Goal: Task Accomplishment & Management: Complete application form

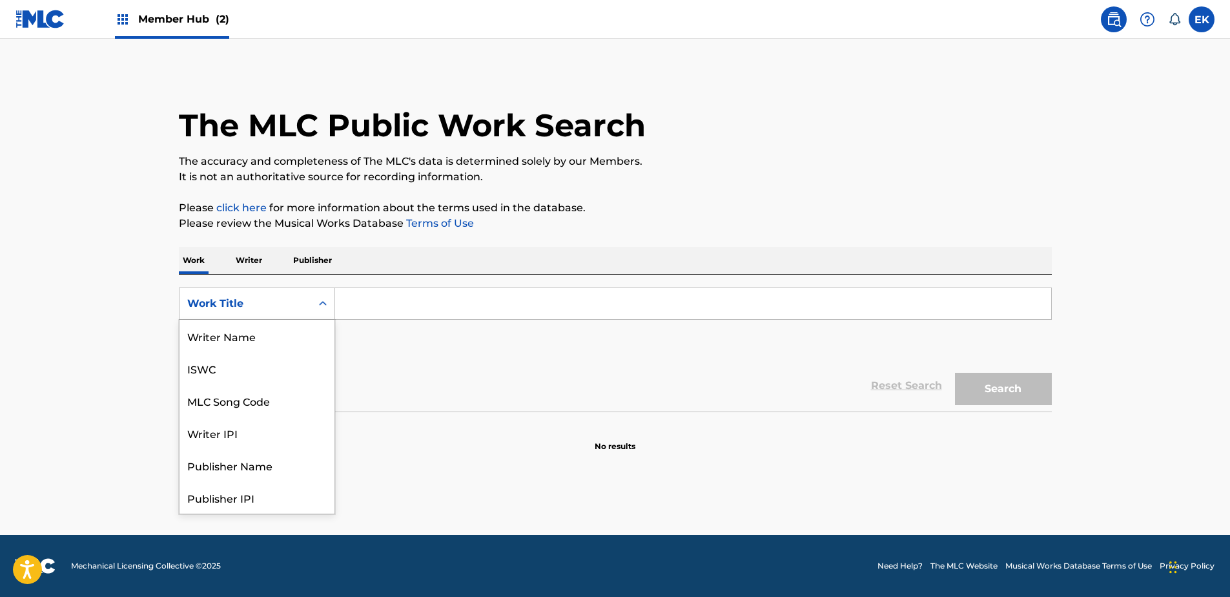
click at [286, 296] on div "Work Title" at bounding box center [245, 304] width 116 height 16
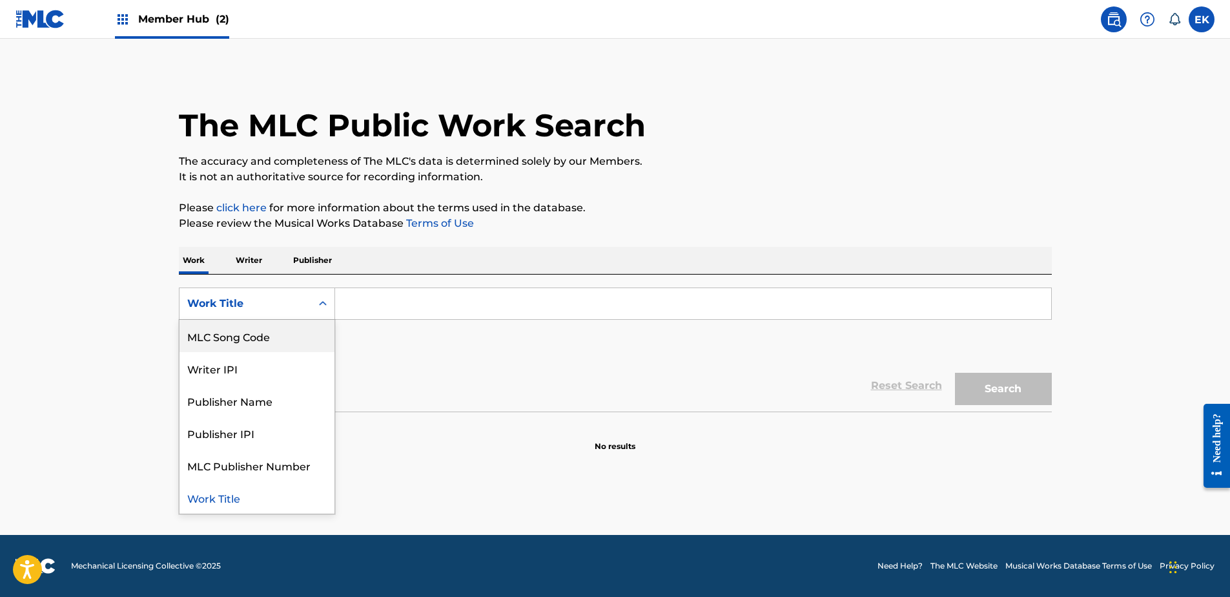
click at [280, 340] on div "MLC Song Code" at bounding box center [257, 336] width 155 height 32
click at [315, 306] on div "Search Form" at bounding box center [322, 303] width 23 height 23
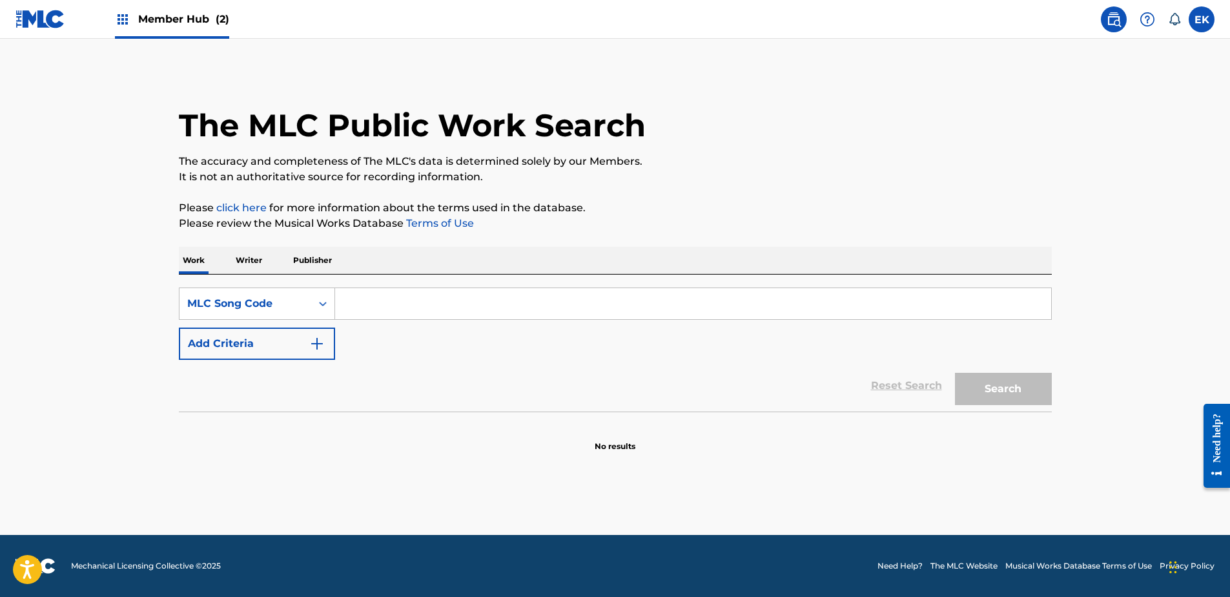
click at [375, 362] on div "Reset Search Search" at bounding box center [615, 386] width 873 height 52
click at [357, 305] on input "Search Form" at bounding box center [693, 303] width 716 height 31
paste input "FI6NDZ"
type input "FI6NDZ"
click at [991, 397] on button "Search" at bounding box center [1003, 389] width 97 height 32
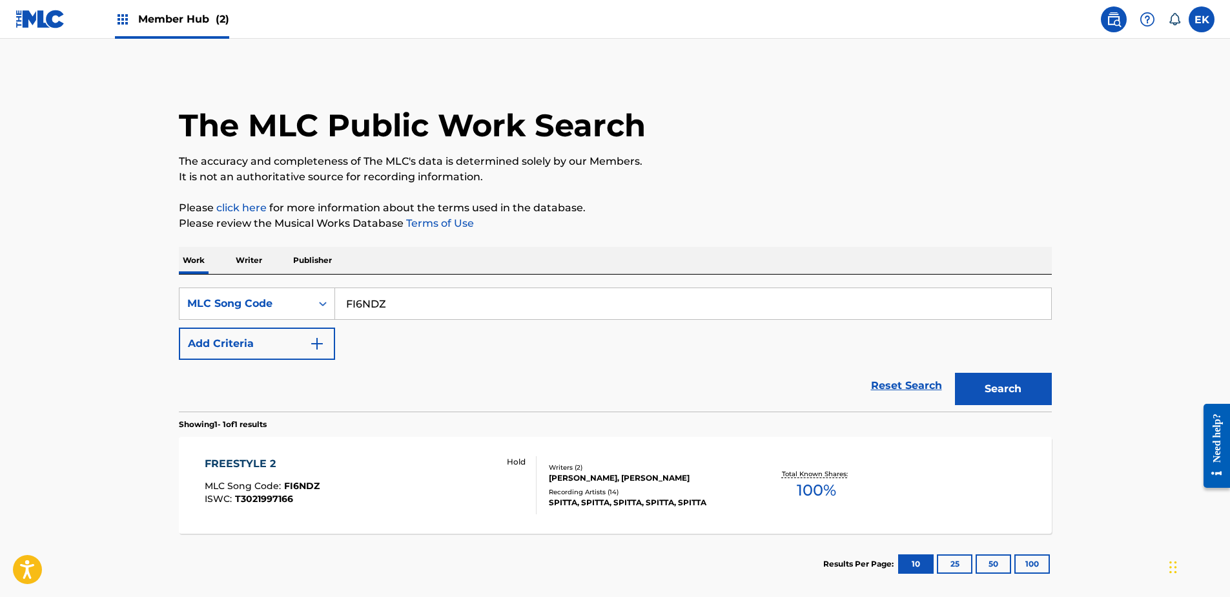
click at [412, 479] on div "FREESTYLE 2 MLC Song Code : FI6NDZ ISWC : T3021997166 Hold" at bounding box center [371, 485] width 332 height 58
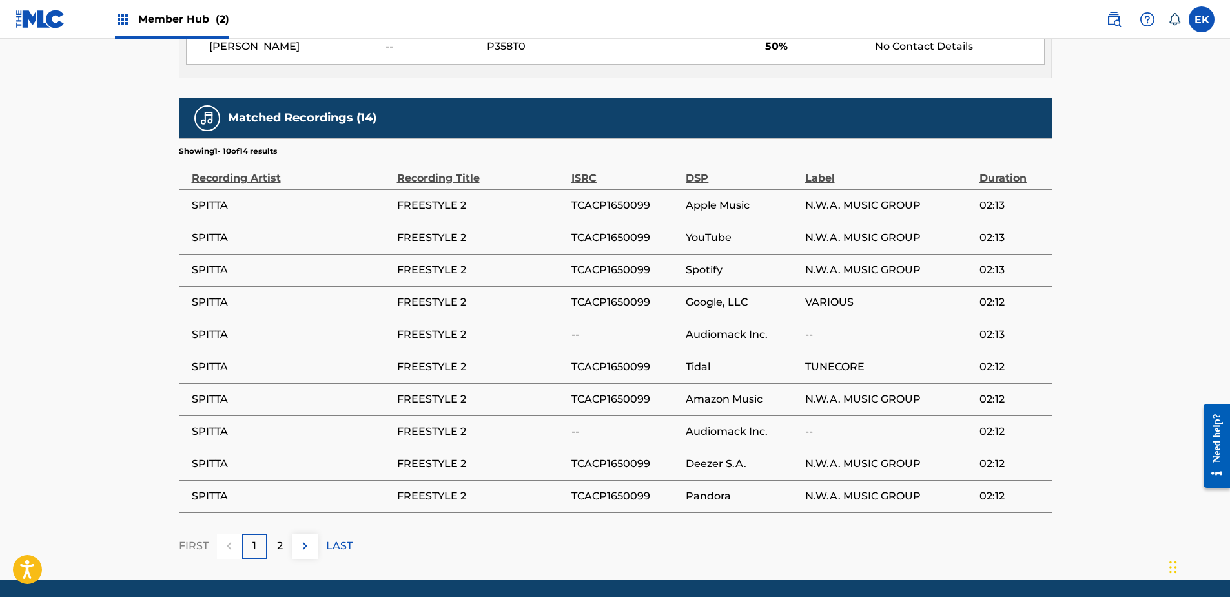
scroll to position [877, 0]
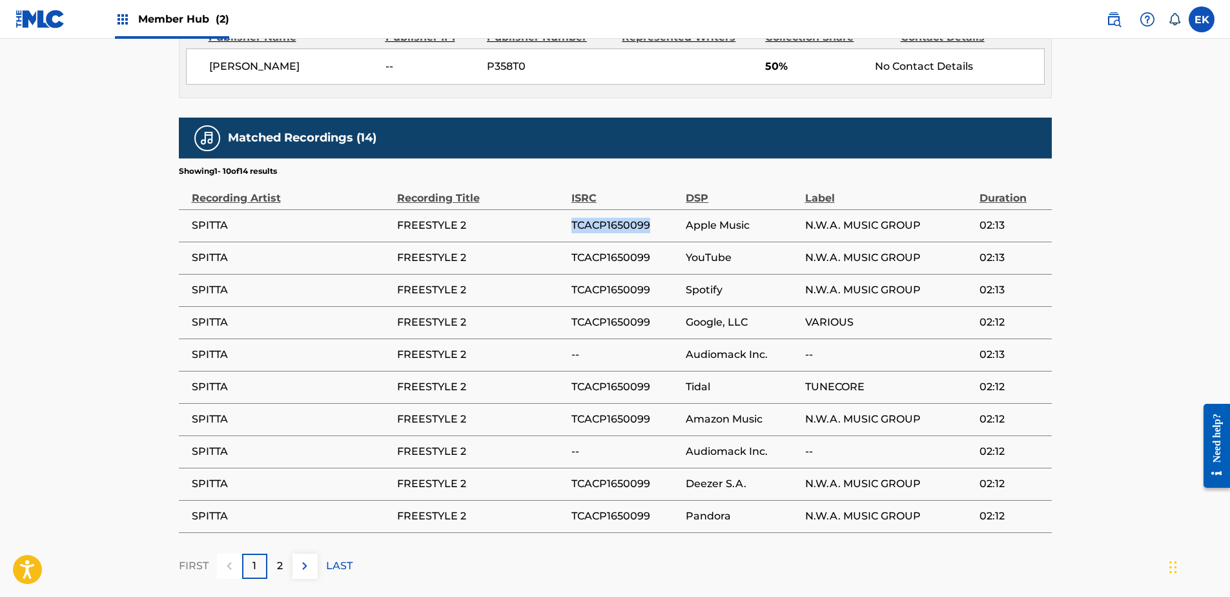
drag, startPoint x: 649, startPoint y: 224, endPoint x: 572, endPoint y: 228, distance: 76.3
click at [572, 228] on span "TCACP1650099" at bounding box center [626, 226] width 108 height 16
copy span "TCACP1650099"
drag, startPoint x: 647, startPoint y: 289, endPoint x: 574, endPoint y: 295, distance: 73.9
click at [574, 295] on span "TCACP1650099" at bounding box center [626, 290] width 108 height 16
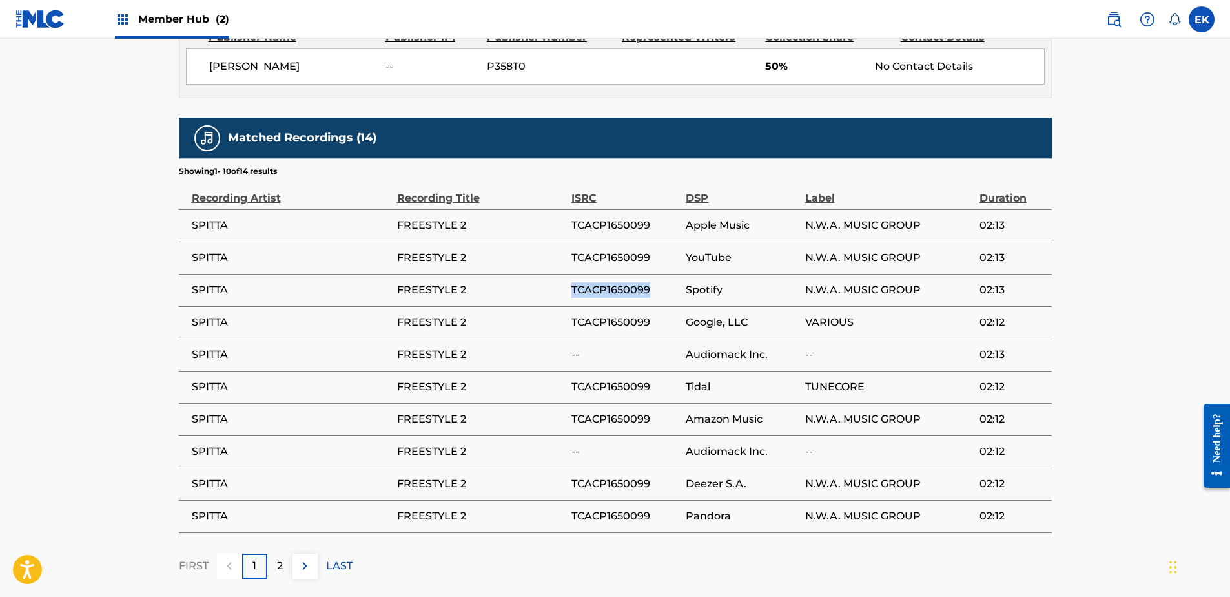
drag, startPoint x: 574, startPoint y: 295, endPoint x: 586, endPoint y: 289, distance: 13.6
copy span "TCACP1650099"
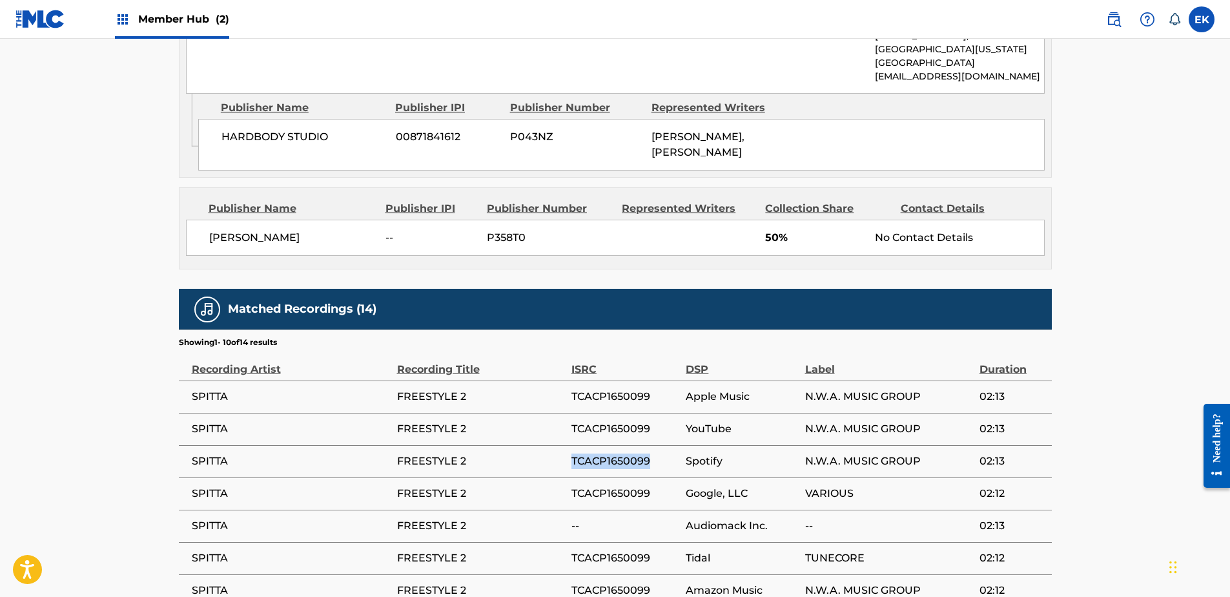
scroll to position [711, 0]
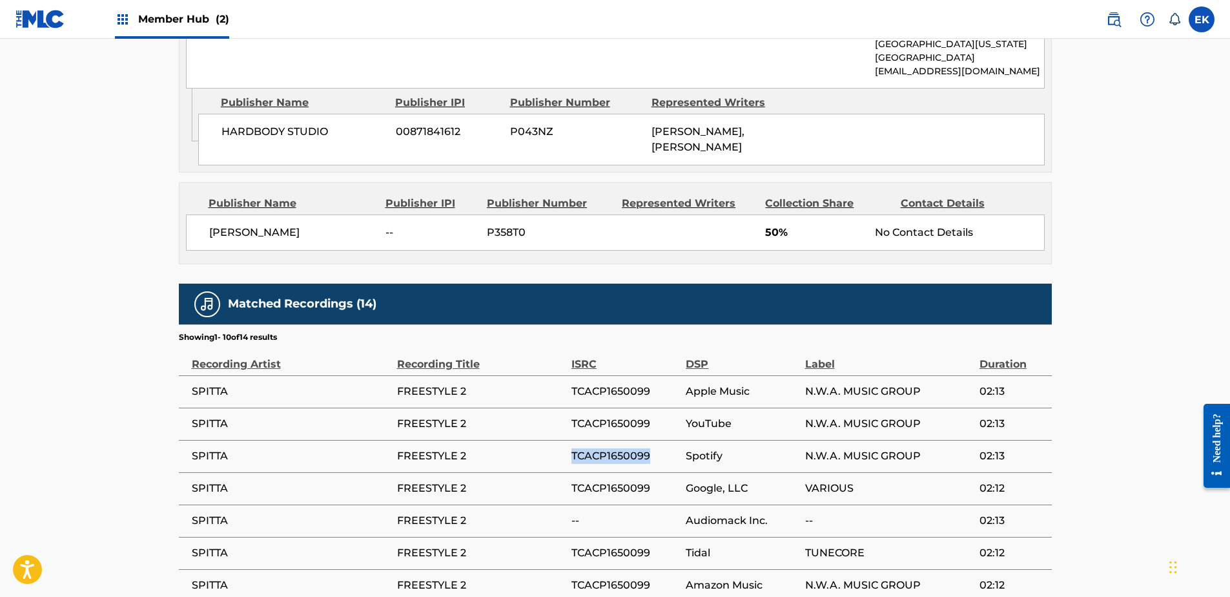
copy span "TCACP1650099"
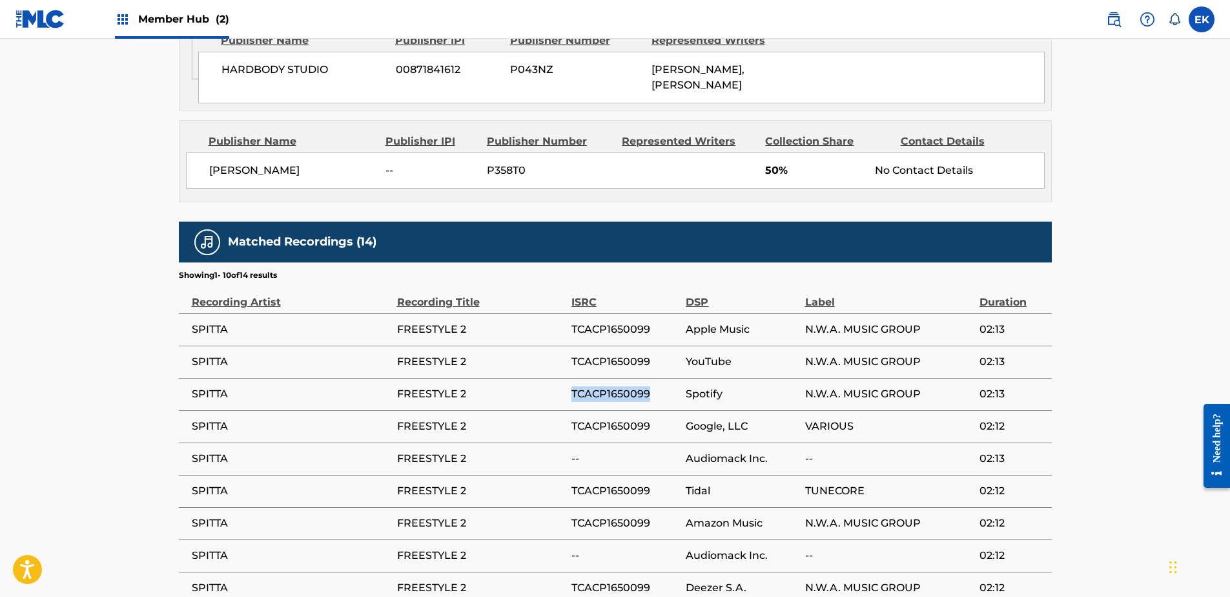
scroll to position [840, 0]
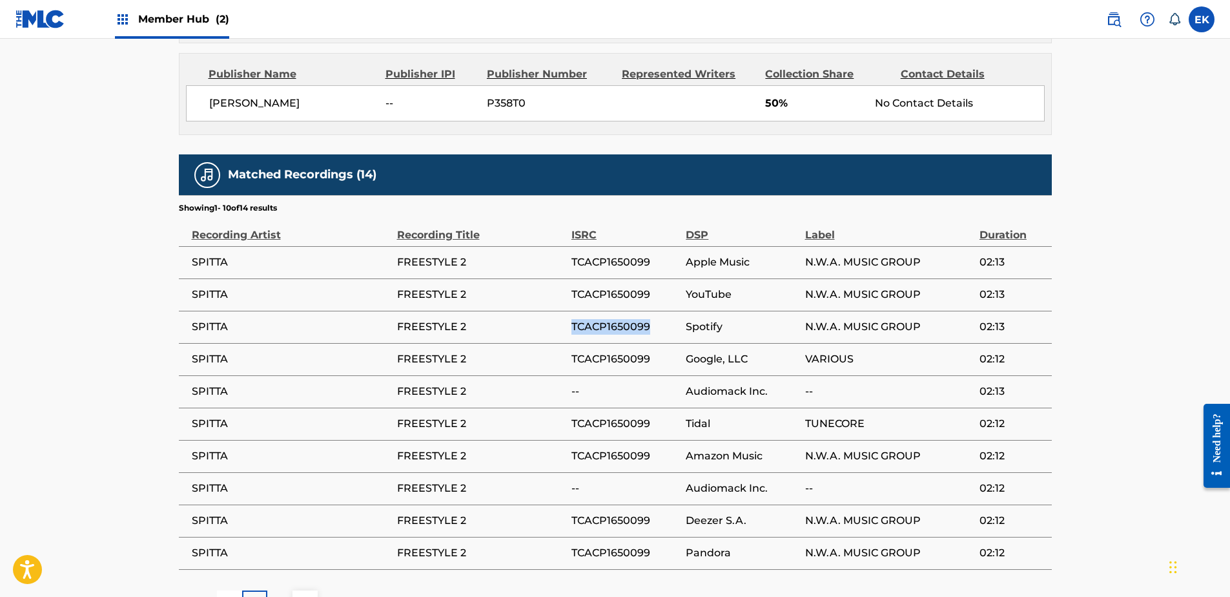
copy span "TCACP1650099"
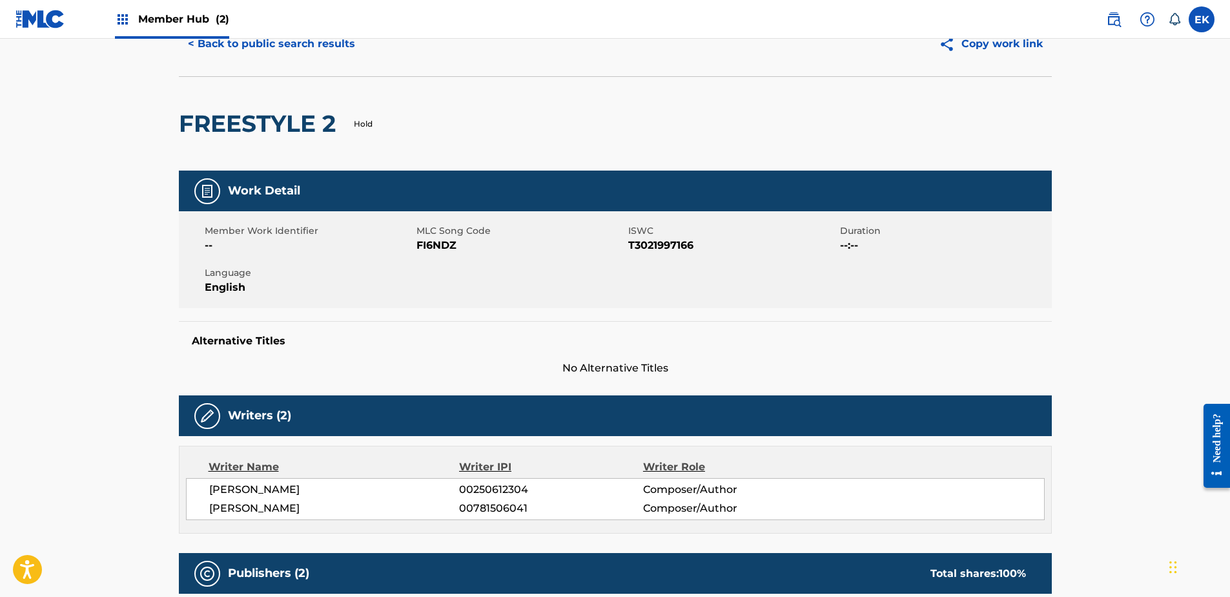
scroll to position [0, 0]
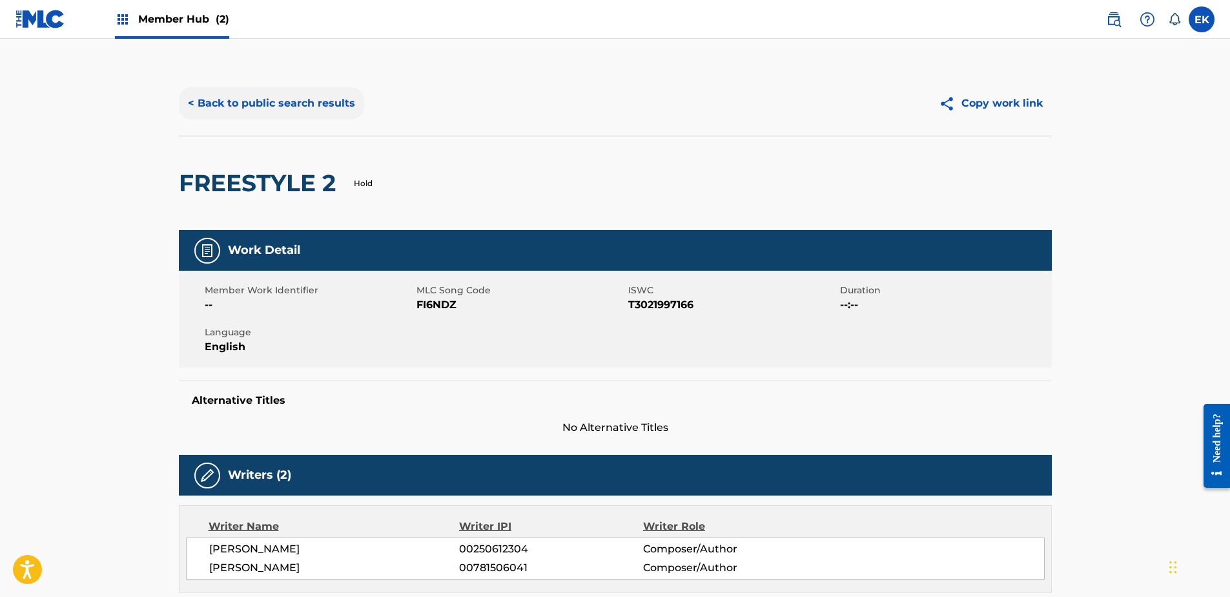
click at [225, 103] on button "< Back to public search results" at bounding box center [271, 103] width 185 height 32
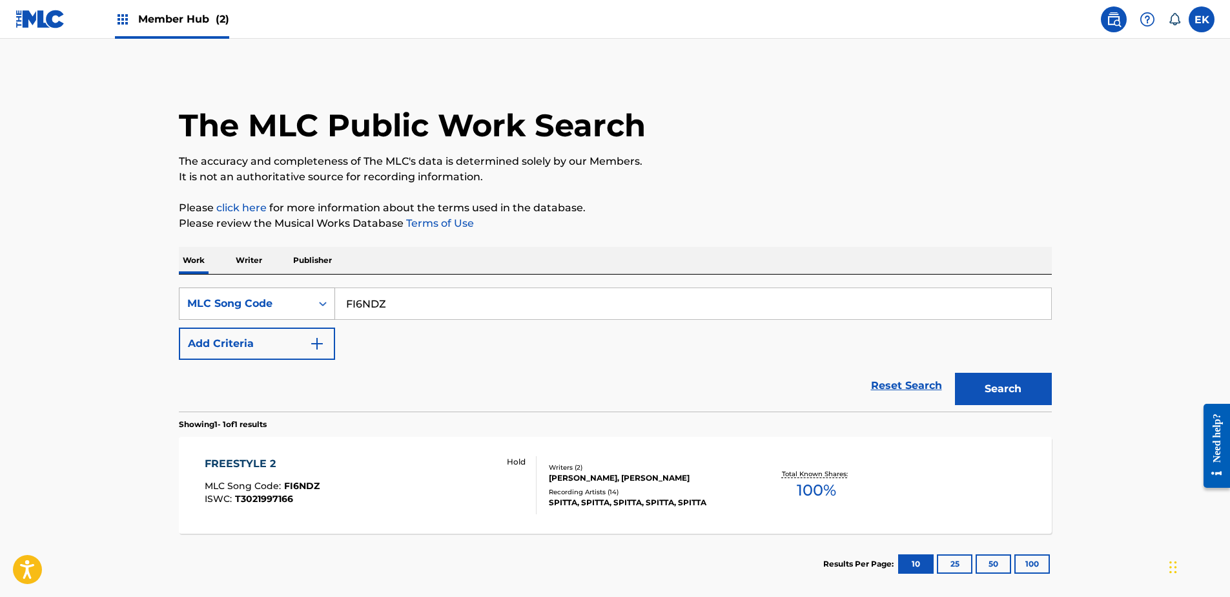
drag, startPoint x: 418, startPoint y: 295, endPoint x: 317, endPoint y: 298, distance: 100.8
click at [317, 298] on div "SearchWithCriteriaa49d28d7-6616-4069-b6b8-4d99d238a17f MLC Song Code FI6NDZ" at bounding box center [615, 303] width 873 height 32
paste input "GVCQFG"
click at [1009, 386] on button "Search" at bounding box center [1003, 389] width 97 height 32
drag, startPoint x: 310, startPoint y: 298, endPoint x: 375, endPoint y: 298, distance: 64.6
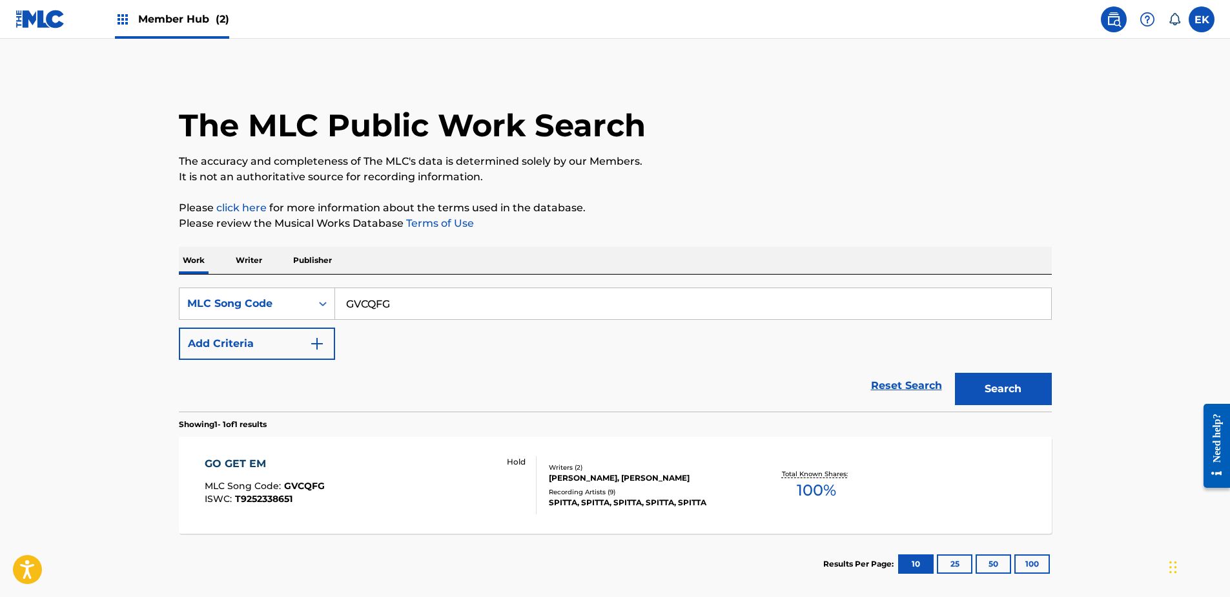
click at [313, 298] on div "SearchWithCriteriaa49d28d7-6616-4069-b6b8-4d99d238a17f MLC Song Code GVCQFG" at bounding box center [615, 303] width 873 height 32
paste input "MVCQCI"
type input "MVCQCI"
click at [979, 389] on button "Search" at bounding box center [1003, 389] width 97 height 32
click at [396, 506] on div "MAD MAX (FEAT. CLEVER KEV) MLC Song Code : MVCQCI ISWC : Hold" at bounding box center [371, 485] width 332 height 58
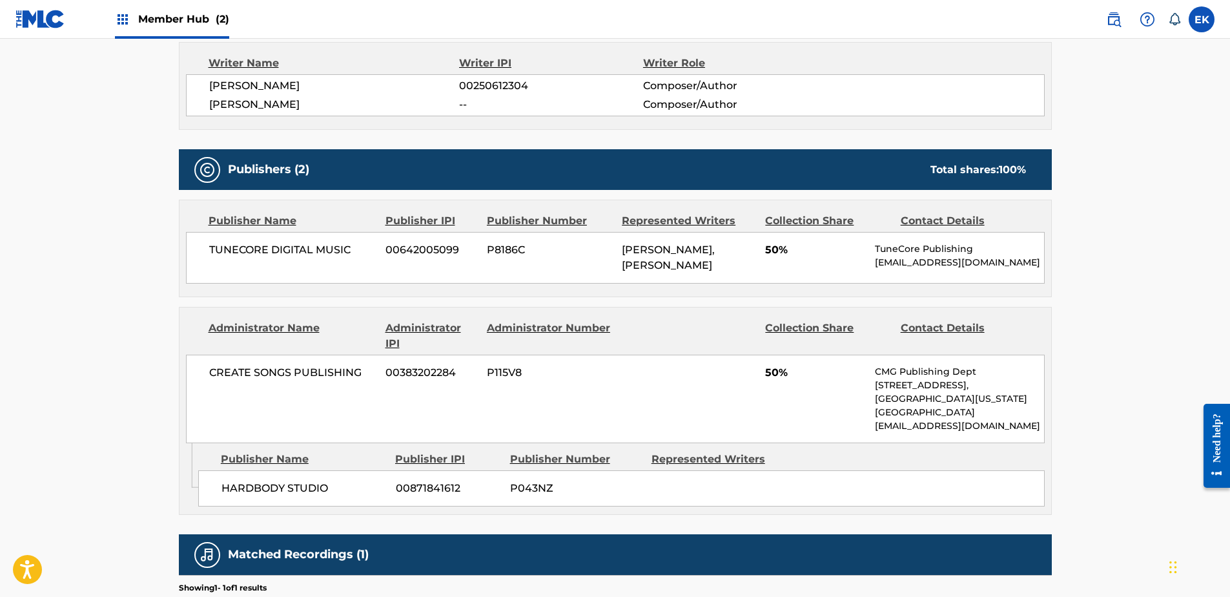
scroll to position [607, 0]
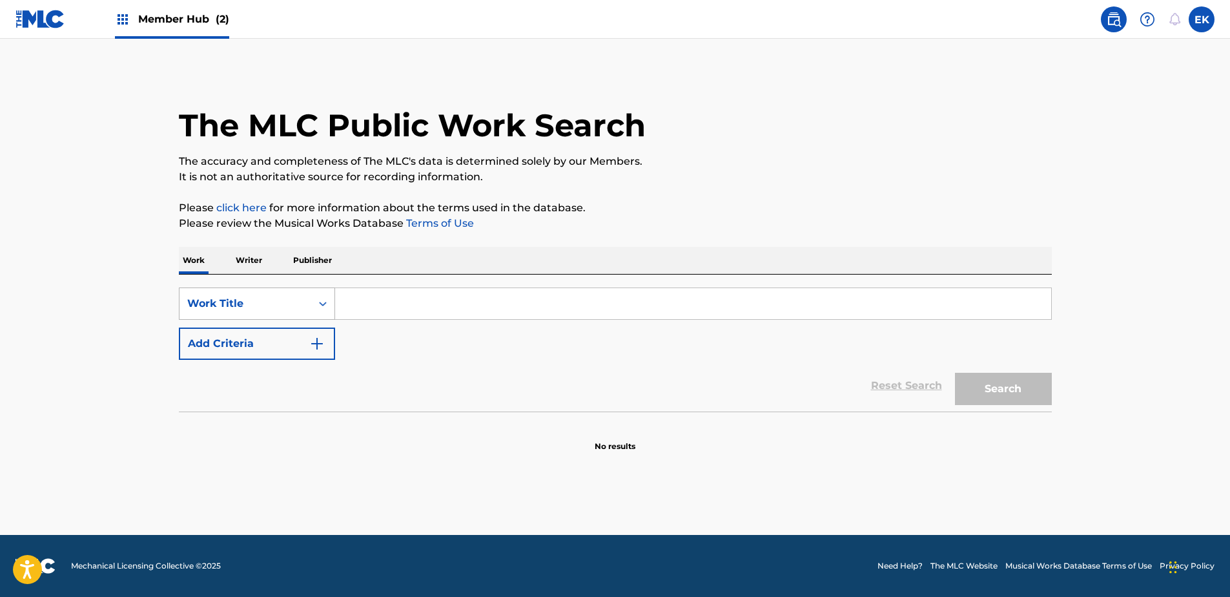
click at [260, 298] on div "Work Title" at bounding box center [245, 304] width 116 height 16
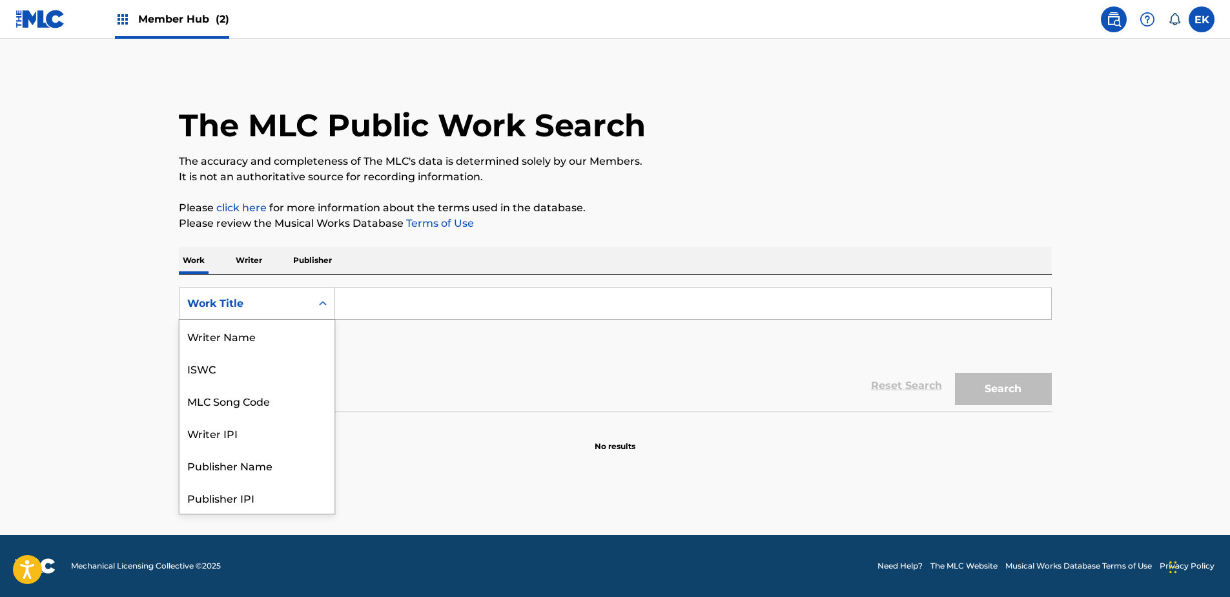
scroll to position [65, 0]
drag, startPoint x: 254, startPoint y: 342, endPoint x: 309, endPoint y: 324, distance: 57.2
click at [255, 342] on div "MLC Song Code" at bounding box center [257, 336] width 155 height 32
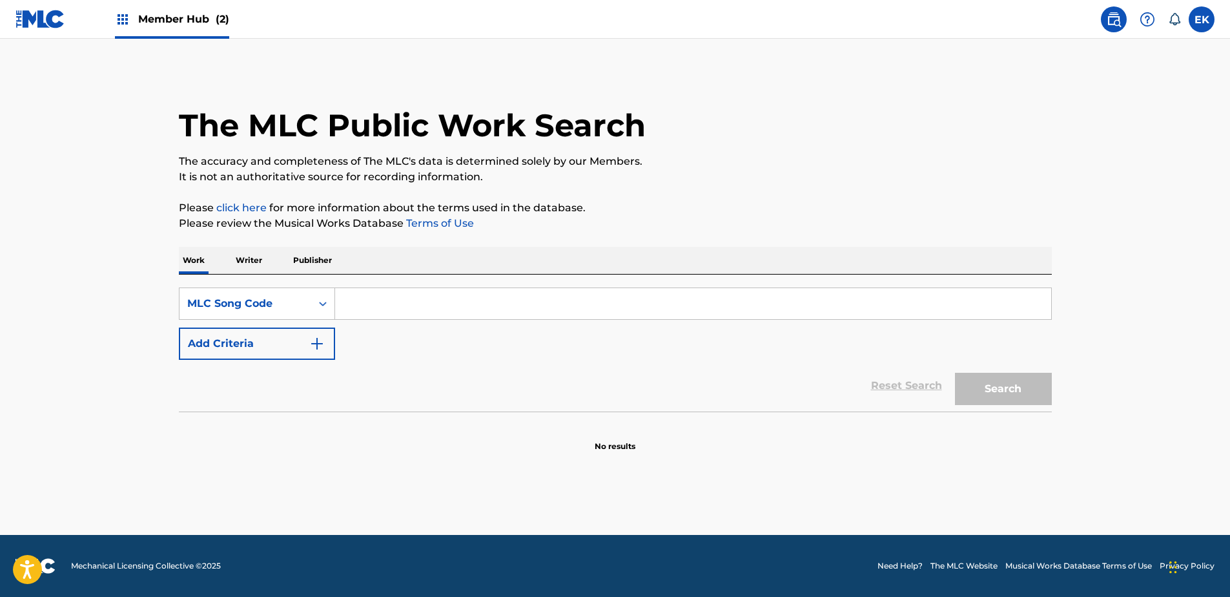
click at [349, 307] on input "Search Form" at bounding box center [693, 303] width 716 height 31
paste input "FVB6CE"
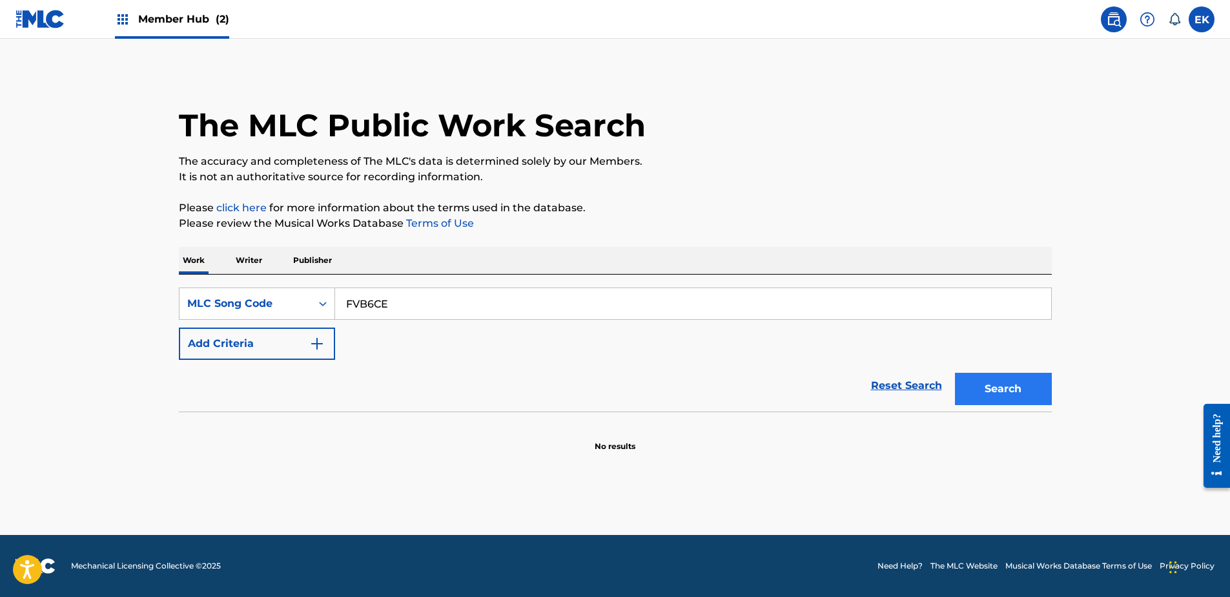
type input "FVB6CE"
click at [1039, 388] on button "Search" at bounding box center [1003, 389] width 97 height 32
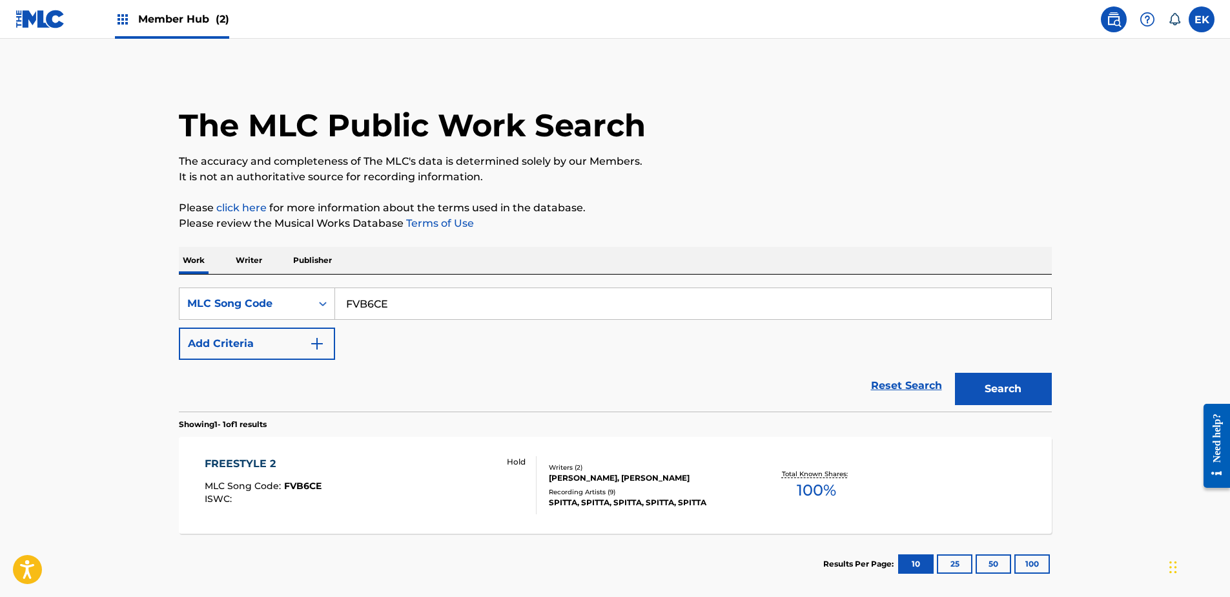
click at [388, 475] on div "FREESTYLE 2 MLC Song Code : FVB6CE ISWC : Hold" at bounding box center [371, 485] width 332 height 58
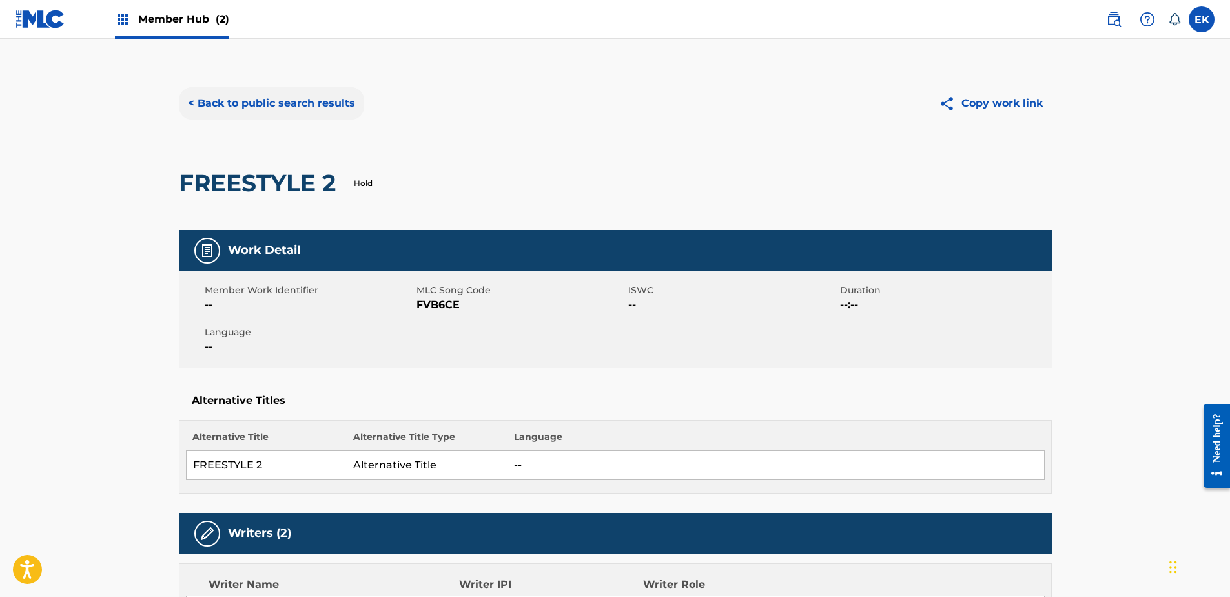
click at [242, 91] on button "< Back to public search results" at bounding box center [271, 103] width 185 height 32
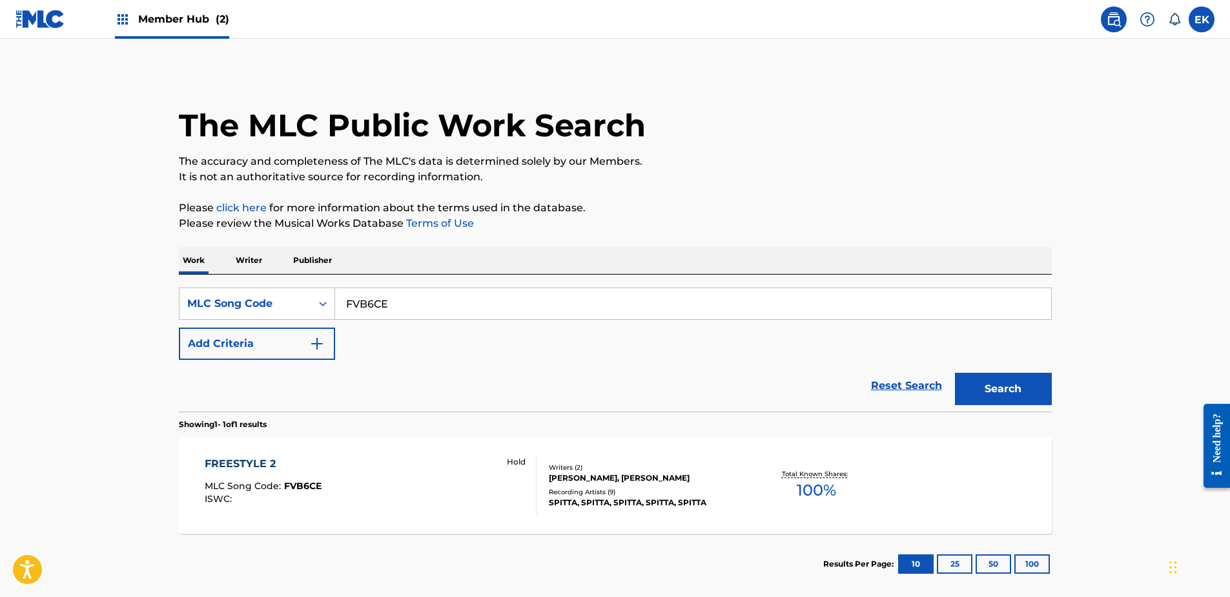
drag, startPoint x: 386, startPoint y: 308, endPoint x: 342, endPoint y: 304, distance: 44.8
click at [318, 307] on div "SearchWithCriteria5ee07be7-6661-42bb-b01d-3e168a048db2 MLC Song Code FVB6CE" at bounding box center [615, 303] width 873 height 32
paste input "GA3XDB"
type input "GA3XDB"
click at [973, 388] on button "Search" at bounding box center [1003, 389] width 97 height 32
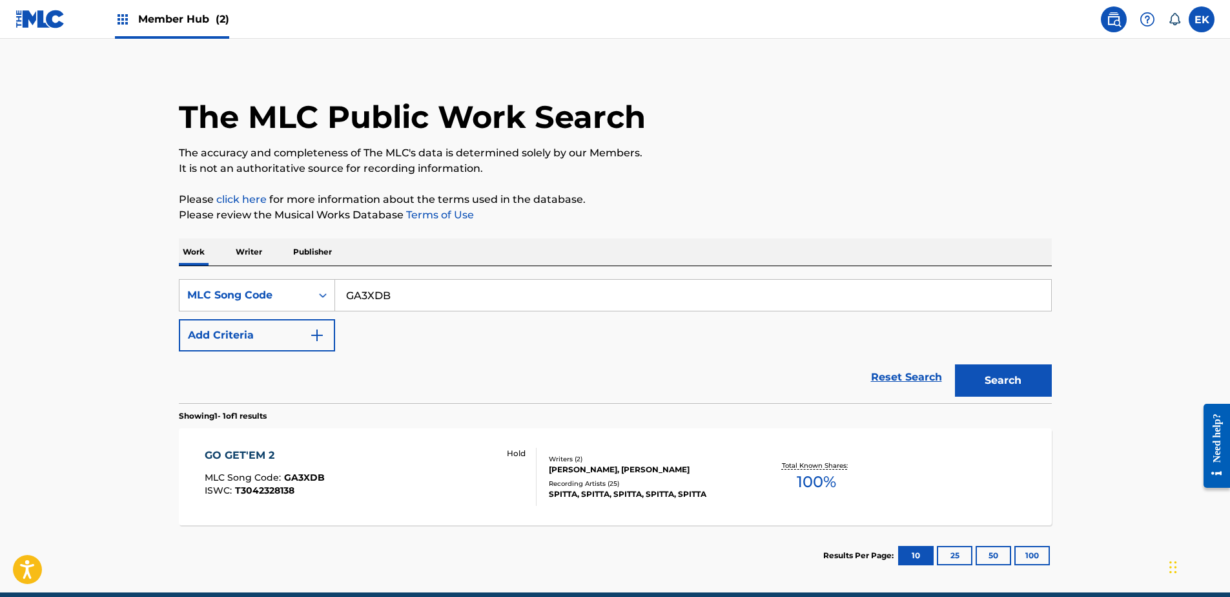
scroll to position [66, 0]
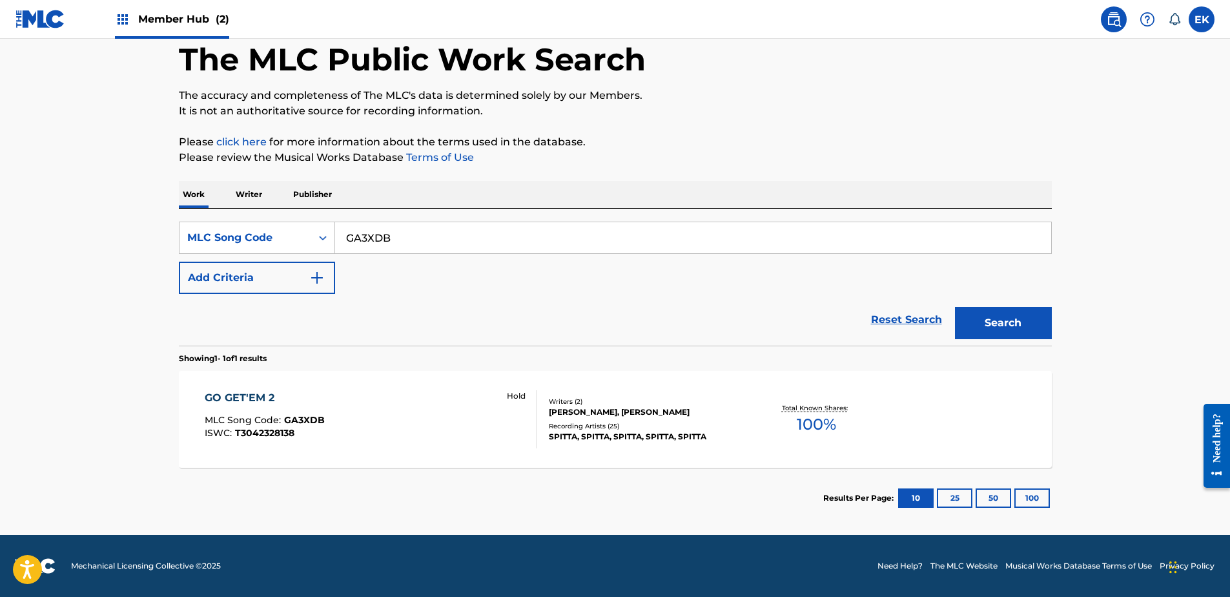
click at [391, 408] on div "GO GET'EM 2 MLC Song Code : GA3XDB ISWC : T3042328138 Hold" at bounding box center [371, 419] width 332 height 58
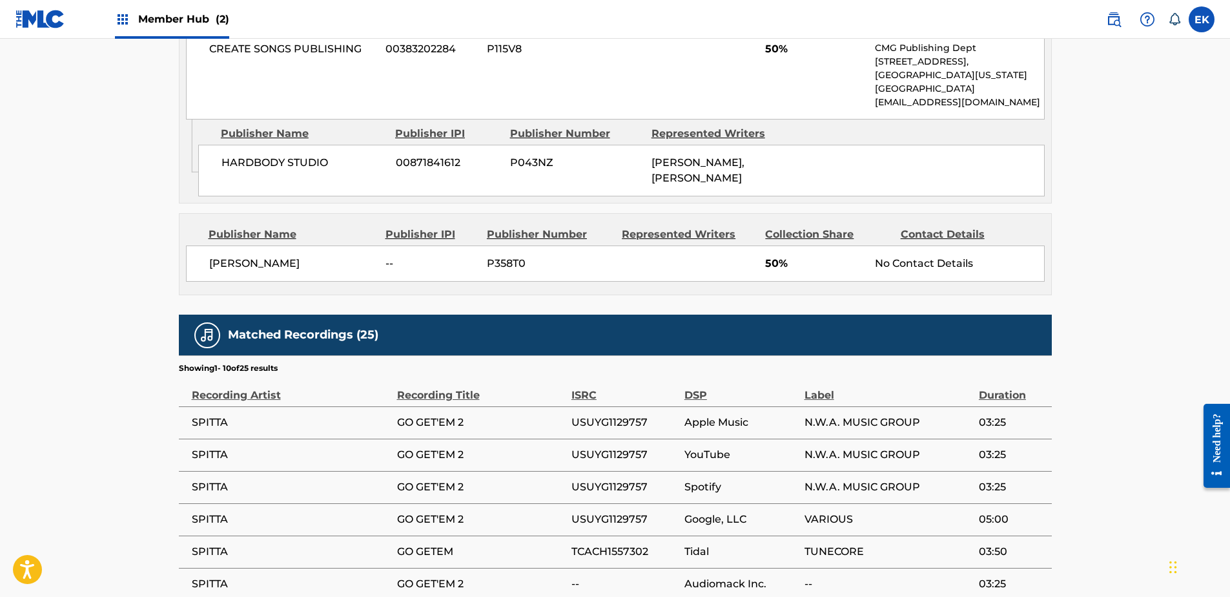
scroll to position [775, 0]
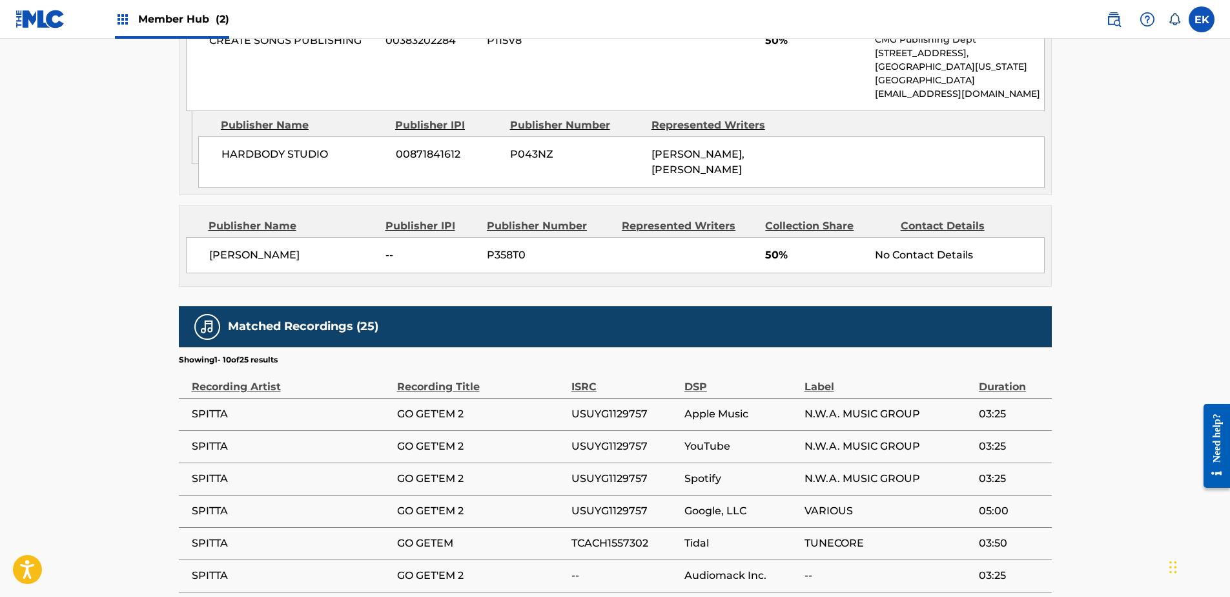
click at [608, 474] on span "USUYG1129757" at bounding box center [625, 479] width 107 height 16
copy div "USUYG1129757"
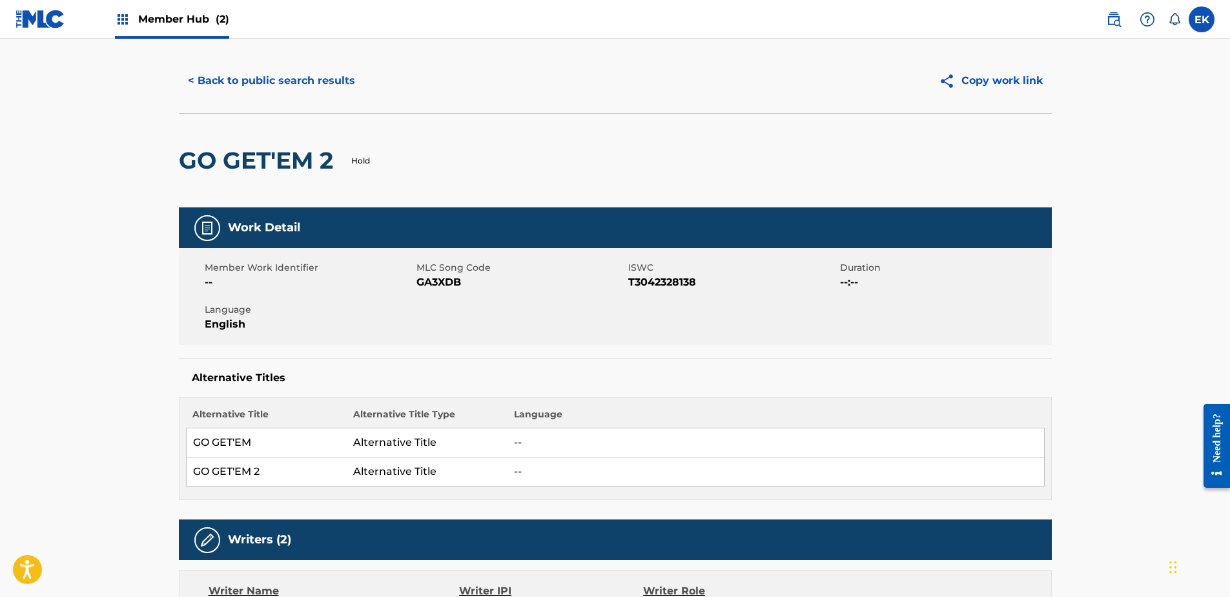
scroll to position [0, 0]
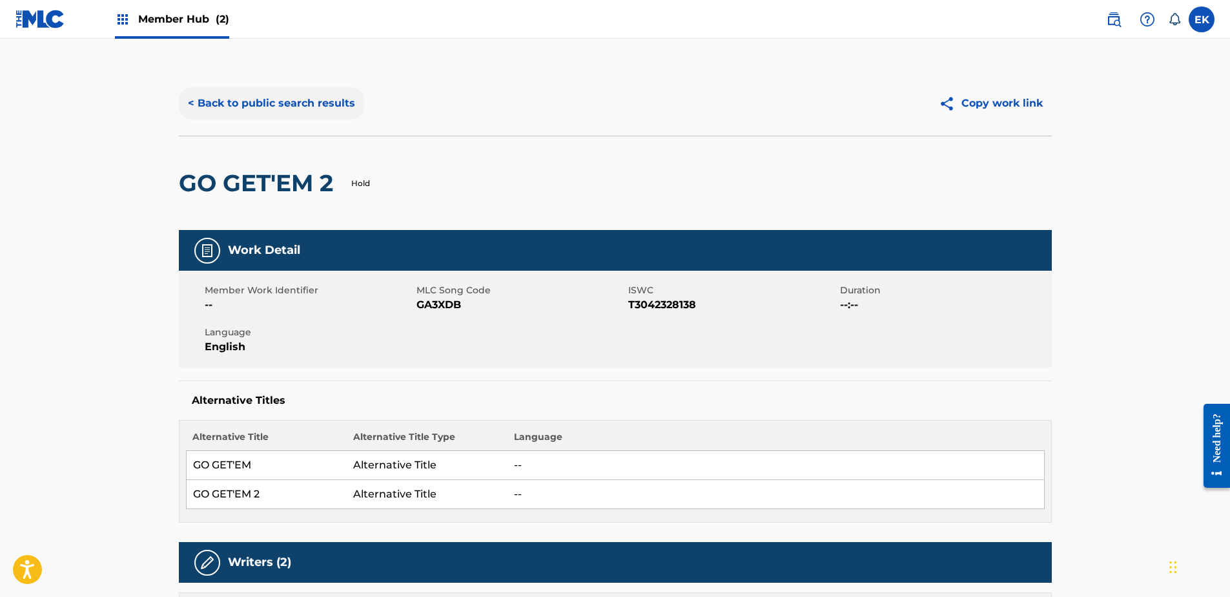
click at [229, 89] on button "< Back to public search results" at bounding box center [271, 103] width 185 height 32
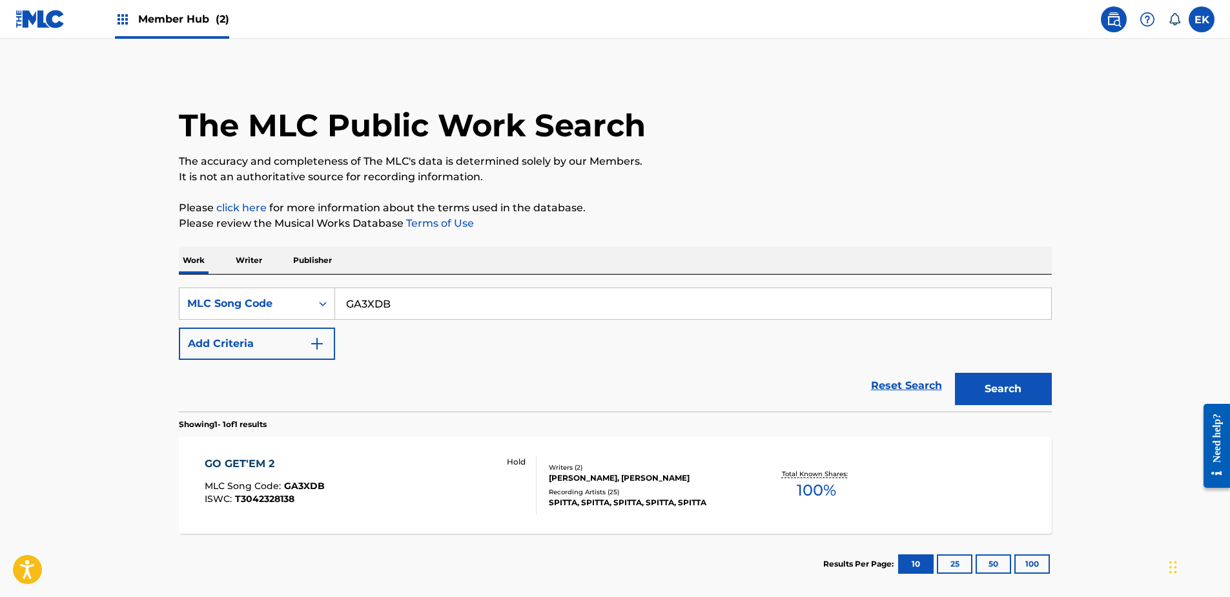
scroll to position [32, 0]
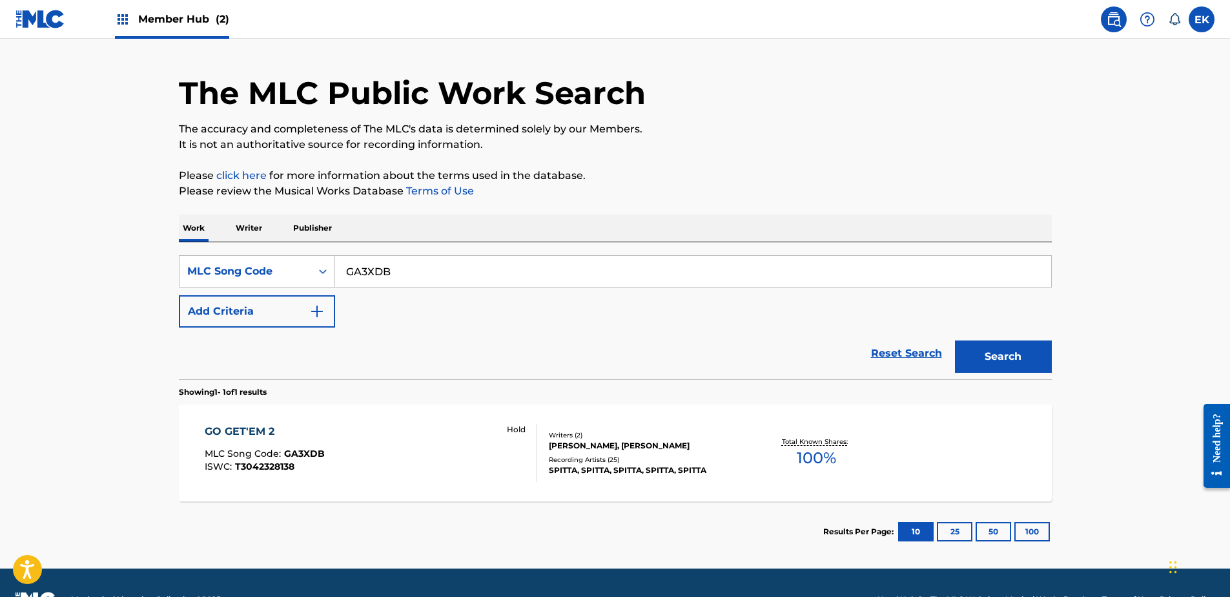
drag, startPoint x: 428, startPoint y: 269, endPoint x: 353, endPoint y: 264, distance: 74.5
click at [314, 264] on div "SearchWithCriteria5ee07be7-6661-42bb-b01d-3e168a048db2 MLC Song Code GA3XDB" at bounding box center [615, 271] width 873 height 32
paste input "MA2LAI"
type input "MA2LAI"
click at [1022, 360] on button "Search" at bounding box center [1003, 356] width 97 height 32
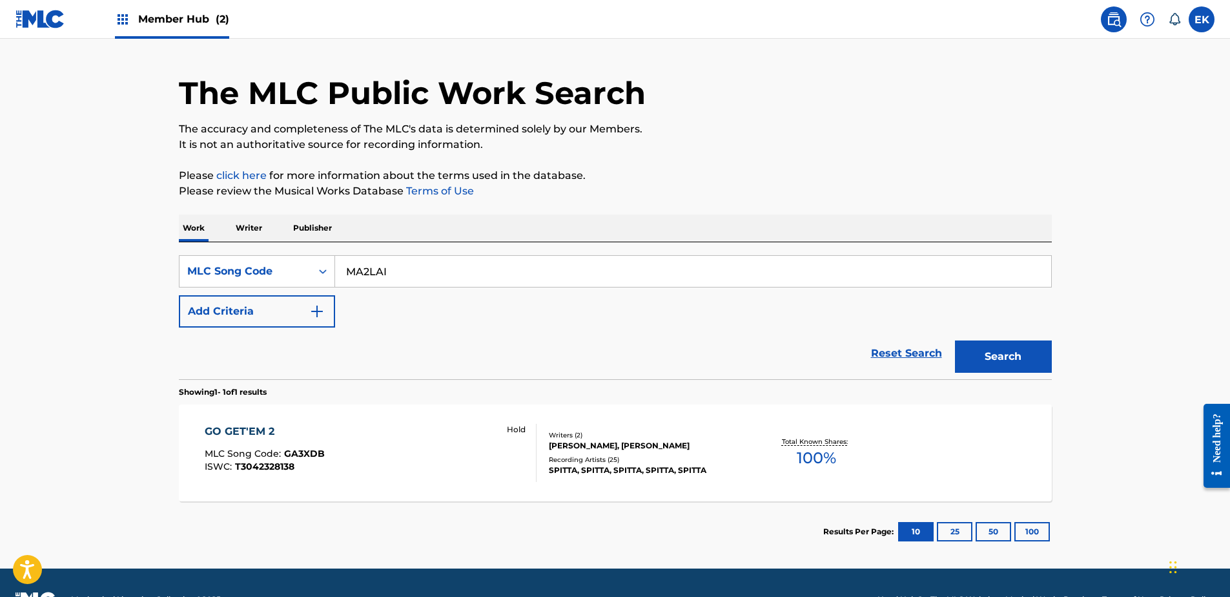
scroll to position [0, 0]
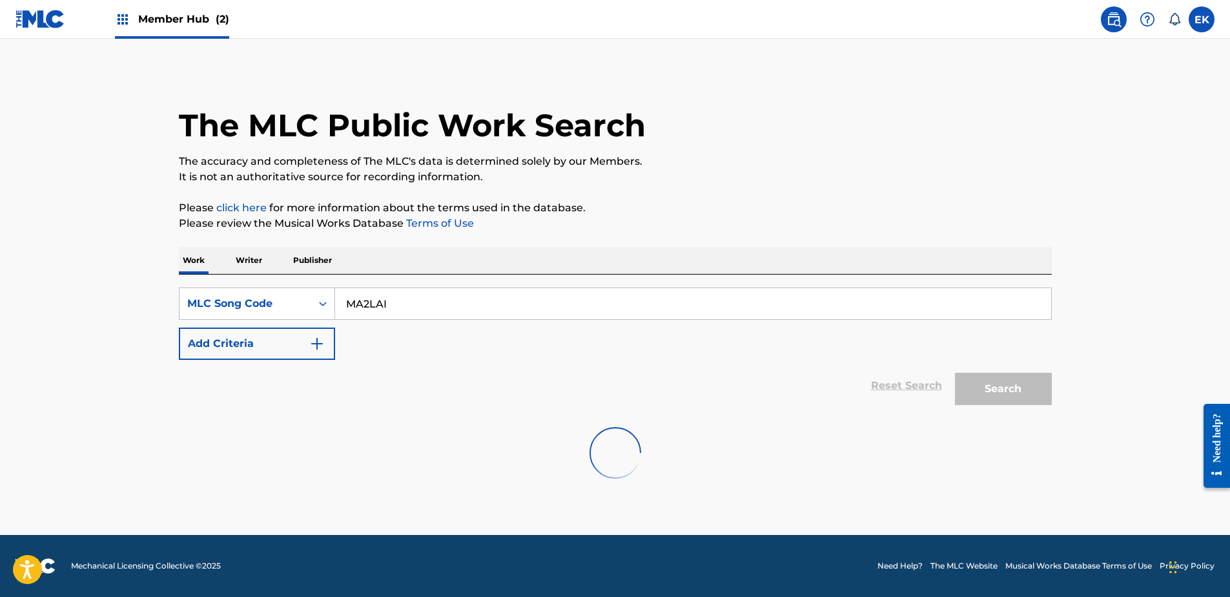
drag, startPoint x: 444, startPoint y: 302, endPoint x: 339, endPoint y: 304, distance: 104.7
click at [339, 304] on input "MA2LAI" at bounding box center [693, 303] width 716 height 31
drag, startPoint x: 389, startPoint y: 303, endPoint x: 730, endPoint y: 426, distance: 362.5
click at [794, 436] on div at bounding box center [615, 452] width 873 height 83
click at [275, 303] on div "MLC Song Code" at bounding box center [245, 304] width 116 height 16
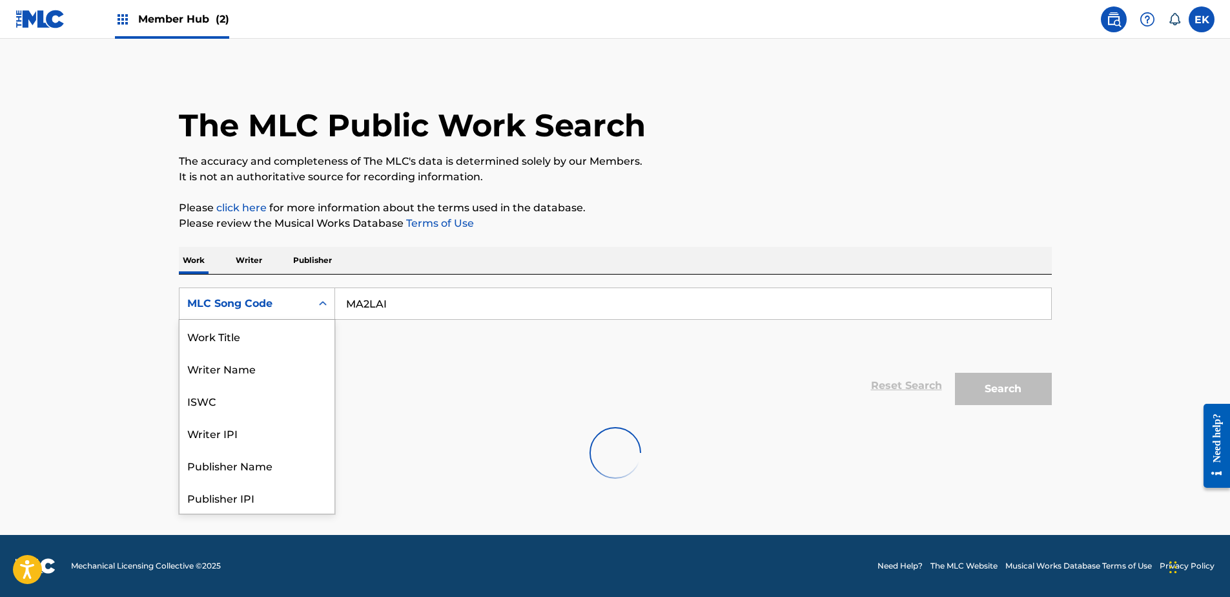
scroll to position [65, 0]
click at [264, 494] on main "The MLC Public Work Search The accuracy and completeness of The MLC's data is d…" at bounding box center [615, 287] width 1230 height 496
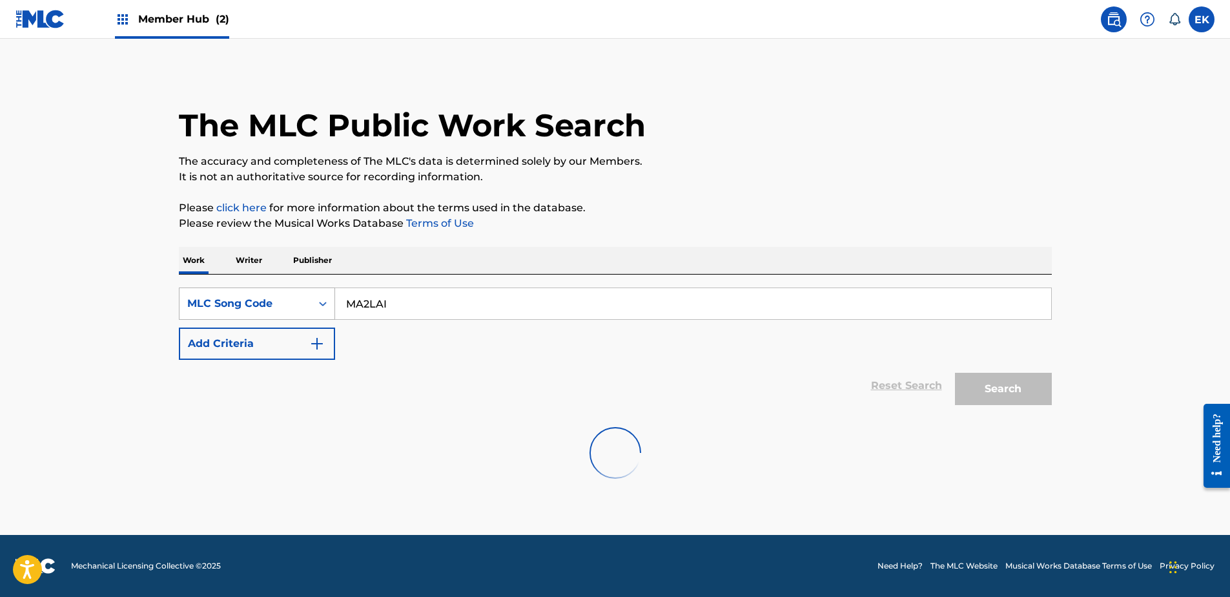
drag, startPoint x: 445, startPoint y: 296, endPoint x: 301, endPoint y: 296, distance: 144.0
click at [293, 298] on div "SearchWithCriteria5ee07be7-6661-42bb-b01d-3e168a048db2 MLC Song Code MA2LAI" at bounding box center [615, 303] width 873 height 32
drag, startPoint x: 407, startPoint y: 304, endPoint x: 400, endPoint y: 304, distance: 7.1
click at [1013, 384] on button "Search" at bounding box center [1003, 389] width 97 height 32
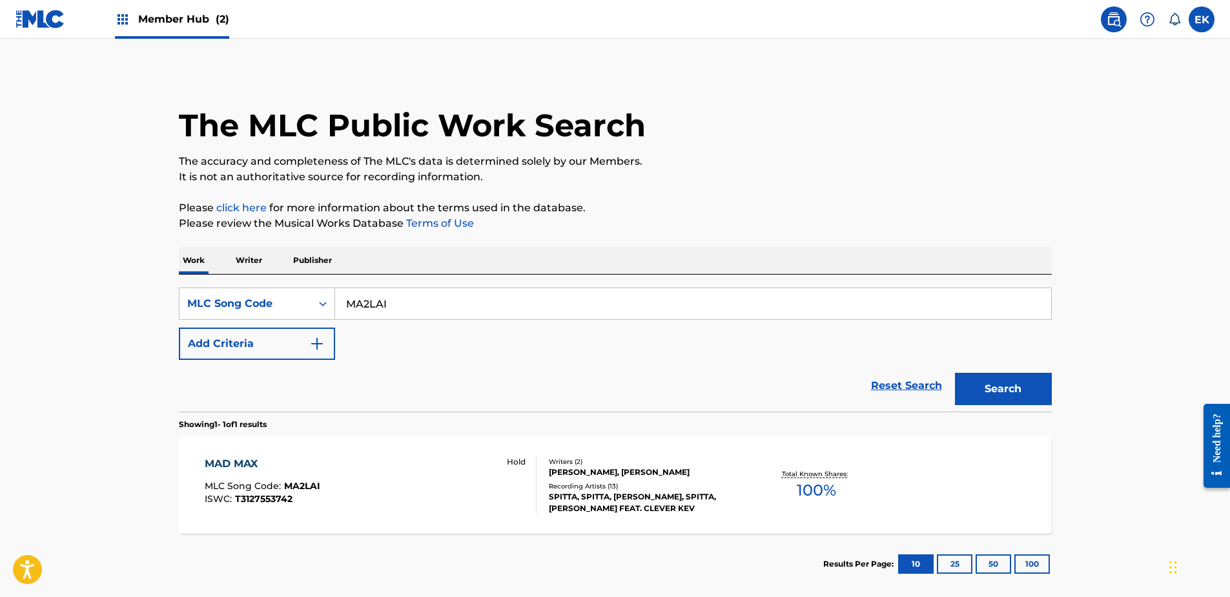
click at [402, 480] on div "MAD MAX MLC Song Code : MA2LAI ISWC : T3127553742 Hold" at bounding box center [371, 485] width 332 height 58
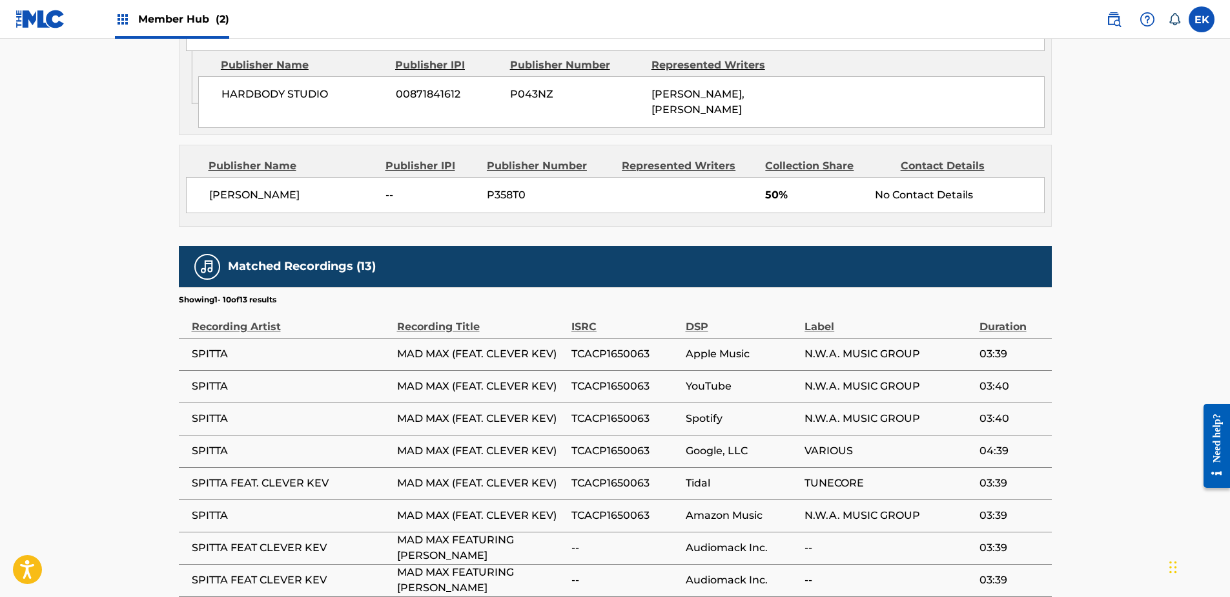
scroll to position [840, 0]
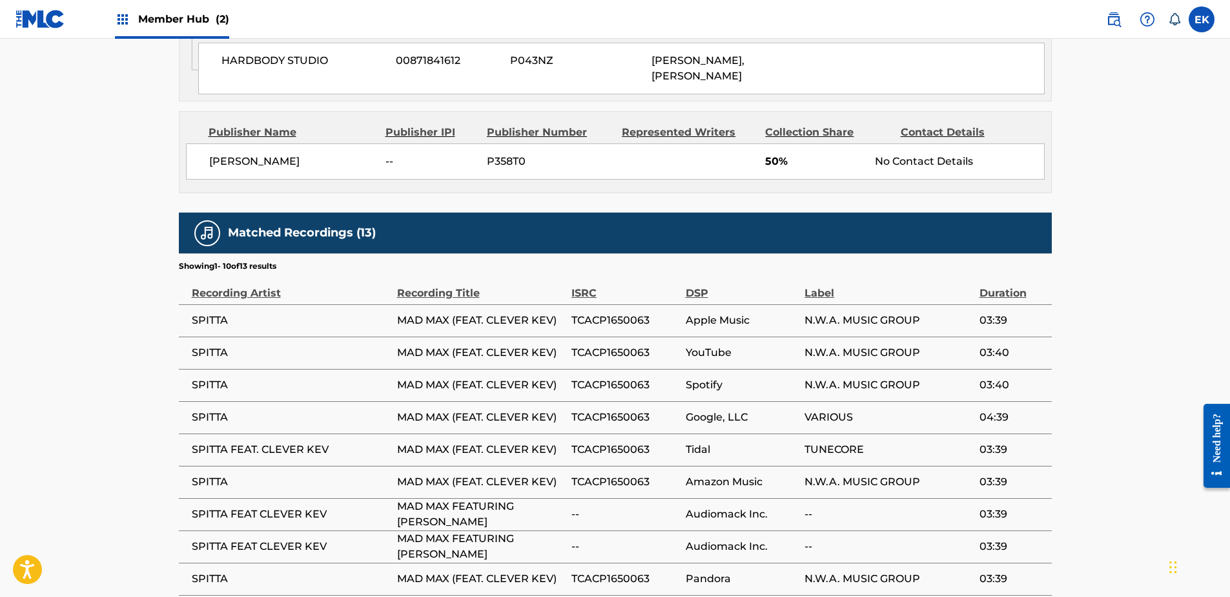
click at [615, 380] on span "TCACP1650063" at bounding box center [626, 385] width 108 height 16
copy span "TCACP1650063"
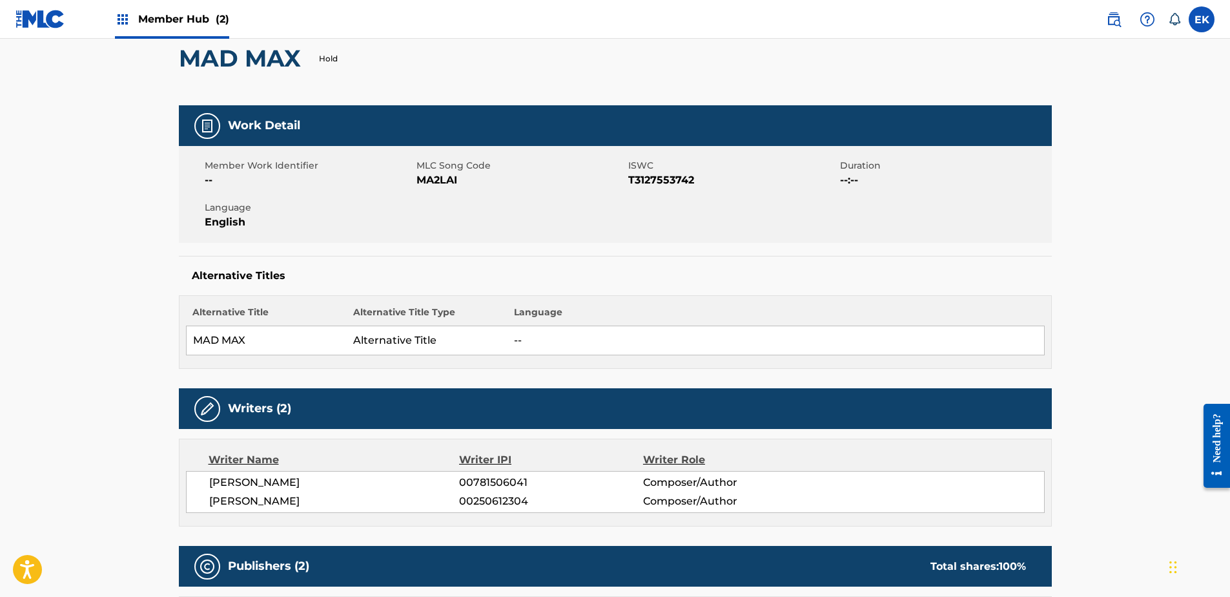
scroll to position [0, 0]
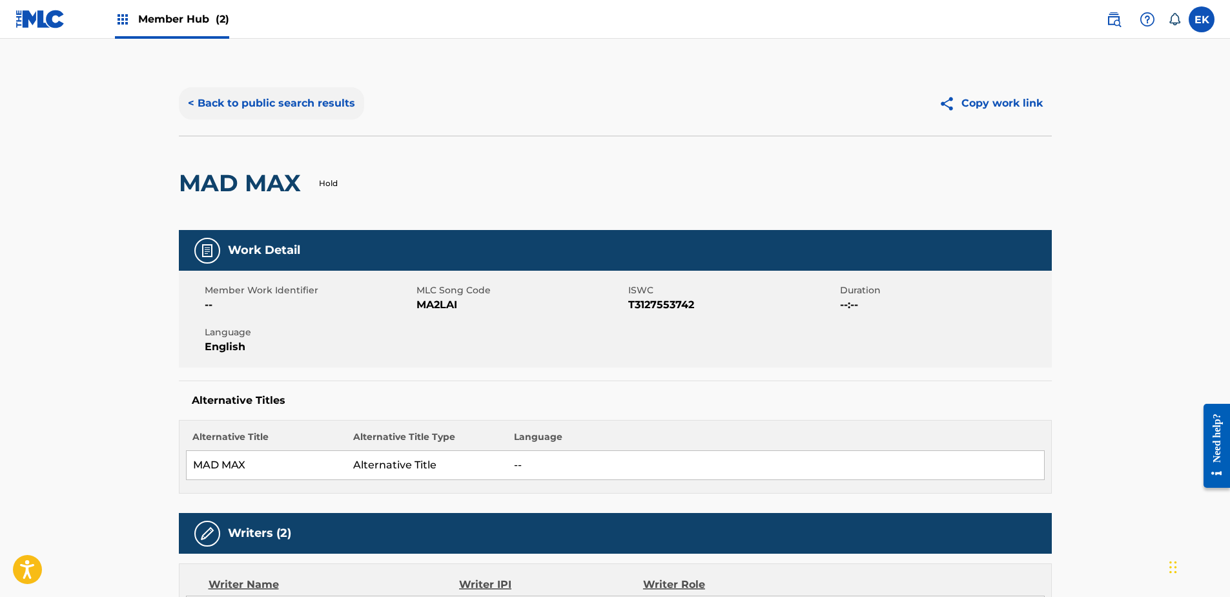
click at [302, 118] on button "< Back to public search results" at bounding box center [271, 103] width 185 height 32
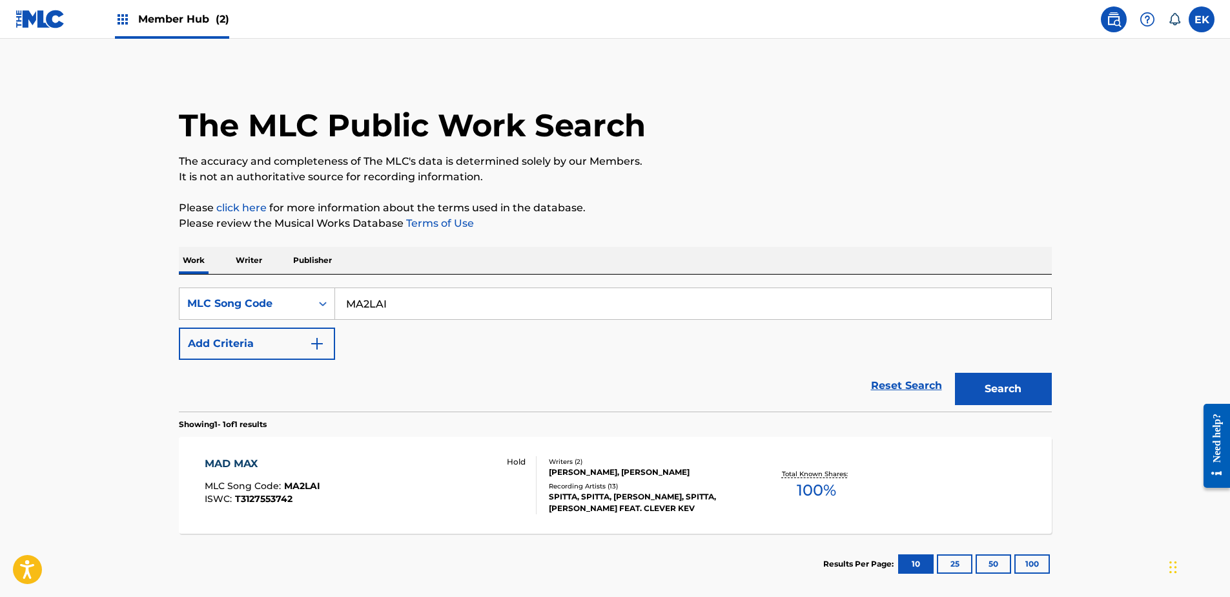
drag, startPoint x: 420, startPoint y: 304, endPoint x: 397, endPoint y: 307, distance: 22.9
click at [347, 313] on input "MA2LAI" at bounding box center [693, 303] width 716 height 31
paste input "TD09MA"
type input "TD09MA"
click at [990, 394] on button "Search" at bounding box center [1003, 389] width 97 height 32
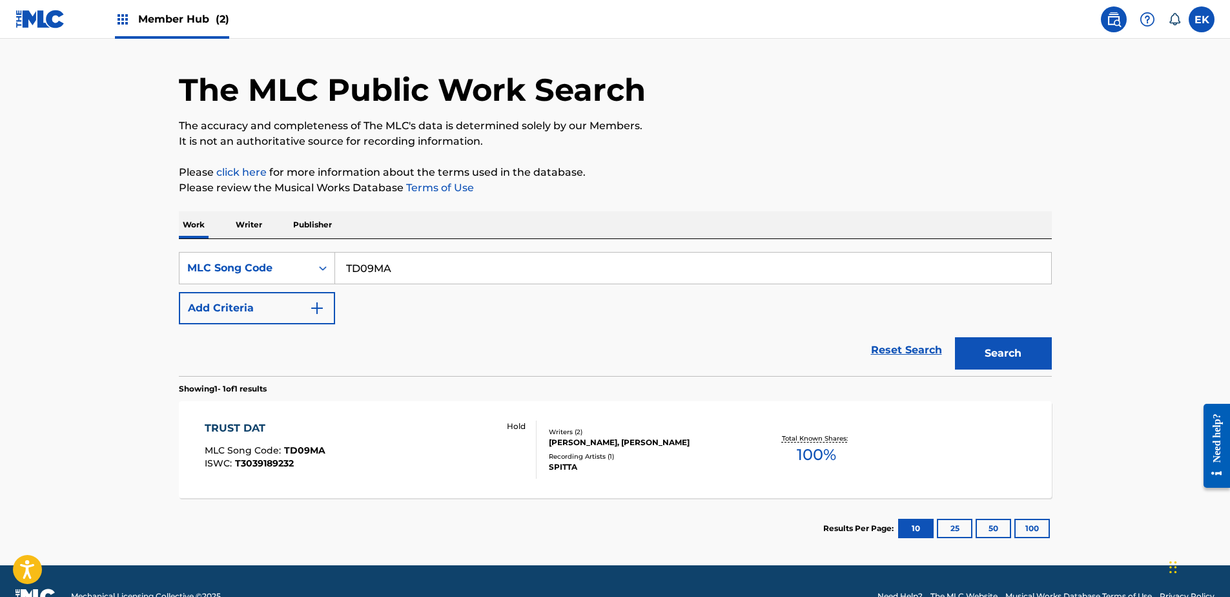
scroll to position [66, 0]
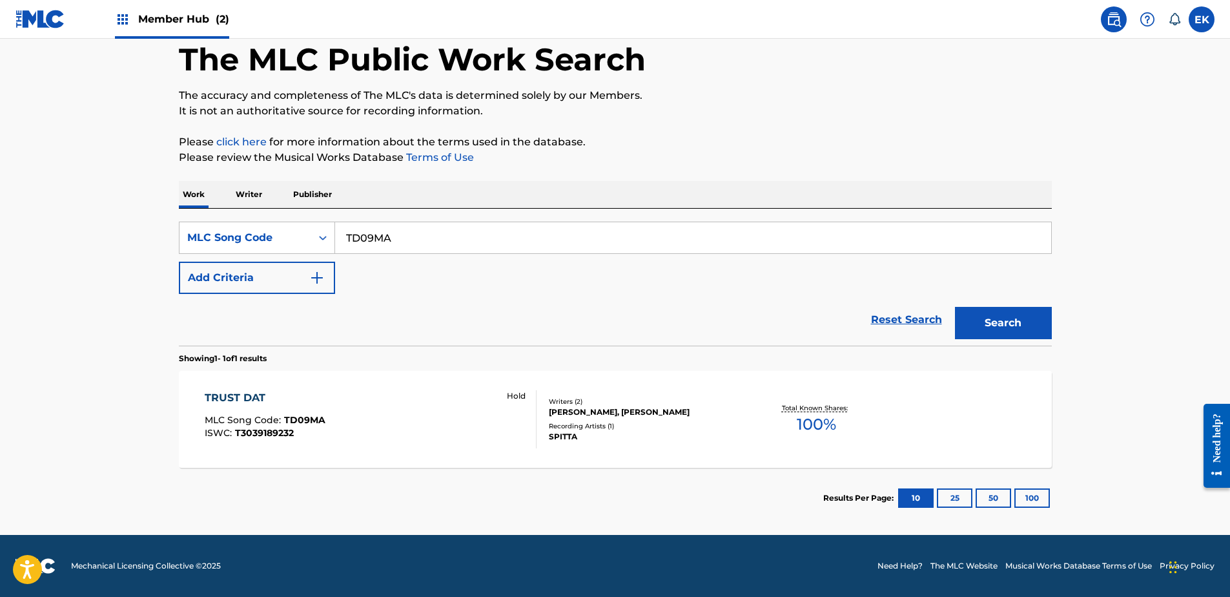
click at [461, 411] on div "TRUST DAT MLC Song Code : TD09MA ISWC : T3039189232 Hold" at bounding box center [371, 419] width 332 height 58
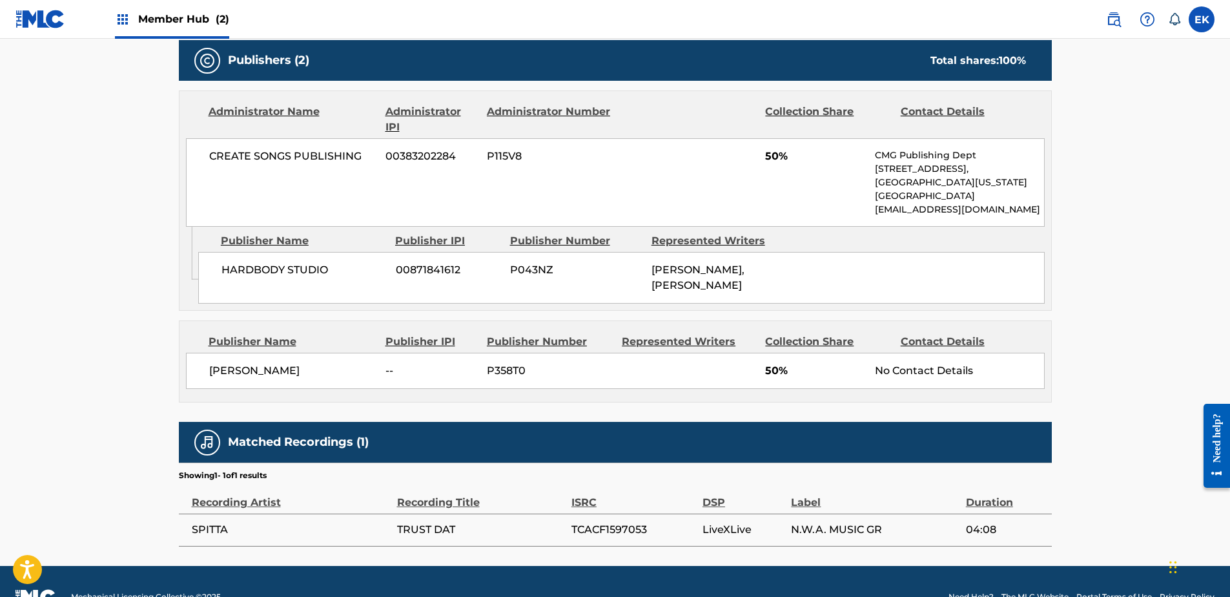
scroll to position [661, 0]
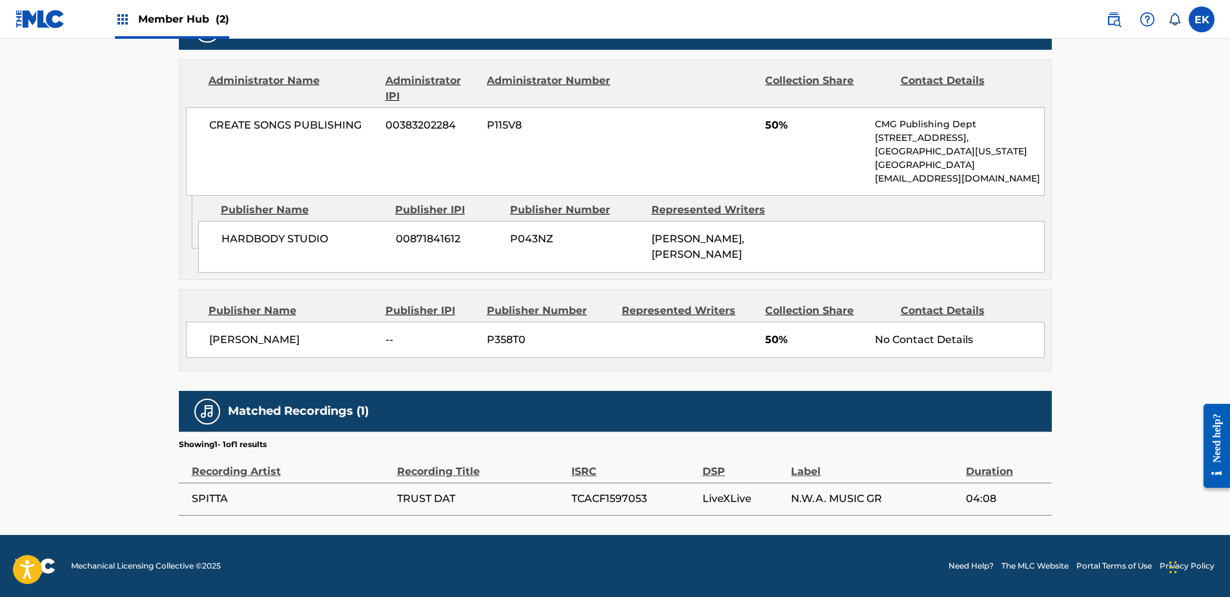
click at [608, 495] on span "TCACF1597053" at bounding box center [634, 499] width 125 height 16
copy span "TCACF1597053"
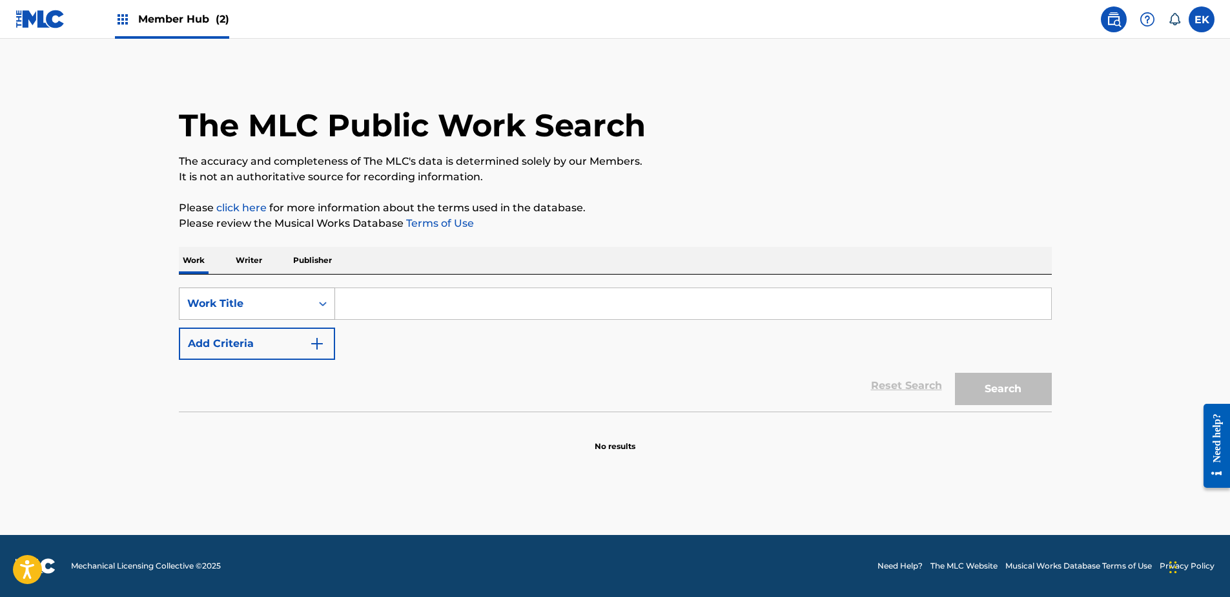
click at [320, 301] on icon "Search Form" at bounding box center [322, 303] width 13 height 13
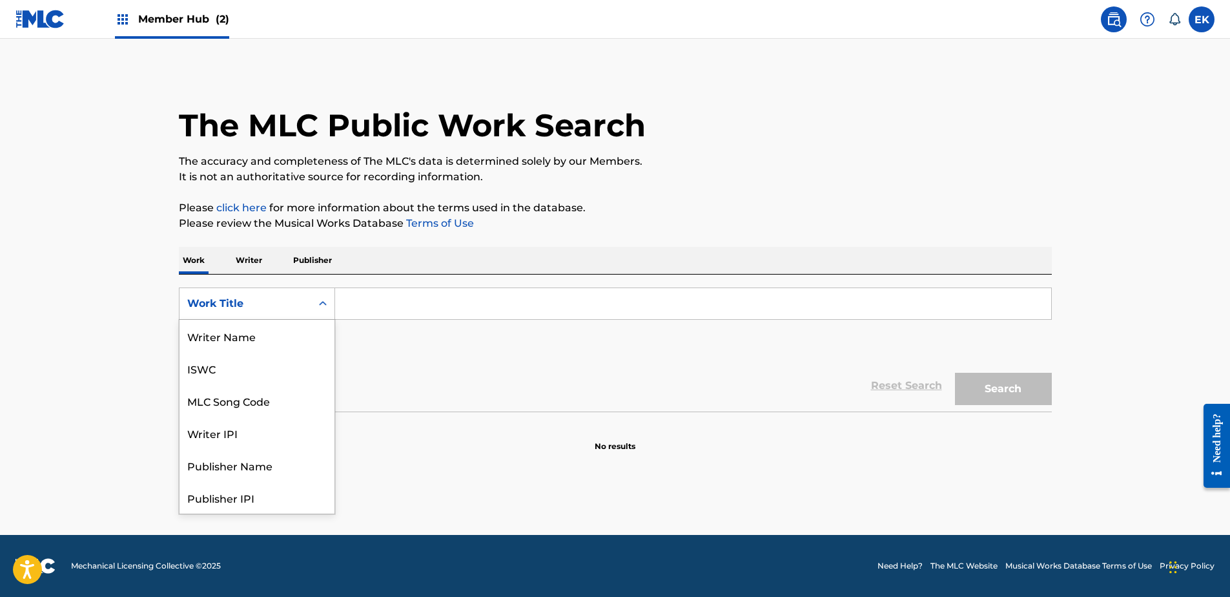
scroll to position [65, 0]
click at [245, 499] on div "Work Title" at bounding box center [257, 497] width 155 height 32
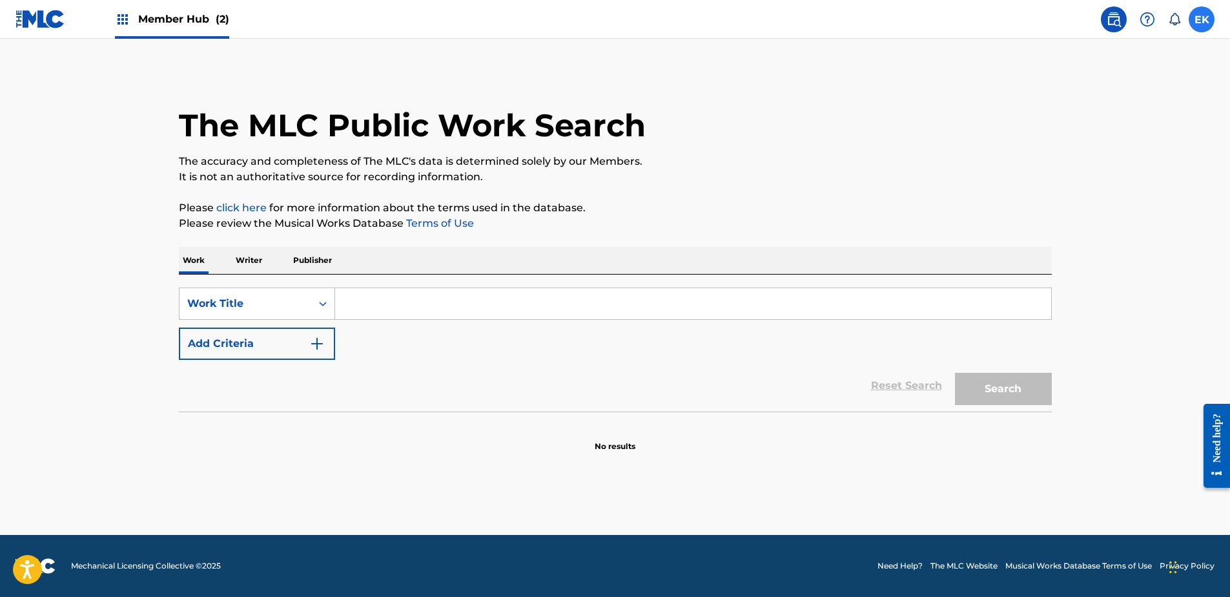
click at [1202, 12] on label at bounding box center [1202, 19] width 26 height 26
click at [1202, 19] on input "EK Emily Kamara emily.kamara@sentricmusic.com Notification Preferences Profile …" at bounding box center [1202, 19] width 0 height 0
click at [168, 23] on span "Member Hub (2)" at bounding box center [183, 19] width 91 height 15
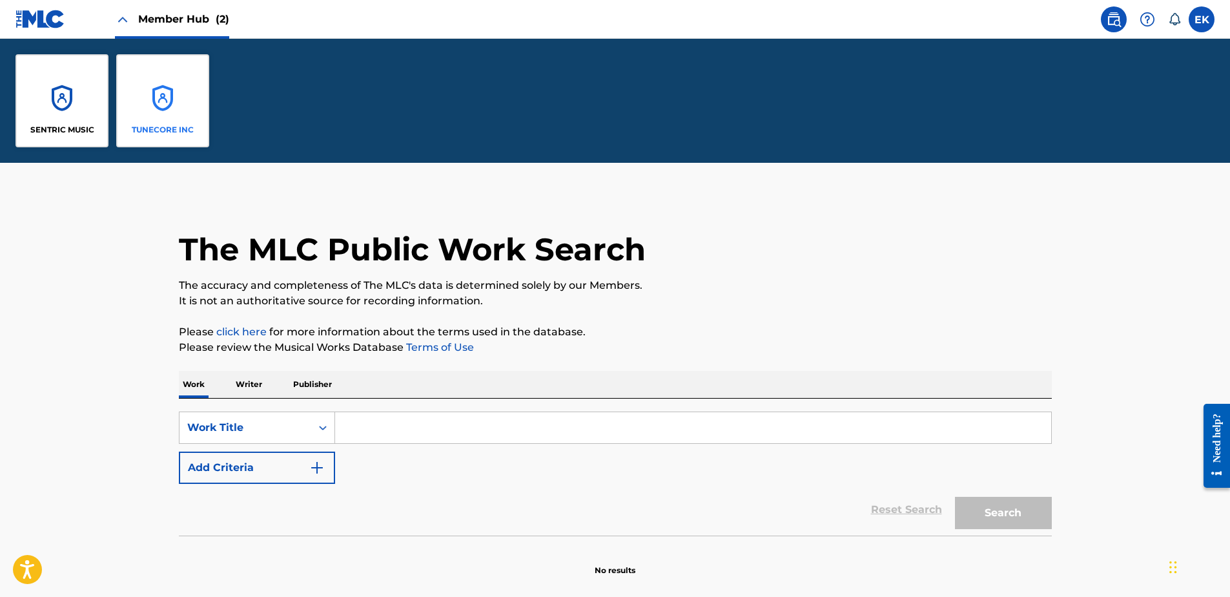
click at [180, 110] on div "TUNECORE INC" at bounding box center [162, 100] width 93 height 93
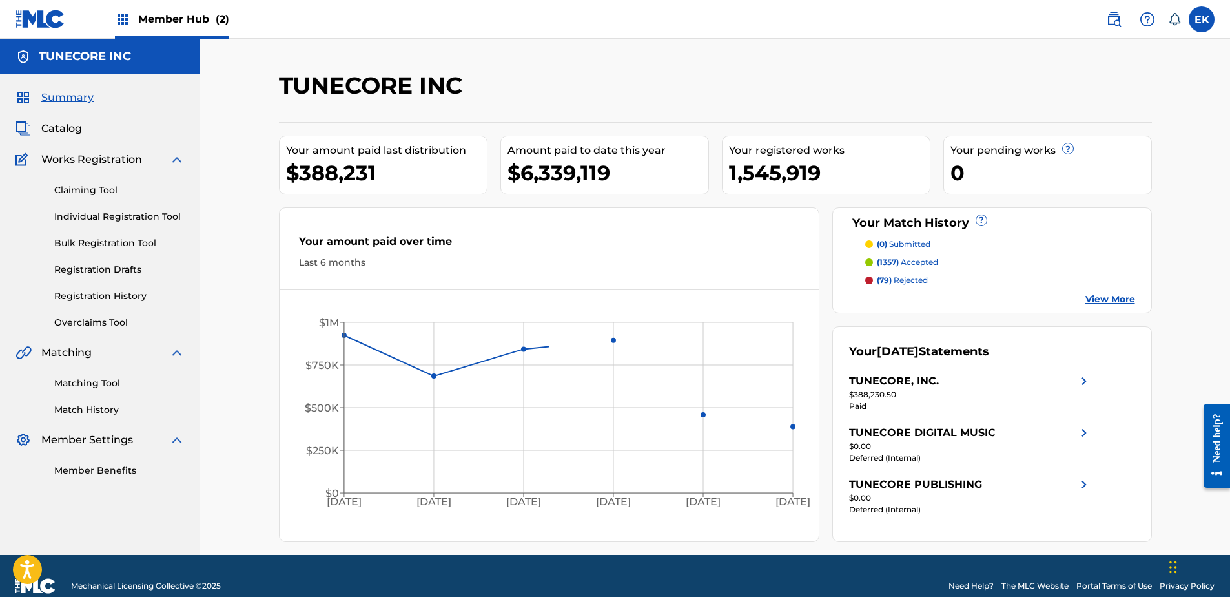
click at [99, 315] on div "Claiming Tool Individual Registration Tool Bulk Registration Tool Registration …" at bounding box center [100, 248] width 169 height 162
click at [96, 318] on link "Overclaims Tool" at bounding box center [119, 323] width 130 height 14
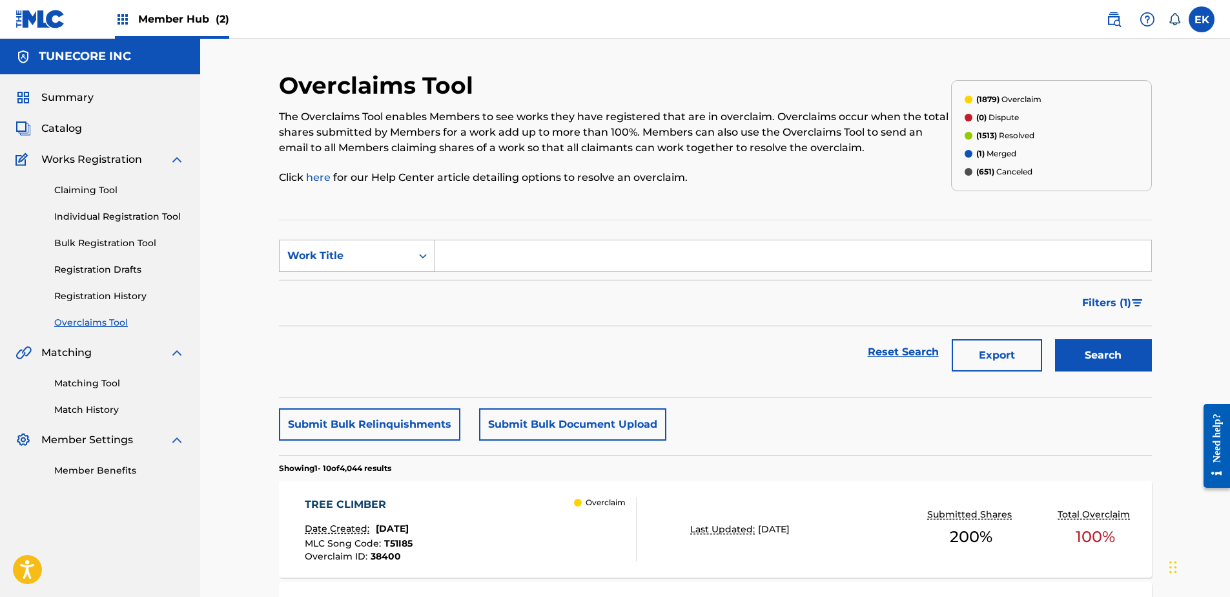
click at [390, 252] on div "Work Title" at bounding box center [345, 256] width 116 height 16
drag, startPoint x: 374, startPoint y: 280, endPoint x: 409, endPoint y: 279, distance: 34.9
click at [374, 281] on div "MLC Song Code" at bounding box center [357, 288] width 155 height 32
click at [449, 263] on input "Search Form" at bounding box center [793, 255] width 716 height 31
paste input "S76NY2"
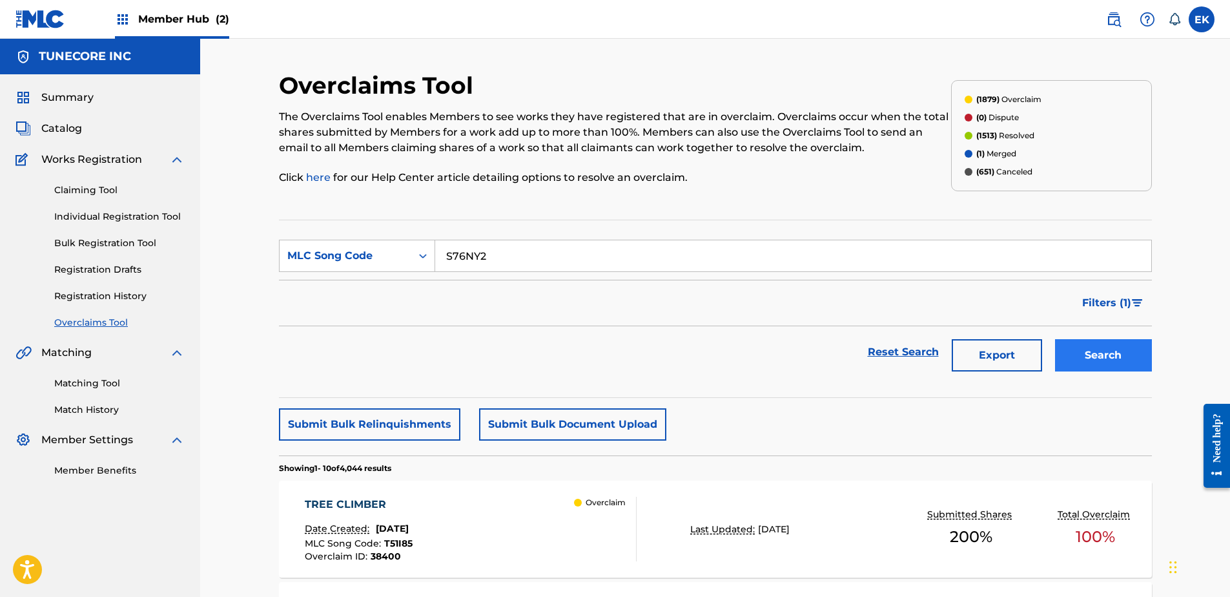
type input "S76NY2"
click at [1097, 358] on button "Search" at bounding box center [1103, 355] width 97 height 32
click at [543, 505] on div "SOUL REMEMBERED Date Created: September 25, 2025 MLC Song Code : S76NY2 Overcla…" at bounding box center [471, 529] width 332 height 65
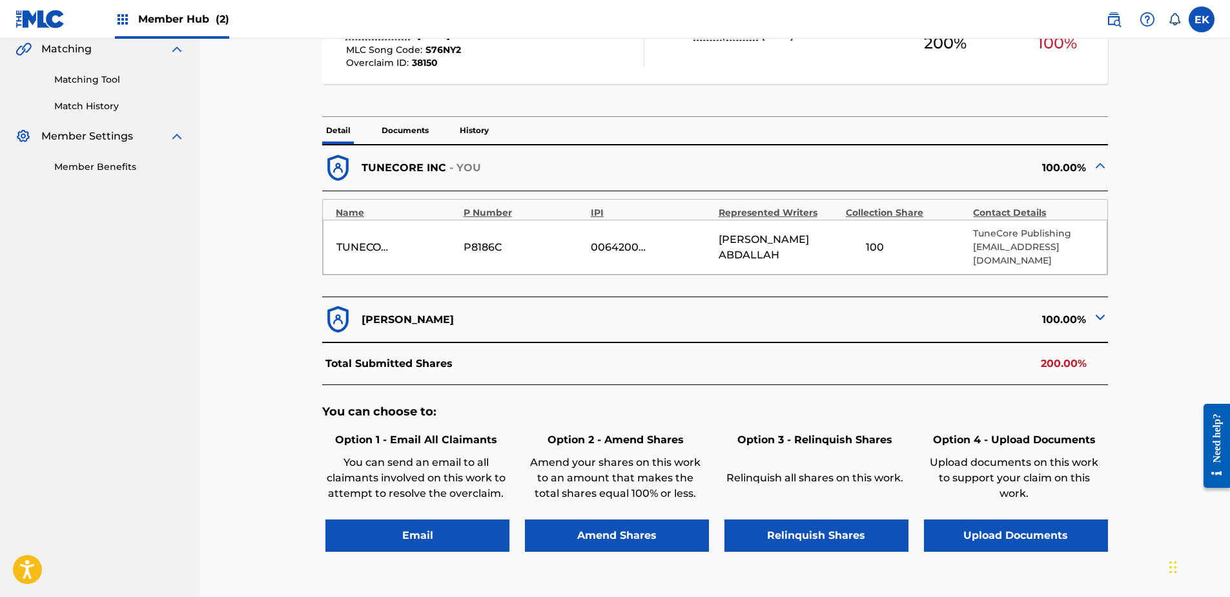
scroll to position [323, 0]
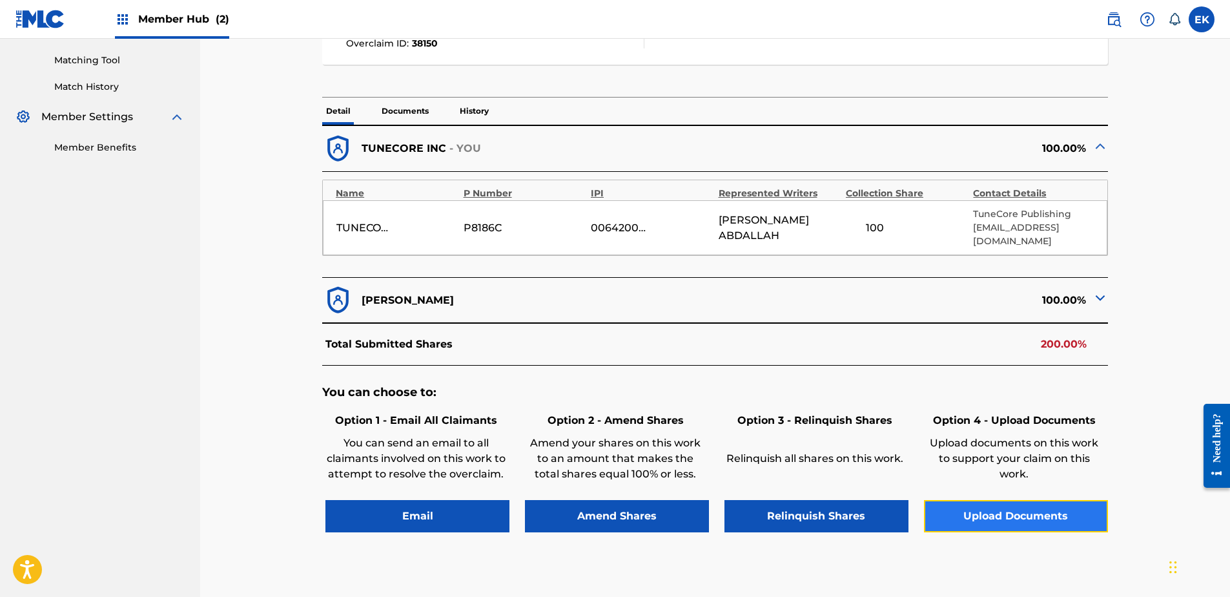
click at [993, 500] on button "Upload Documents" at bounding box center [1016, 516] width 184 height 32
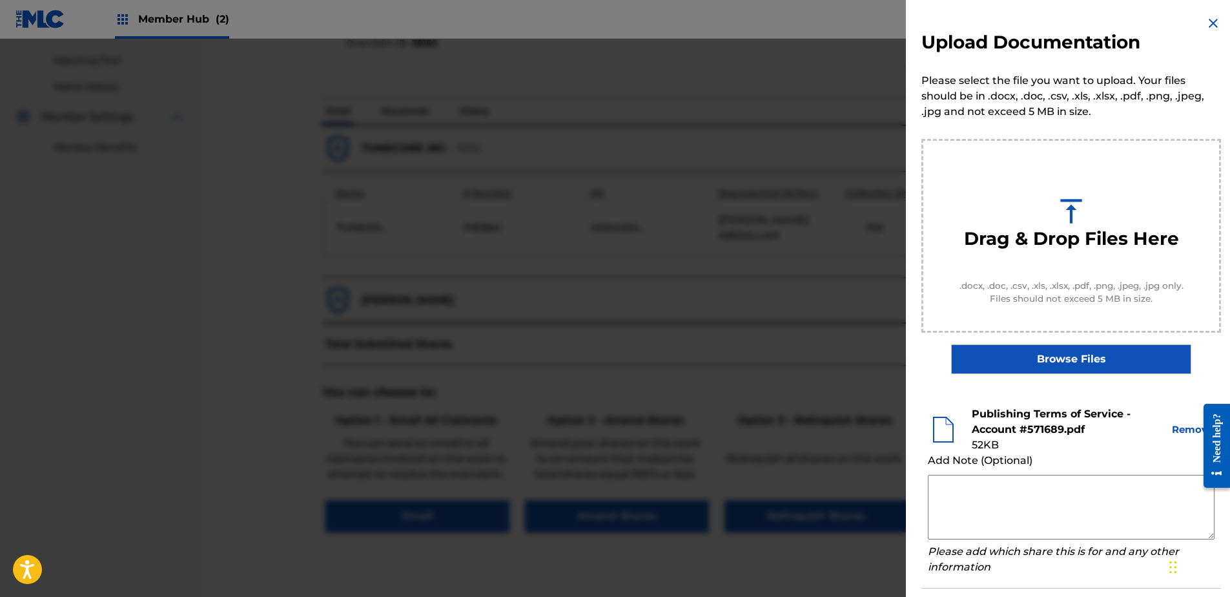
scroll to position [59, 0]
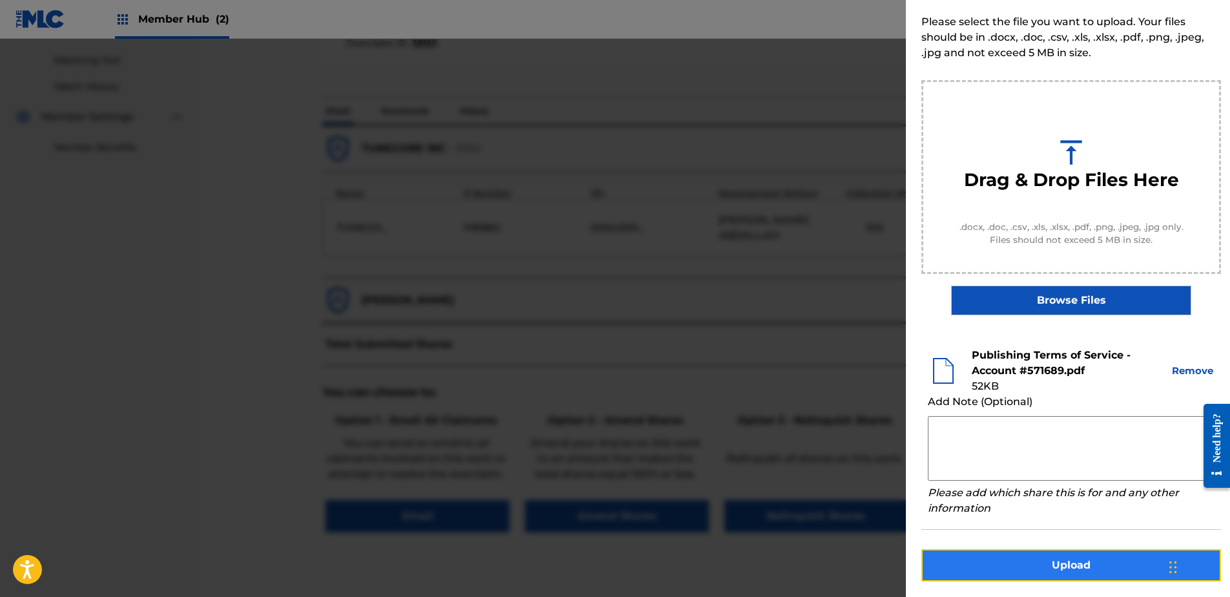
click at [1084, 565] on button "Upload" at bounding box center [1072, 565] width 300 height 32
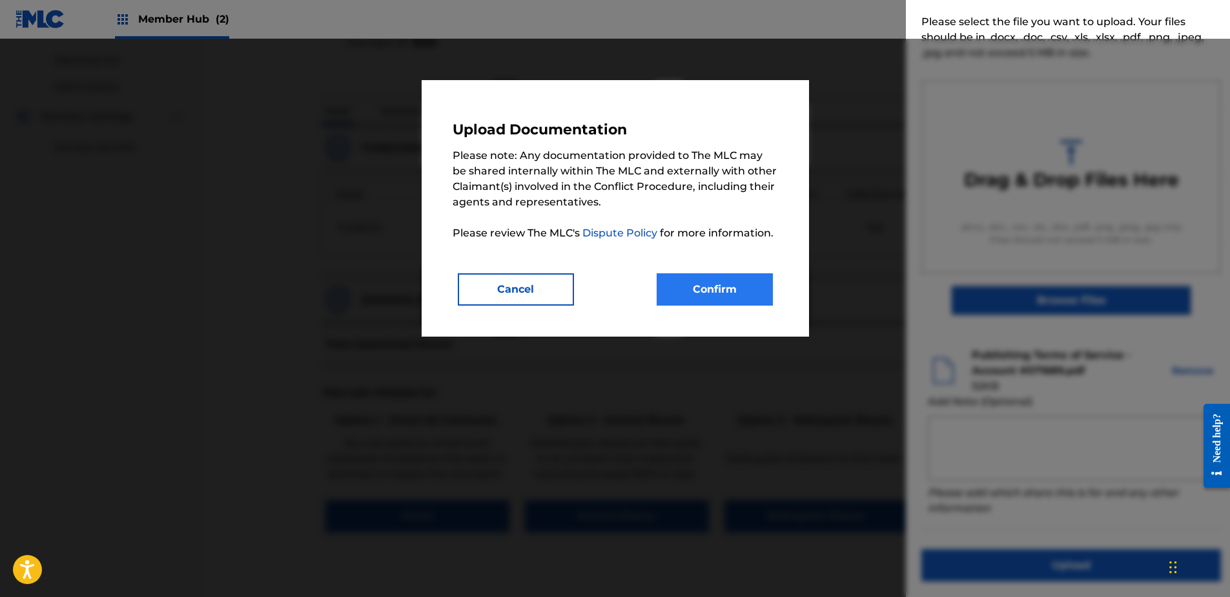
click at [774, 306] on div "Upload Documentation Please note: Any documentation provided to The MLC may be …" at bounding box center [616, 208] width 388 height 256
click at [748, 295] on button "Confirm" at bounding box center [715, 289] width 116 height 32
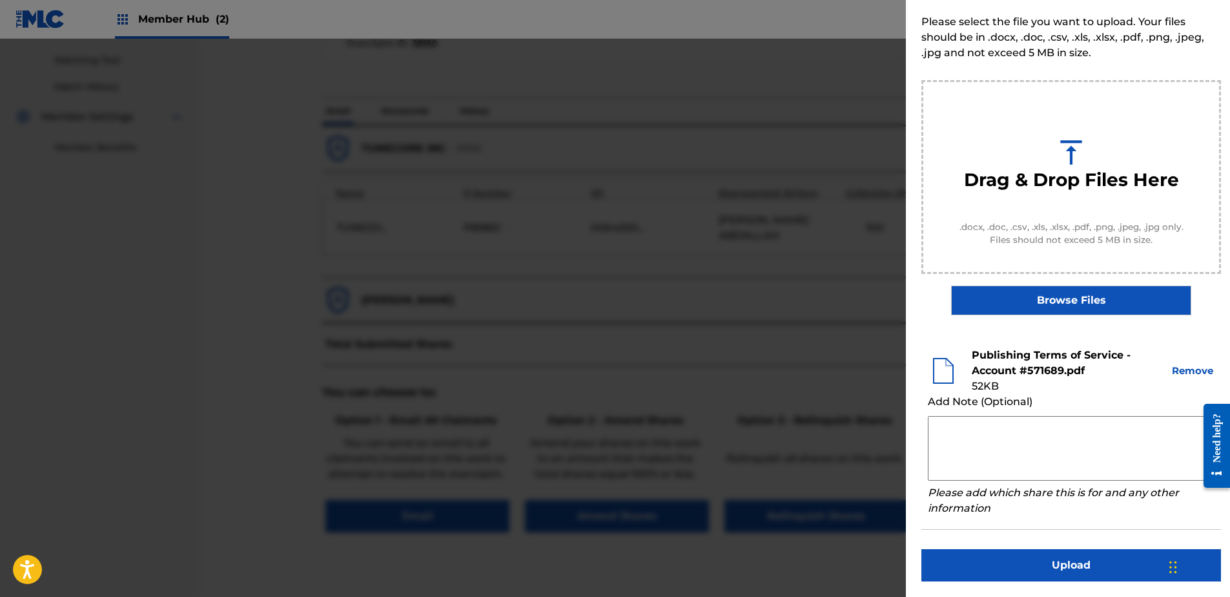
scroll to position [0, 0]
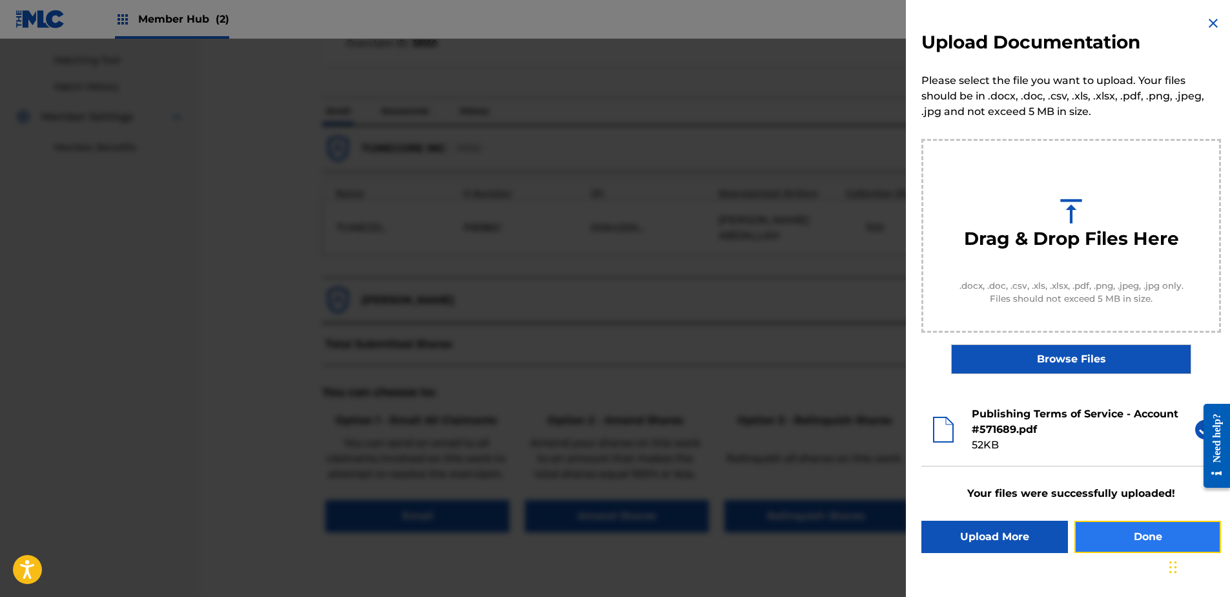
click at [1128, 540] on button "Done" at bounding box center [1148, 537] width 147 height 32
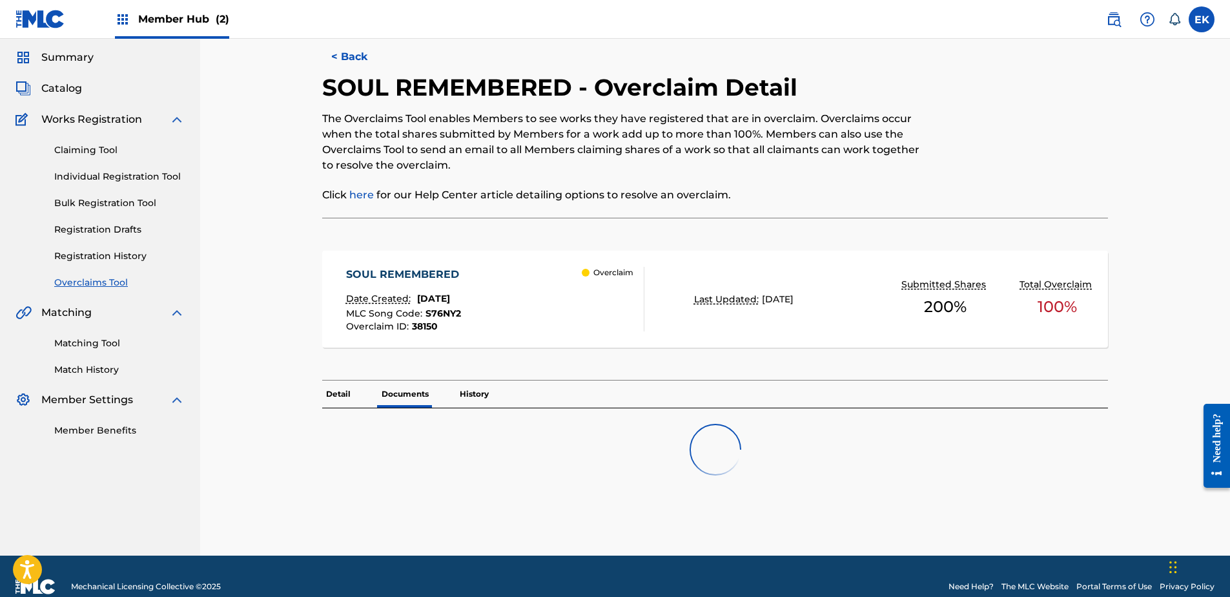
scroll to position [61, 0]
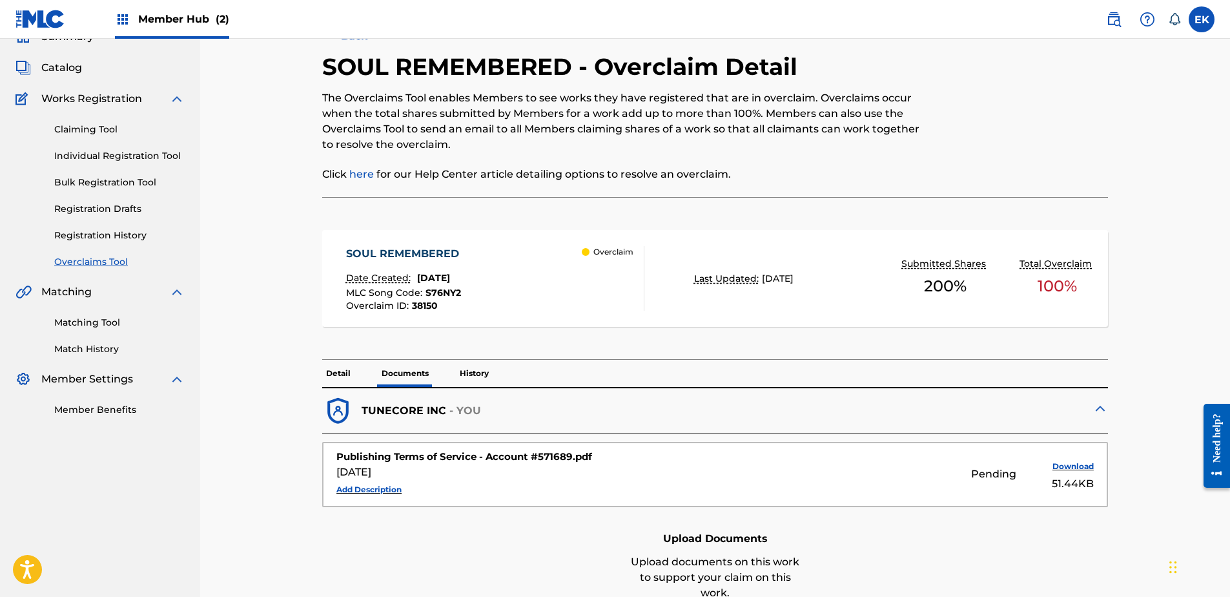
click at [342, 371] on p "Detail" at bounding box center [338, 373] width 32 height 27
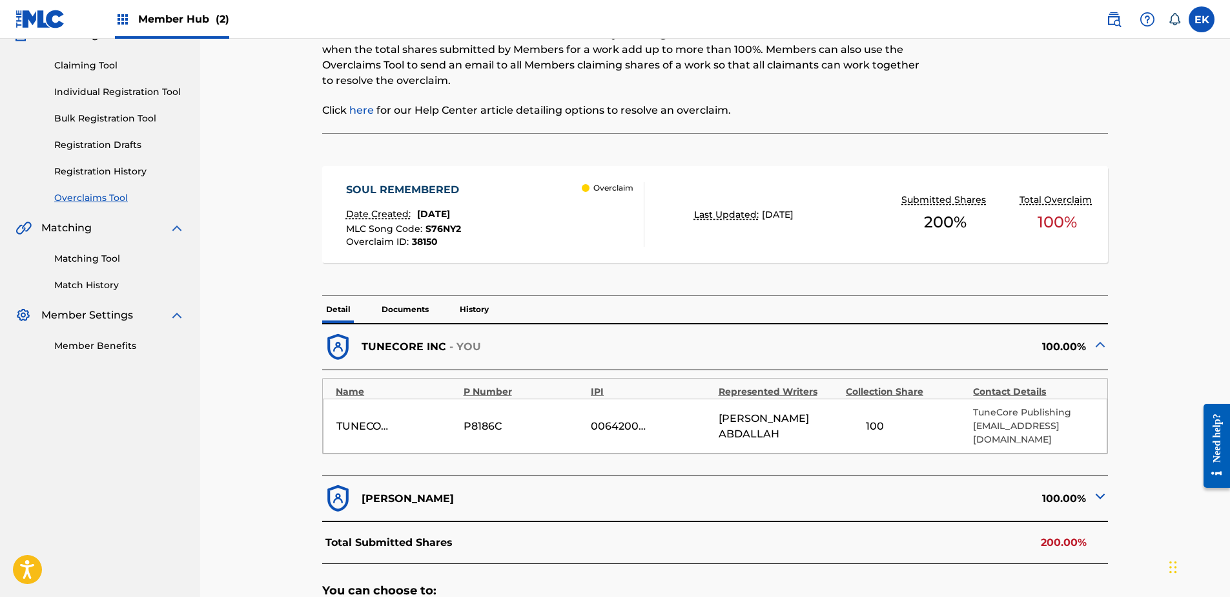
scroll to position [254, 0]
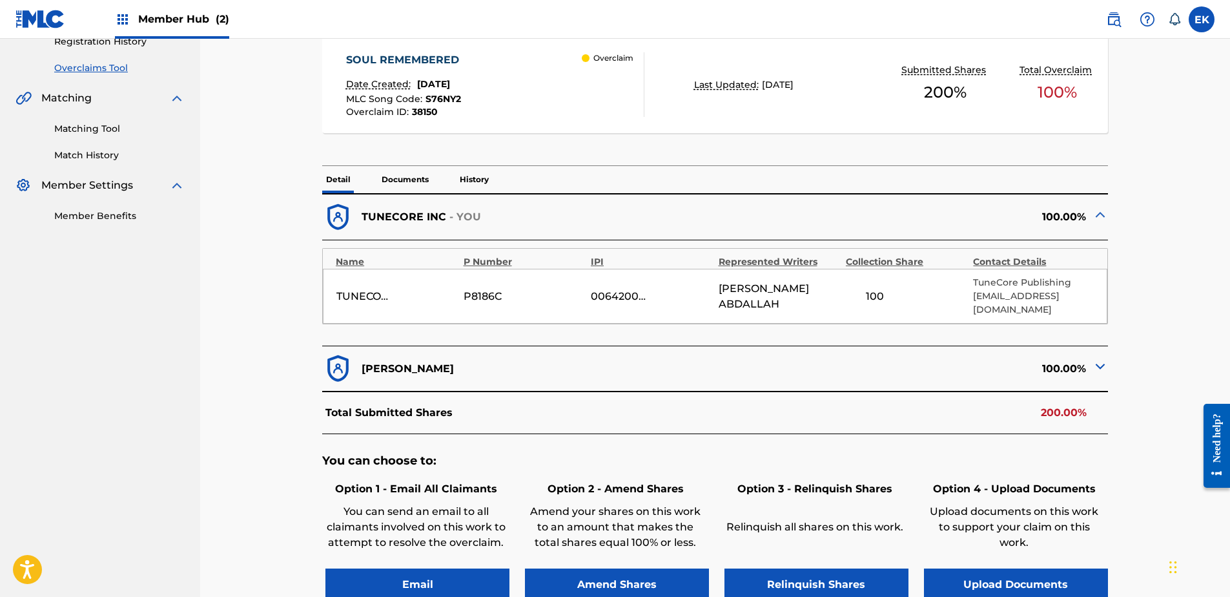
click at [400, 176] on p "Documents" at bounding box center [405, 179] width 55 height 27
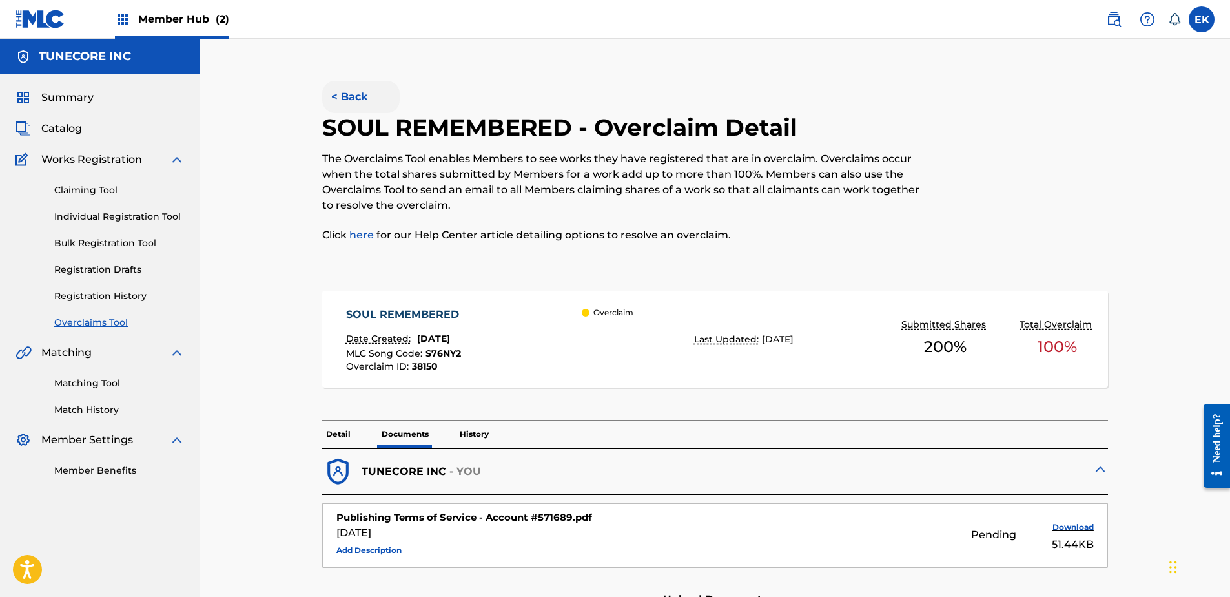
click at [347, 101] on button "< Back" at bounding box center [361, 97] width 78 height 32
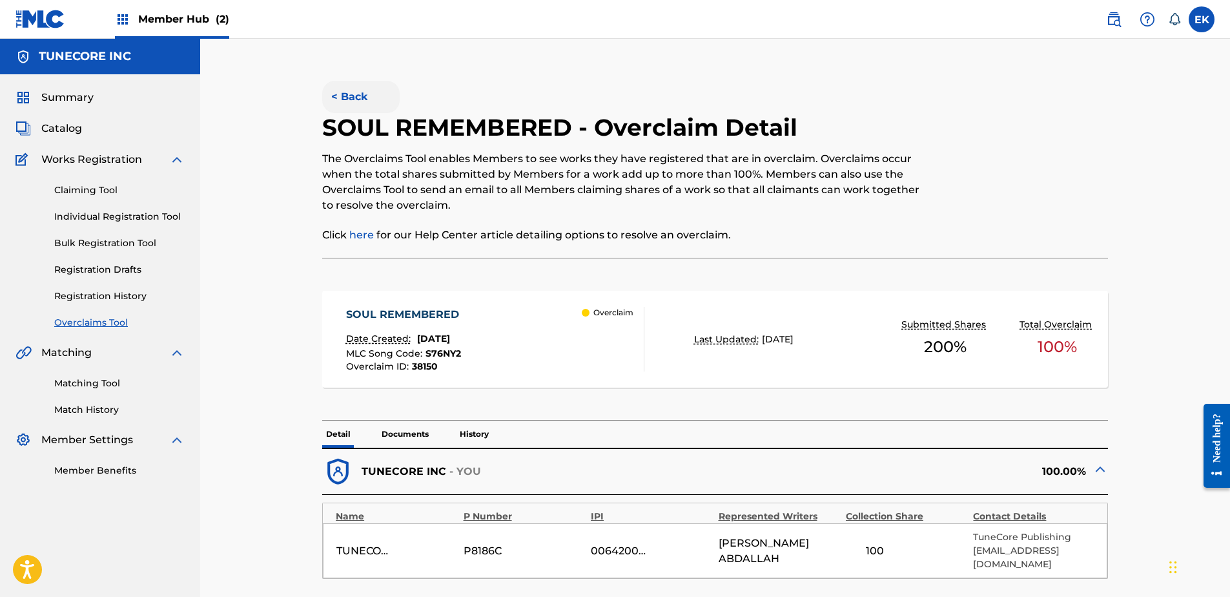
click at [349, 88] on button "< Back" at bounding box center [361, 97] width 78 height 32
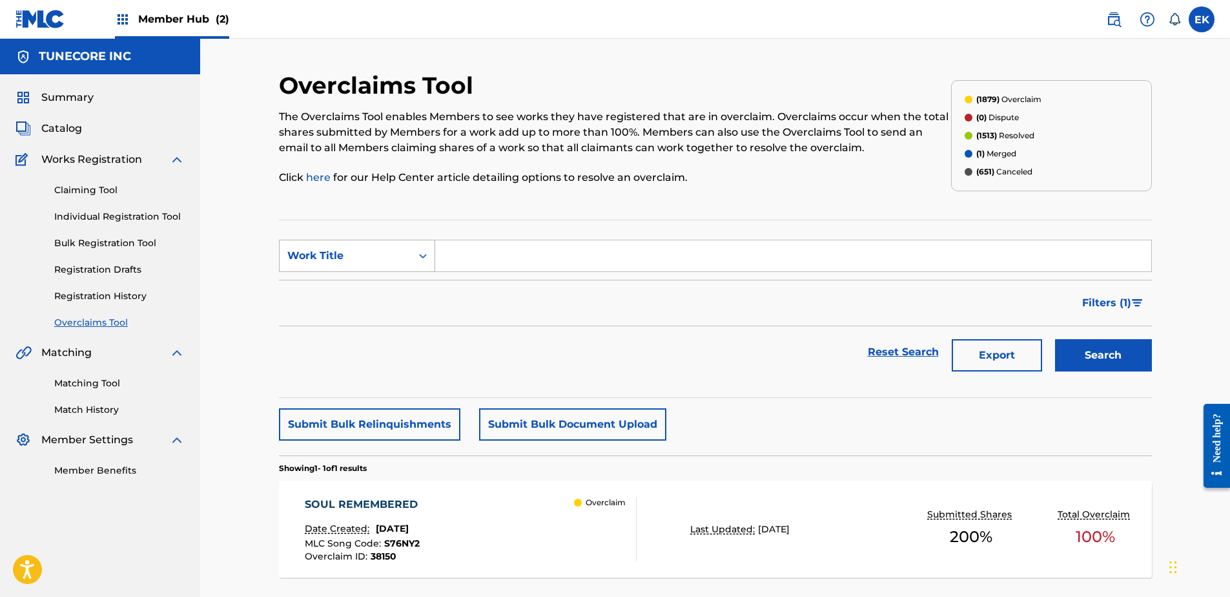
click at [391, 247] on div "Work Title" at bounding box center [346, 256] width 132 height 25
click at [380, 285] on div "MLC Song Code" at bounding box center [357, 288] width 155 height 32
click at [451, 246] on input "Search Form" at bounding box center [793, 255] width 716 height 31
type input "CK9PJY"
click at [1088, 358] on button "Search" at bounding box center [1103, 355] width 97 height 32
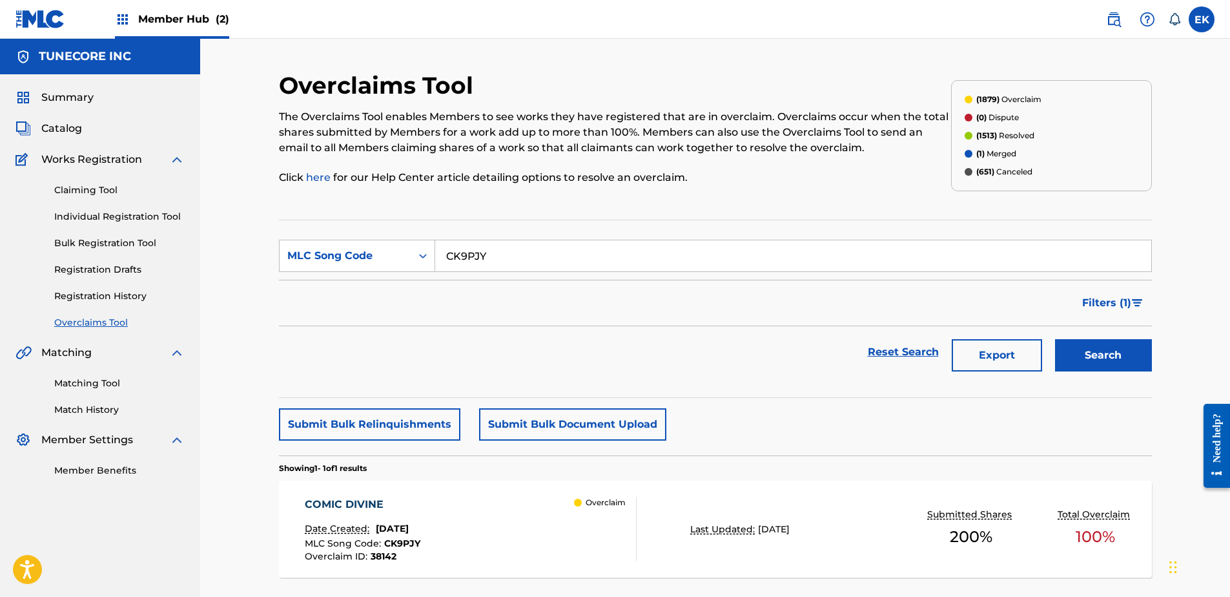
click at [488, 519] on div "COMIC DIVINE Date Created: September 25, 2025 MLC Song Code : CK9PJY Overclaim …" at bounding box center [471, 529] width 332 height 65
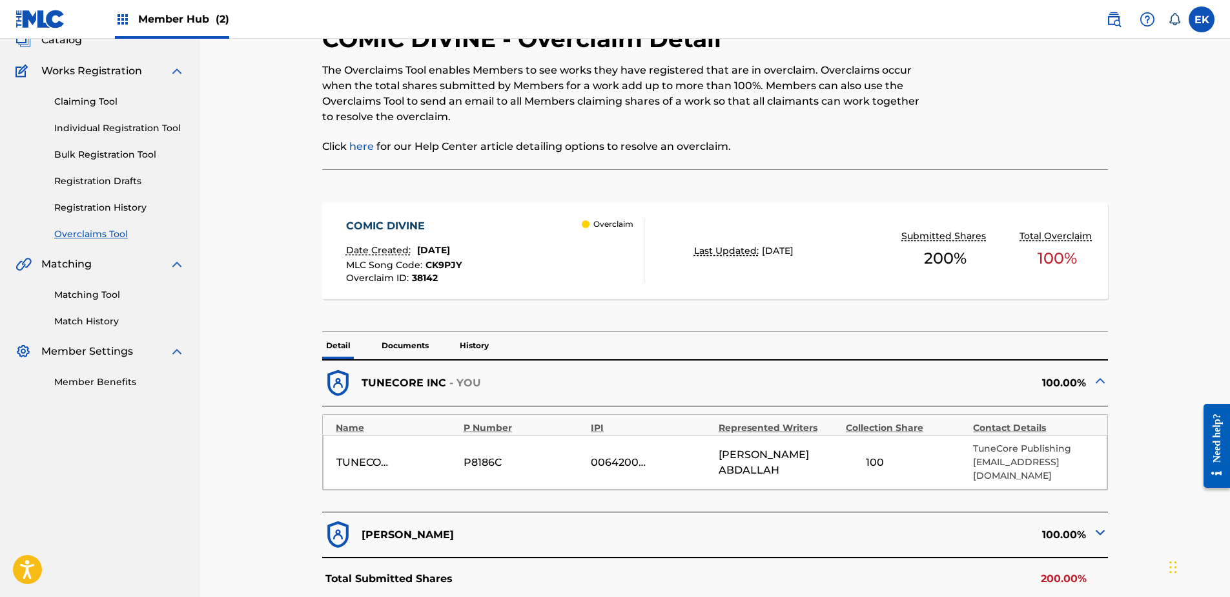
scroll to position [323, 0]
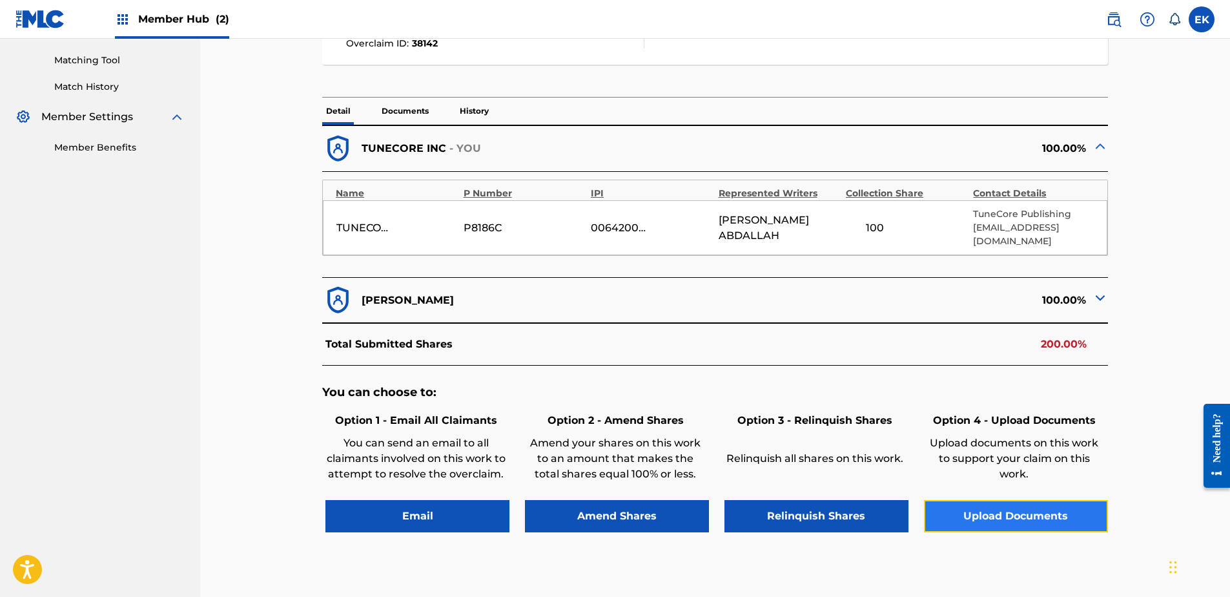
click at [977, 500] on button "Upload Documents" at bounding box center [1016, 516] width 184 height 32
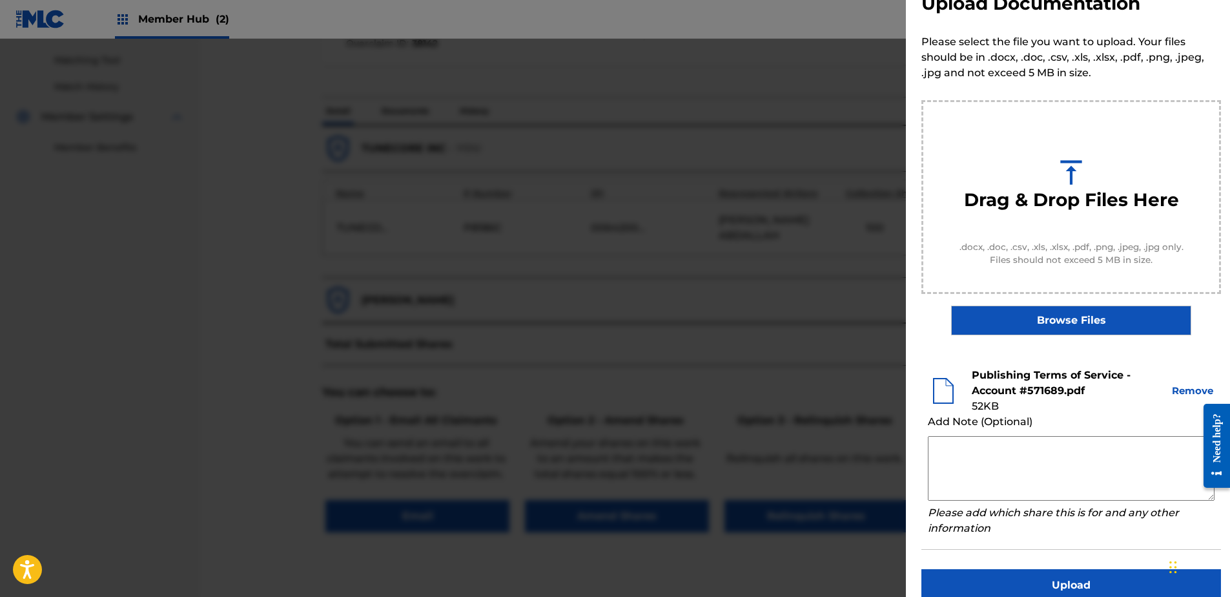
scroll to position [59, 0]
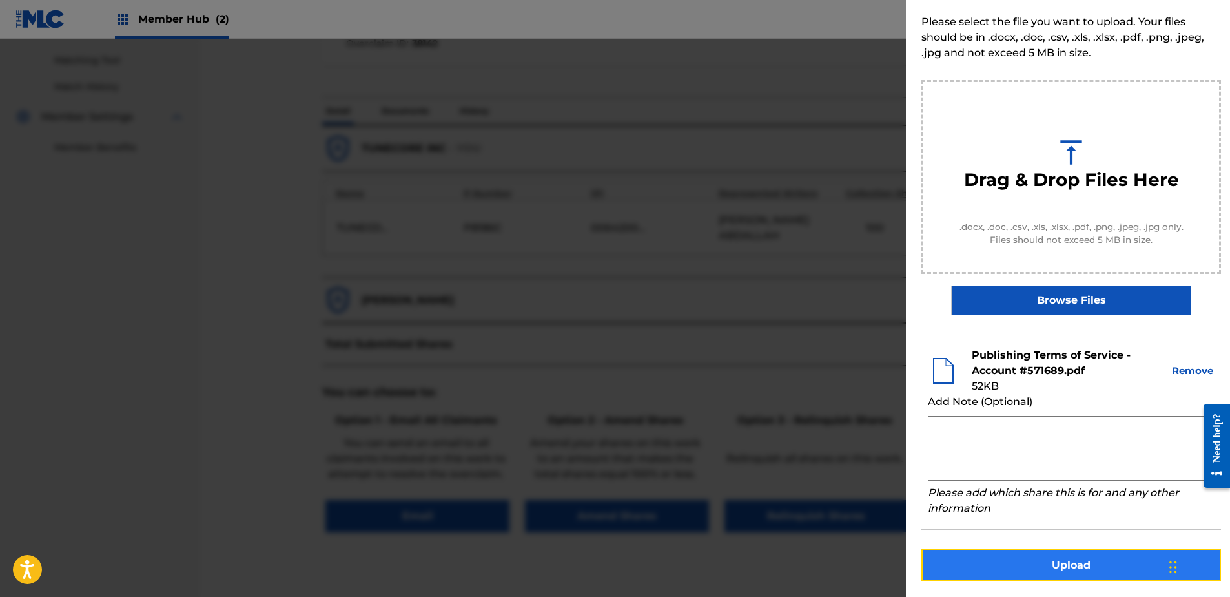
click at [1061, 565] on button "Upload" at bounding box center [1072, 565] width 300 height 32
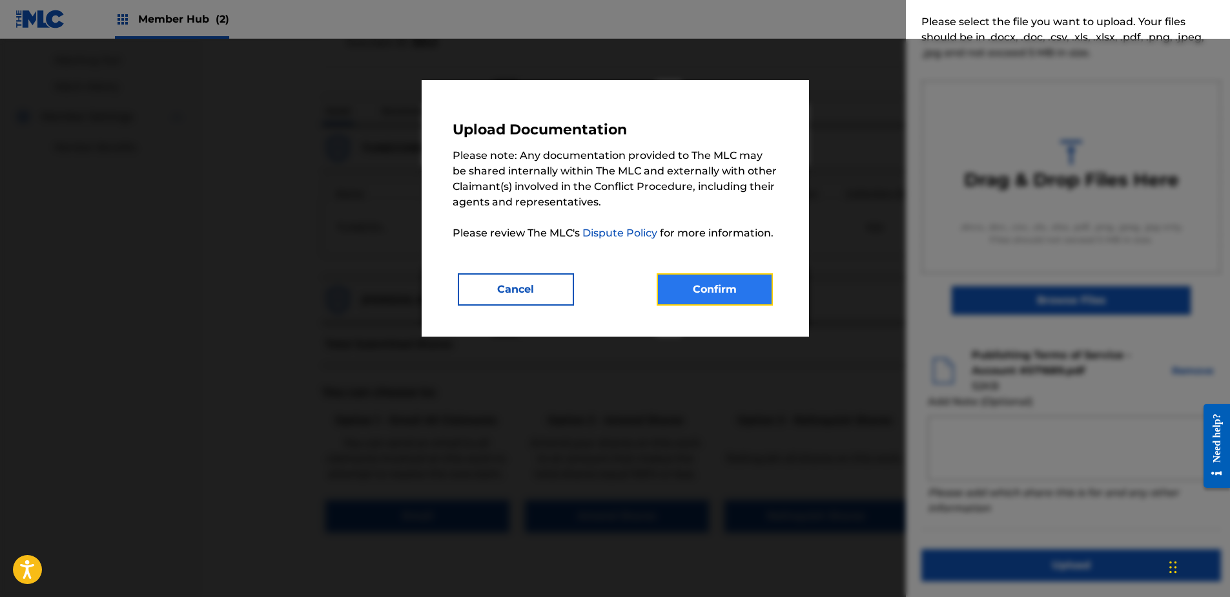
click at [696, 288] on button "Confirm" at bounding box center [715, 289] width 116 height 32
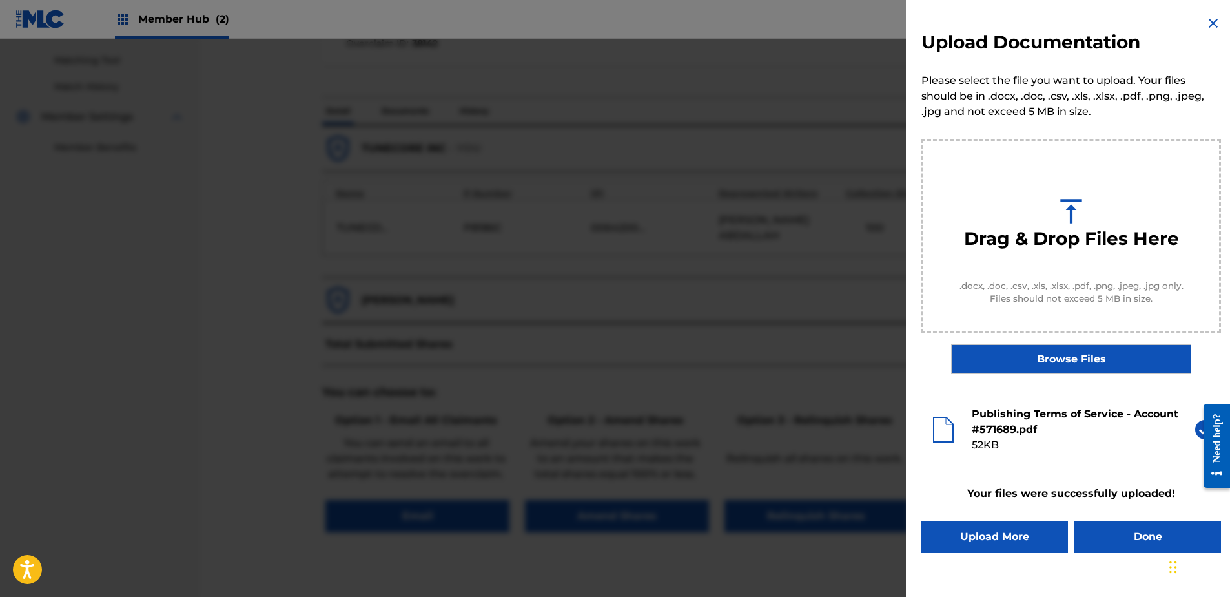
scroll to position [0, 0]
click at [1162, 535] on button "Done" at bounding box center [1148, 537] width 147 height 32
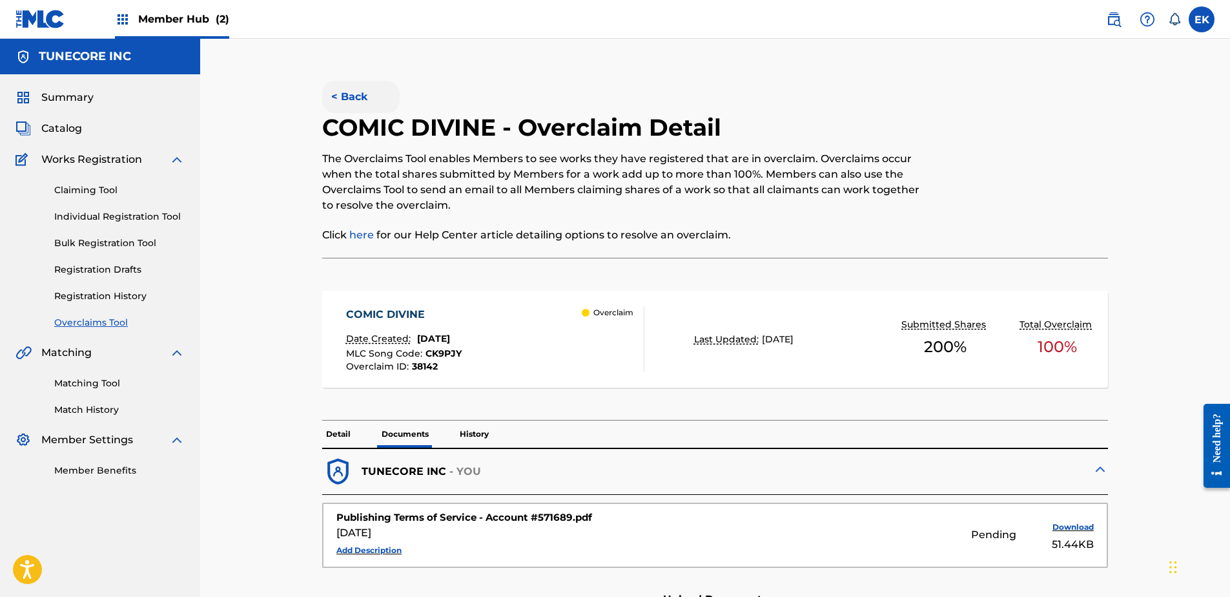
click at [349, 101] on button "< Back" at bounding box center [361, 97] width 78 height 32
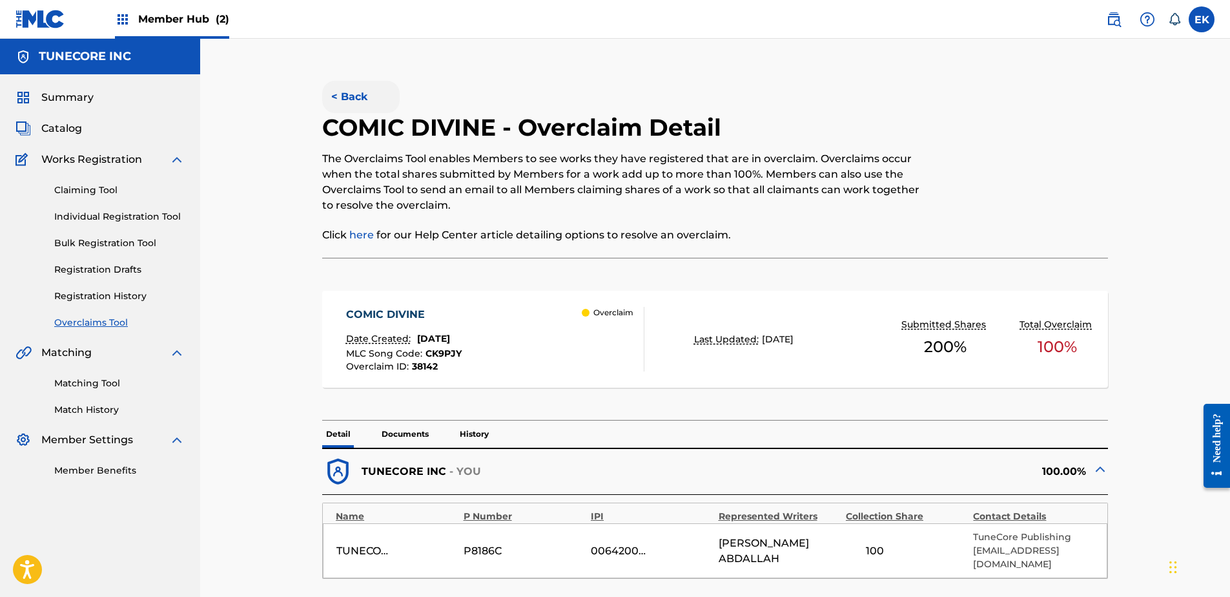
click at [347, 88] on button "< Back" at bounding box center [361, 97] width 78 height 32
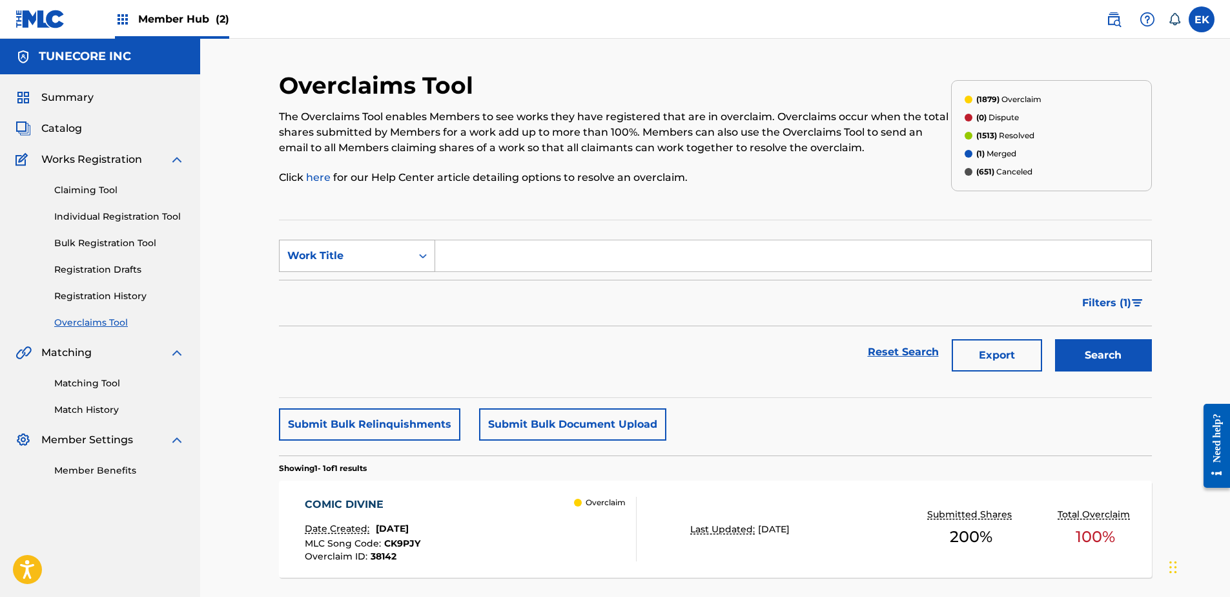
click at [428, 265] on div "Search Form" at bounding box center [422, 255] width 23 height 23
click at [395, 282] on div "MLC Song Code" at bounding box center [357, 288] width 155 height 32
click at [472, 243] on input "Search Form" at bounding box center [793, 255] width 716 height 31
type input "GB0FMZ"
click at [1079, 349] on button "Search" at bounding box center [1103, 355] width 97 height 32
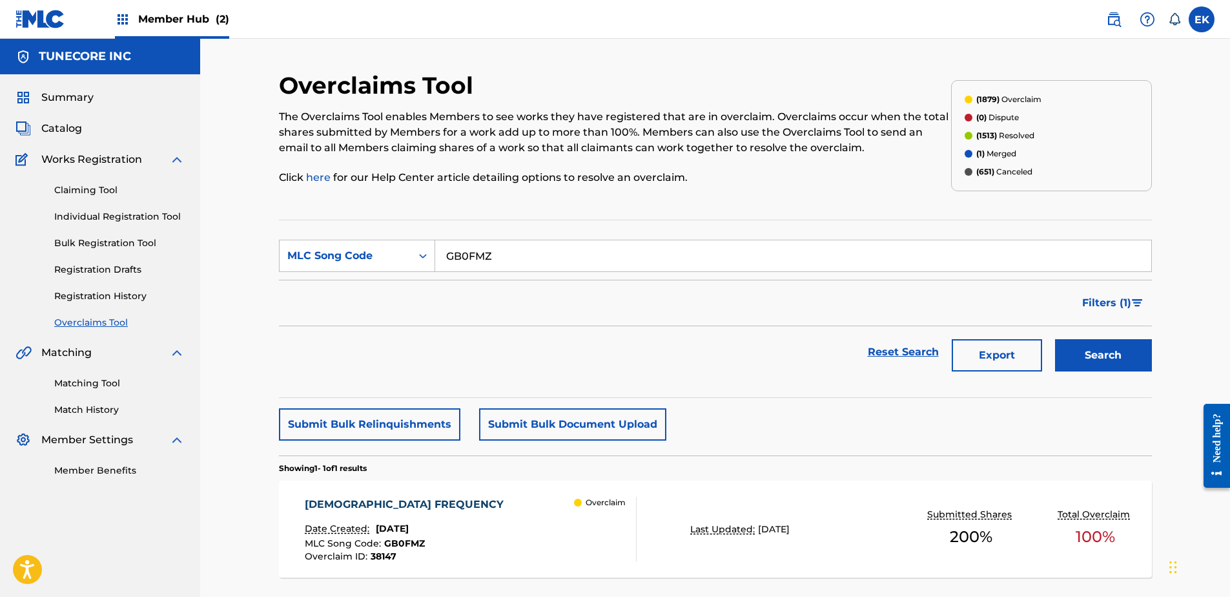
click at [537, 559] on div "GODDESS FREQUENCY Date Created: September 25, 2025 MLC Song Code : GB0FMZ Overc…" at bounding box center [471, 529] width 332 height 65
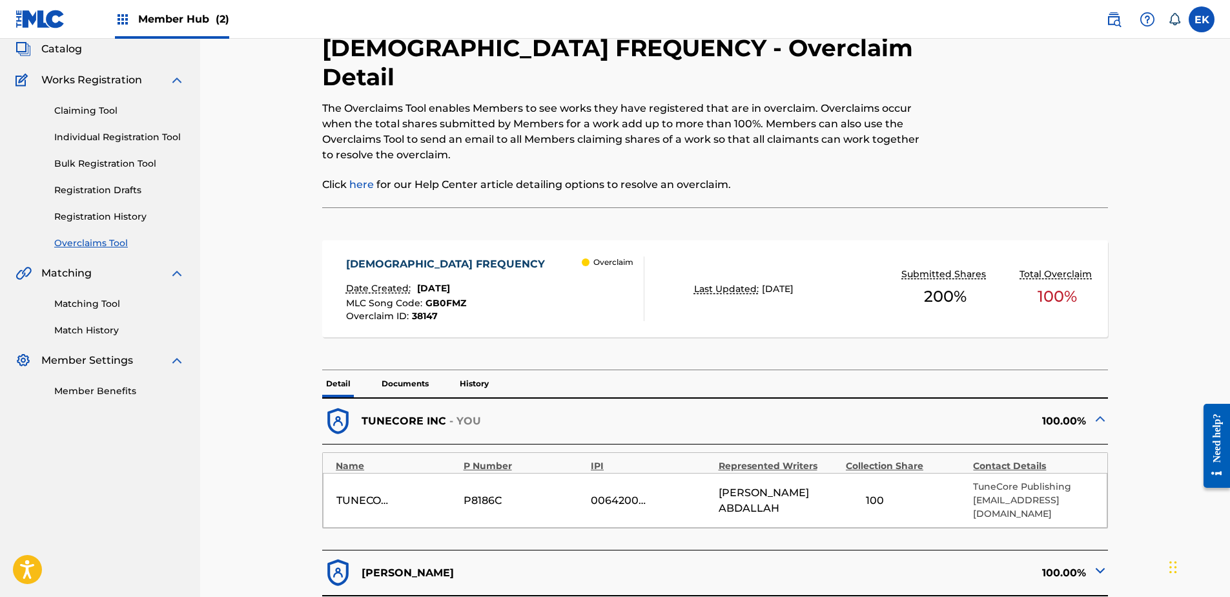
scroll to position [65, 0]
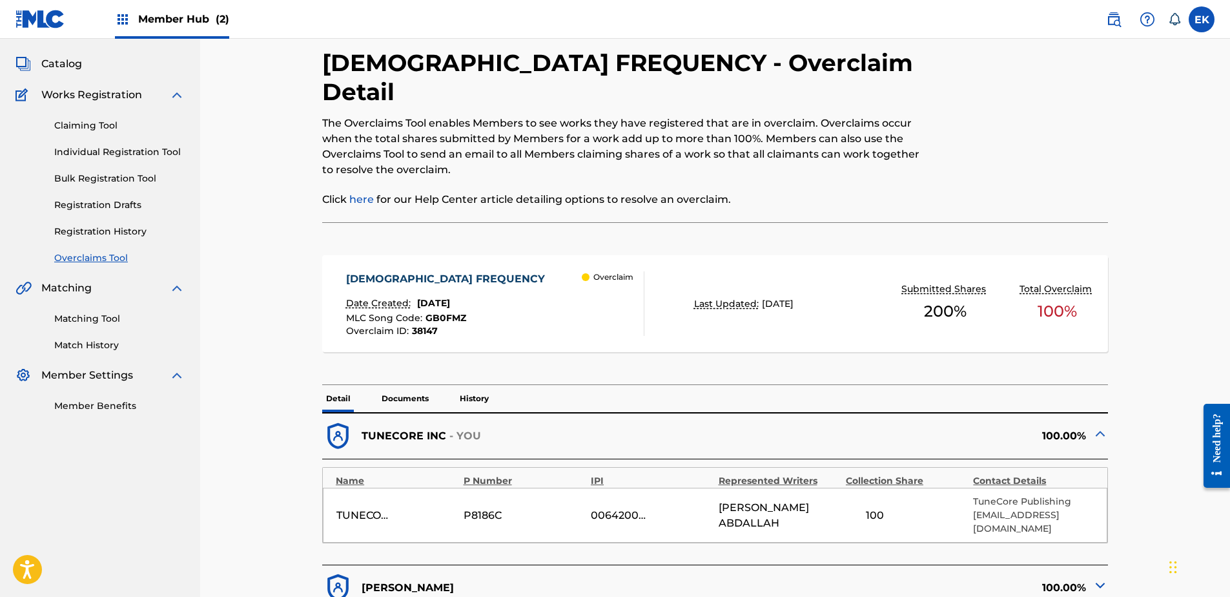
click at [413, 385] on p "Documents" at bounding box center [405, 398] width 55 height 27
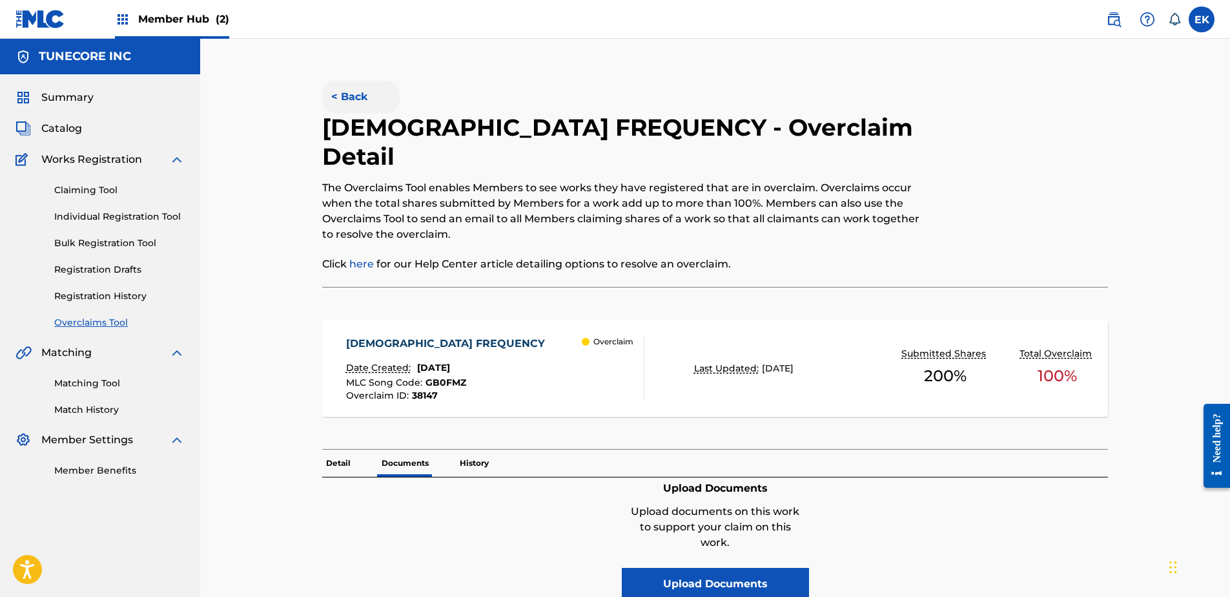
click at [358, 92] on button "< Back" at bounding box center [361, 97] width 78 height 32
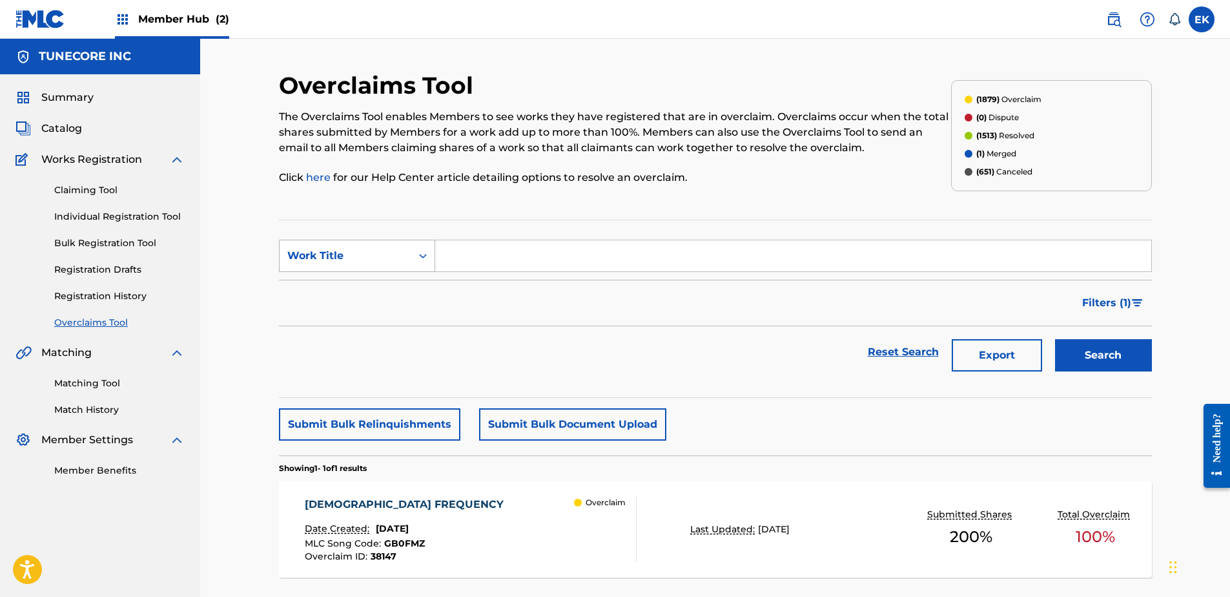
click at [408, 259] on div "Work Title" at bounding box center [346, 256] width 132 height 25
click at [410, 277] on div "MLC Song Code" at bounding box center [357, 288] width 155 height 32
click at [464, 258] on input "Search Form" at bounding box center [793, 255] width 716 height 31
click at [409, 527] on span "September 25, 2025" at bounding box center [392, 529] width 33 height 12
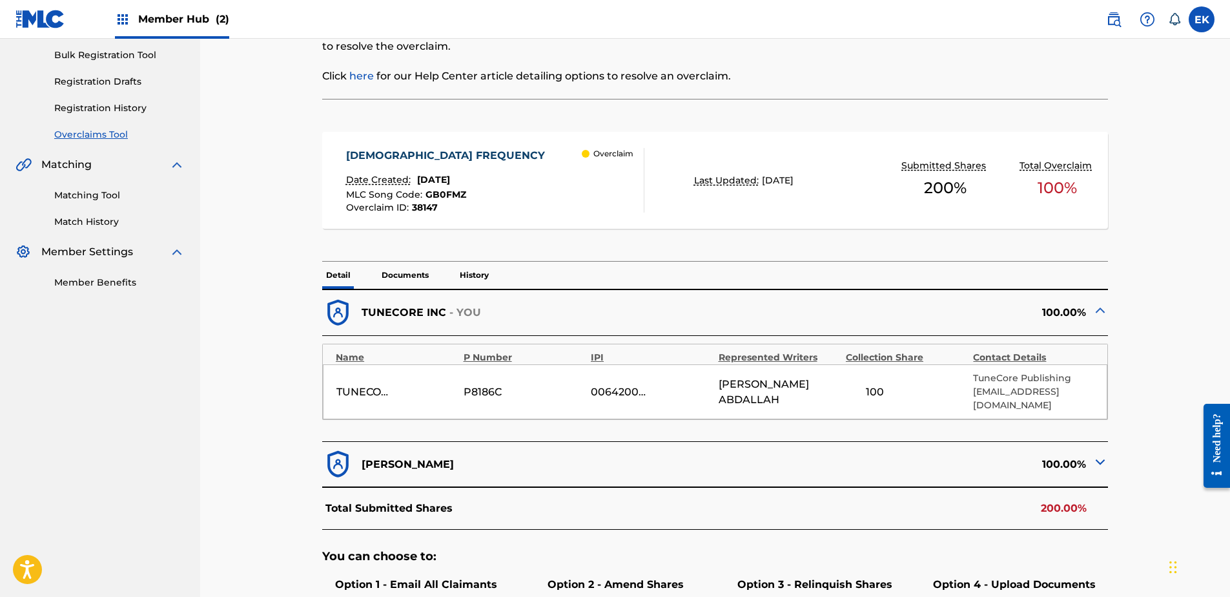
scroll to position [258, 0]
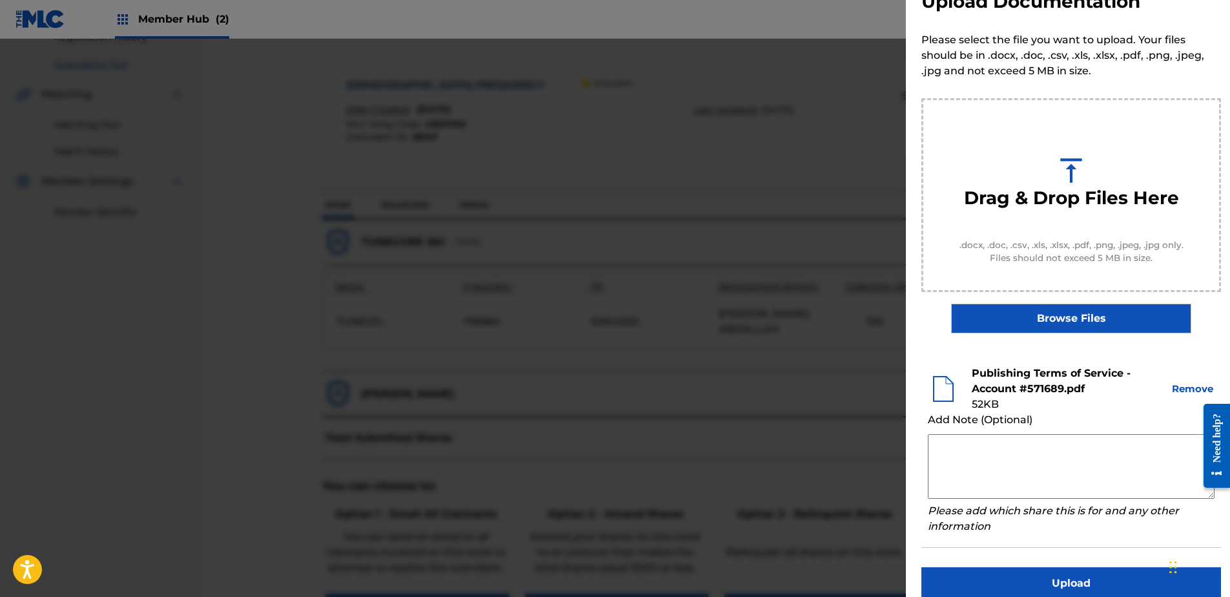
scroll to position [59, 0]
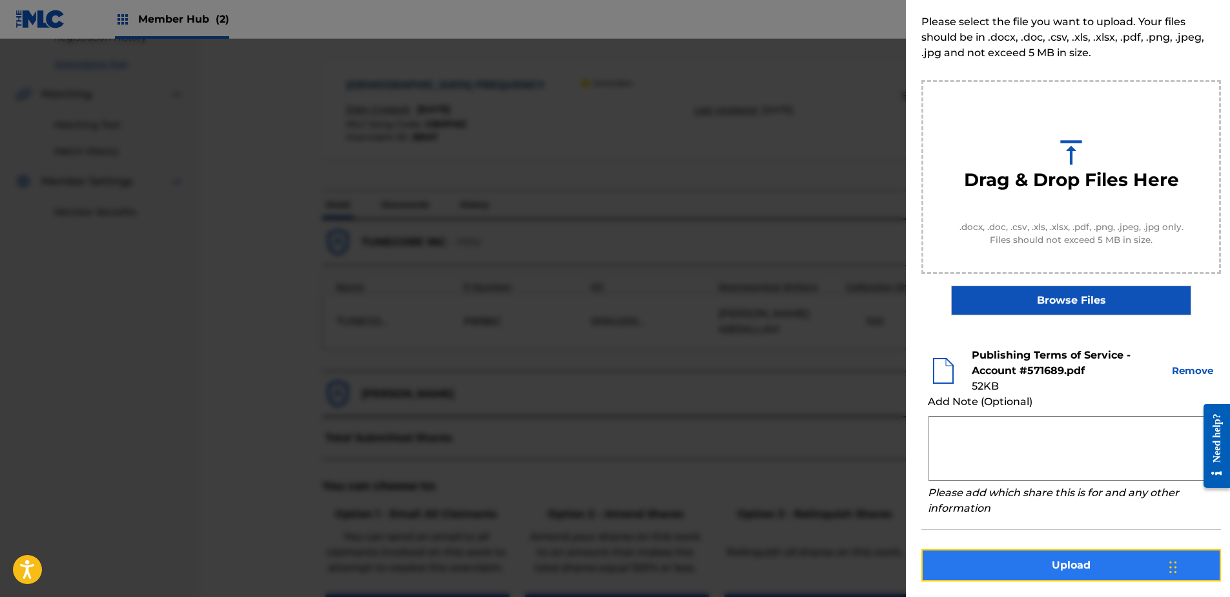
click at [1074, 560] on button "Upload" at bounding box center [1072, 565] width 300 height 32
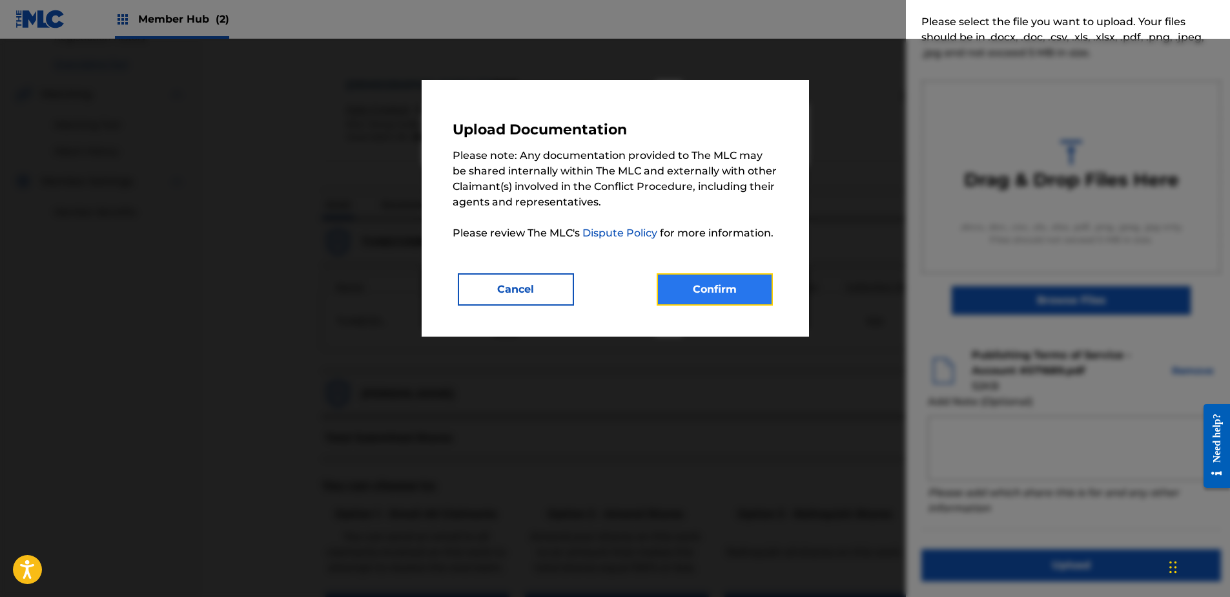
click at [723, 291] on button "Confirm" at bounding box center [715, 289] width 116 height 32
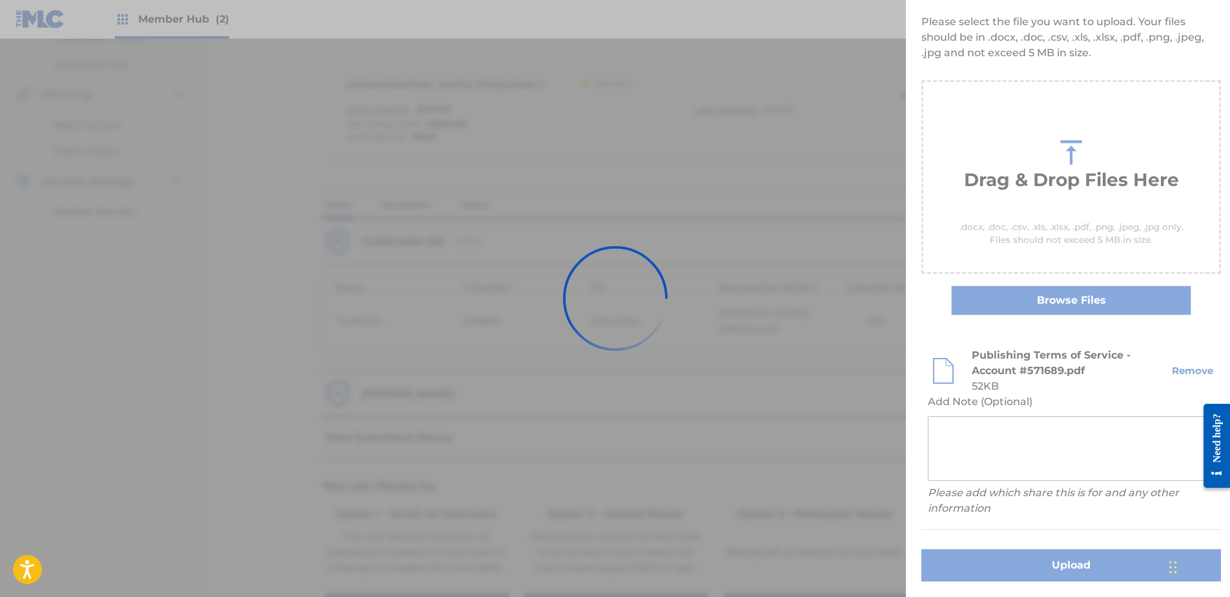
scroll to position [0, 0]
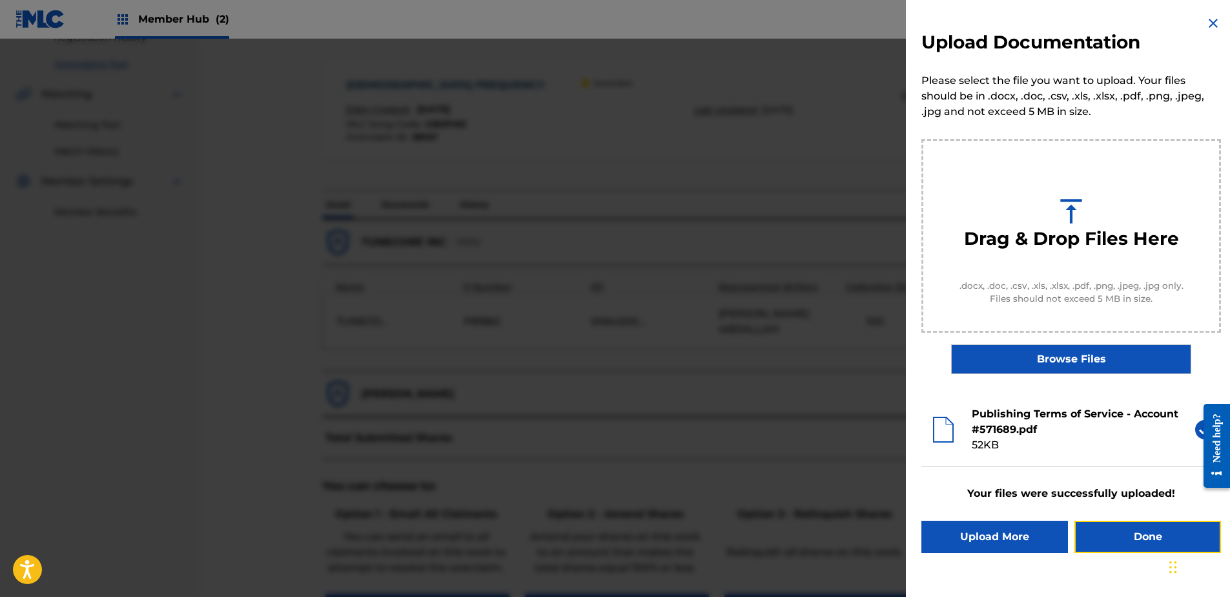
click at [1145, 545] on button "Done" at bounding box center [1148, 537] width 147 height 32
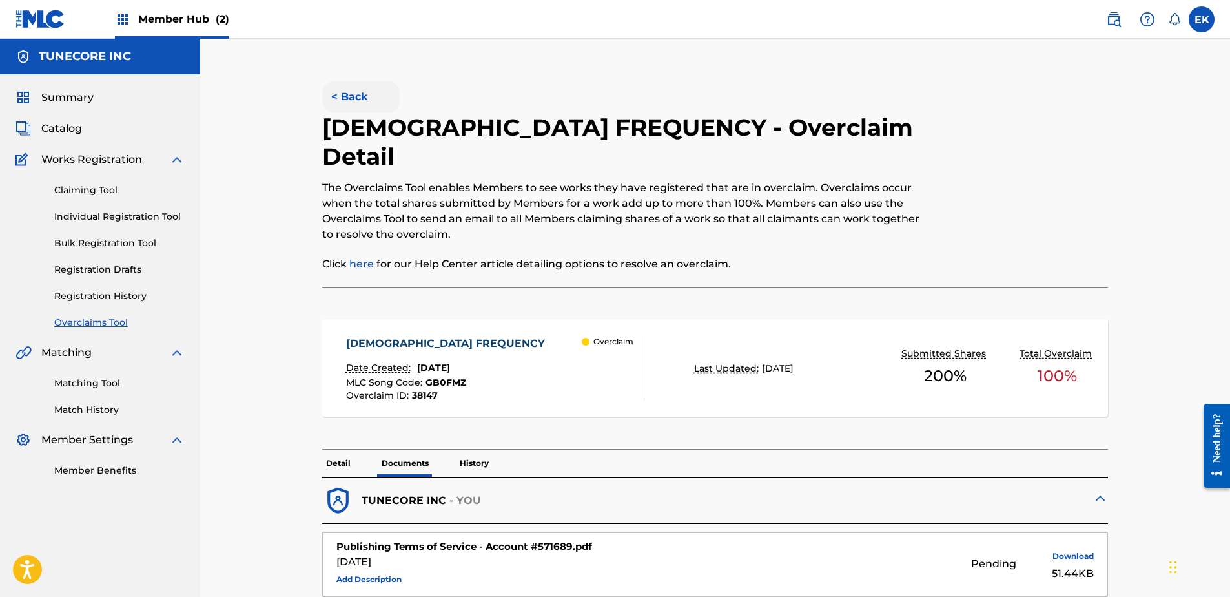
click at [352, 94] on button "< Back" at bounding box center [361, 97] width 78 height 32
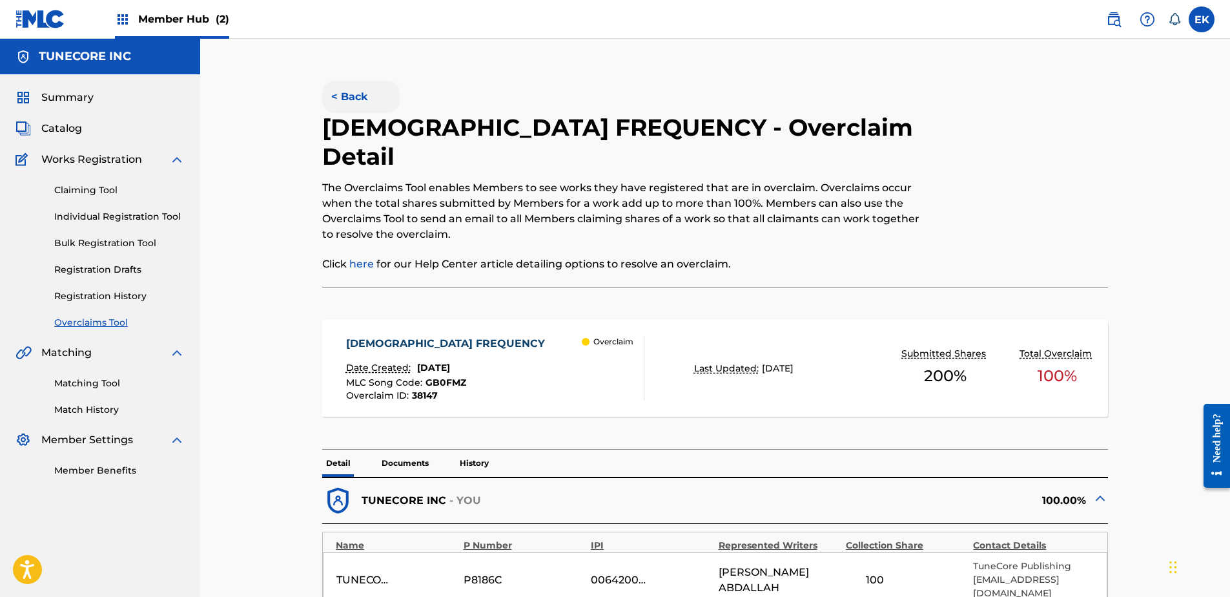
click at [344, 89] on button "< Back" at bounding box center [361, 97] width 78 height 32
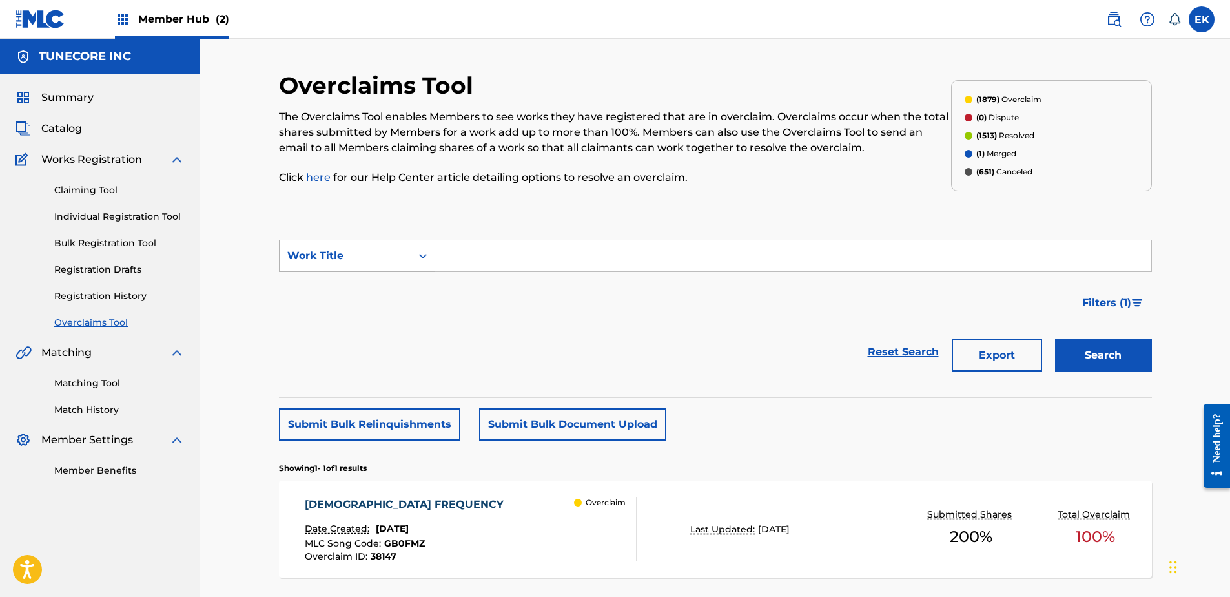
click at [416, 255] on div "Search Form" at bounding box center [422, 255] width 23 height 23
click at [409, 287] on div "MLC Song Code" at bounding box center [357, 288] width 155 height 32
drag, startPoint x: 422, startPoint y: 273, endPoint x: 461, endPoint y: 250, distance: 45.8
click at [461, 250] on input "Search Form" at bounding box center [793, 255] width 716 height 31
paste input "DS2BR3"
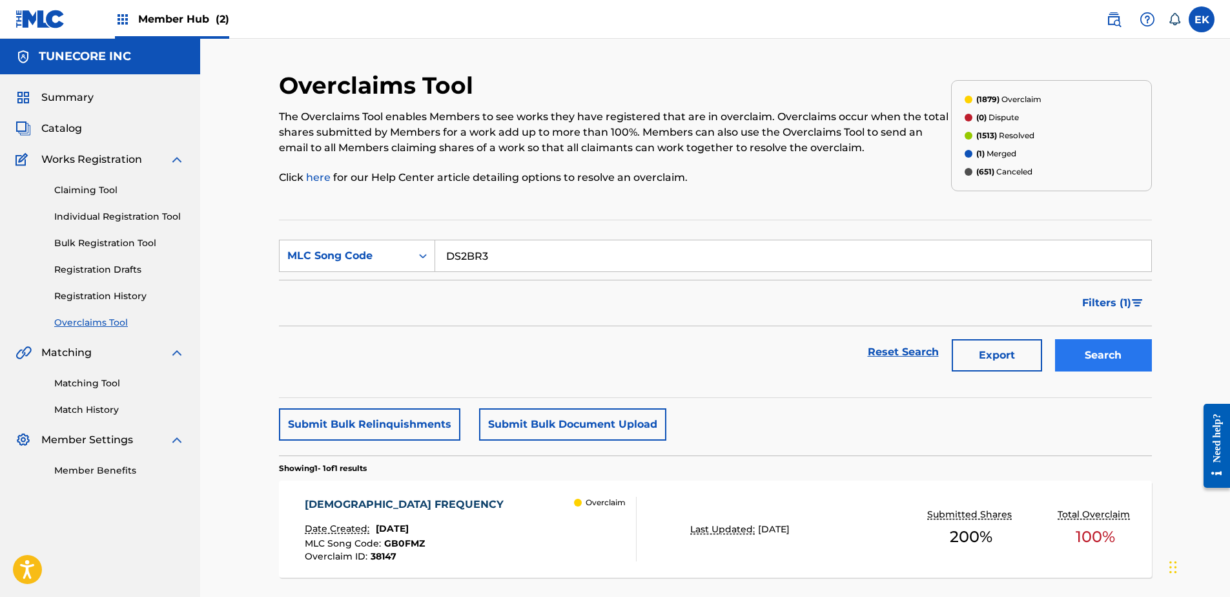
type input "DS2BR3"
click at [1117, 345] on button "Search" at bounding box center [1103, 355] width 97 height 32
click at [426, 518] on div "DREAMS ARE CODES Date Created: September 25, 2025 MLC Song Code : DS2BR3 Overcl…" at bounding box center [365, 529] width 121 height 65
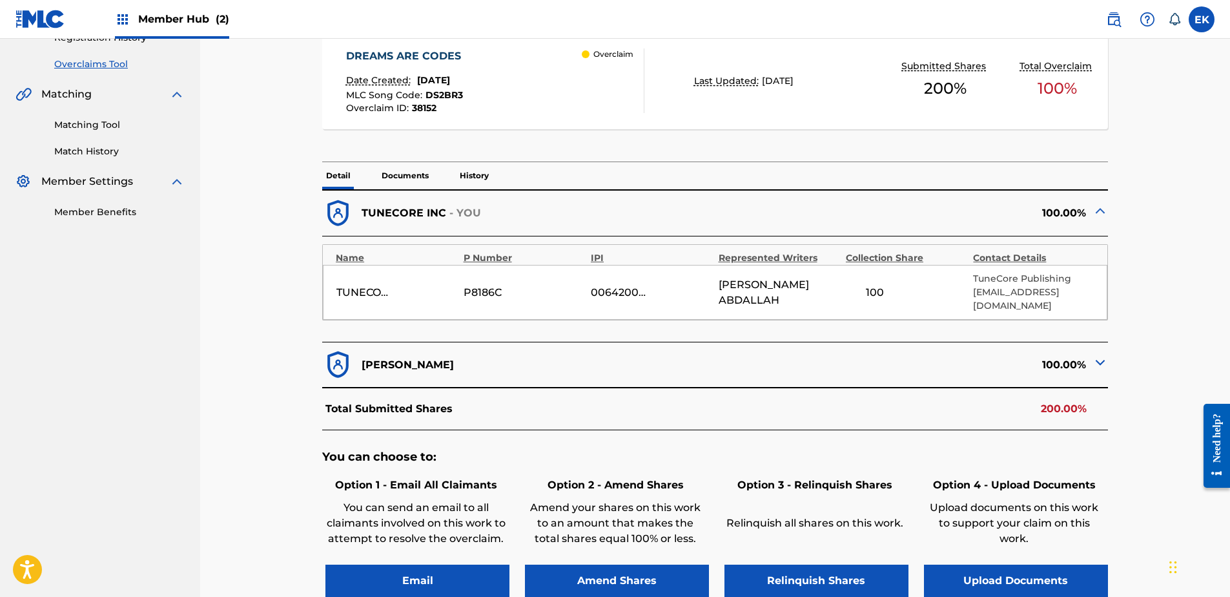
scroll to position [323, 0]
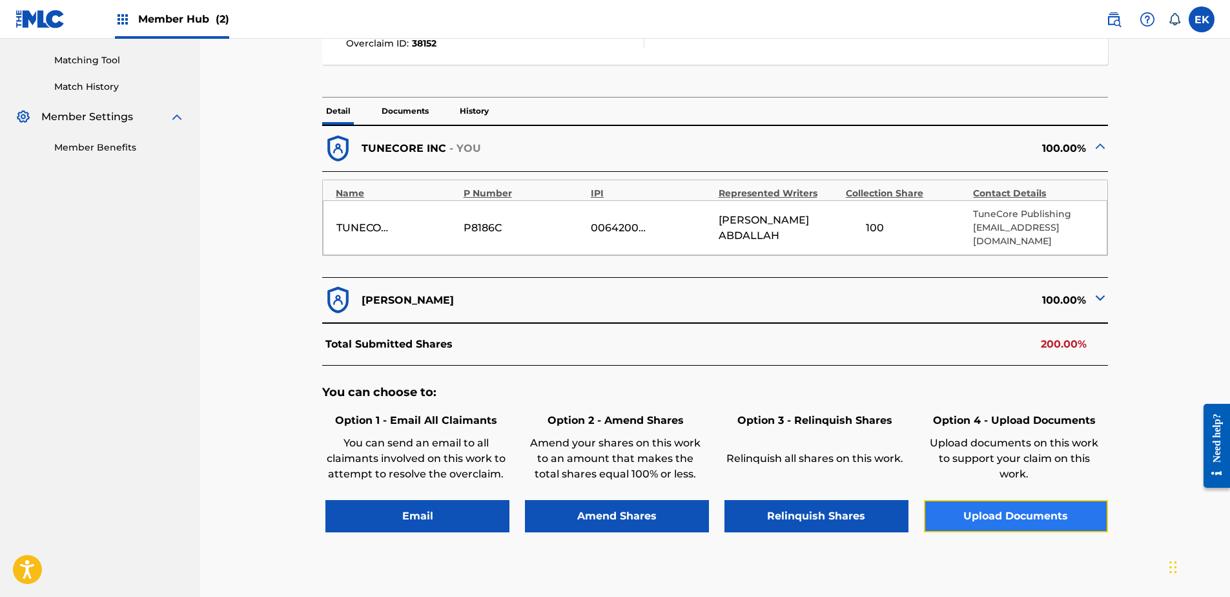
click at [981, 500] on button "Upload Documents" at bounding box center [1016, 516] width 184 height 32
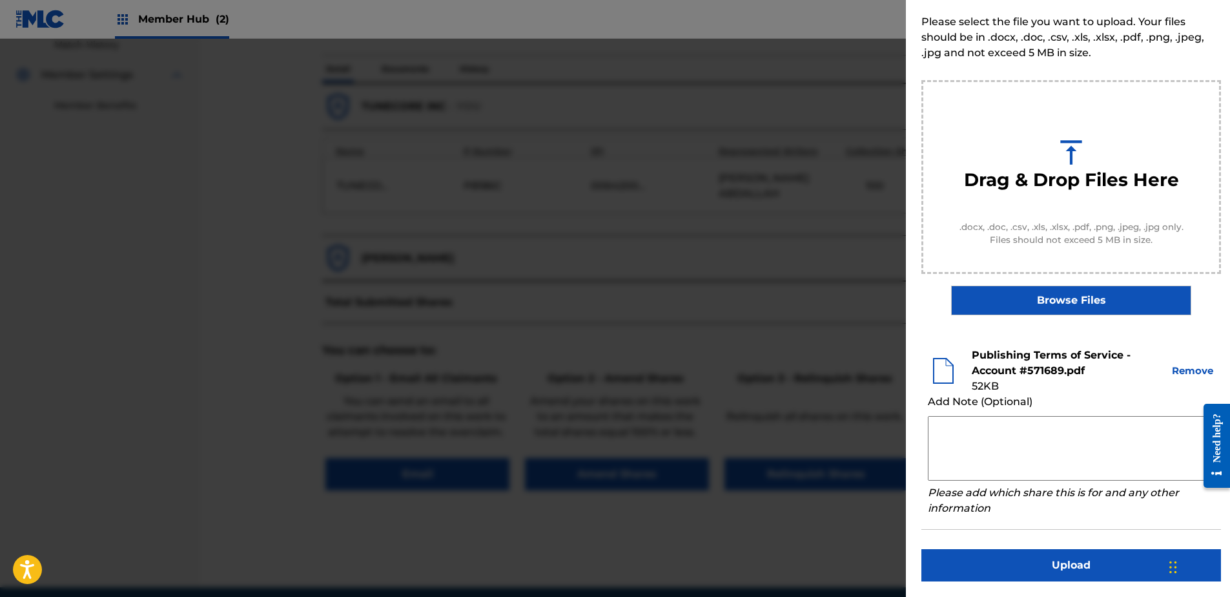
scroll to position [388, 0]
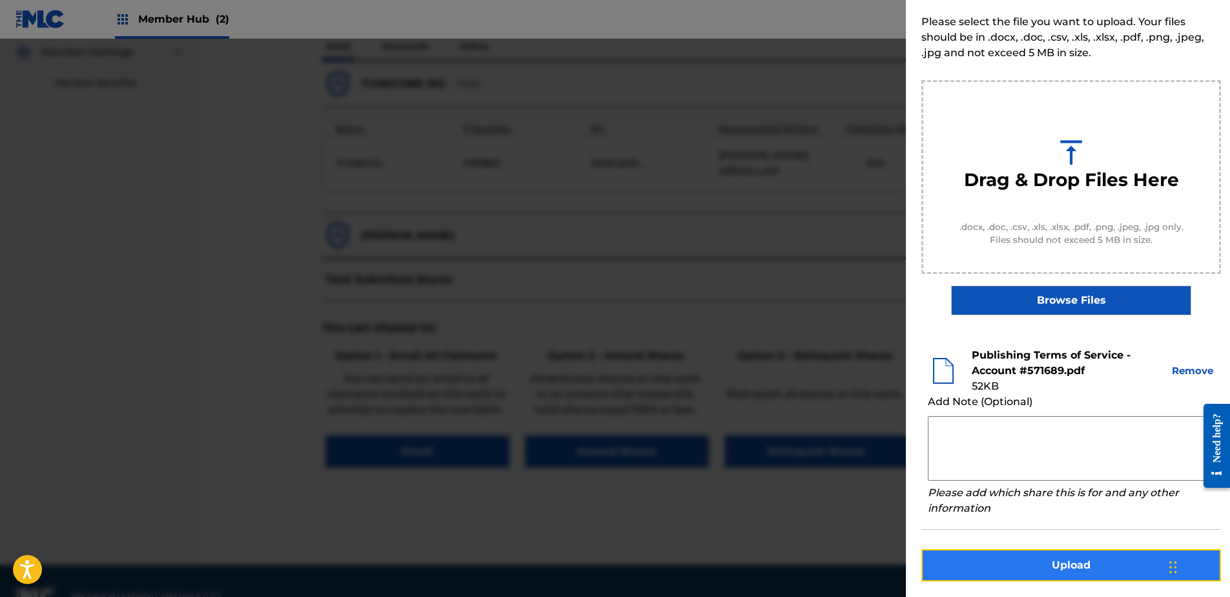
click at [1072, 569] on button "Upload" at bounding box center [1072, 565] width 300 height 32
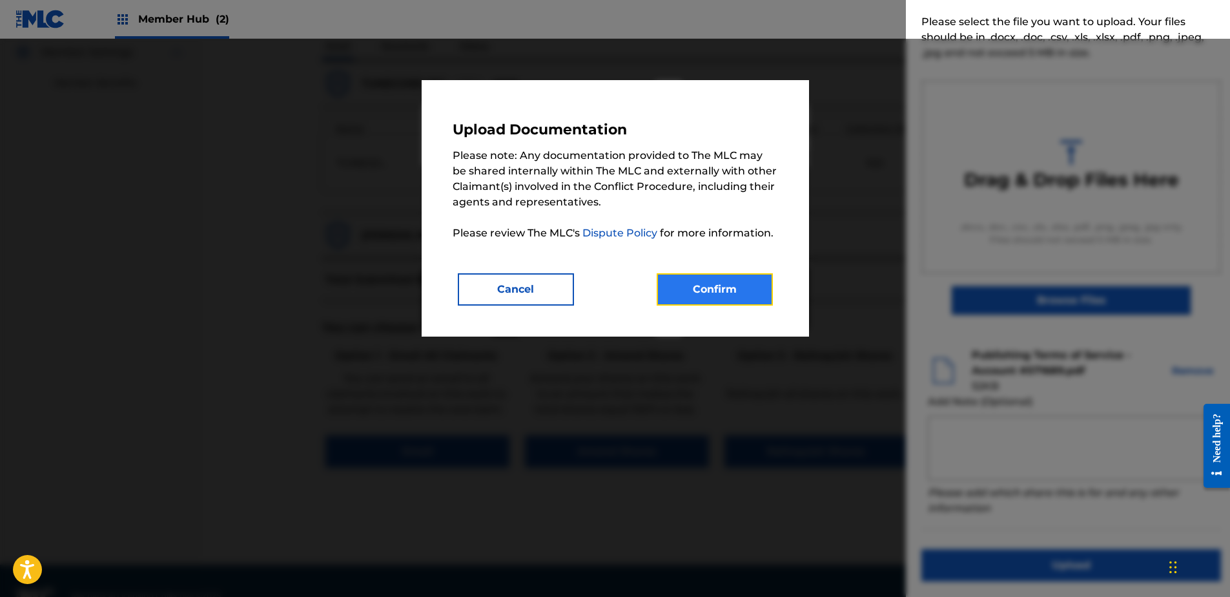
click at [696, 291] on button "Confirm" at bounding box center [715, 289] width 116 height 32
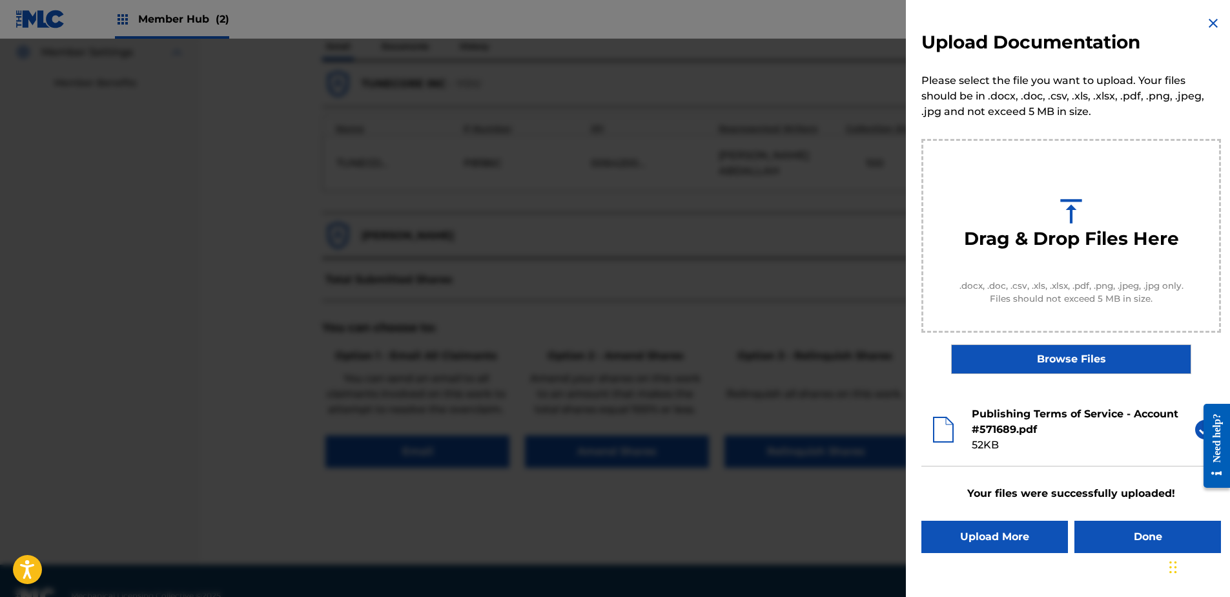
scroll to position [0, 0]
click at [1112, 536] on button "Done" at bounding box center [1148, 537] width 147 height 32
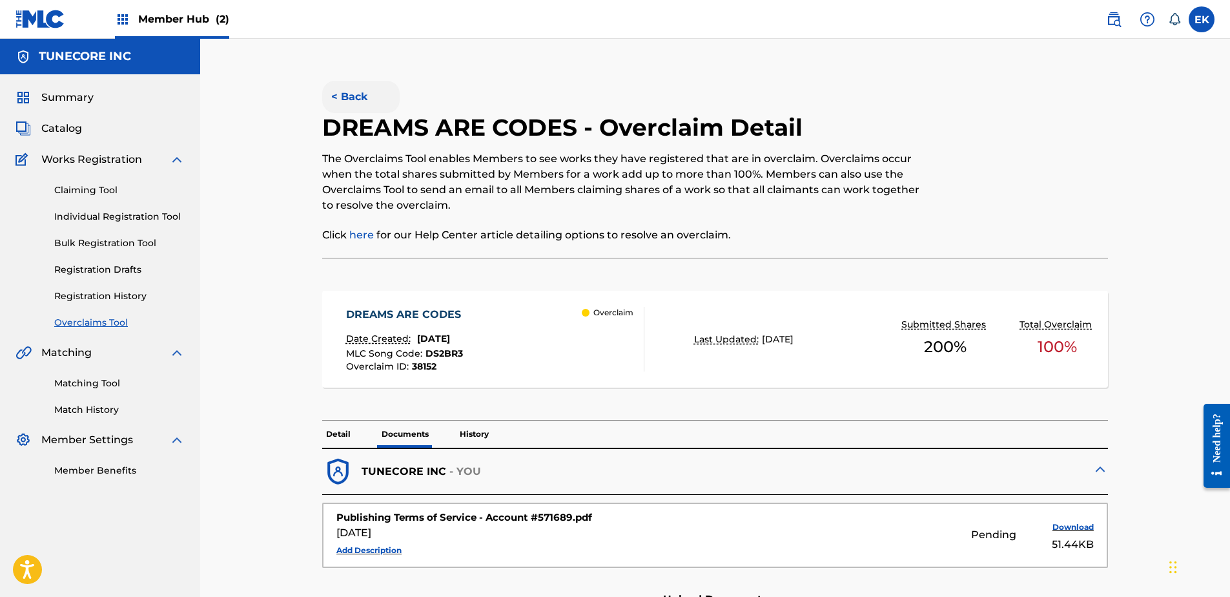
click at [355, 99] on button "< Back" at bounding box center [361, 97] width 78 height 32
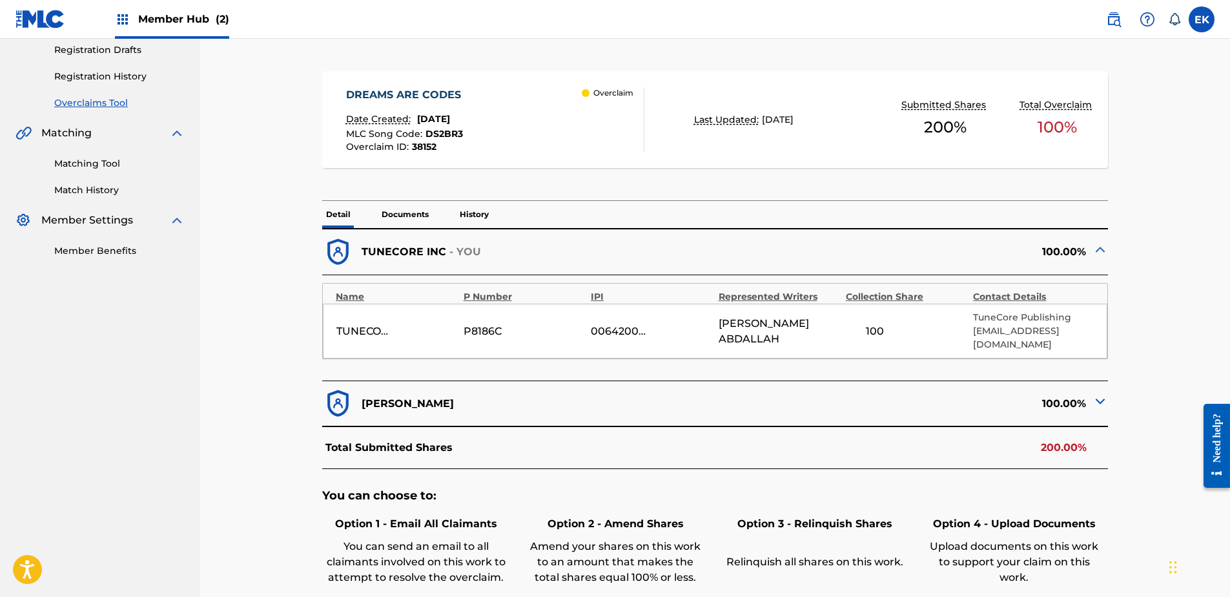
scroll to position [241, 0]
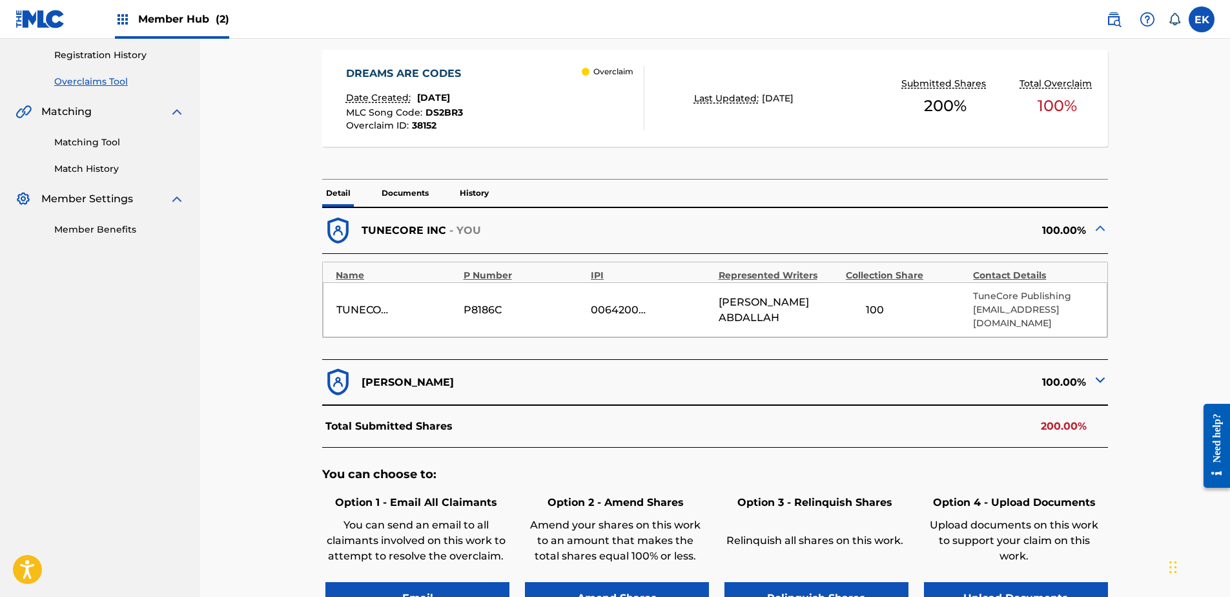
click at [397, 194] on p "Documents" at bounding box center [405, 193] width 55 height 27
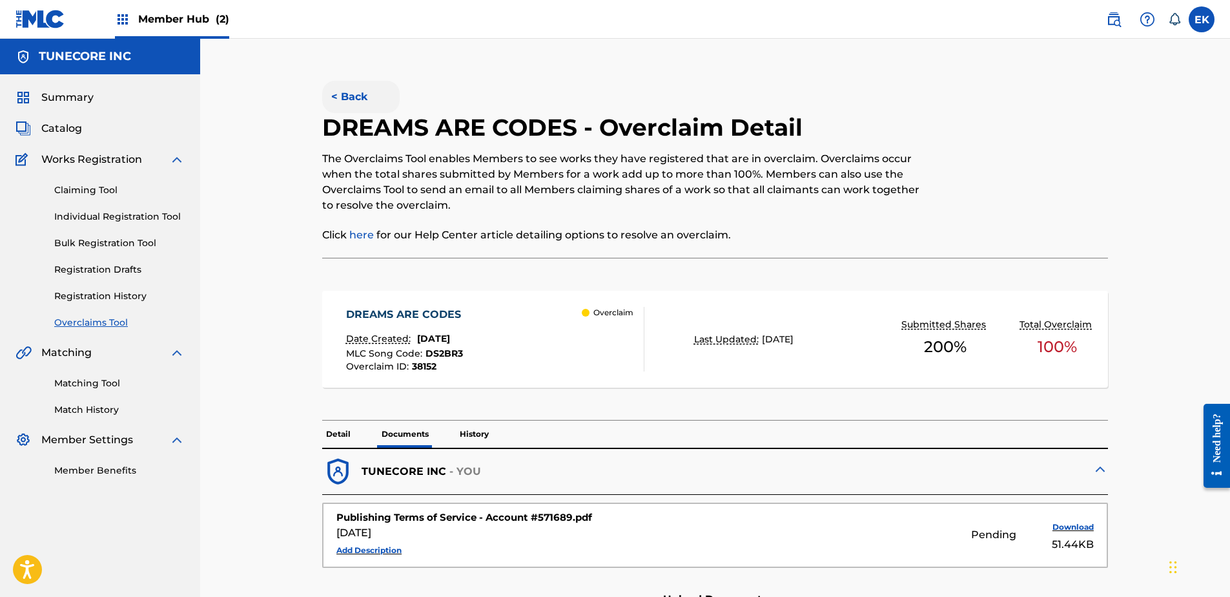
click at [367, 92] on button "< Back" at bounding box center [361, 97] width 78 height 32
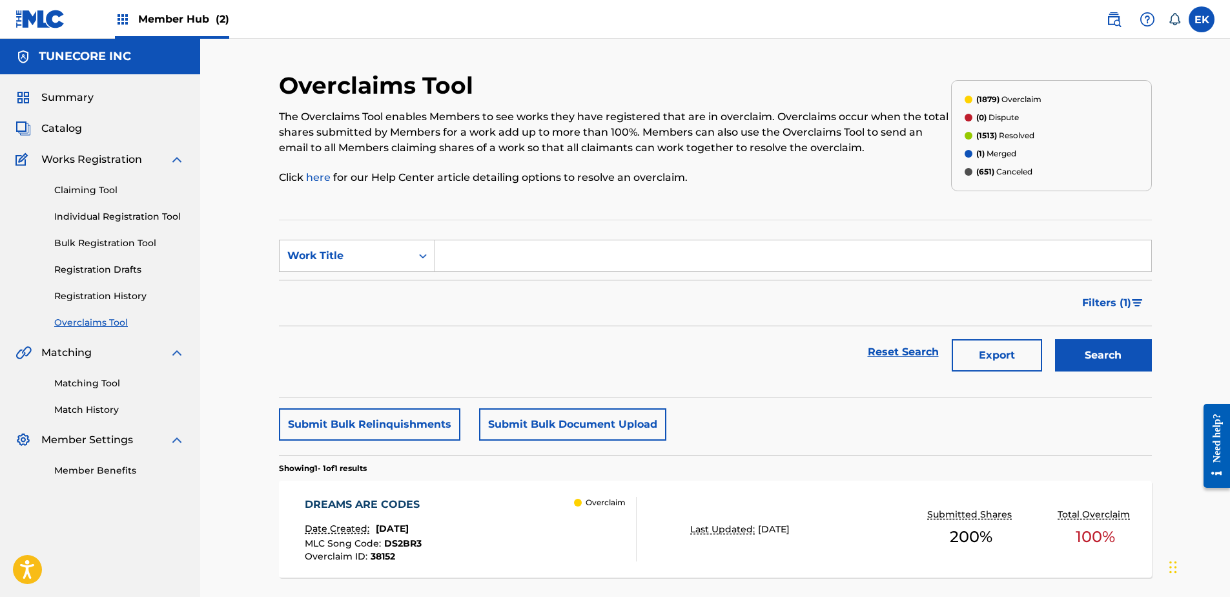
click at [514, 534] on div "DREAMS ARE CODES Date Created: September 25, 2025 MLC Song Code : DS2BR3 Overcl…" at bounding box center [471, 529] width 332 height 65
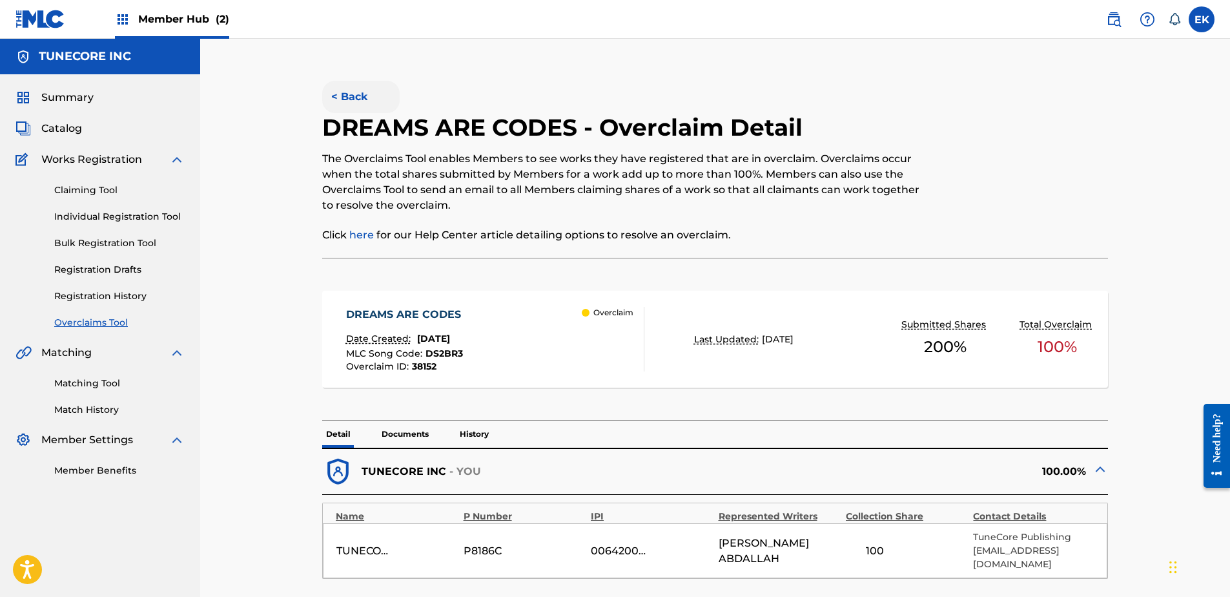
drag, startPoint x: 388, startPoint y: 107, endPoint x: 377, endPoint y: 102, distance: 11.9
click at [380, 104] on button "< Back" at bounding box center [361, 97] width 78 height 32
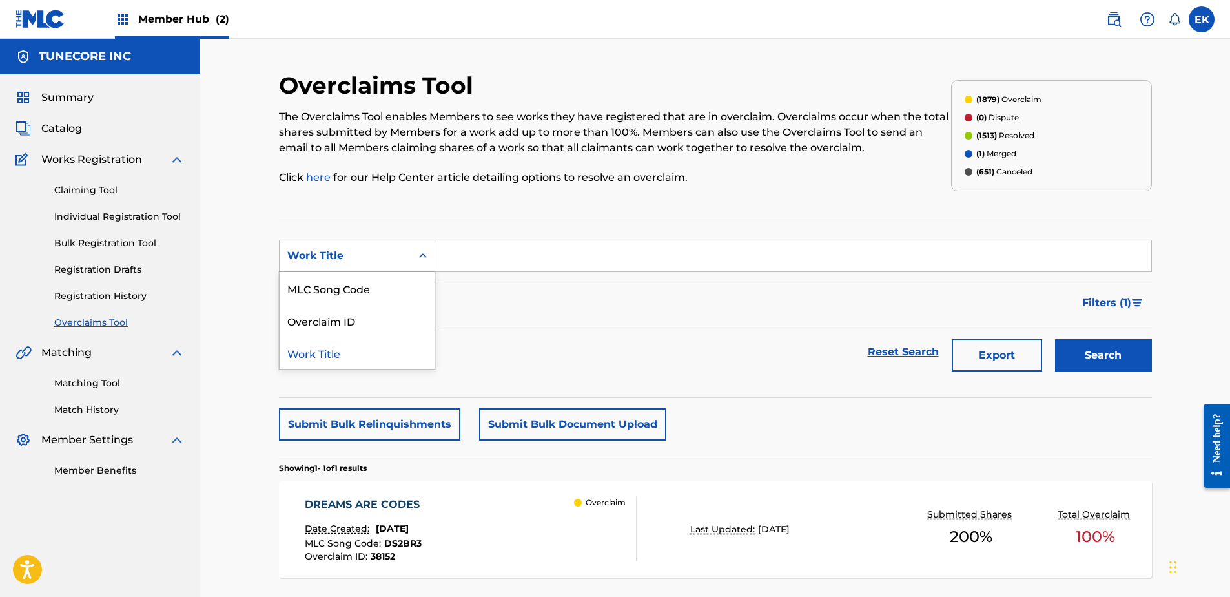
drag, startPoint x: 421, startPoint y: 252, endPoint x: 407, endPoint y: 285, distance: 36.5
click at [420, 255] on icon "Search Form" at bounding box center [423, 255] width 13 height 13
click at [405, 287] on div "MLC Song Code" at bounding box center [357, 288] width 155 height 32
click at [450, 252] on input "Search Form" at bounding box center [793, 255] width 716 height 31
paste input "S76NY4"
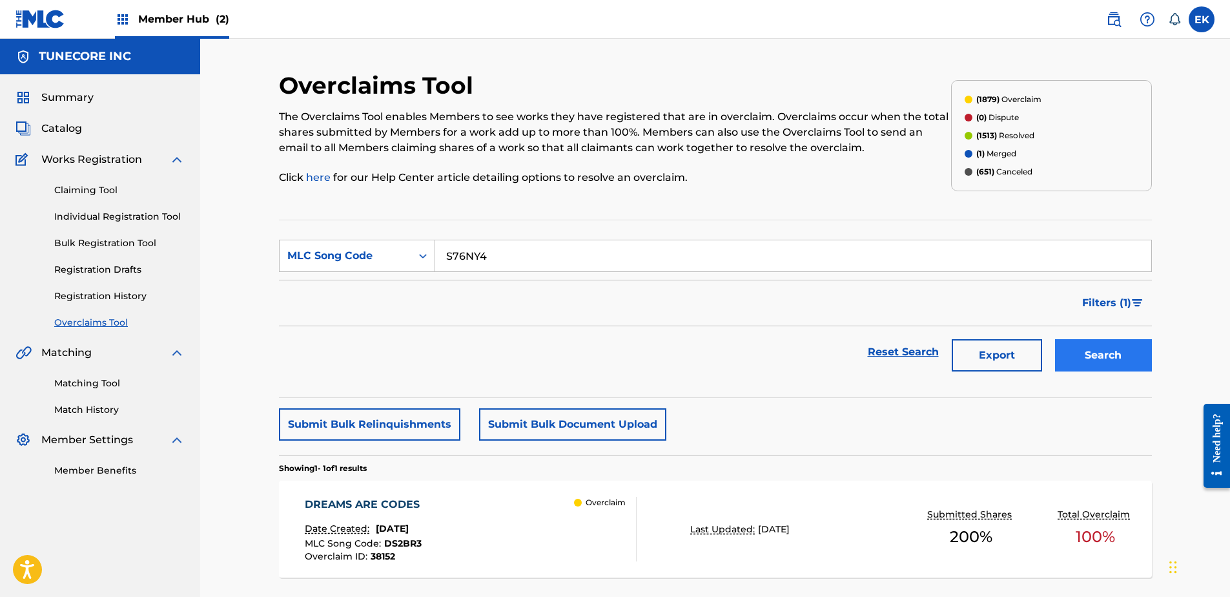
type input "S76NY4"
click at [1111, 339] on button "Search" at bounding box center [1103, 355] width 97 height 32
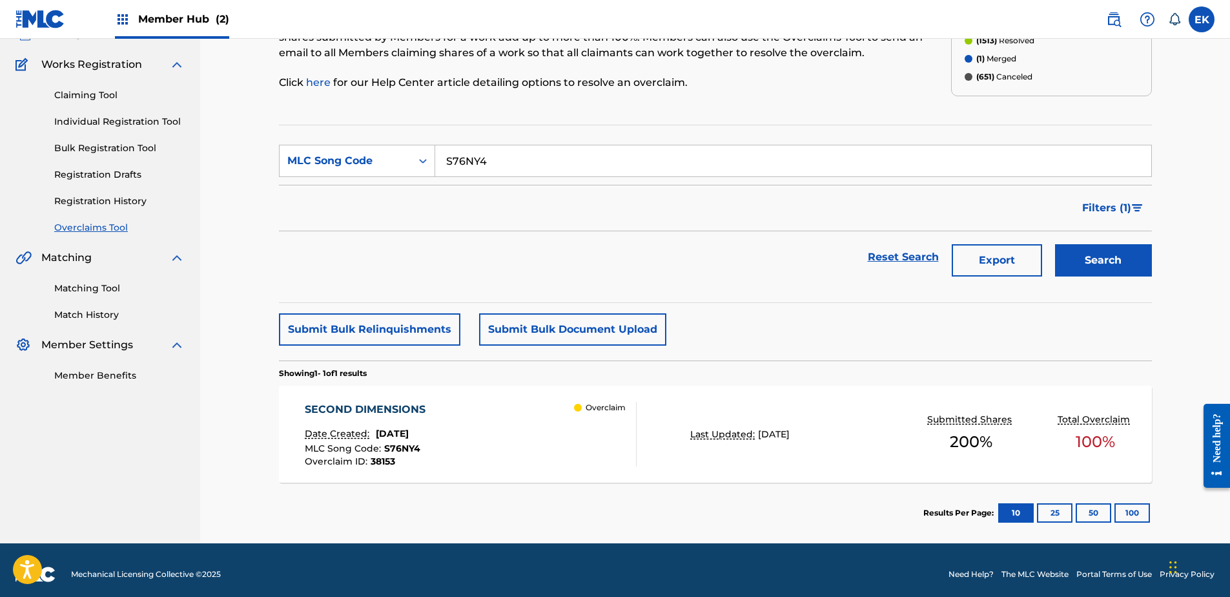
scroll to position [103, 0]
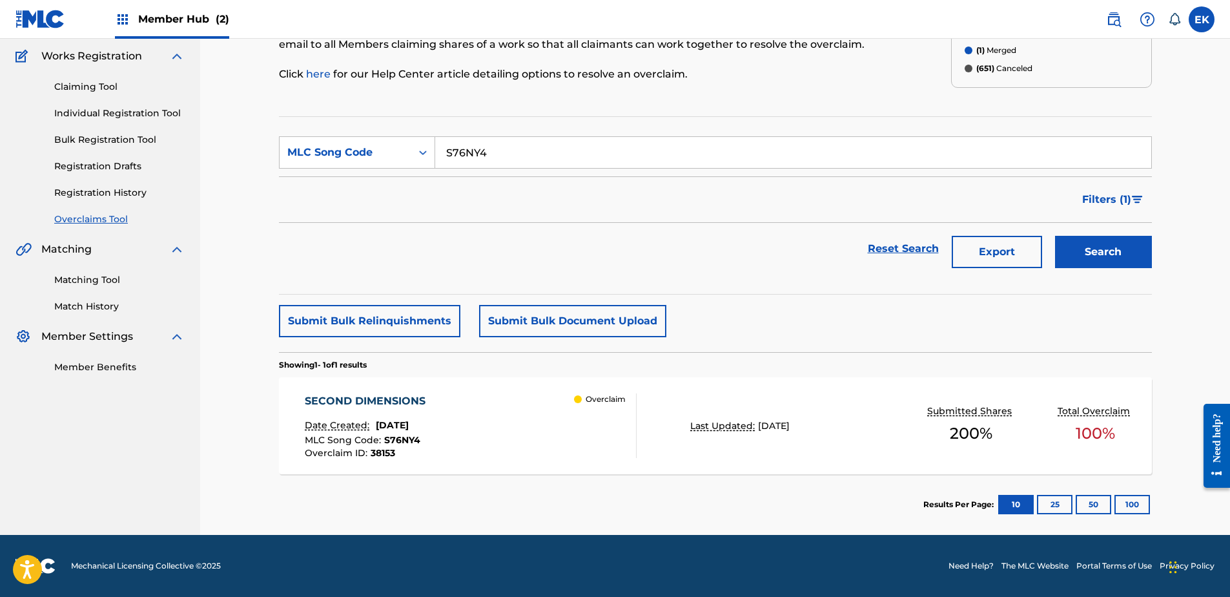
click at [549, 425] on div "SECOND DIMENSIONS Date Created: September 25, 2025 MLC Song Code : S76NY4 Overc…" at bounding box center [471, 425] width 332 height 65
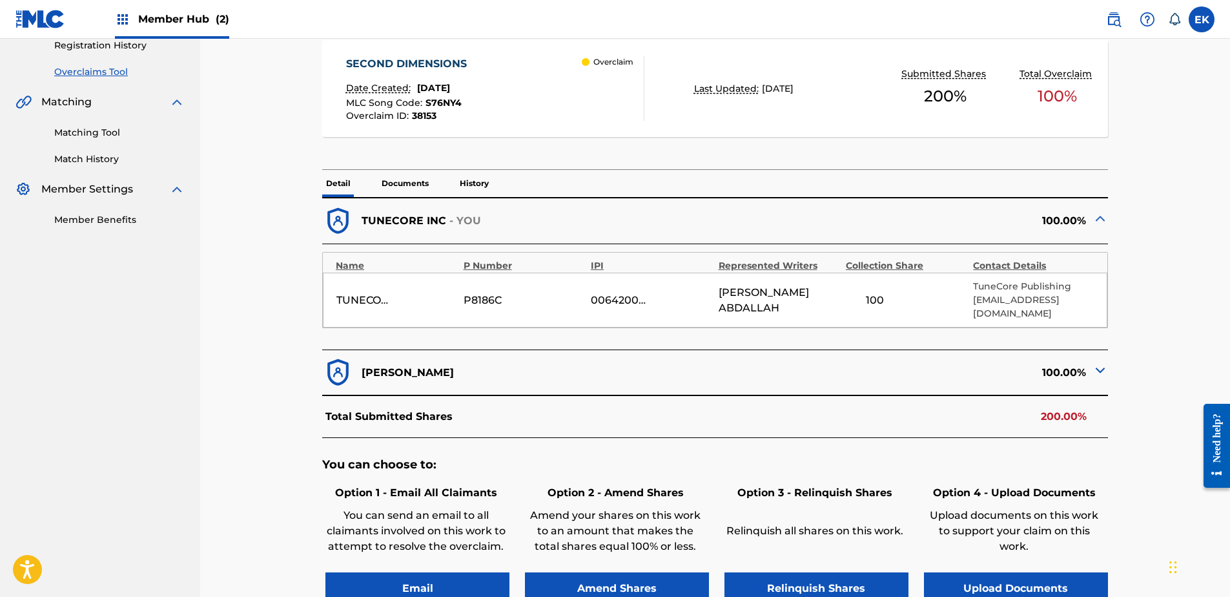
scroll to position [323, 0]
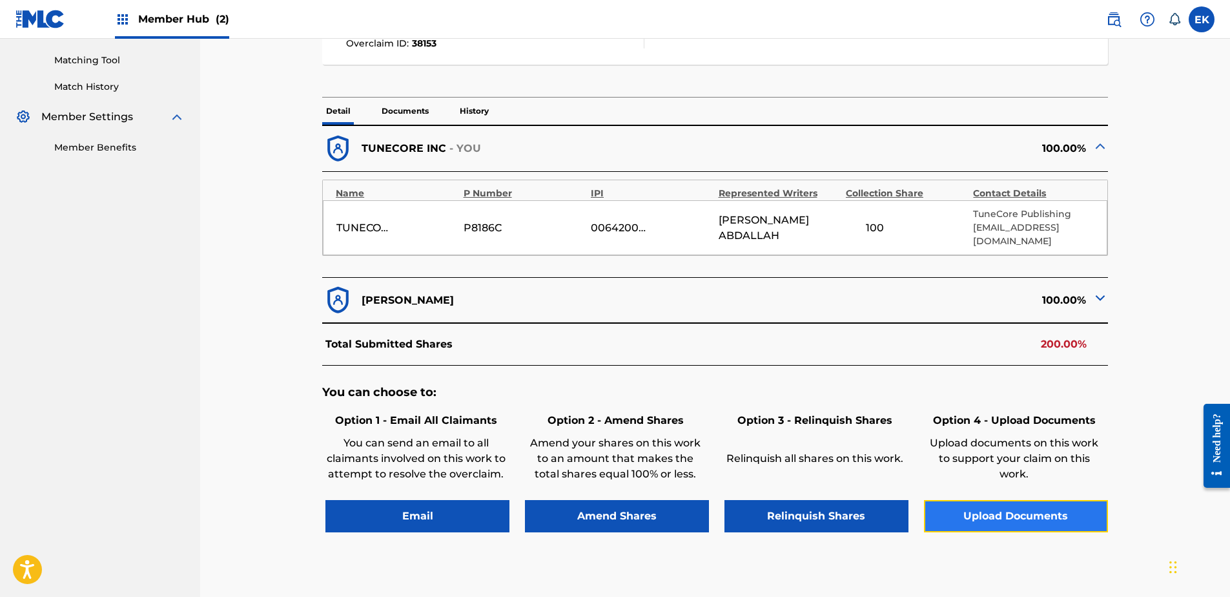
click at [962, 500] on button "Upload Documents" at bounding box center [1016, 516] width 184 height 32
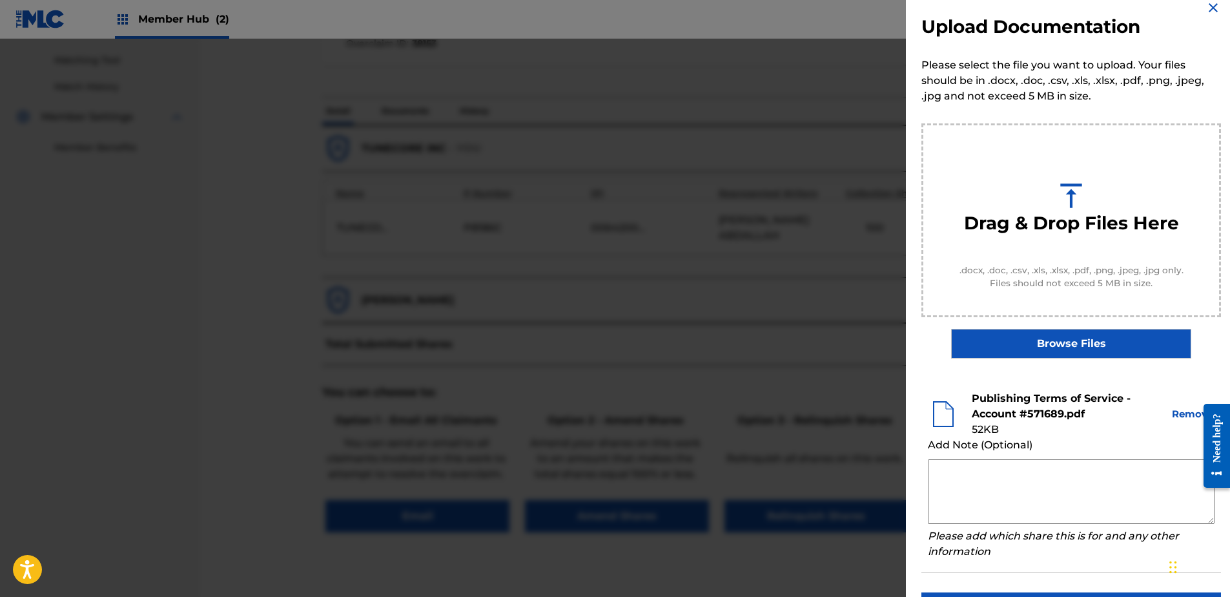
scroll to position [59, 0]
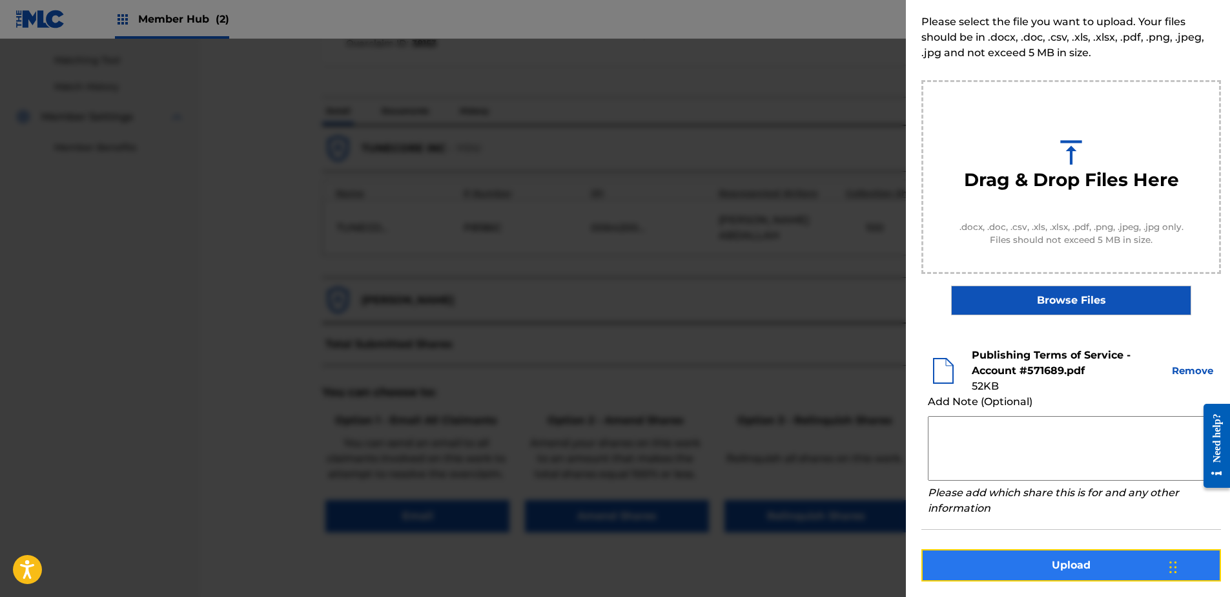
click at [1037, 563] on button "Upload" at bounding box center [1072, 565] width 300 height 32
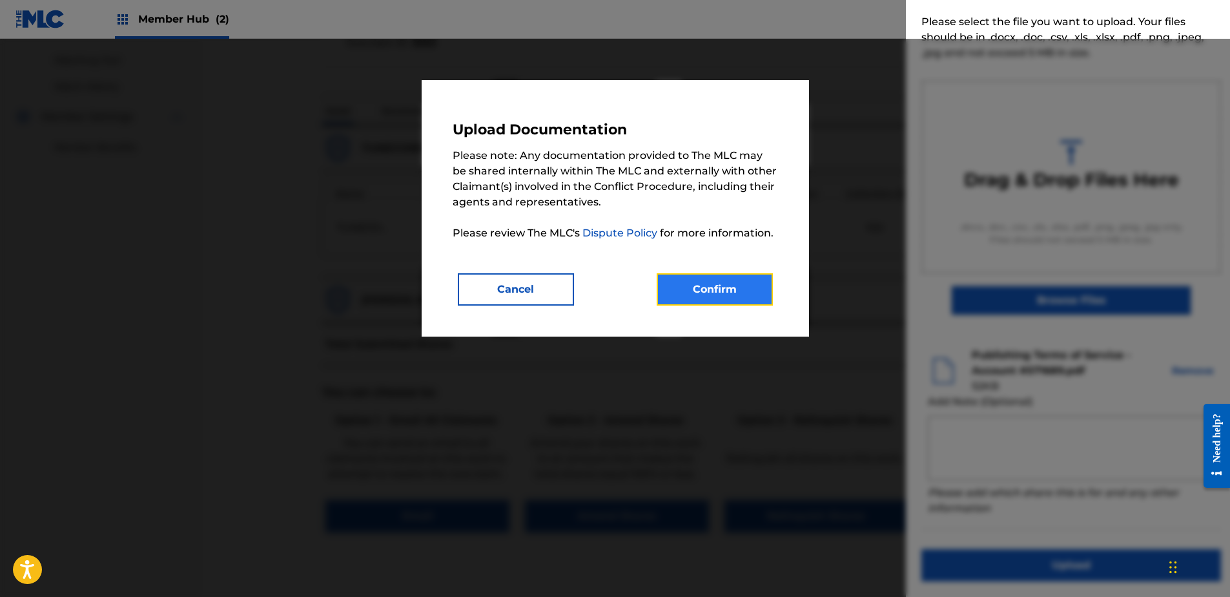
click at [723, 285] on button "Confirm" at bounding box center [715, 289] width 116 height 32
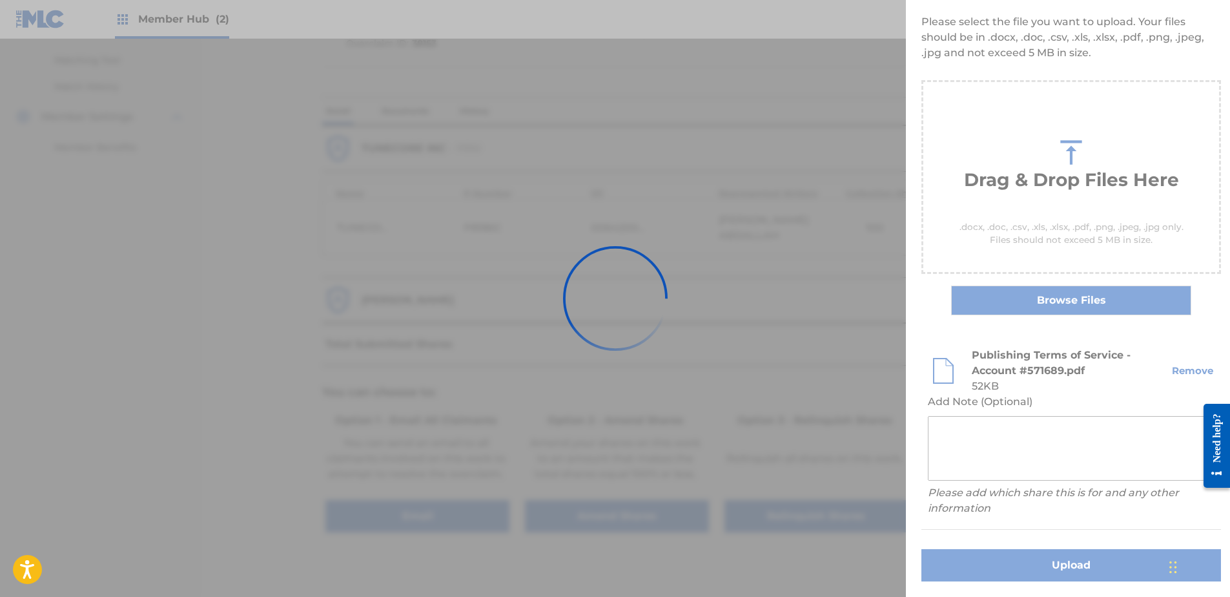
scroll to position [0, 0]
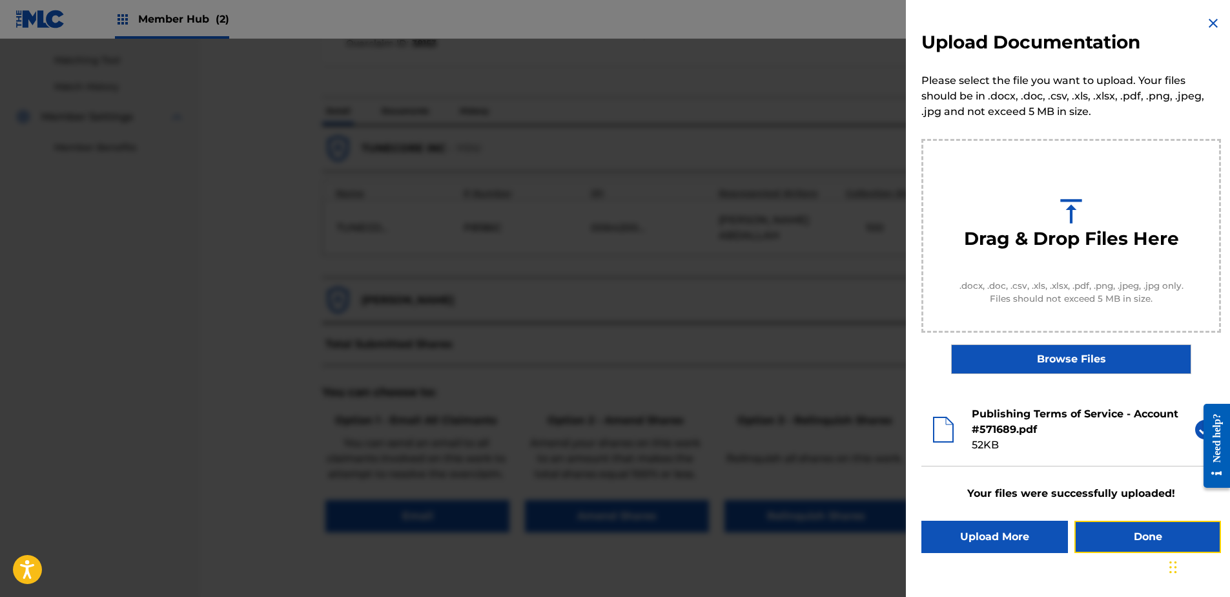
click at [1143, 532] on button "Done" at bounding box center [1148, 537] width 147 height 32
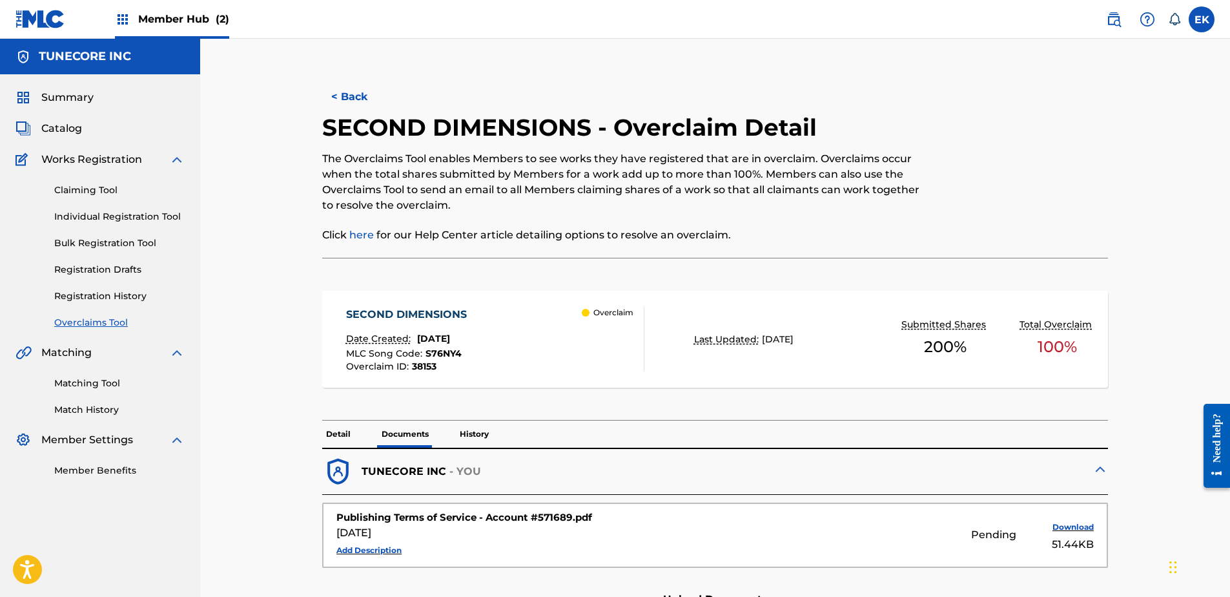
click at [352, 92] on button "< Back" at bounding box center [361, 97] width 78 height 32
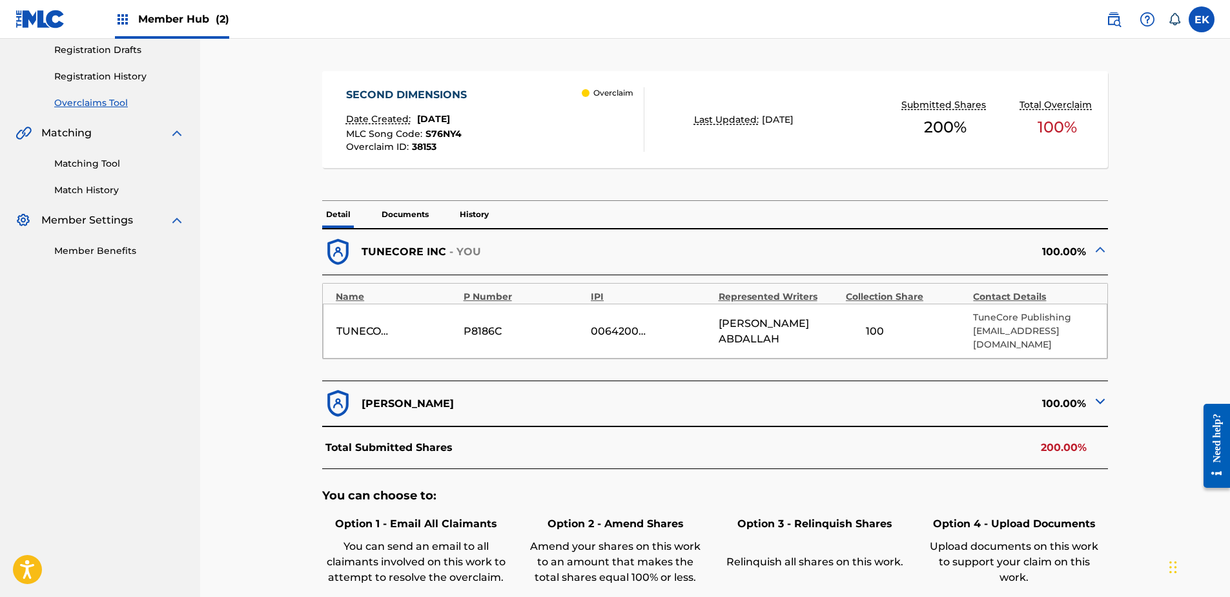
scroll to position [241, 0]
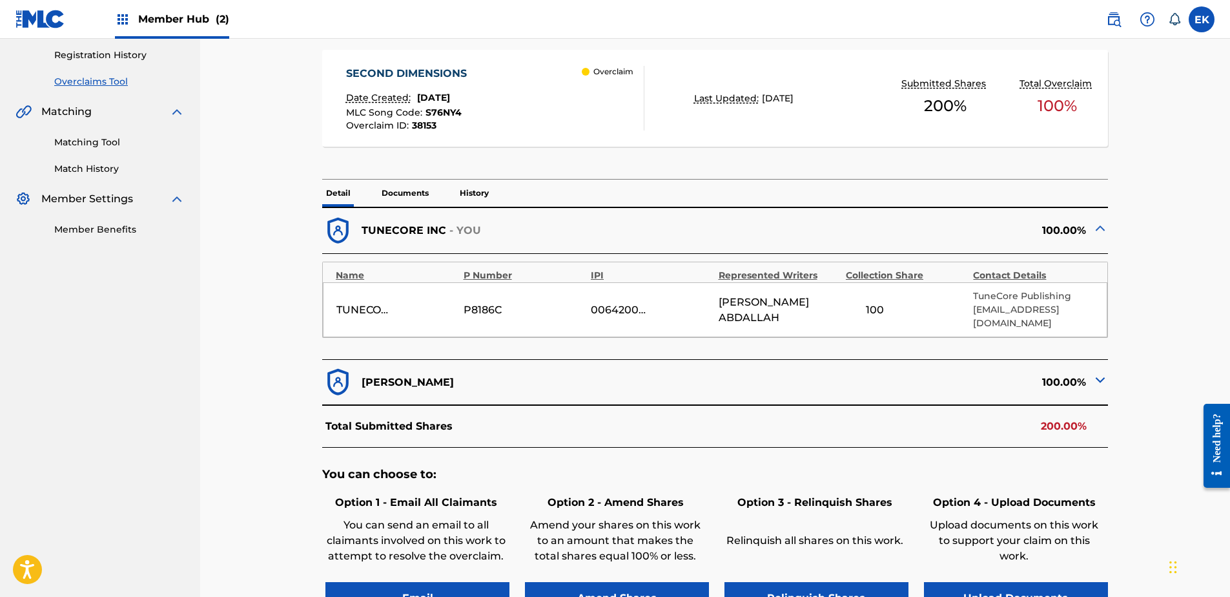
click at [413, 191] on p "Documents" at bounding box center [405, 193] width 55 height 27
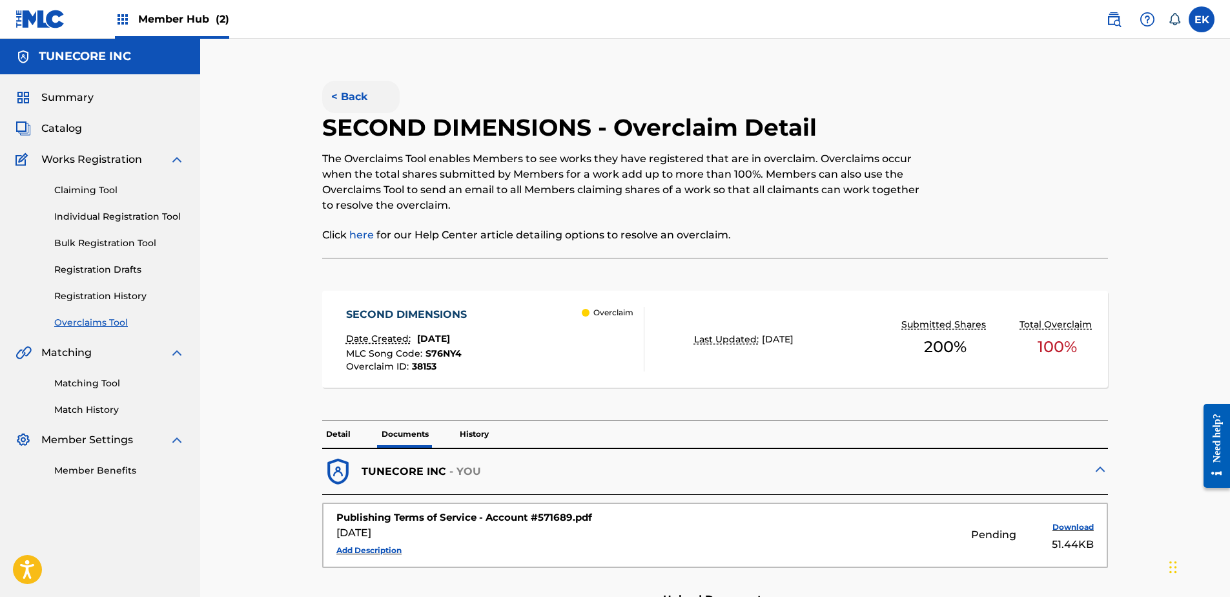
click at [341, 91] on button "< Back" at bounding box center [361, 97] width 78 height 32
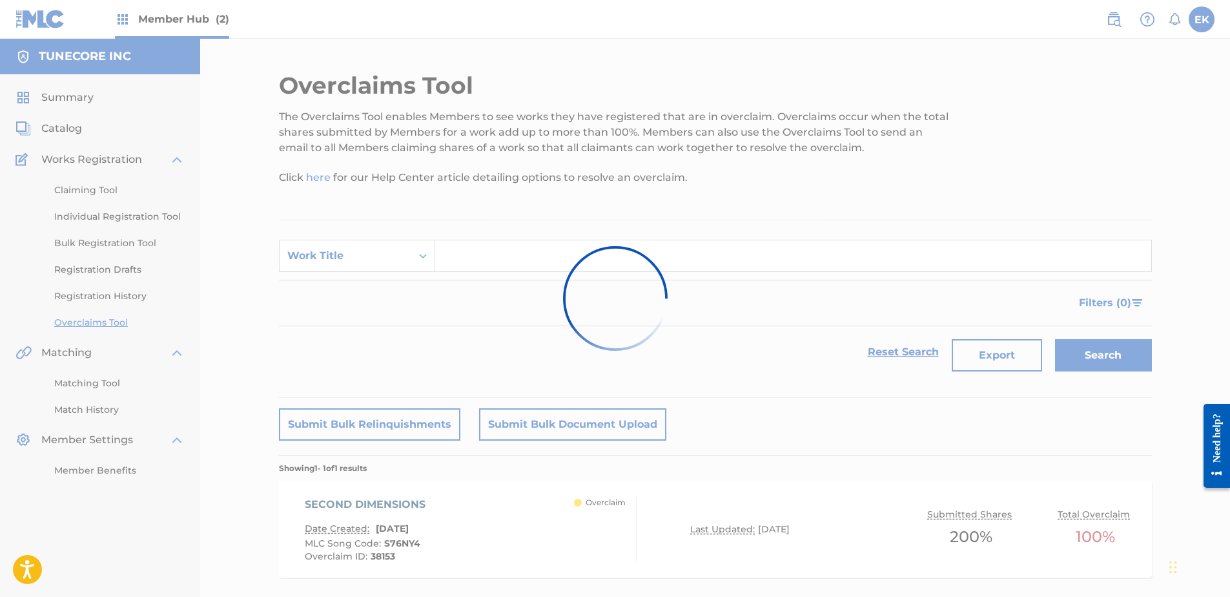
scroll to position [70, 0]
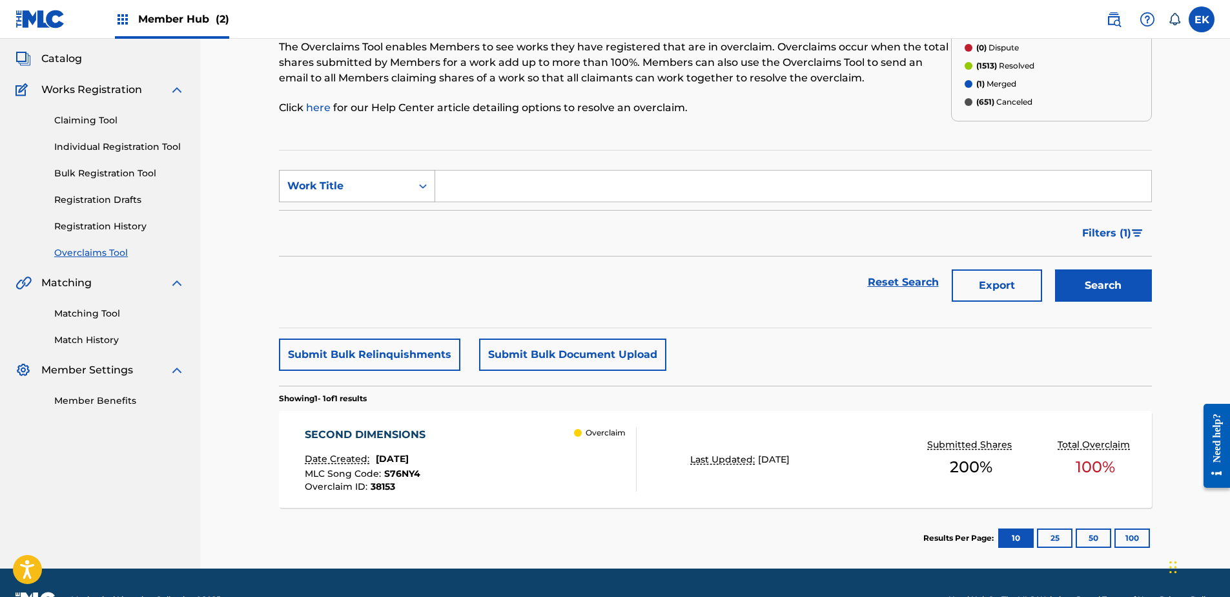
click at [395, 182] on div "Work Title" at bounding box center [345, 186] width 116 height 16
click at [388, 218] on div "MLC Song Code" at bounding box center [357, 218] width 155 height 32
click at [404, 179] on div "MLC Song Code" at bounding box center [346, 186] width 132 height 25
click at [492, 177] on input "Search Form" at bounding box center [793, 186] width 716 height 31
paste input "MO1EVV"
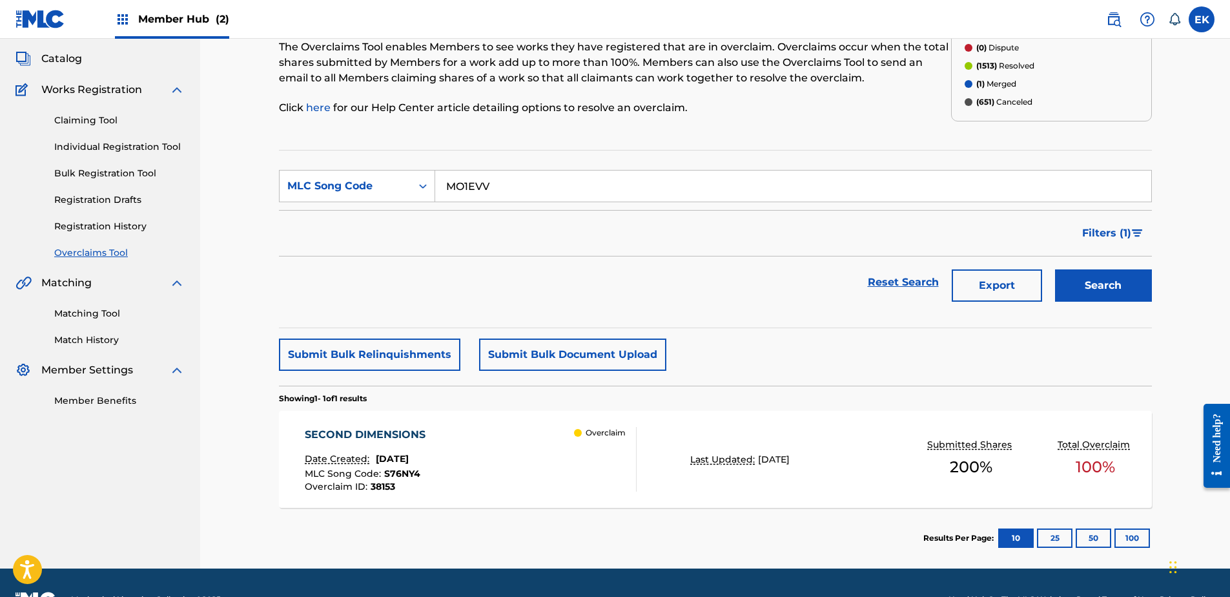
type input "MO1EVV"
click at [1097, 271] on button "Search" at bounding box center [1103, 285] width 97 height 32
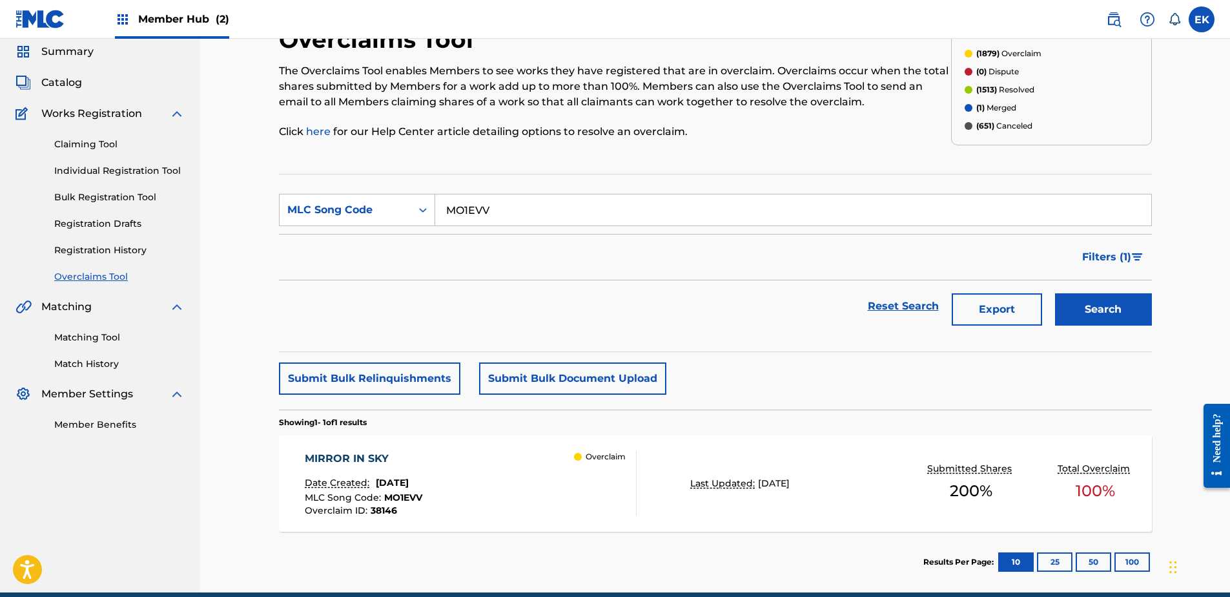
scroll to position [103, 0]
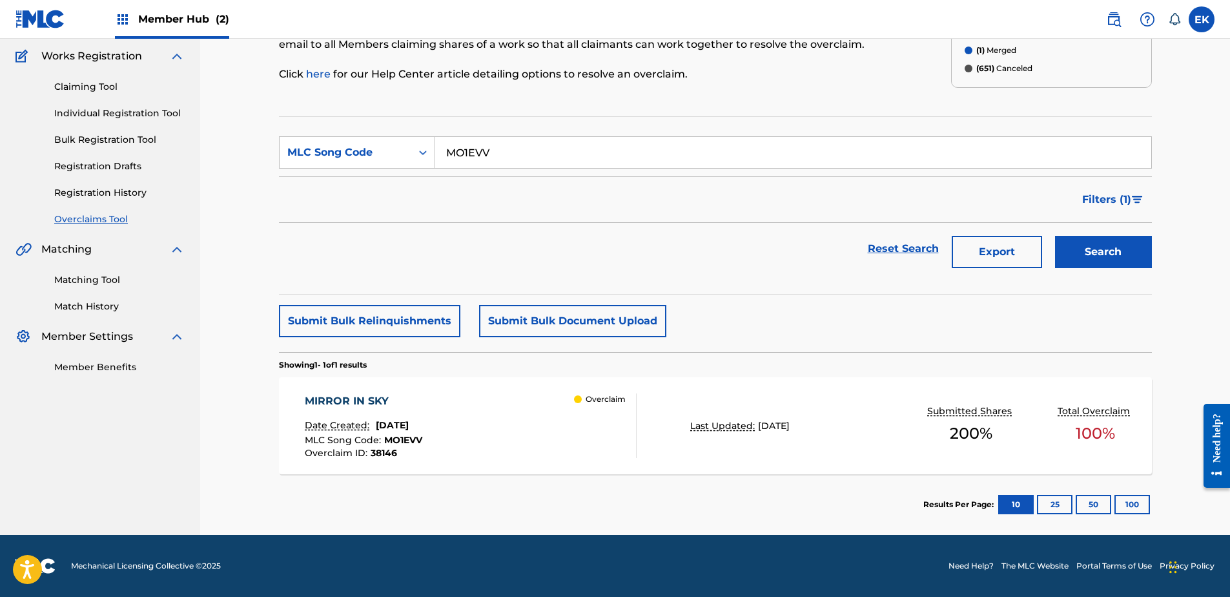
click at [529, 393] on div "MIRROR IN SKY Date Created: September 25, 2025 MLC Song Code : MO1EVV Overclaim…" at bounding box center [715, 425] width 873 height 97
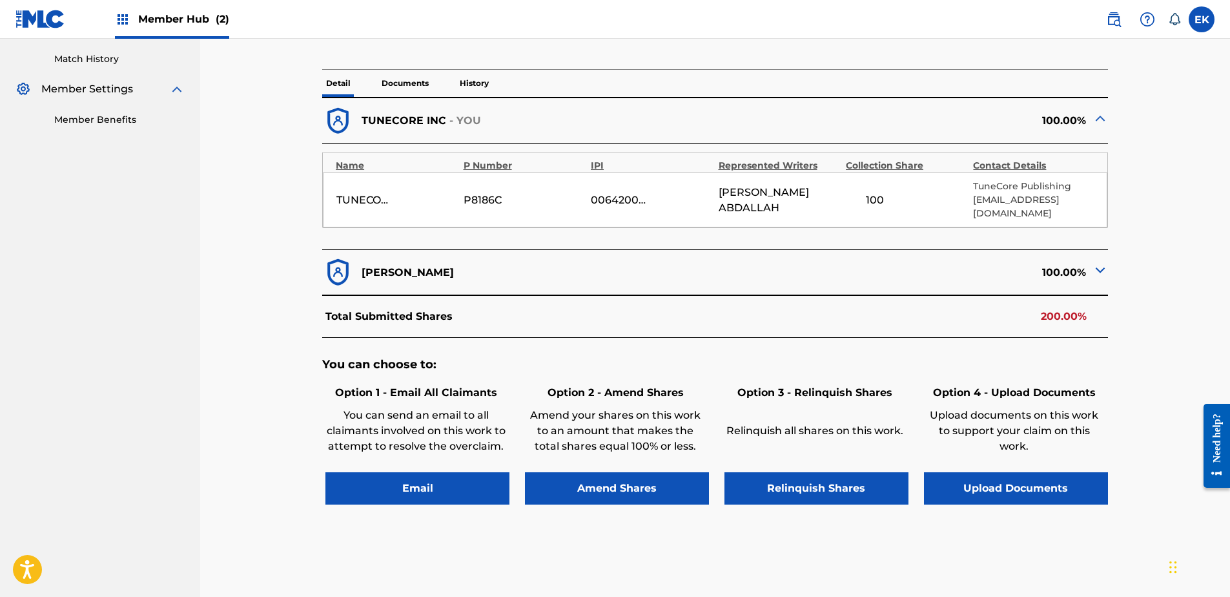
scroll to position [388, 0]
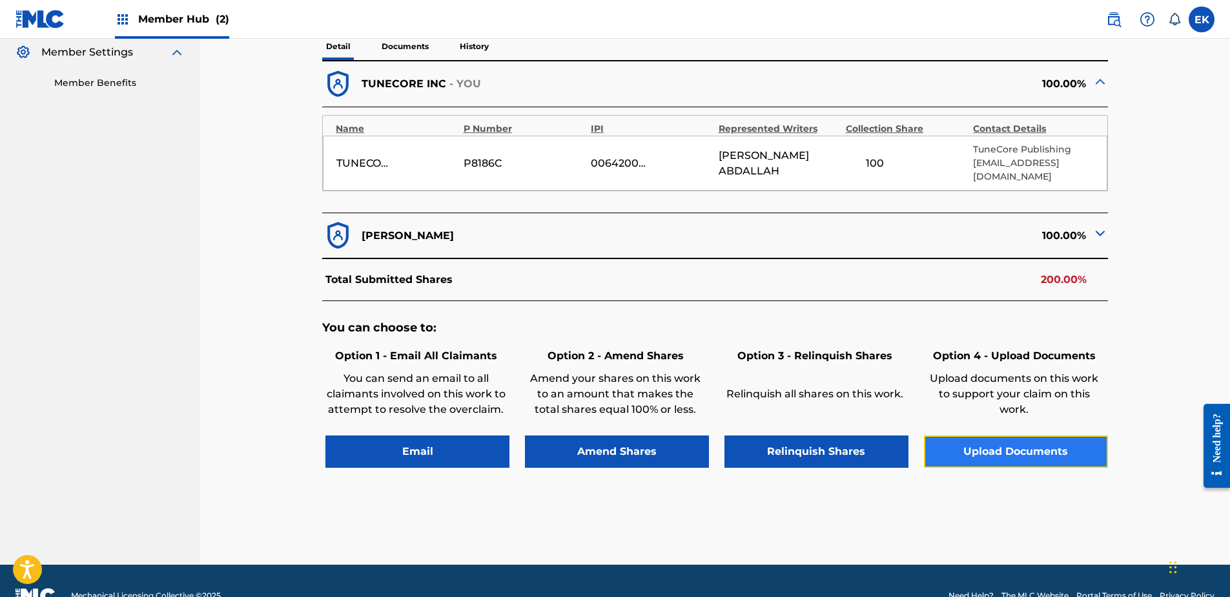
click at [959, 450] on button "Upload Documents" at bounding box center [1016, 451] width 184 height 32
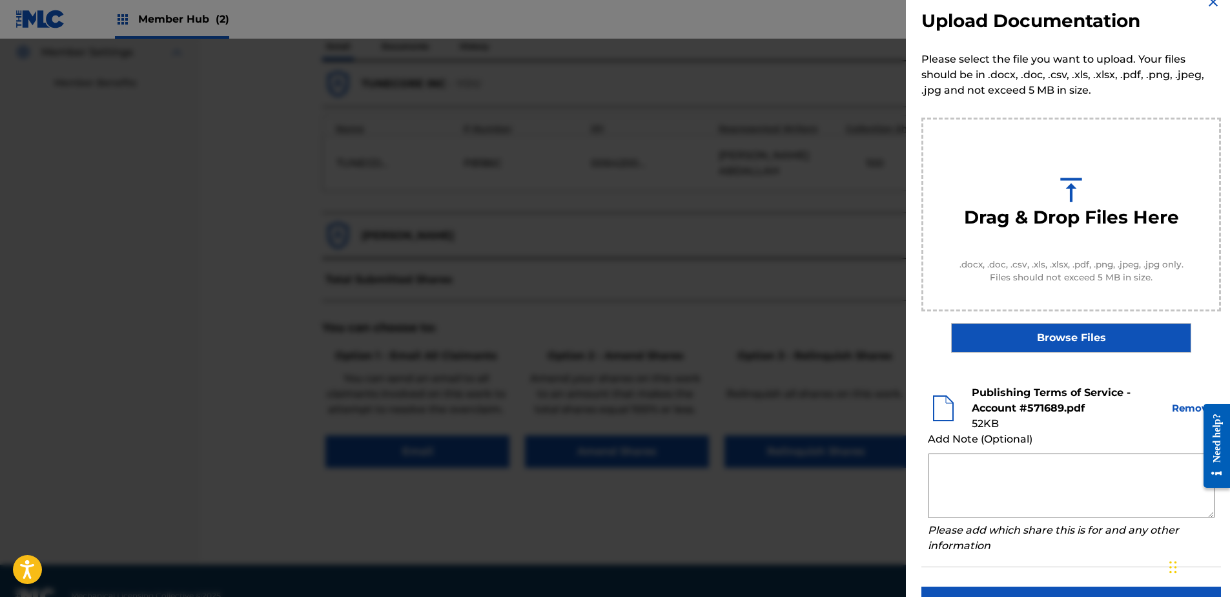
scroll to position [59, 0]
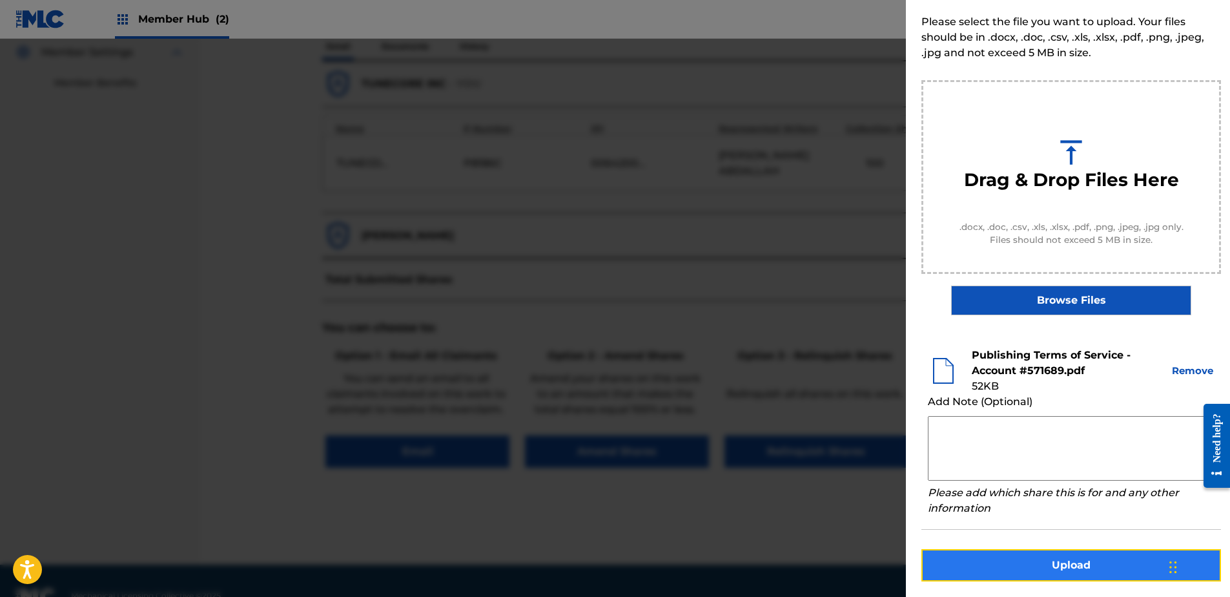
click at [1099, 558] on button "Upload" at bounding box center [1072, 565] width 300 height 32
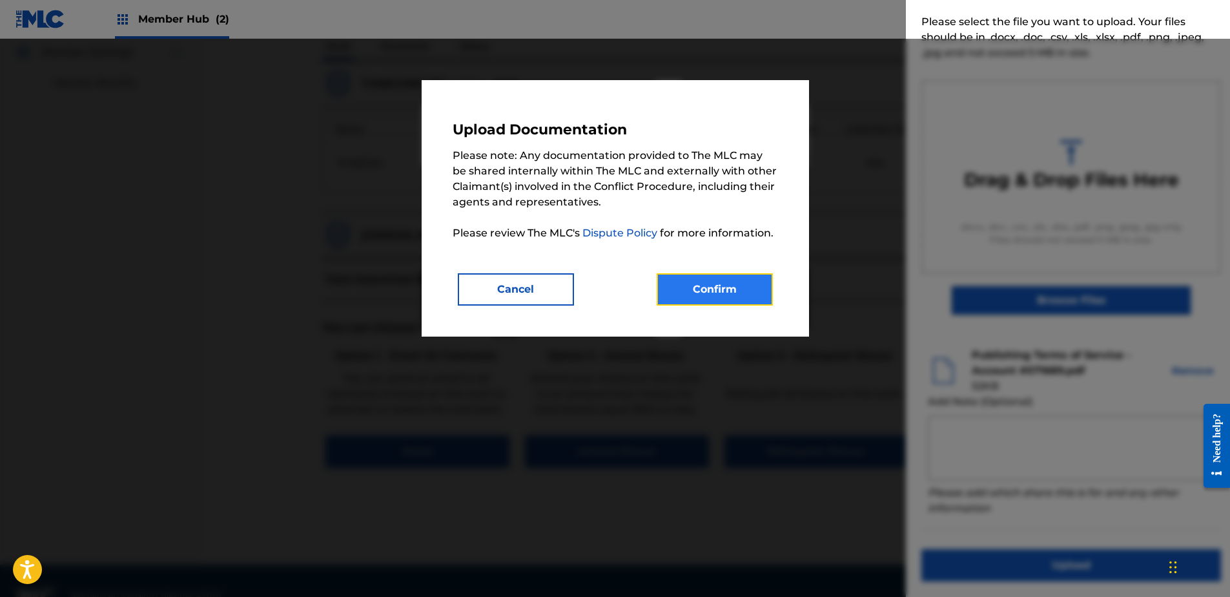
click at [721, 302] on button "Confirm" at bounding box center [715, 289] width 116 height 32
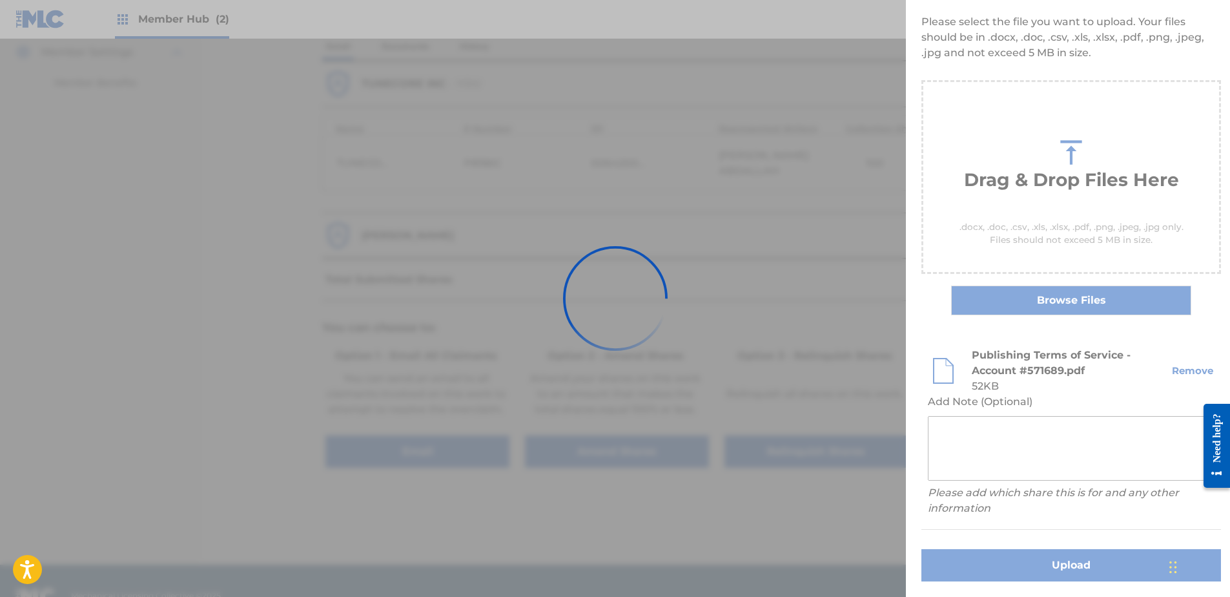
scroll to position [0, 0]
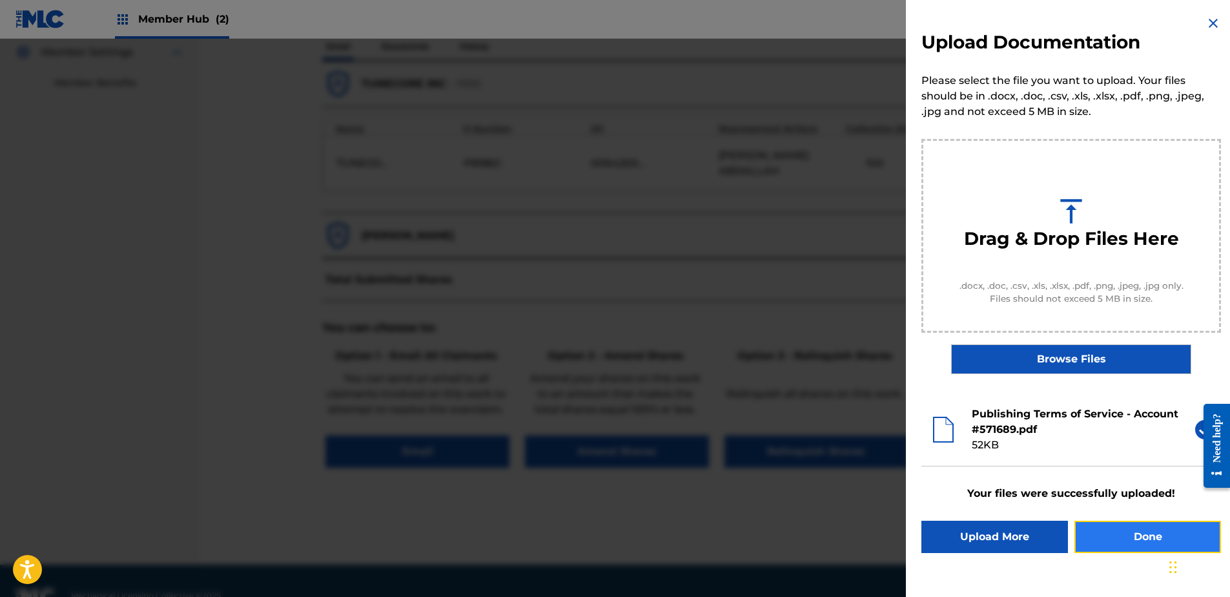
click at [1133, 537] on button "Done" at bounding box center [1148, 537] width 147 height 32
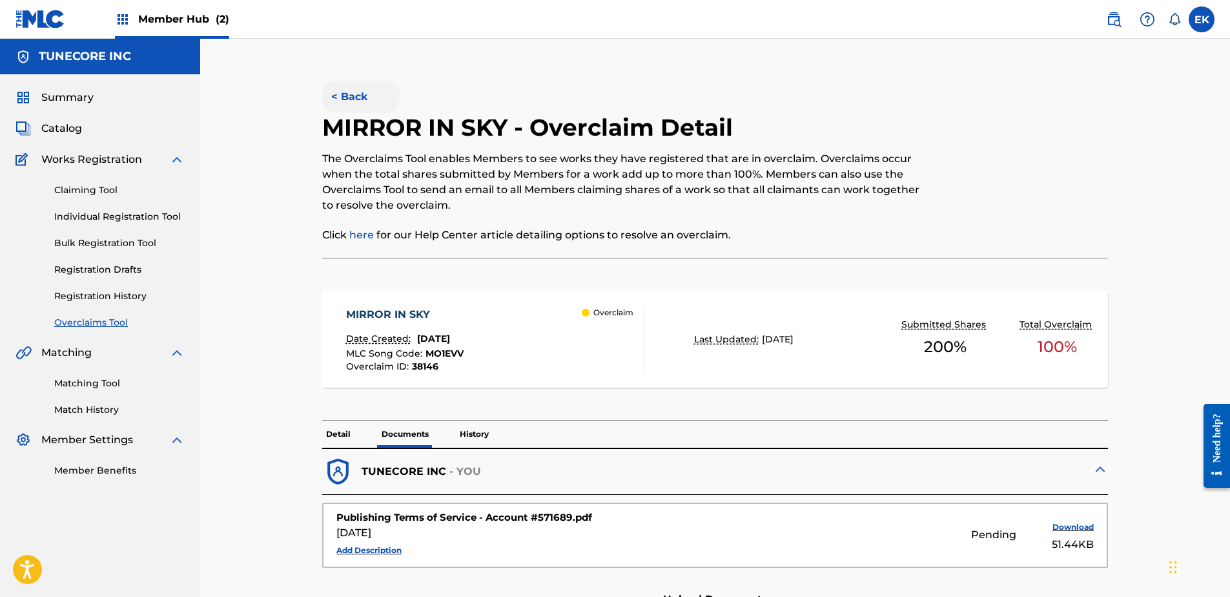
click at [353, 88] on button "< Back" at bounding box center [361, 97] width 78 height 32
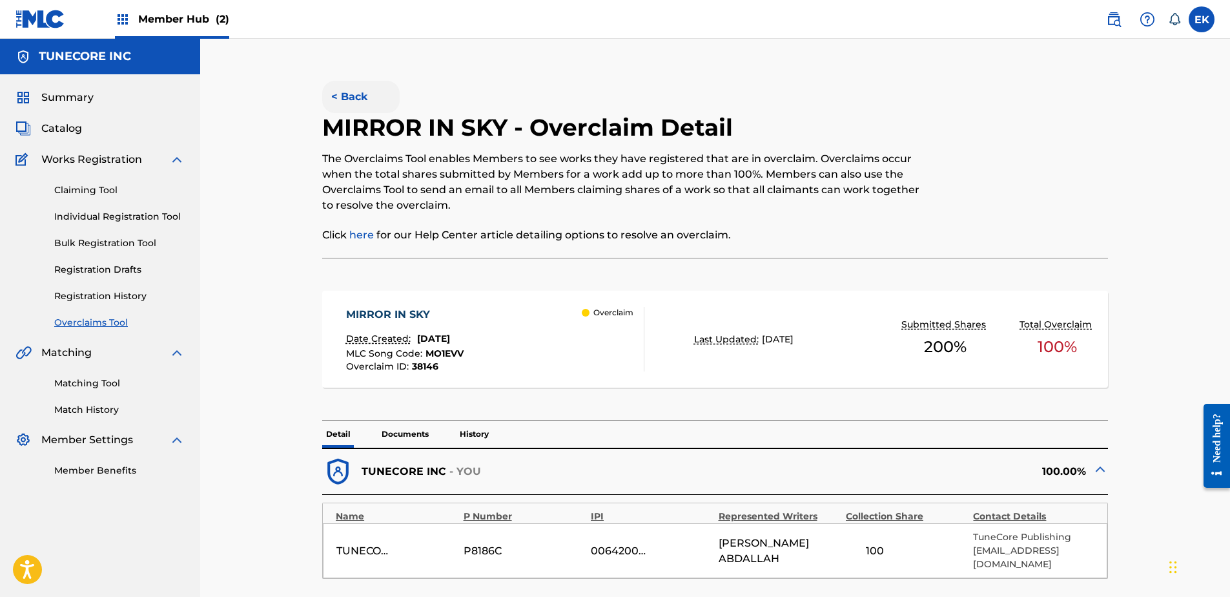
click at [350, 91] on button "< Back" at bounding box center [361, 97] width 78 height 32
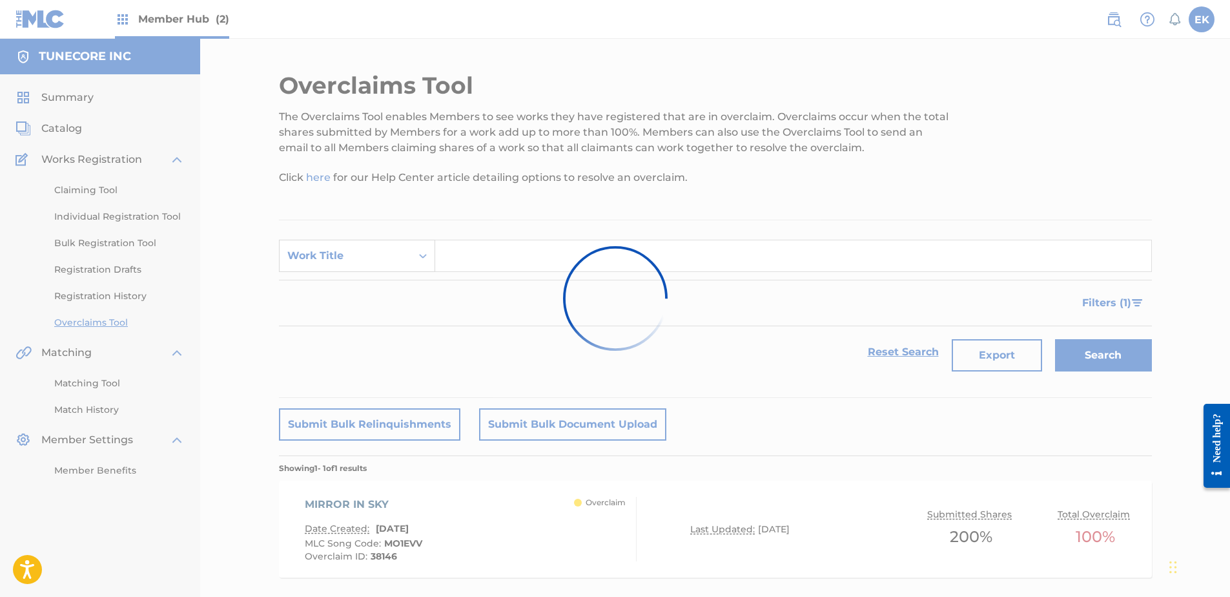
scroll to position [70, 0]
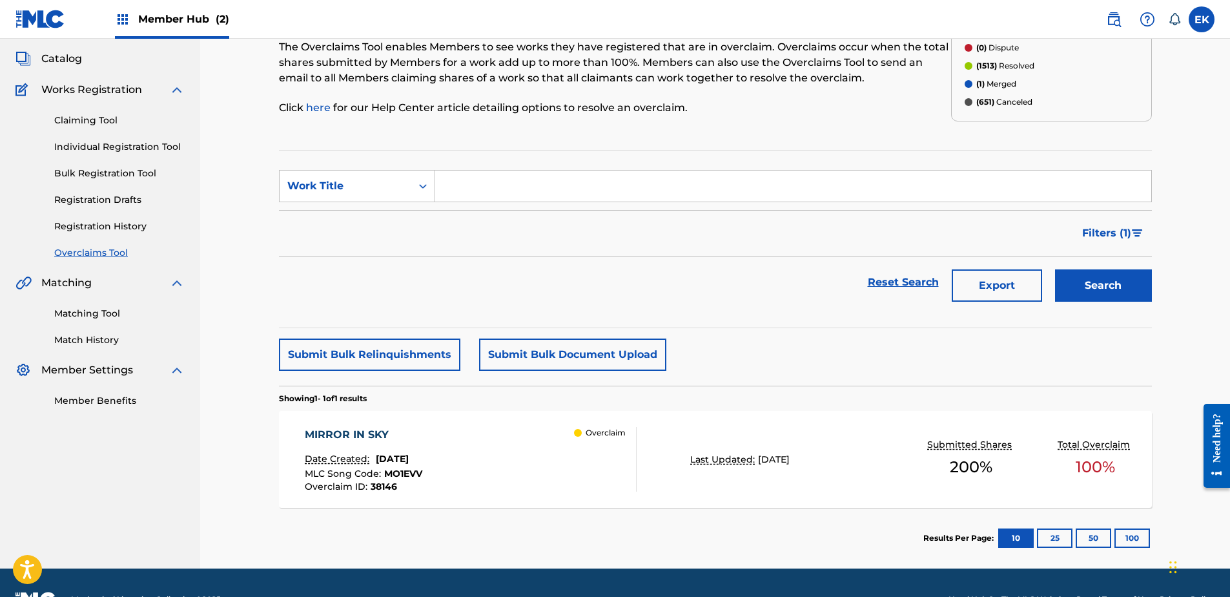
click at [382, 169] on section "SearchWithCriteriaba6ceccd-ebce-4929-a99c-39248b4f4cf9 Work Title Filter Status…" at bounding box center [715, 239] width 873 height 178
click at [396, 179] on div "Work Title" at bounding box center [345, 186] width 116 height 16
drag, startPoint x: 373, startPoint y: 214, endPoint x: 419, endPoint y: 204, distance: 47.6
click at [373, 215] on div "MLC Song Code" at bounding box center [357, 218] width 155 height 32
drag, startPoint x: 419, startPoint y: 204, endPoint x: 478, endPoint y: 190, distance: 60.5
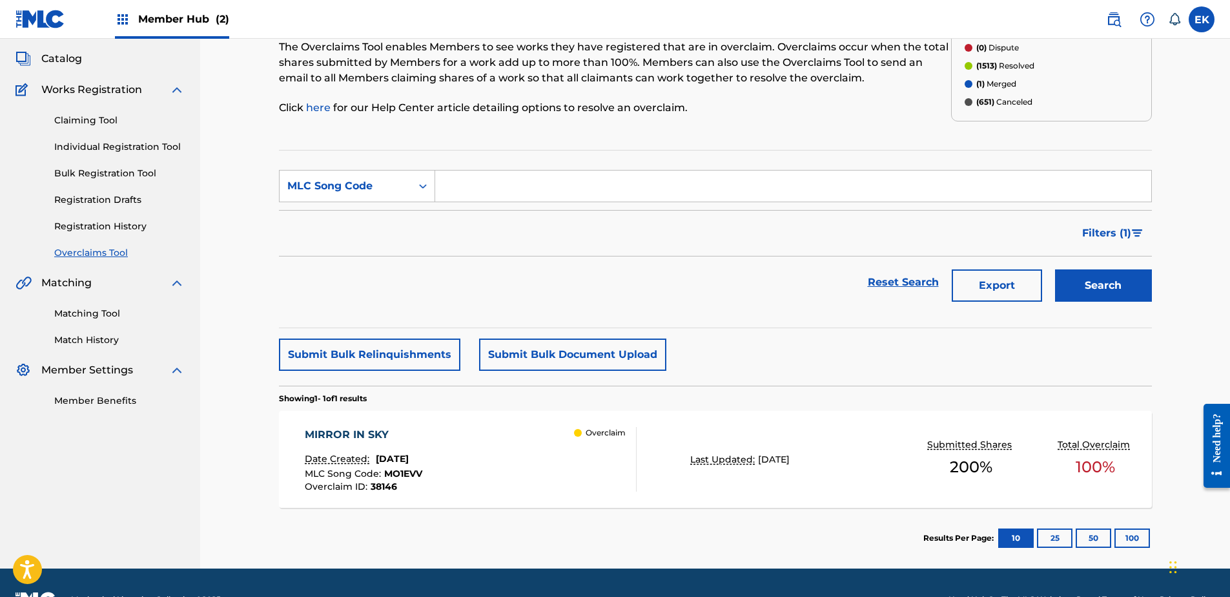
click at [478, 190] on input "Search Form" at bounding box center [793, 186] width 716 height 31
paste input "S76NY6"
type input "S76NY6"
click at [1083, 293] on button "Search" at bounding box center [1103, 285] width 97 height 32
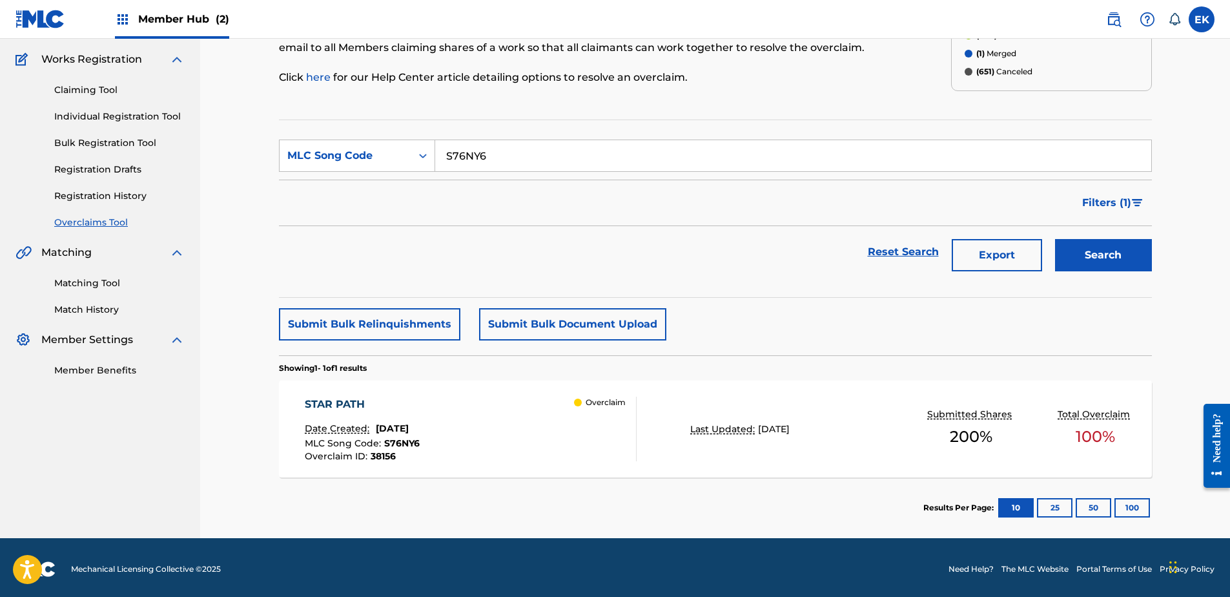
scroll to position [103, 0]
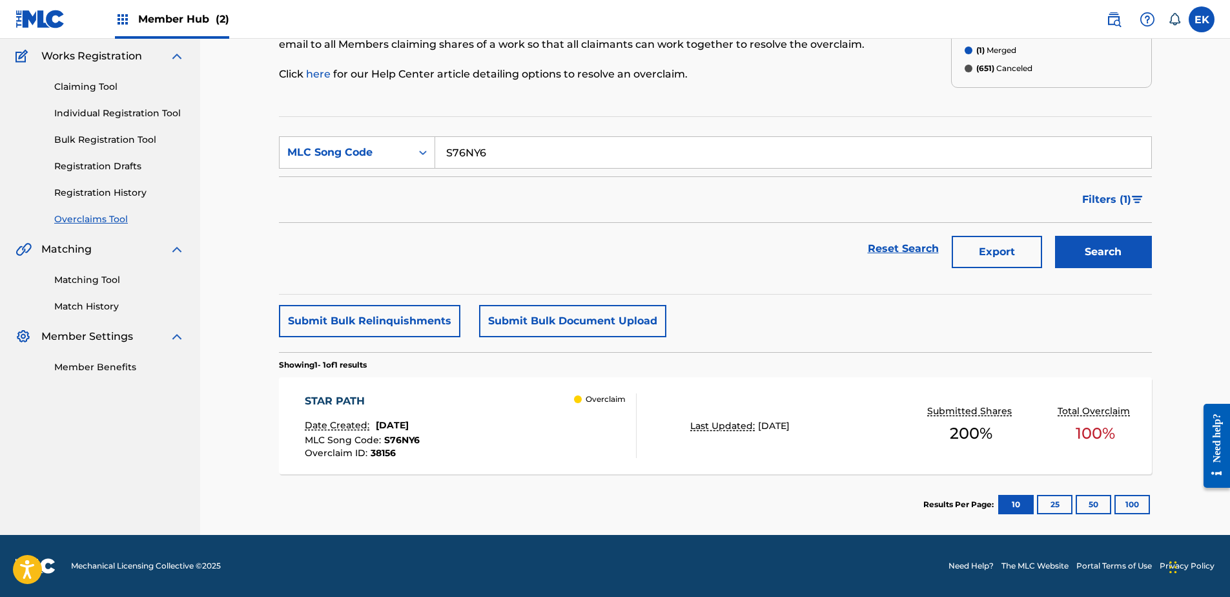
click at [488, 400] on div "STAR PATH Date Created: September 25, 2025 MLC Song Code : S76NY6 Overclaim ID …" at bounding box center [471, 425] width 332 height 65
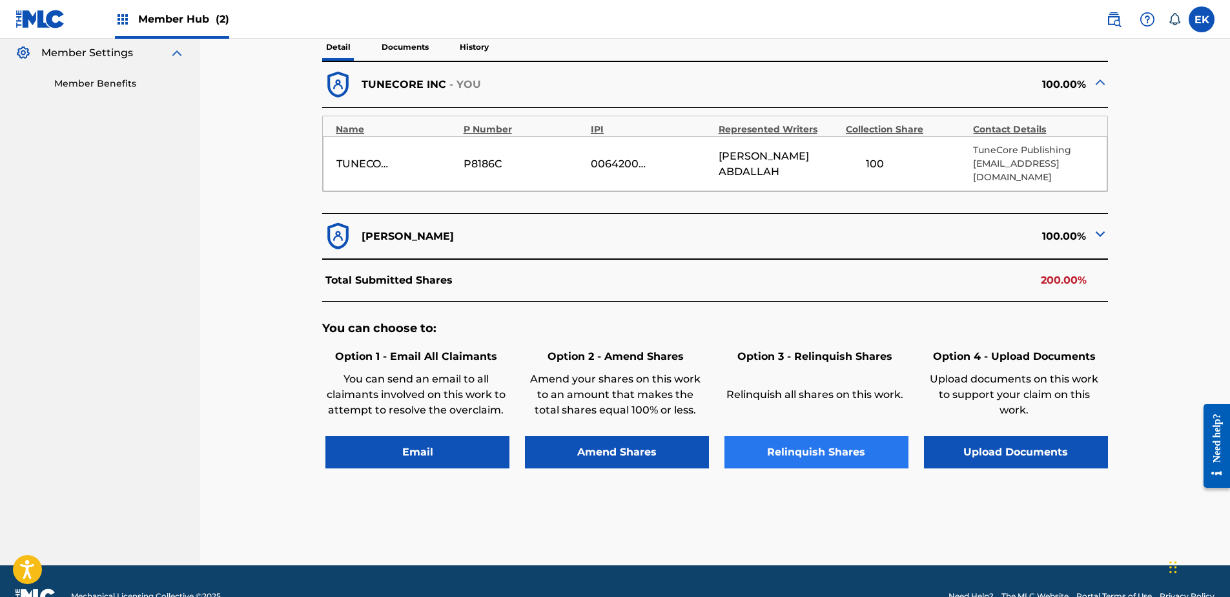
scroll to position [388, 0]
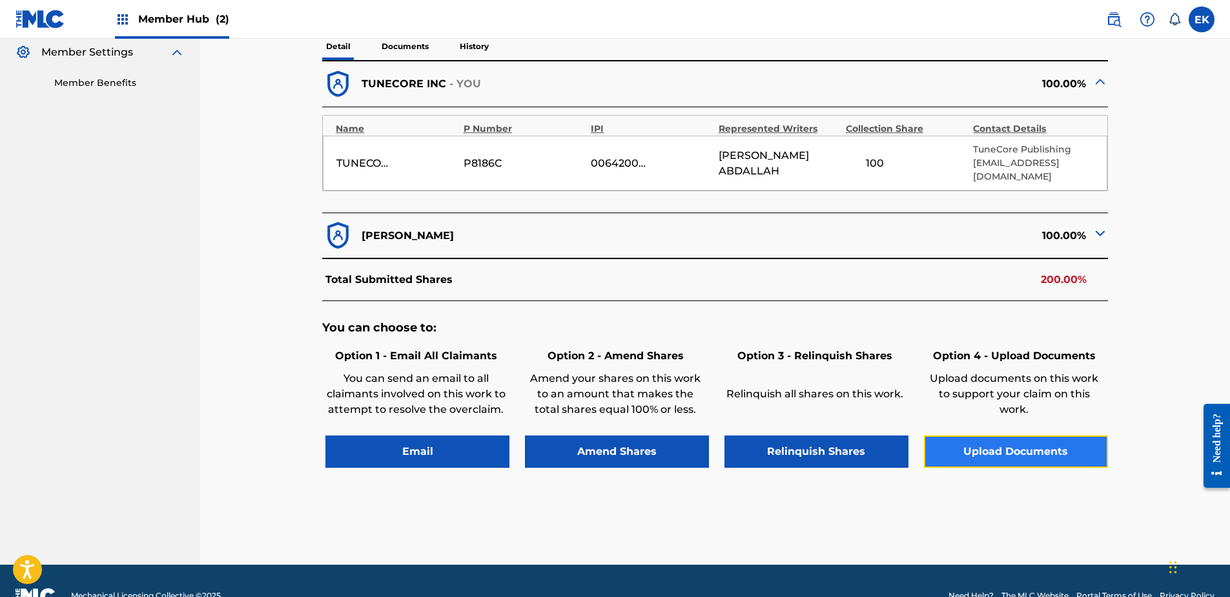
click at [1026, 442] on button "Upload Documents" at bounding box center [1016, 451] width 184 height 32
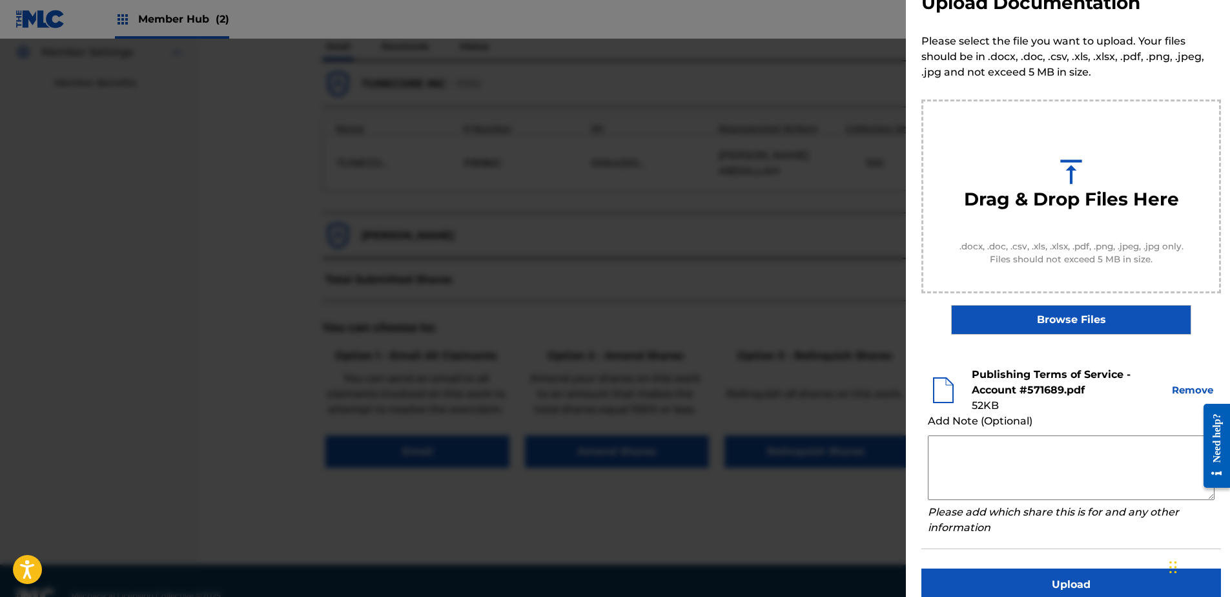
scroll to position [59, 0]
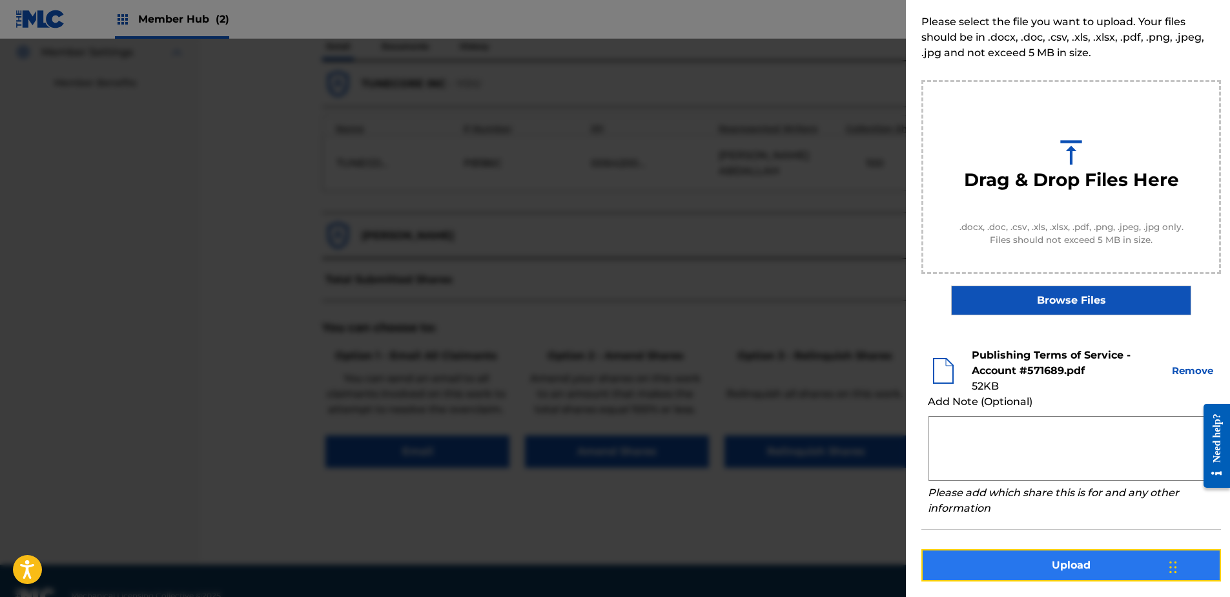
click at [1006, 566] on button "Upload" at bounding box center [1072, 565] width 300 height 32
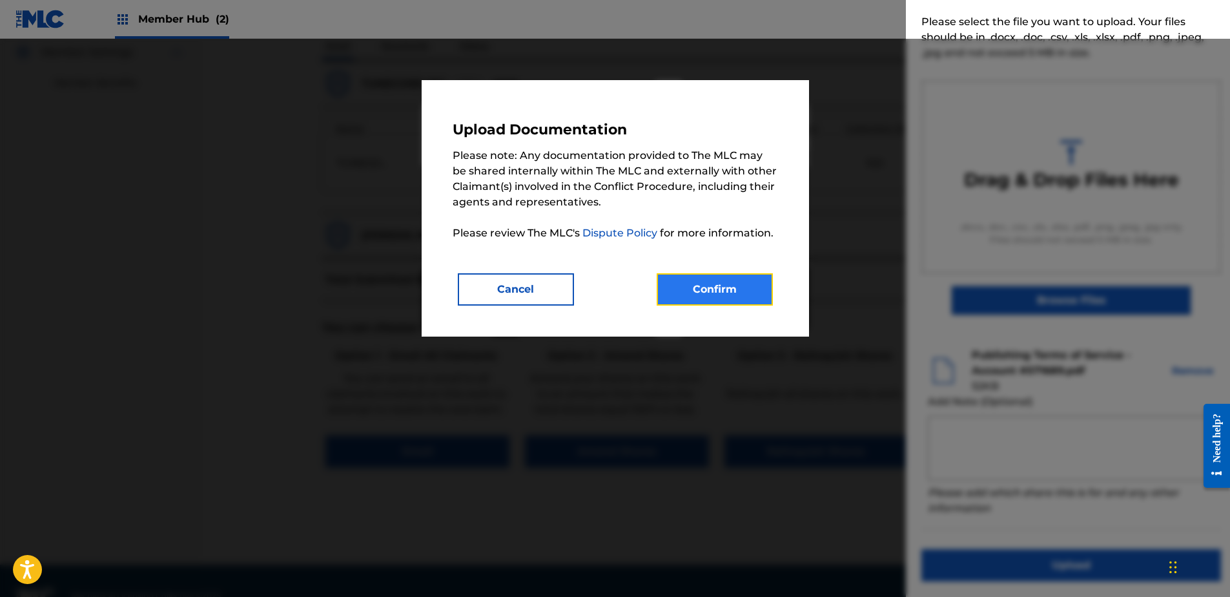
click at [745, 276] on button "Confirm" at bounding box center [715, 289] width 116 height 32
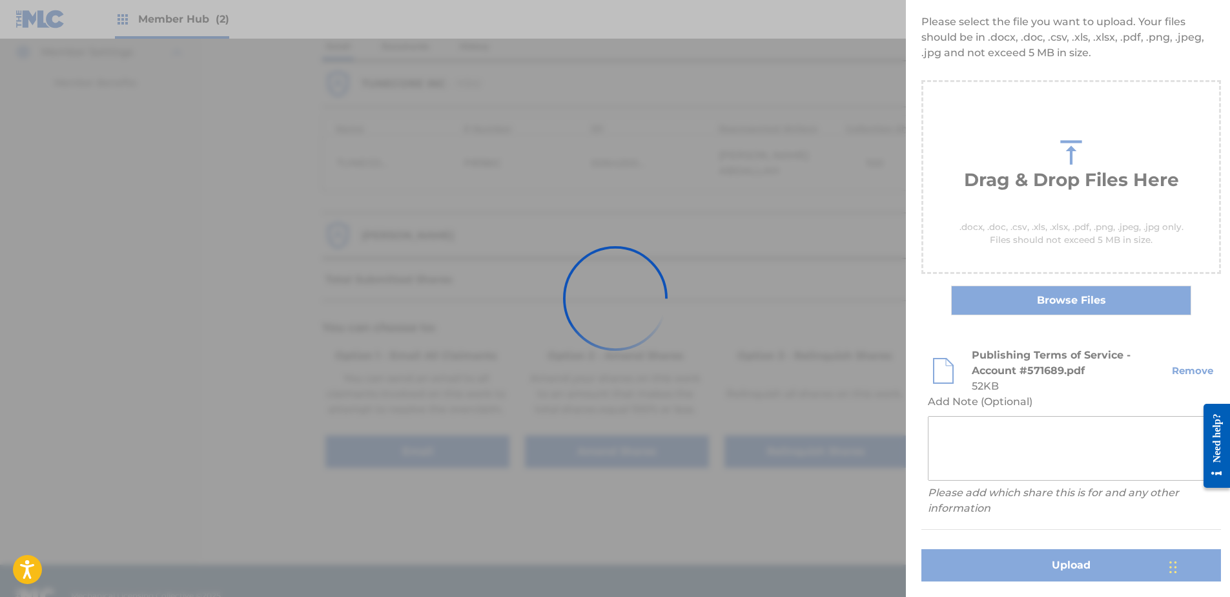
scroll to position [0, 0]
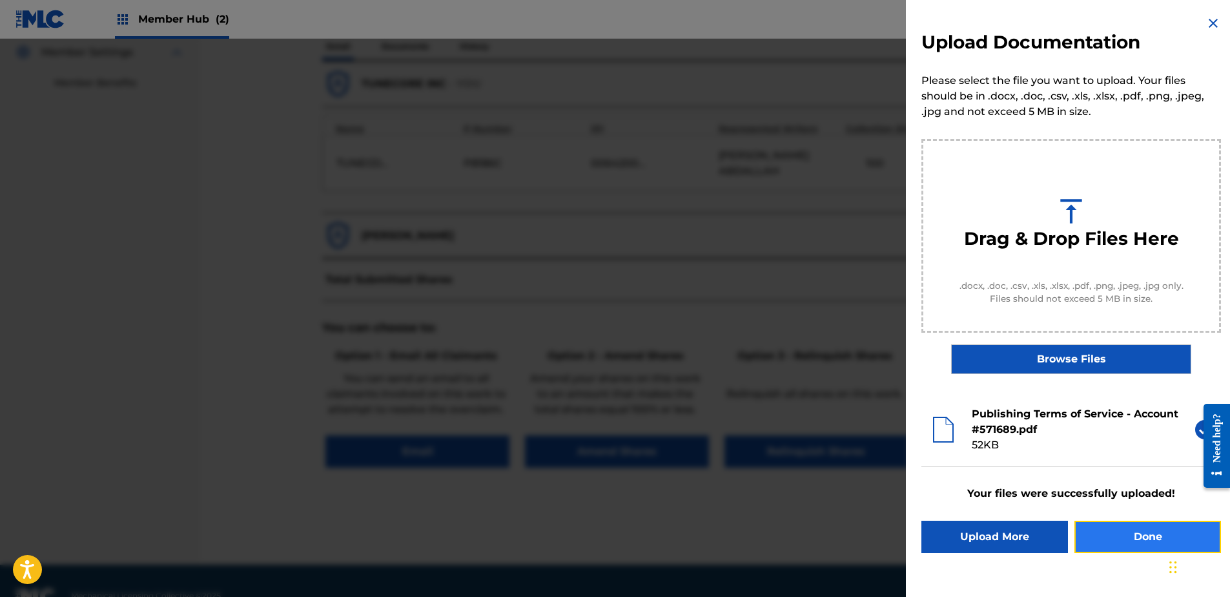
click at [1143, 545] on button "Done" at bounding box center [1148, 537] width 147 height 32
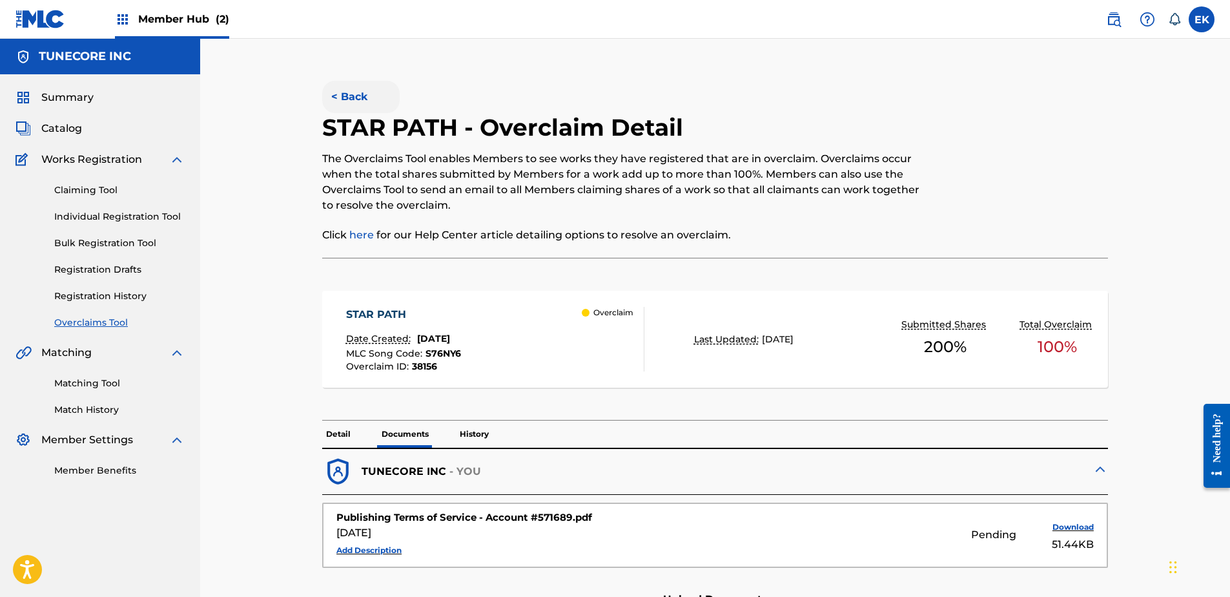
click at [351, 85] on button "< Back" at bounding box center [361, 97] width 78 height 32
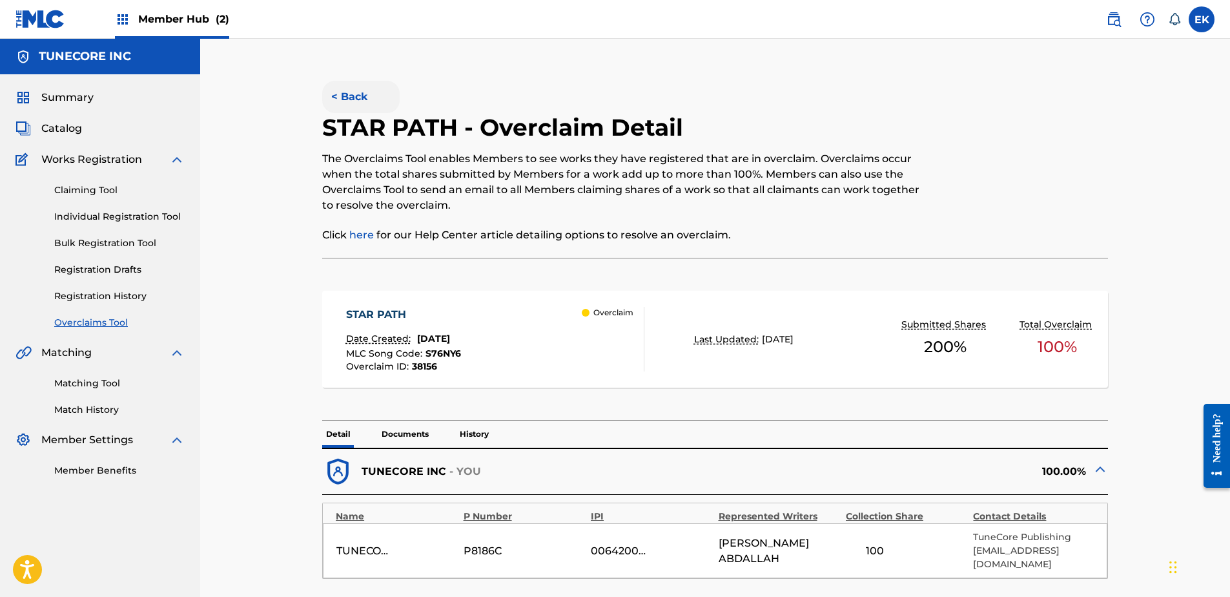
click at [363, 96] on button "< Back" at bounding box center [361, 97] width 78 height 32
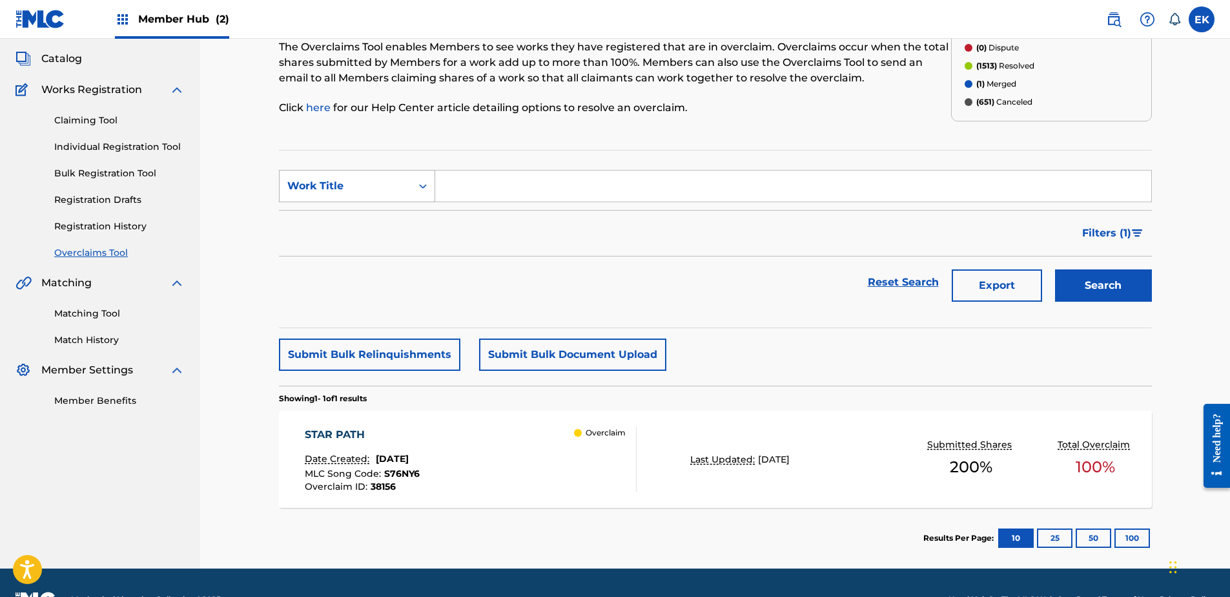
drag, startPoint x: 348, startPoint y: 180, endPoint x: 357, endPoint y: 200, distance: 22.6
click at [349, 181] on div "Work Title" at bounding box center [345, 186] width 116 height 16
click at [364, 229] on div "MLC Song Code" at bounding box center [357, 218] width 155 height 32
click at [469, 187] on input "Search Form" at bounding box center [793, 186] width 716 height 31
paste input "CK9WJ6"
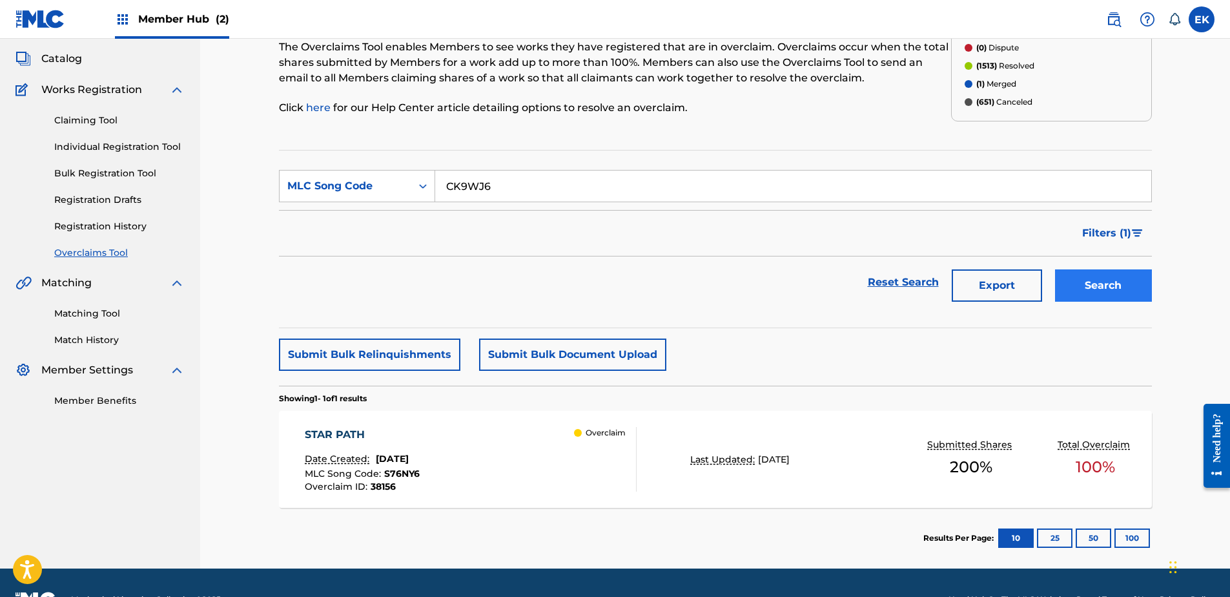
type input "CK9WJ6"
click at [1121, 279] on button "Search" at bounding box center [1103, 285] width 97 height 32
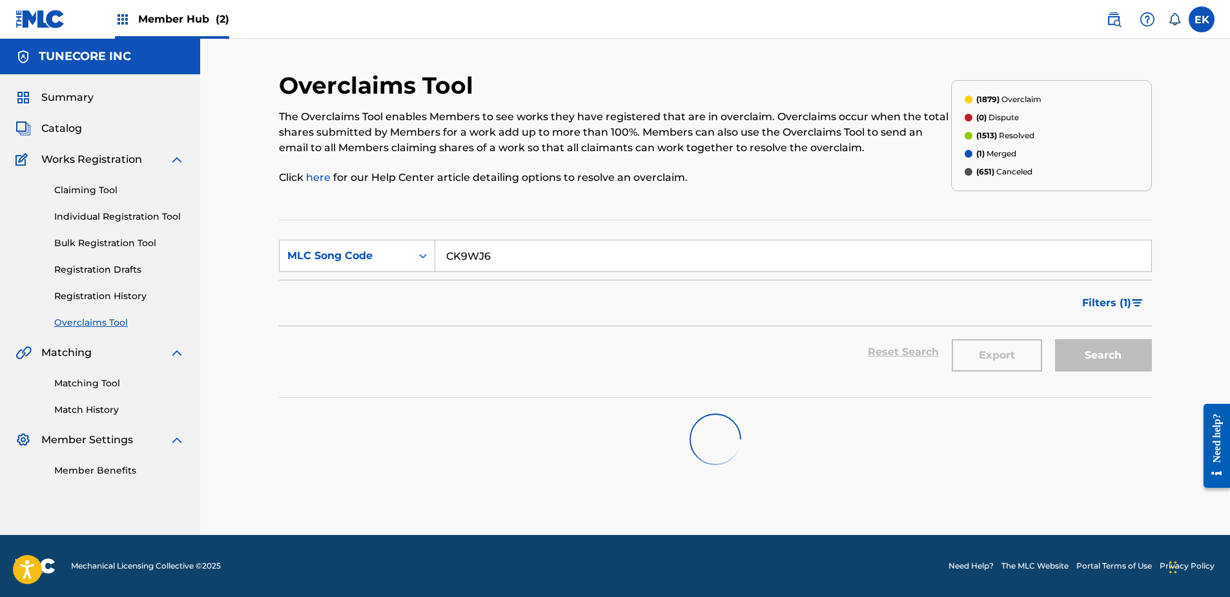
scroll to position [0, 0]
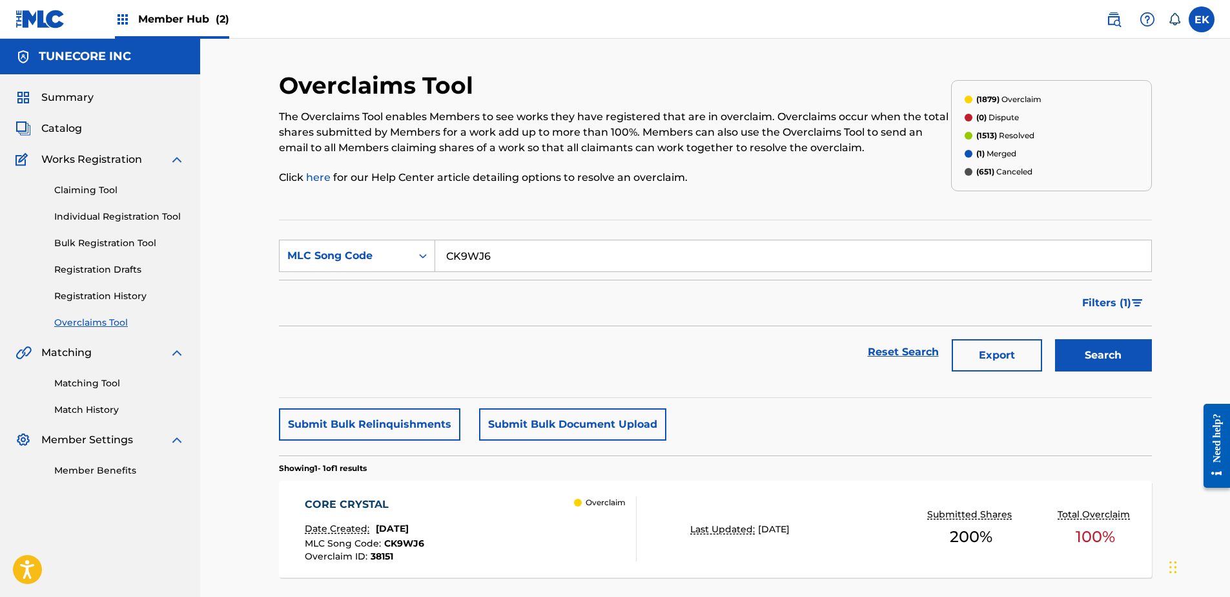
click at [401, 501] on div "CORE CRYSTAL" at bounding box center [364, 505] width 119 height 16
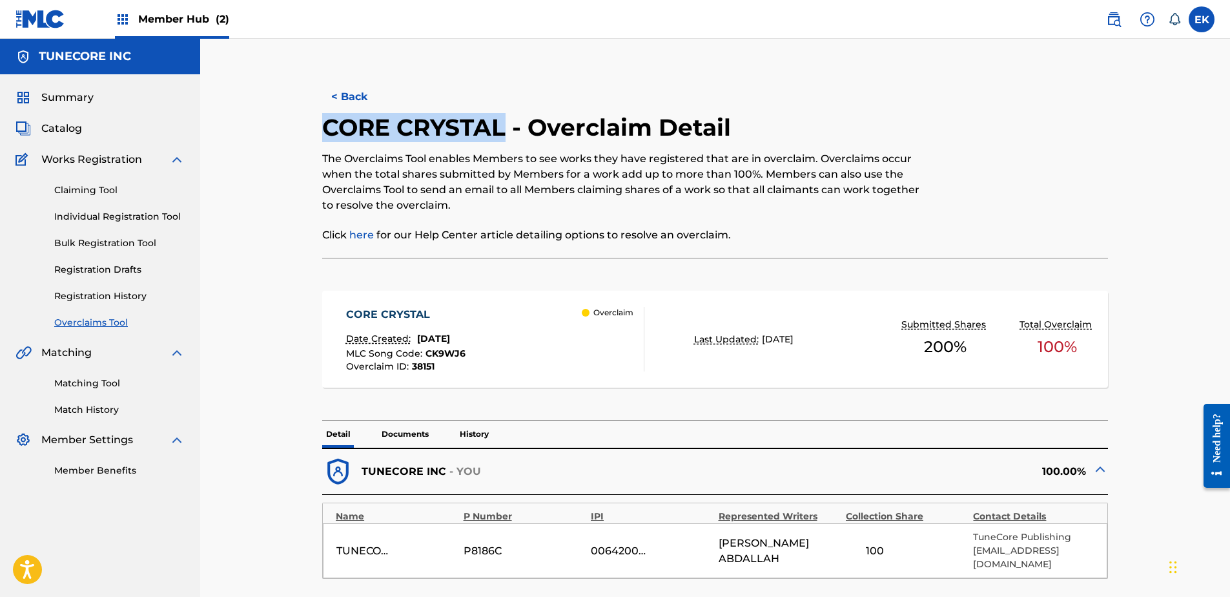
drag, startPoint x: 476, startPoint y: 130, endPoint x: 319, endPoint y: 128, distance: 157.0
click at [319, 128] on div "< Back CORE CRYSTAL - Overclaim Detail The Overclaims Tool enables Members to s…" at bounding box center [715, 511] width 873 height 881
drag, startPoint x: 319, startPoint y: 128, endPoint x: 344, endPoint y: 125, distance: 24.8
copy h2 "CORE CRYSTAL"
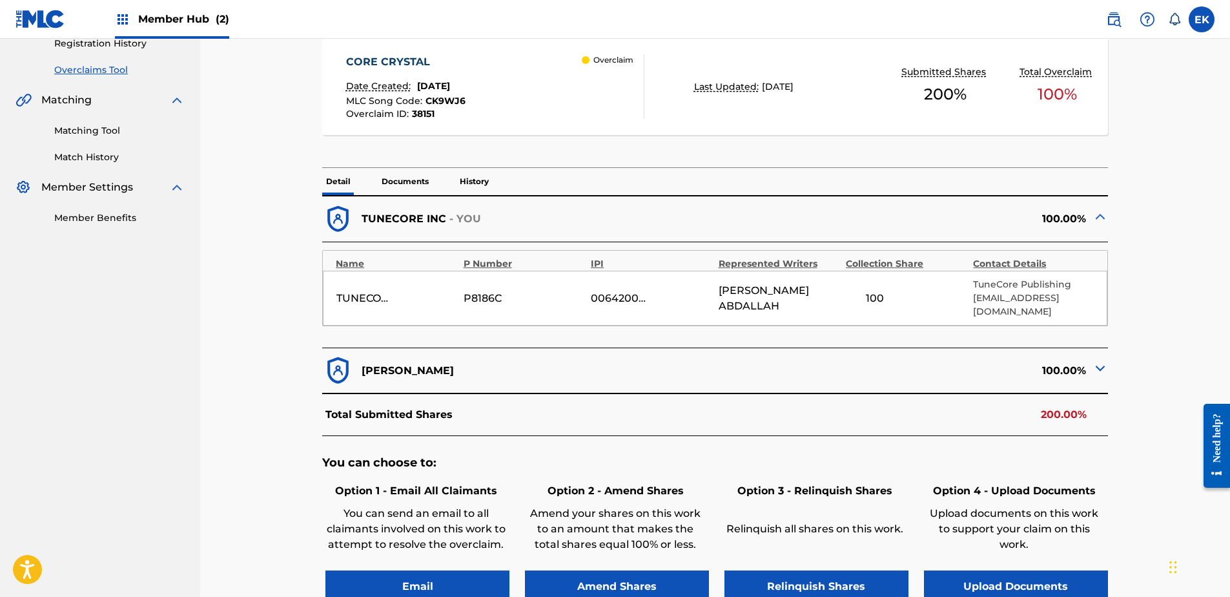
scroll to position [258, 0]
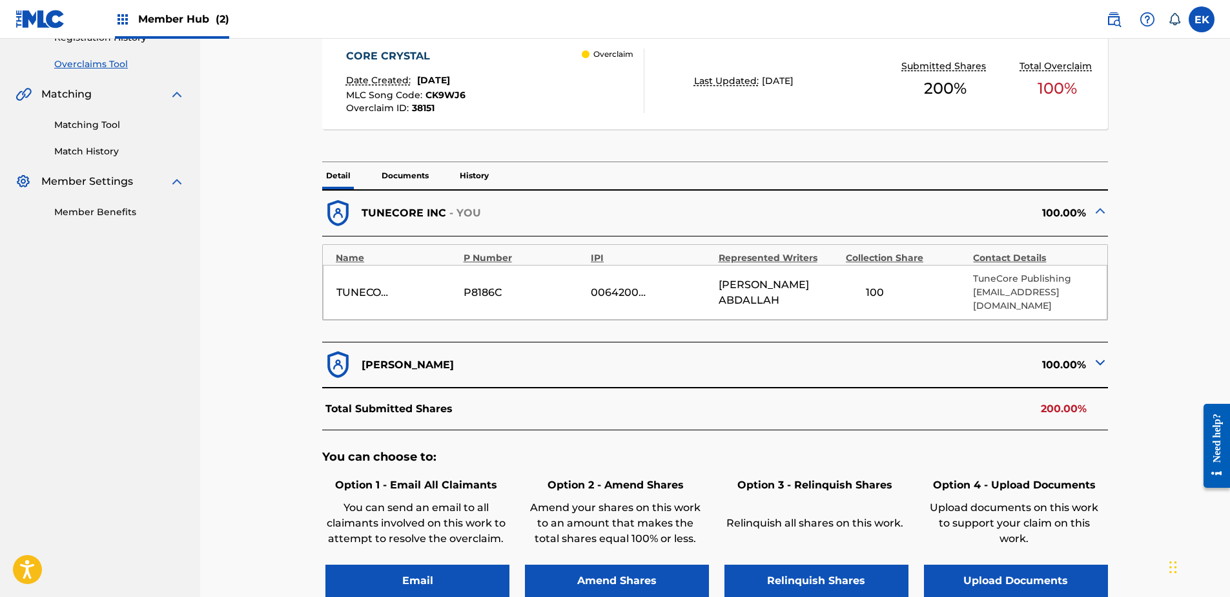
click at [433, 167] on div "Detail Documents History" at bounding box center [715, 175] width 786 height 27
click at [403, 176] on p "Documents" at bounding box center [405, 175] width 55 height 27
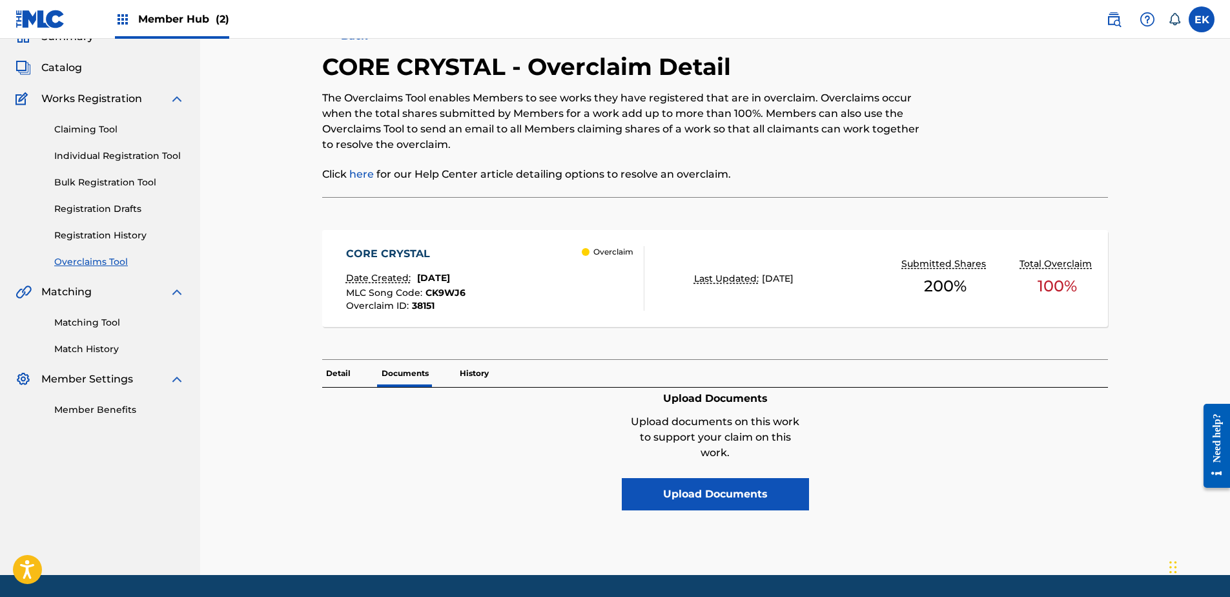
scroll to position [101, 0]
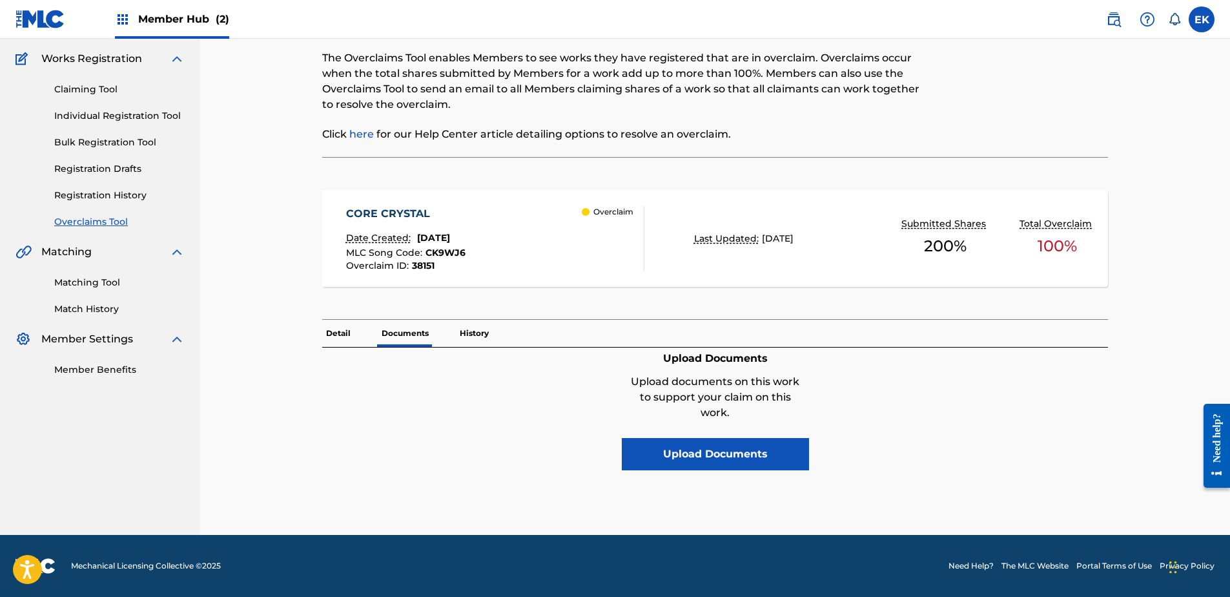
click at [338, 327] on p "Detail" at bounding box center [338, 333] width 32 height 27
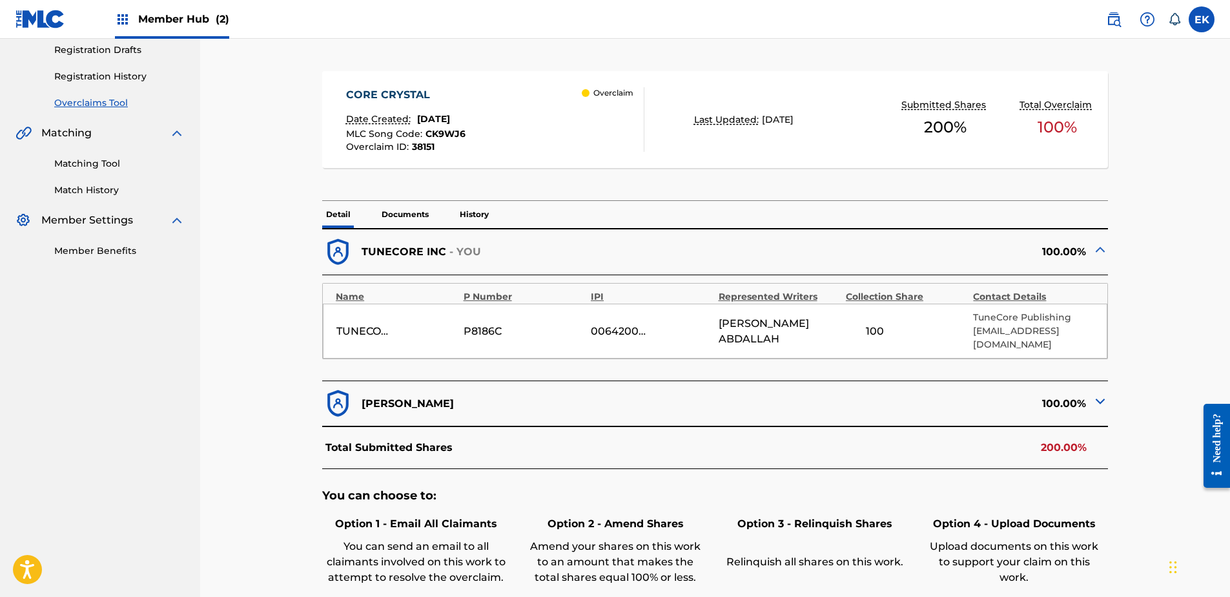
scroll to position [258, 0]
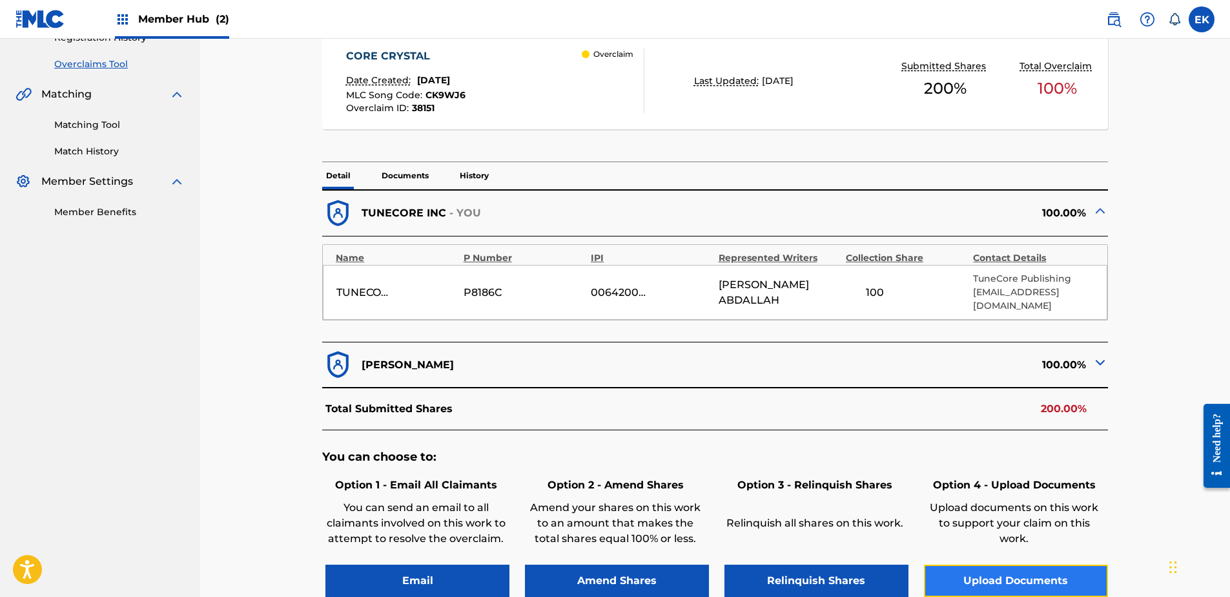
click at [1013, 571] on button "Upload Documents" at bounding box center [1016, 581] width 184 height 32
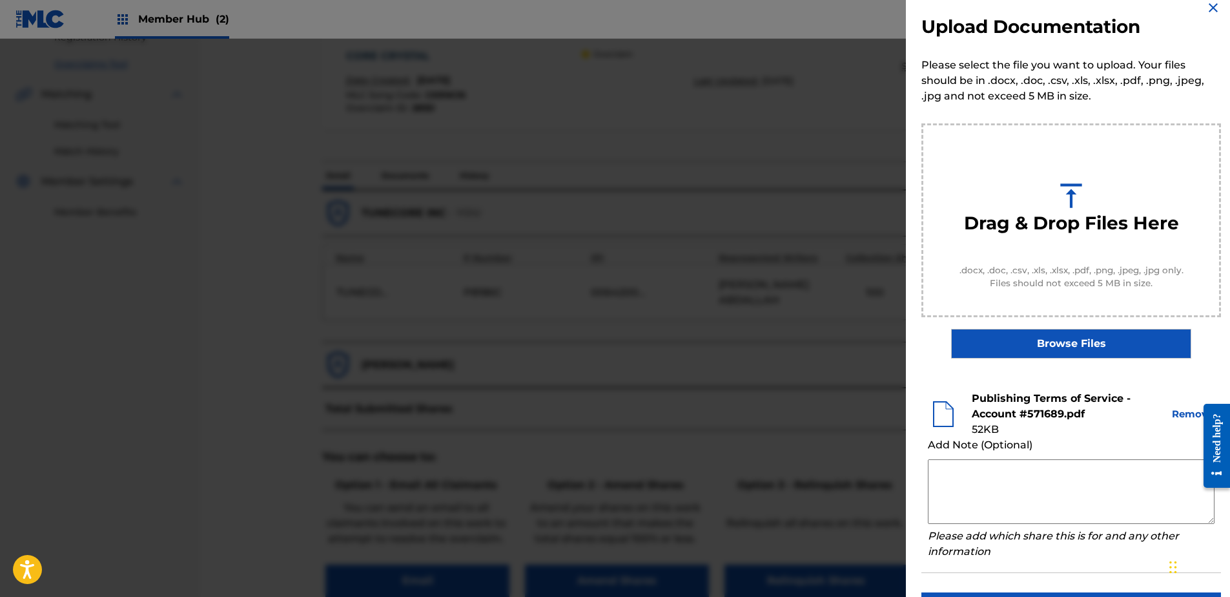
scroll to position [59, 0]
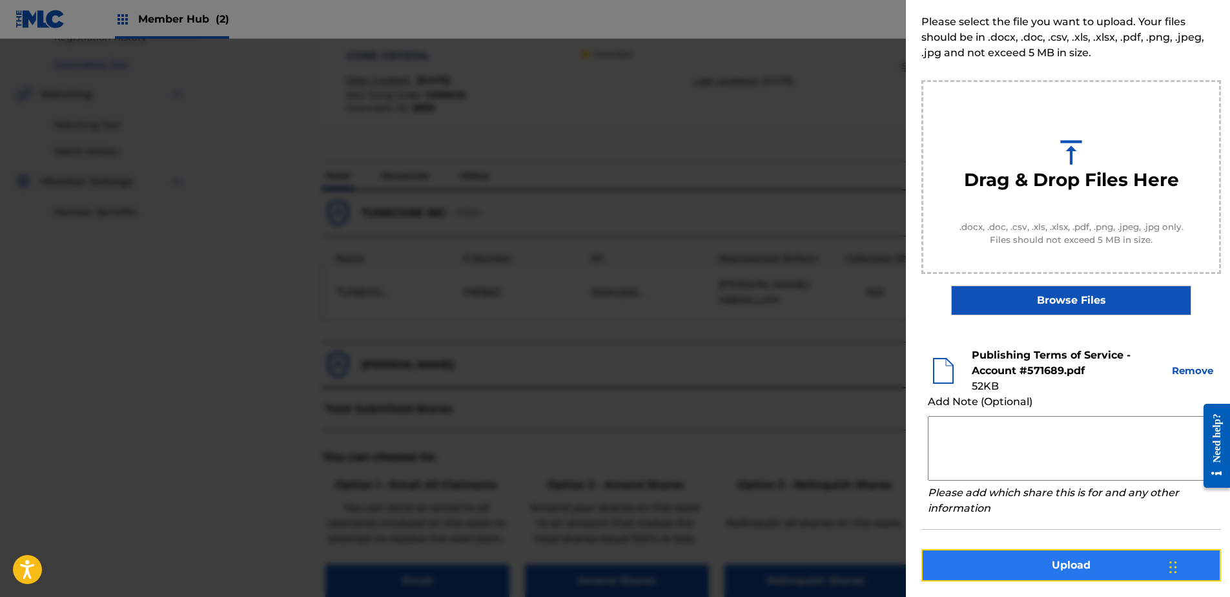
click at [1064, 568] on button "Upload" at bounding box center [1072, 565] width 300 height 32
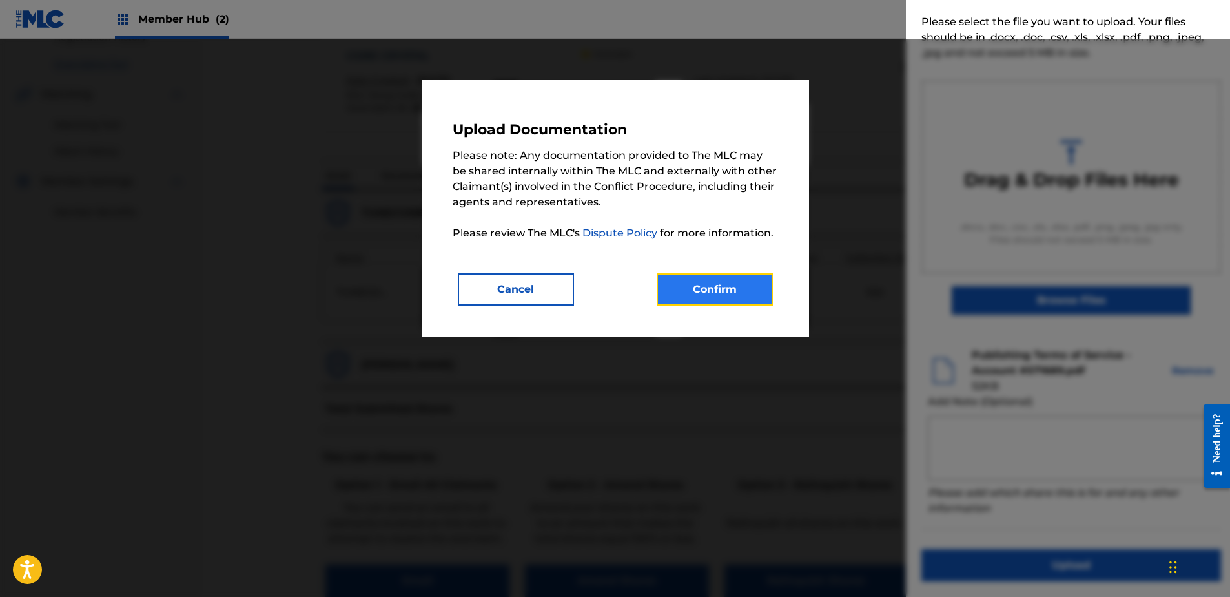
click at [716, 291] on button "Confirm" at bounding box center [715, 289] width 116 height 32
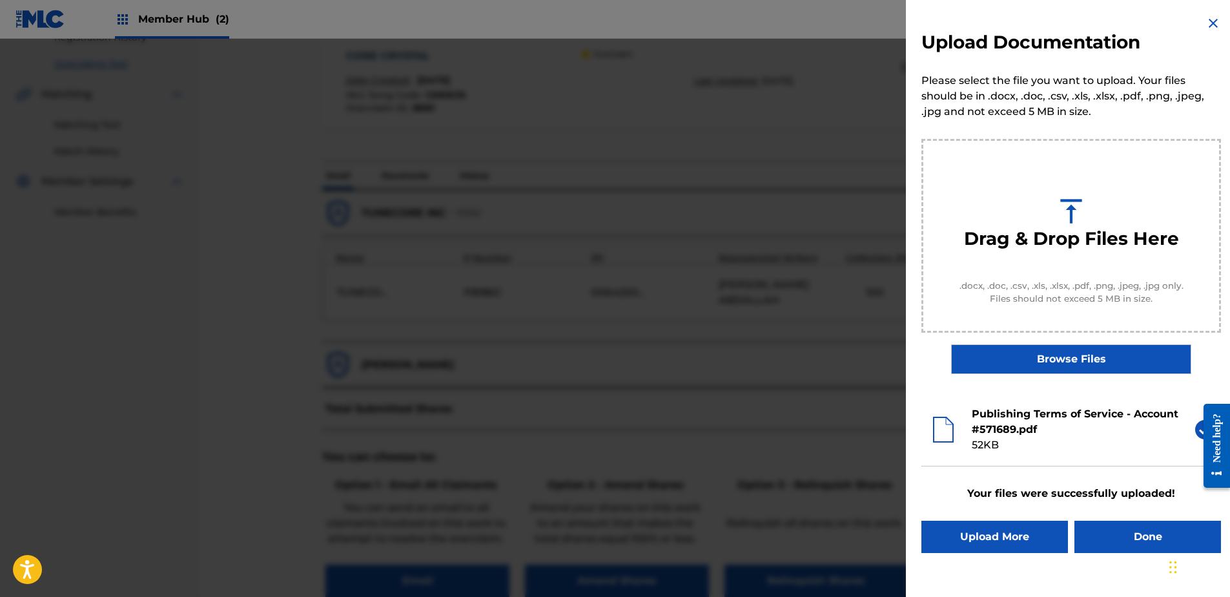
scroll to position [0, 0]
click at [1108, 531] on button "Done" at bounding box center [1148, 537] width 147 height 32
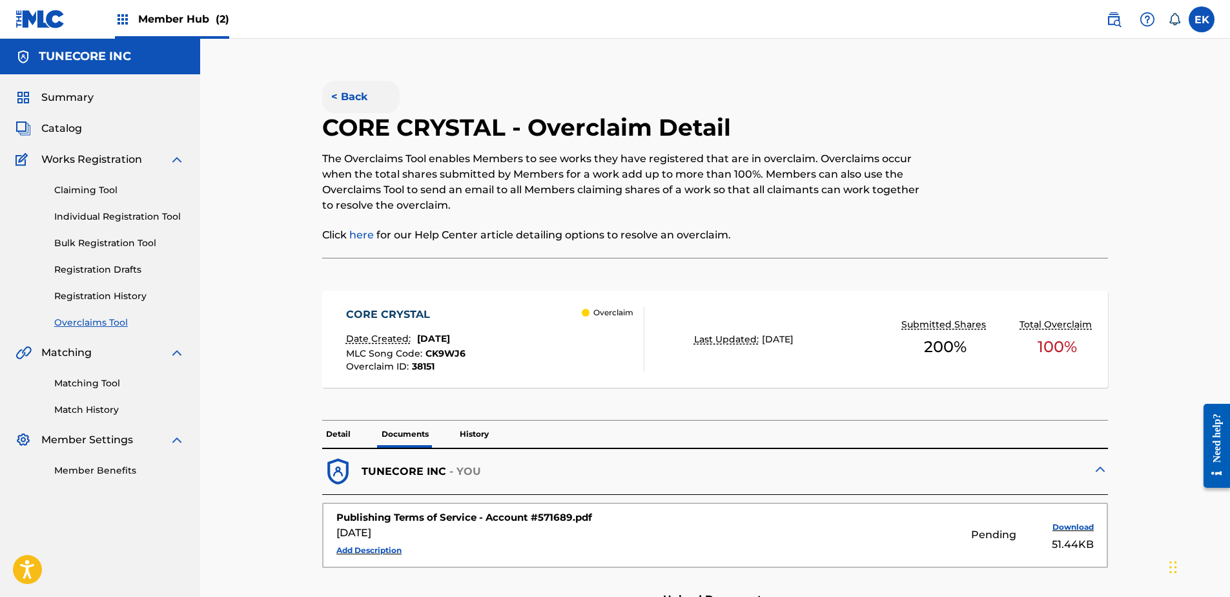
click at [351, 90] on button "< Back" at bounding box center [361, 97] width 78 height 32
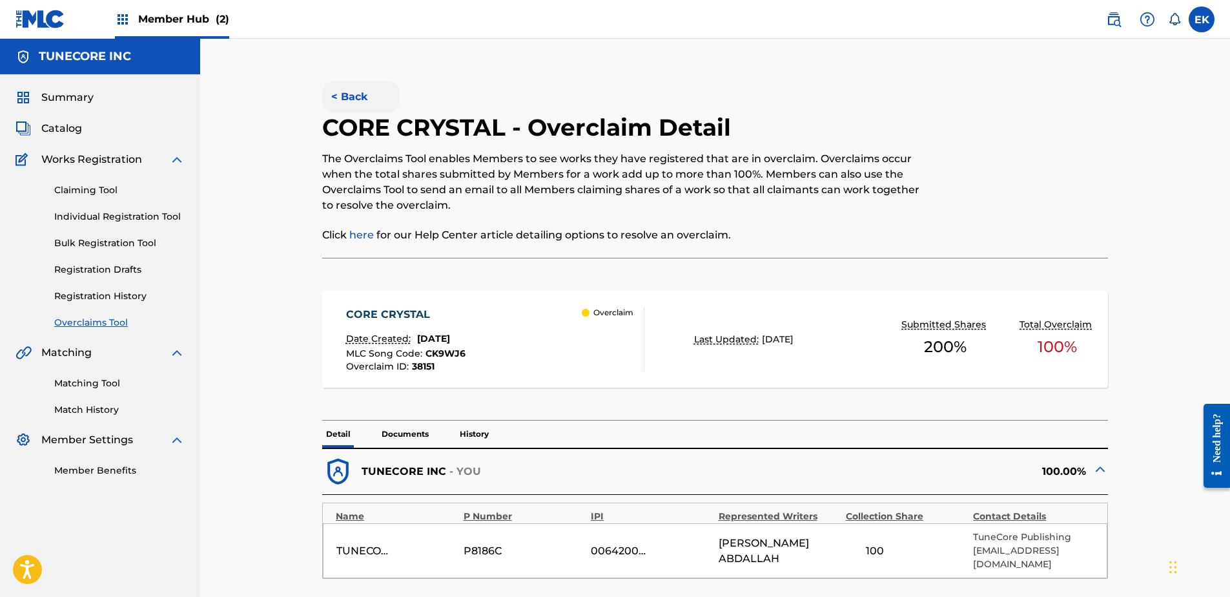
click at [353, 96] on button "< Back" at bounding box center [361, 97] width 78 height 32
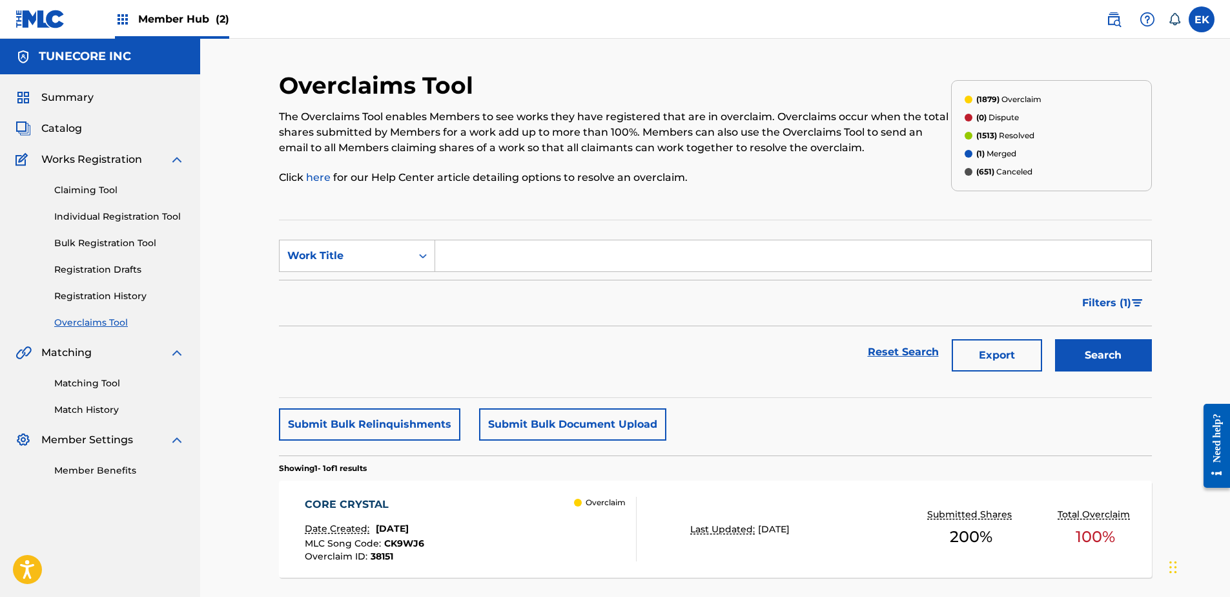
click at [378, 547] on span "MLC Song Code :" at bounding box center [344, 543] width 79 height 12
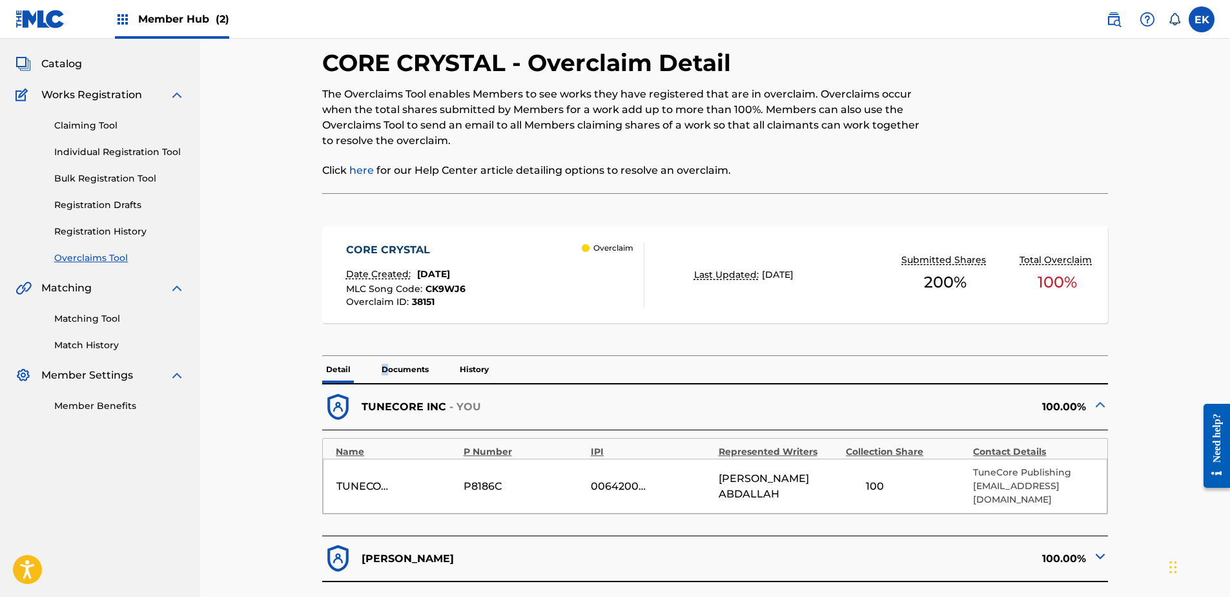
click at [385, 370] on p "Documents" at bounding box center [405, 369] width 55 height 27
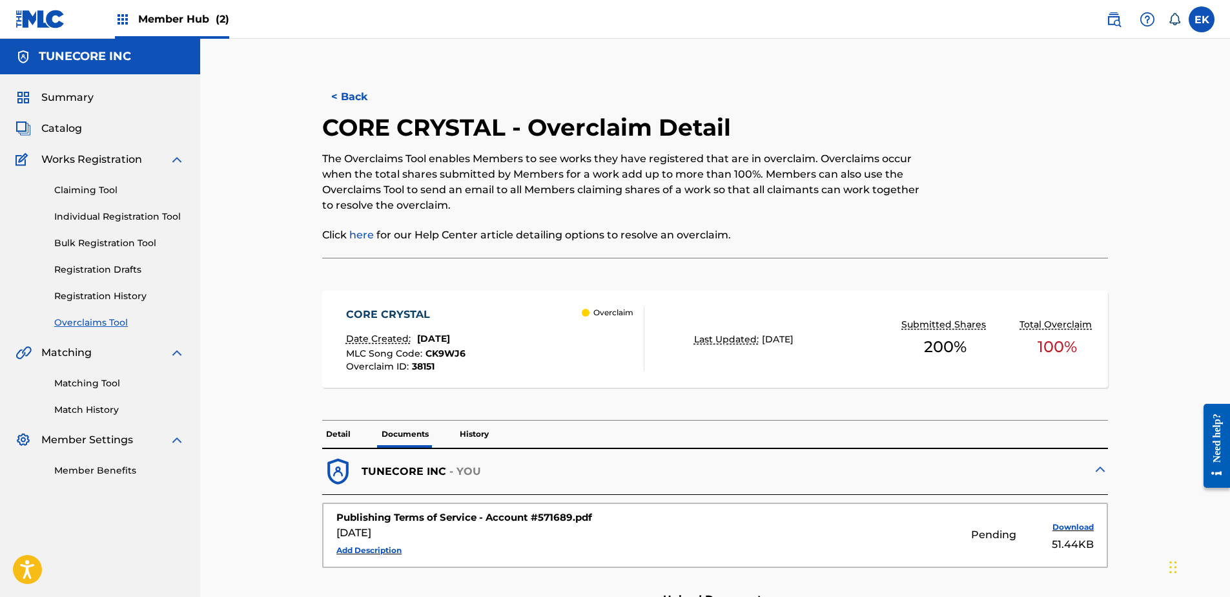
click at [357, 78] on div "< Back CORE CRYSTAL - Overclaim Detail The Overclaims Tool enables Members to s…" at bounding box center [715, 423] width 873 height 705
click at [351, 90] on button "< Back" at bounding box center [361, 97] width 78 height 32
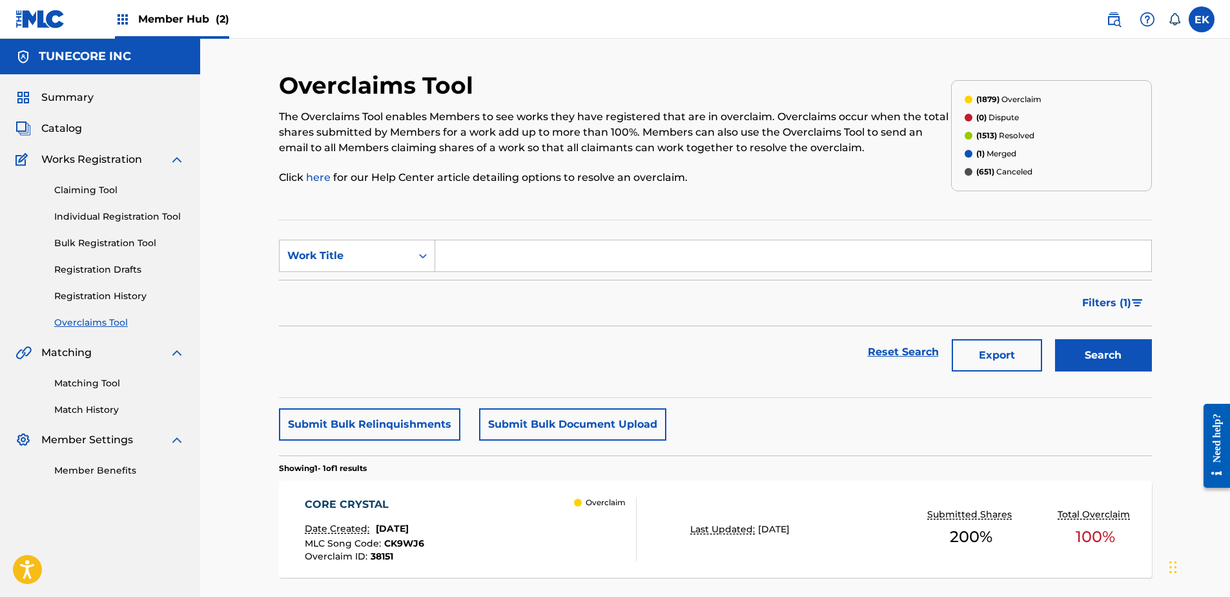
click at [399, 237] on section "SearchWithCriteriaba6ceccd-ebce-4929-a99c-39248b4f4cf9 Work Title Filter Status…" at bounding box center [715, 309] width 873 height 178
click at [389, 252] on div "Work Title" at bounding box center [345, 256] width 116 height 16
click at [388, 286] on div "MLC Song Code" at bounding box center [357, 288] width 155 height 32
click at [409, 253] on div "MLC Song Code" at bounding box center [346, 256] width 132 height 25
click at [466, 253] on input "Search Form" at bounding box center [793, 255] width 716 height 31
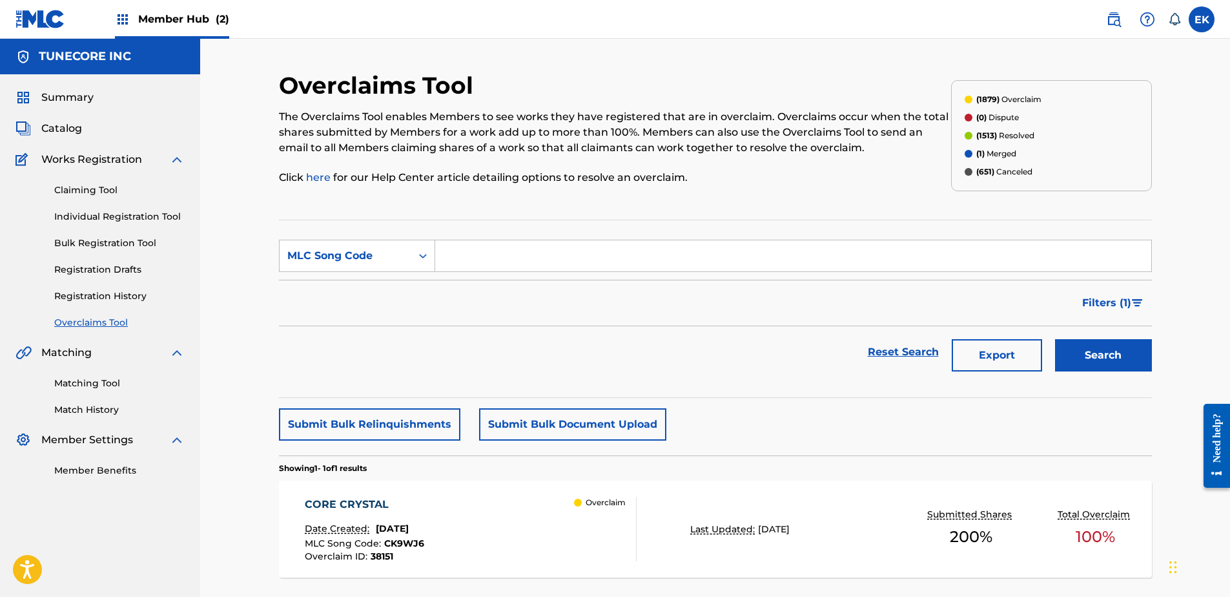
paste input "S76NY5"
type input "S76NY5"
drag, startPoint x: 1130, startPoint y: 369, endPoint x: 1117, endPoint y: 370, distance: 13.0
click at [1130, 369] on button "Search" at bounding box center [1103, 355] width 97 height 32
click at [366, 527] on p "Date Created:" at bounding box center [339, 529] width 68 height 14
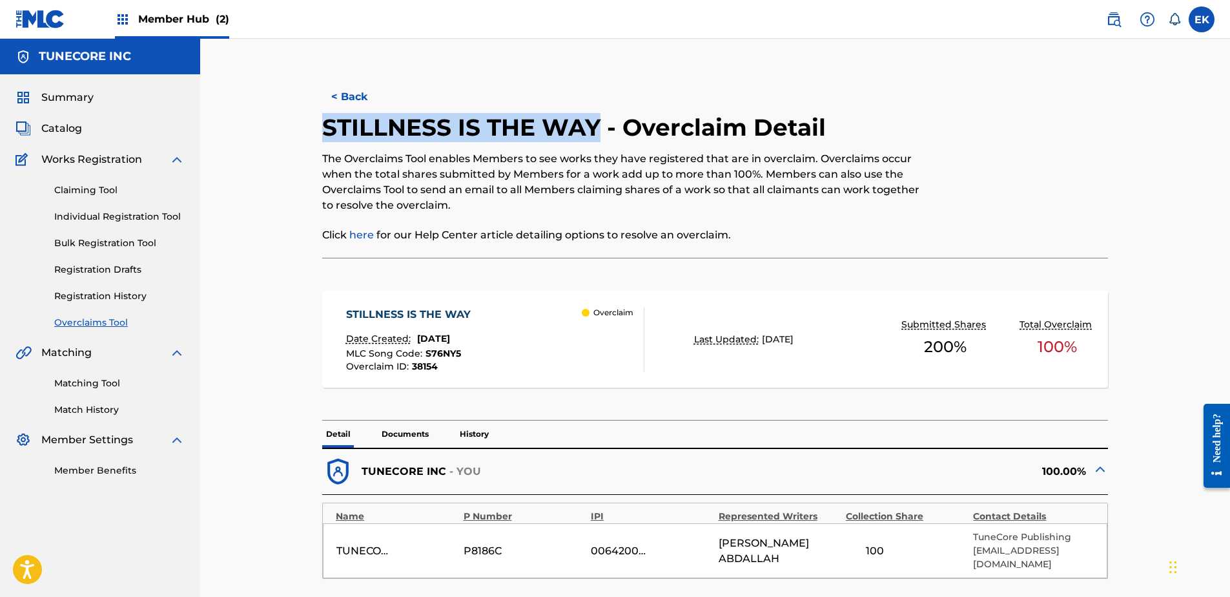
drag, startPoint x: 599, startPoint y: 128, endPoint x: 323, endPoint y: 129, distance: 276.5
click at [323, 129] on h2 "STILLNESS IS THE WAY - Overclaim Detail" at bounding box center [577, 127] width 510 height 29
copy h2 "STILLNESS IS THE WAY"
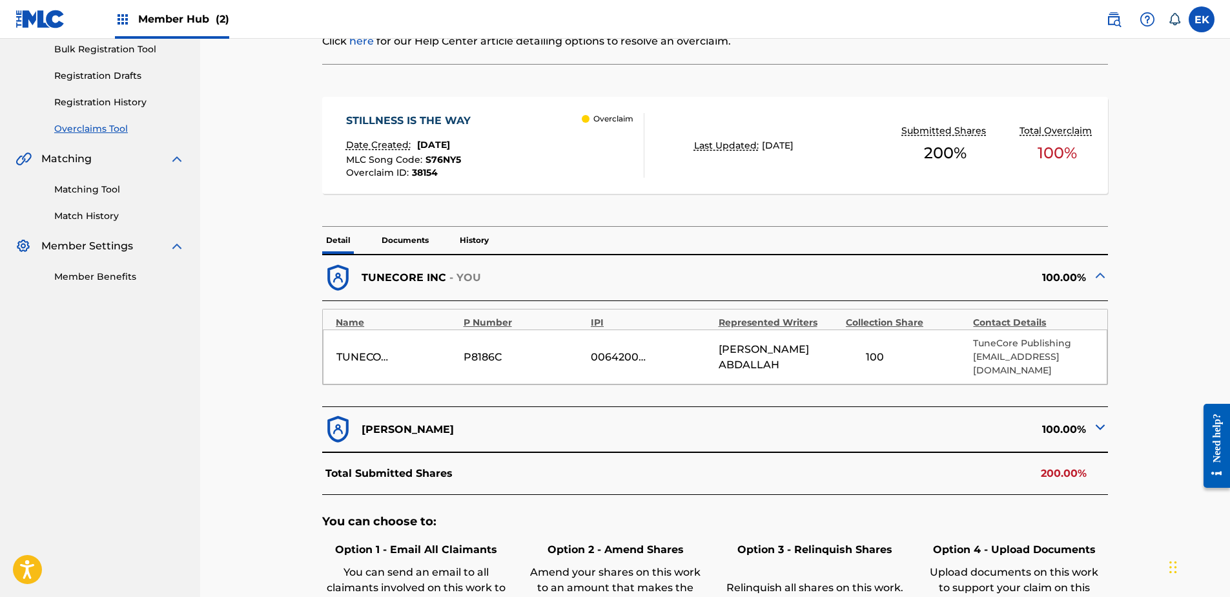
scroll to position [323, 0]
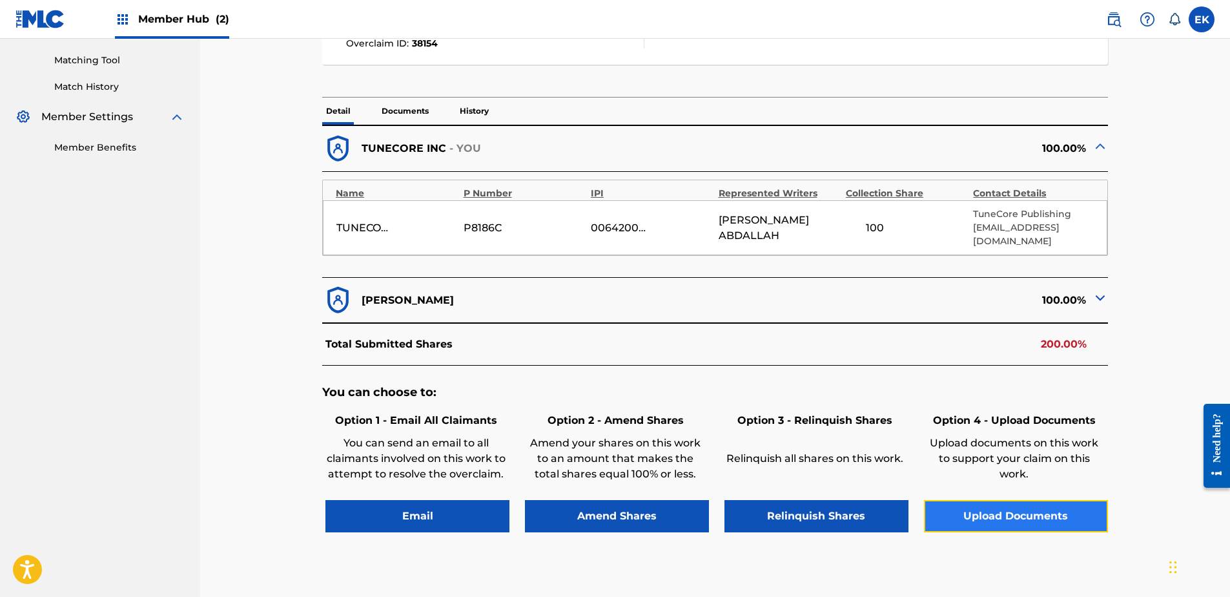
click at [992, 500] on button "Upload Documents" at bounding box center [1016, 516] width 184 height 32
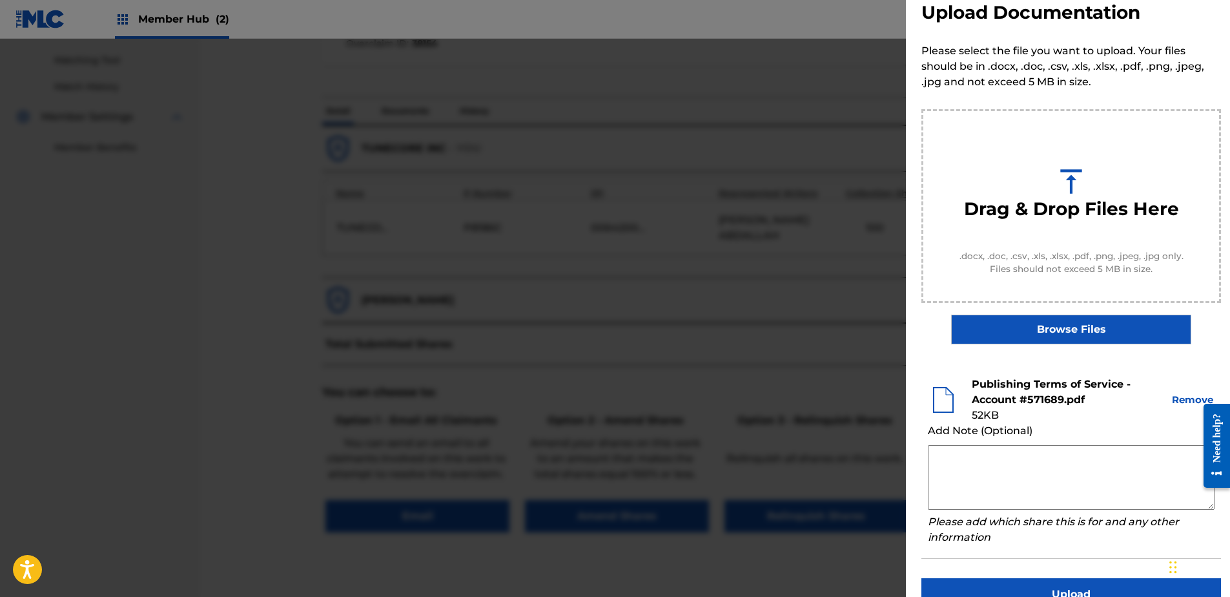
scroll to position [59, 0]
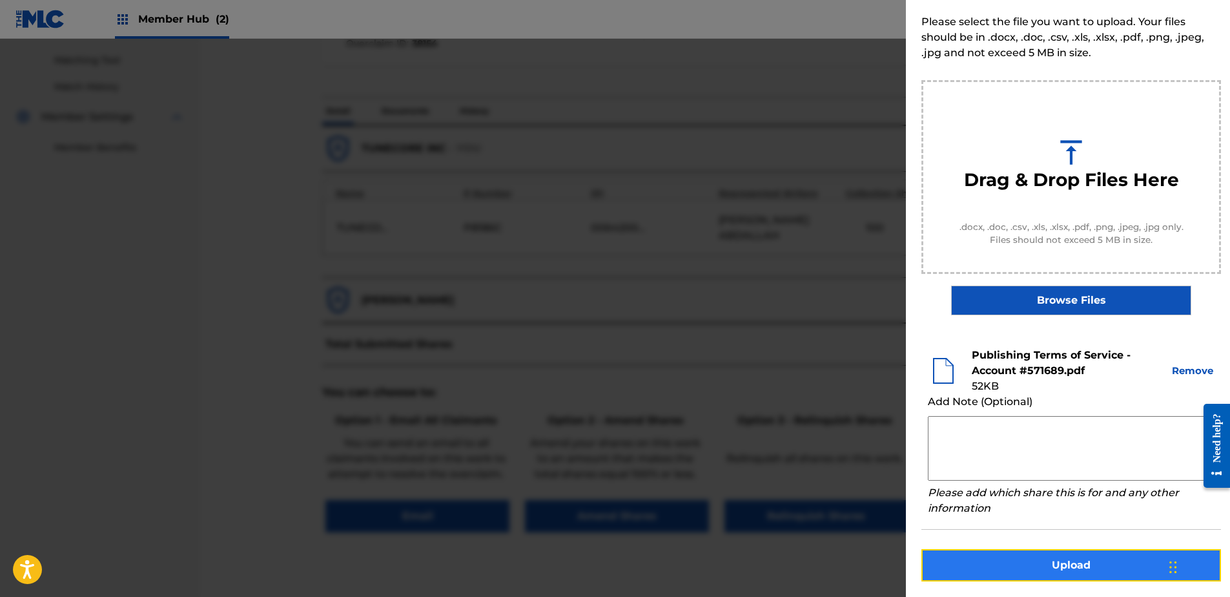
click at [1059, 559] on button "Upload" at bounding box center [1072, 565] width 300 height 32
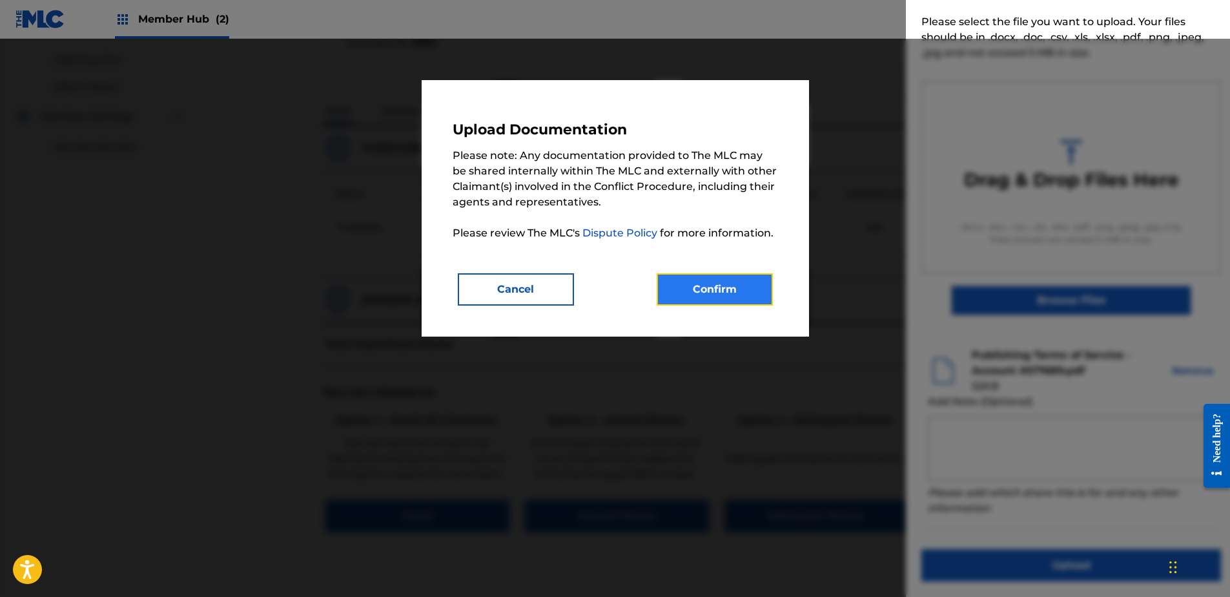
click at [700, 276] on button "Confirm" at bounding box center [715, 289] width 116 height 32
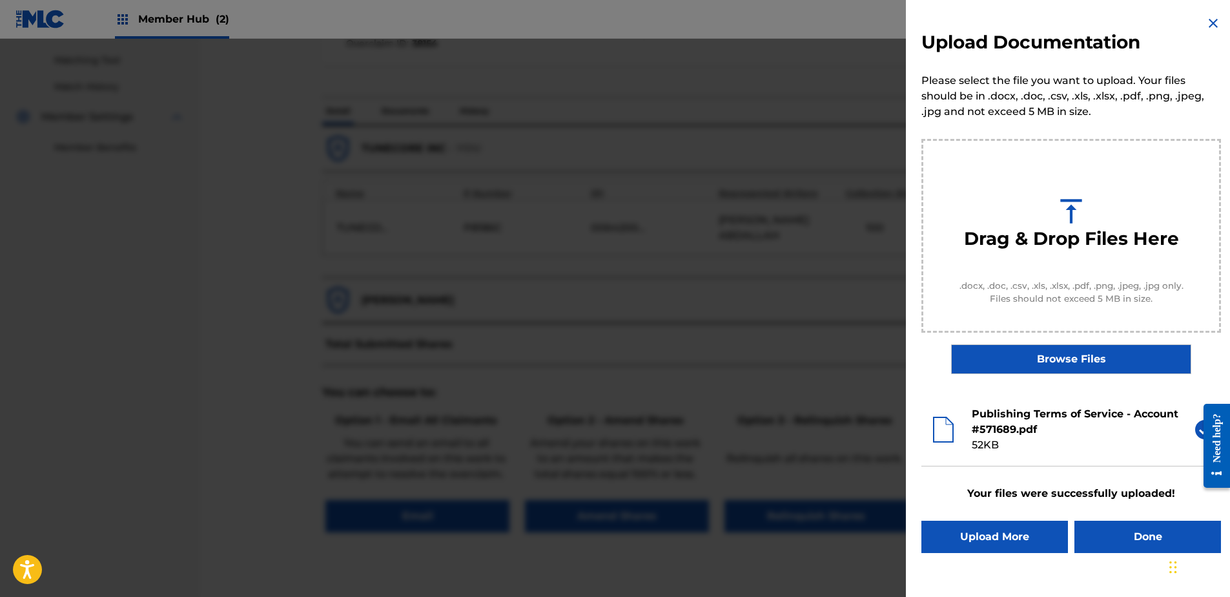
scroll to position [0, 0]
click at [1125, 534] on button "Done" at bounding box center [1148, 537] width 147 height 32
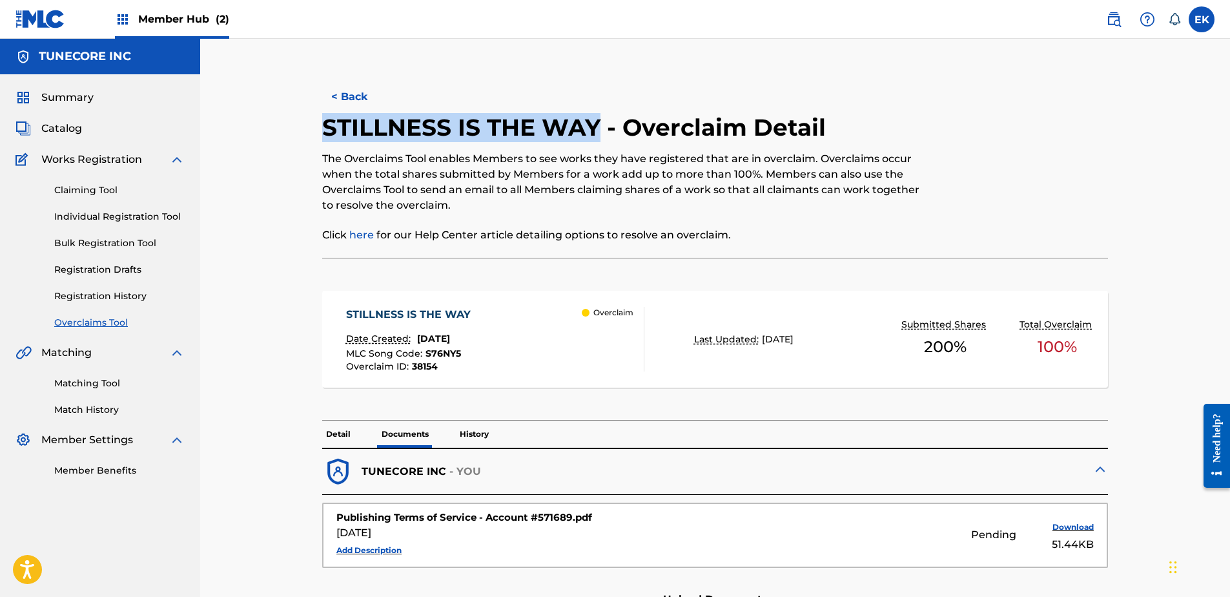
click at [353, 94] on button "< Back" at bounding box center [361, 97] width 78 height 32
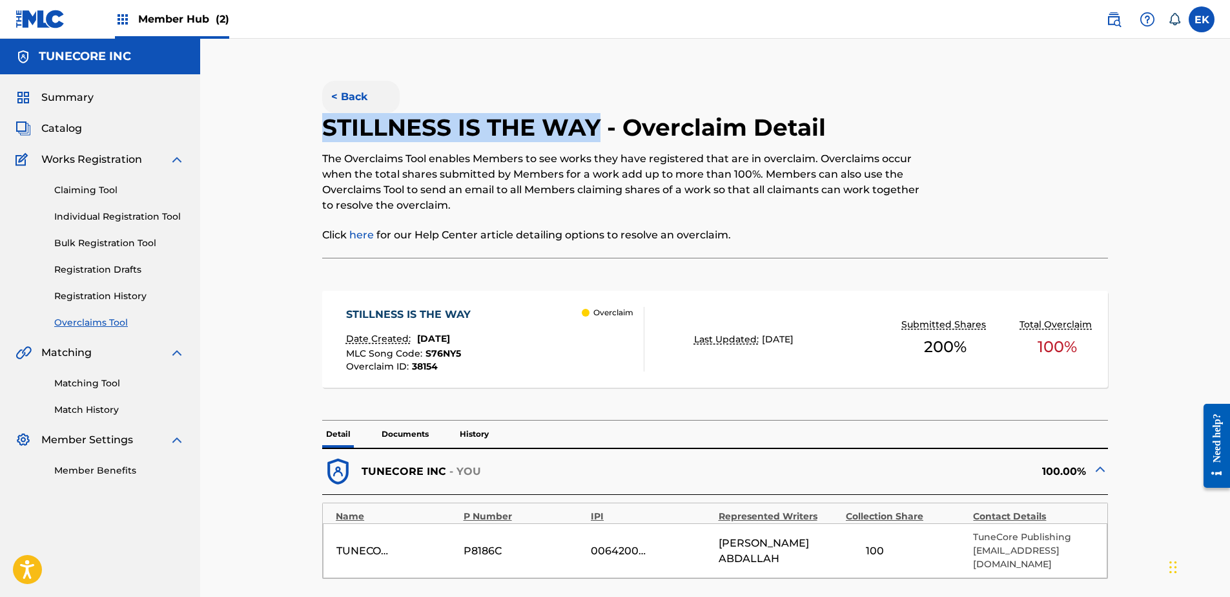
click at [353, 93] on button "< Back" at bounding box center [361, 97] width 78 height 32
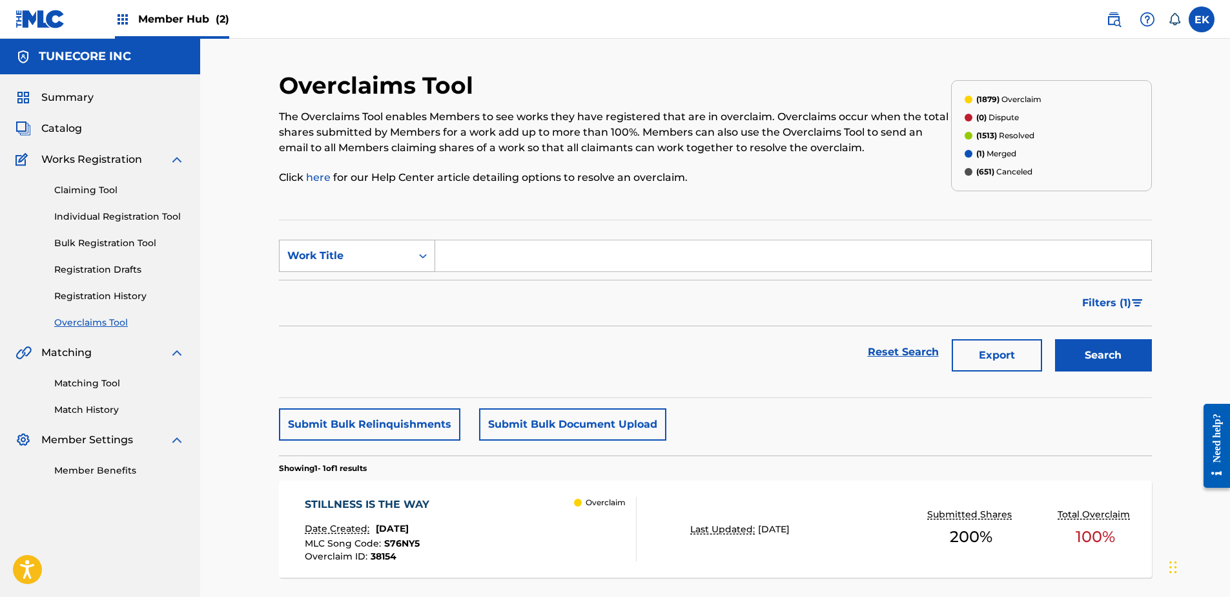
drag, startPoint x: 413, startPoint y: 256, endPoint x: 395, endPoint y: 269, distance: 22.8
click at [412, 257] on div "Search Form" at bounding box center [422, 255] width 23 height 23
click at [391, 277] on div "MLC Song Code" at bounding box center [357, 288] width 155 height 32
click at [462, 261] on input "Search Form" at bounding box center [793, 255] width 716 height 31
paste input "PO5OMW"
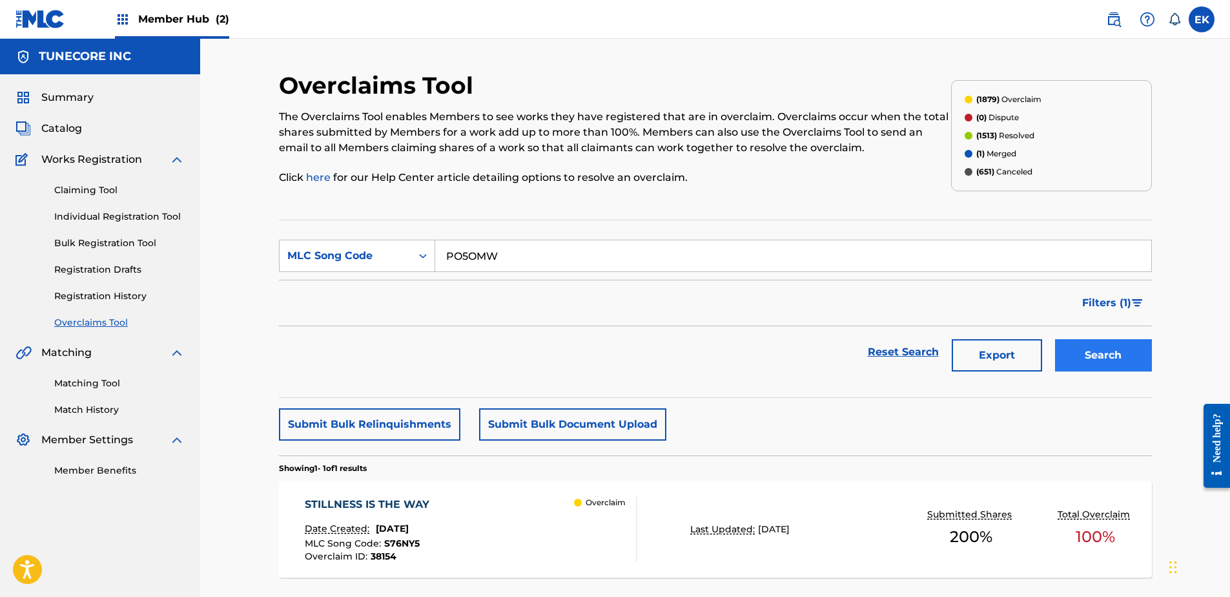
type input "PO5OMW"
click at [1073, 350] on button "Search" at bounding box center [1103, 355] width 97 height 32
click at [430, 541] on div "MLC Song Code : PO5OMW" at bounding box center [367, 545] width 125 height 13
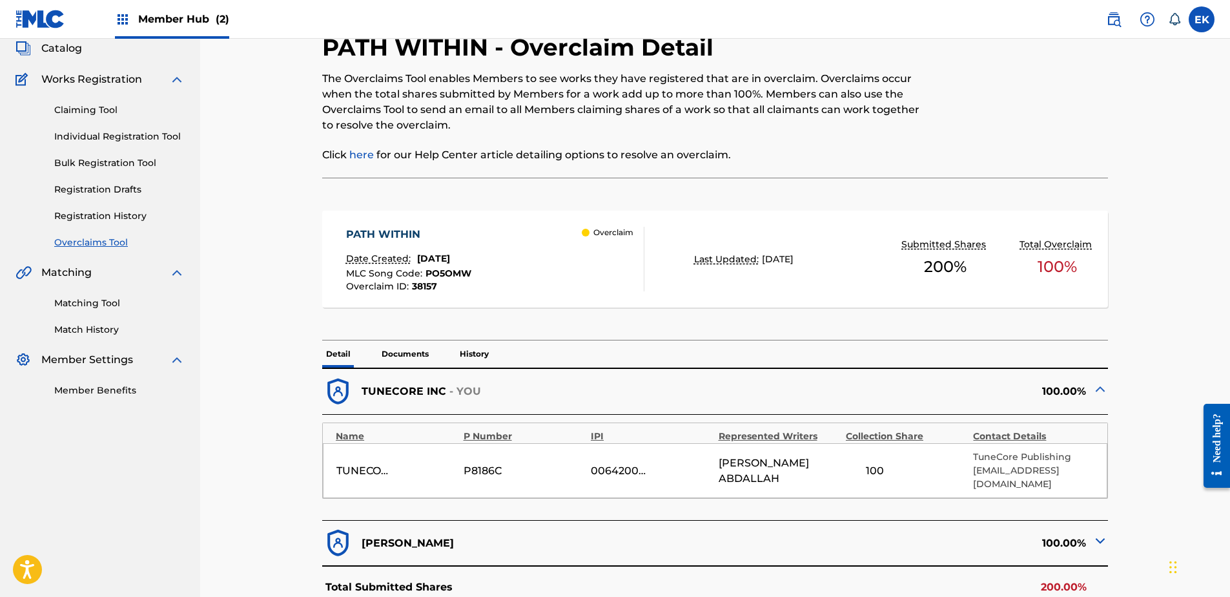
scroll to position [65, 0]
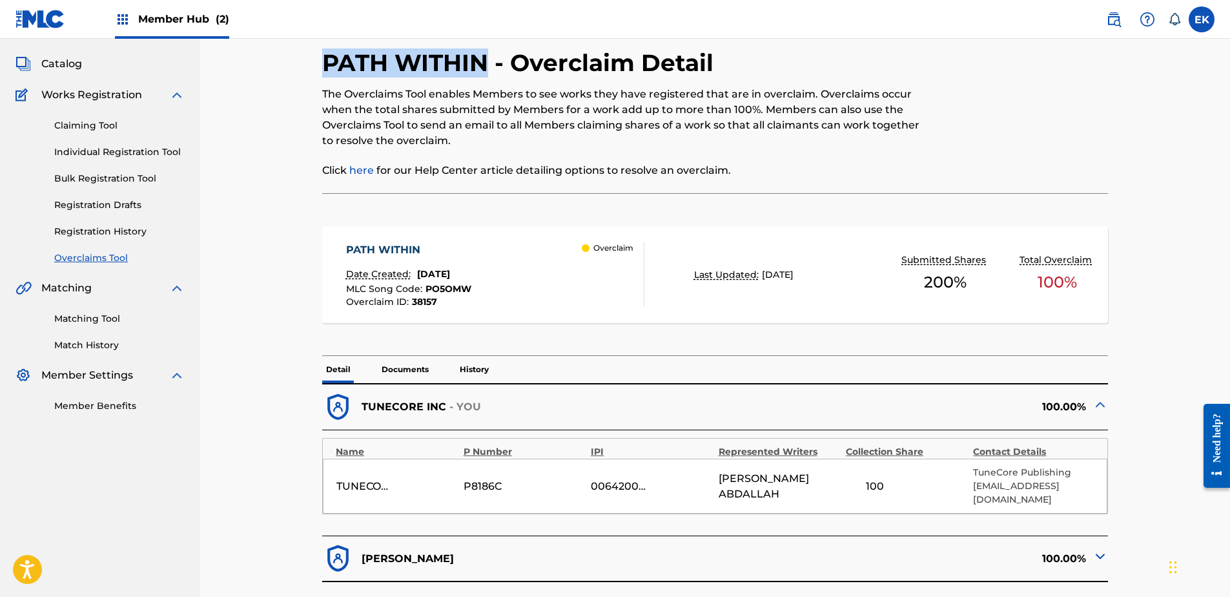
drag, startPoint x: 484, startPoint y: 63, endPoint x: 327, endPoint y: 64, distance: 157.0
click at [327, 64] on h2 "PATH WITHIN - Overclaim Detail" at bounding box center [521, 62] width 398 height 29
copy h2 "PATH WITHIN"
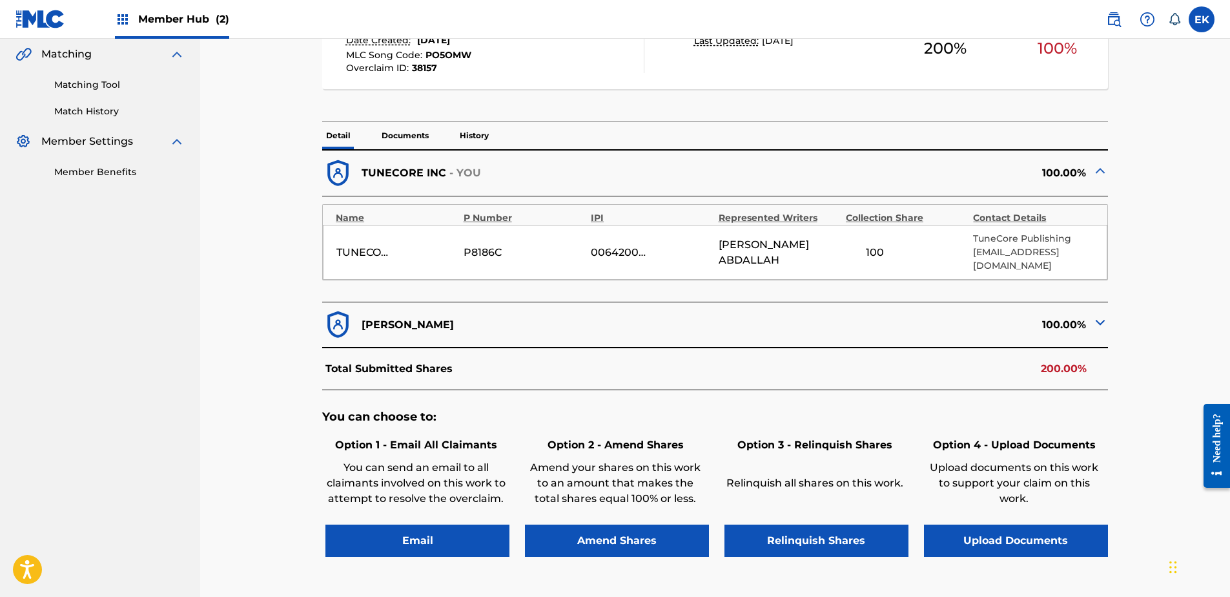
scroll to position [323, 0]
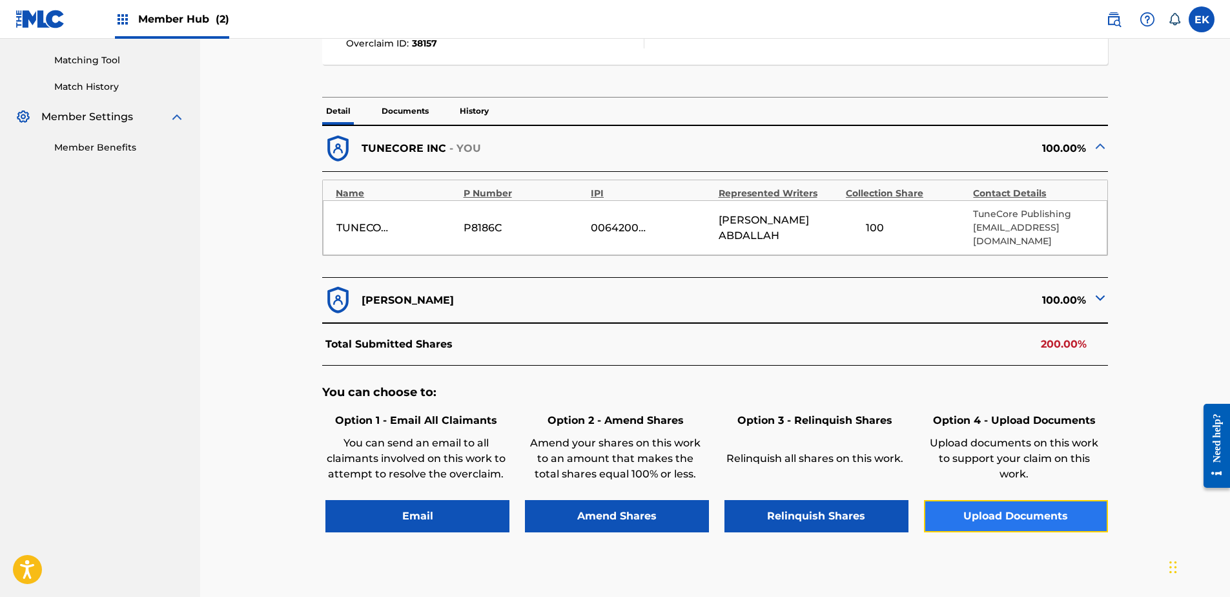
click at [970, 502] on button "Upload Documents" at bounding box center [1016, 516] width 184 height 32
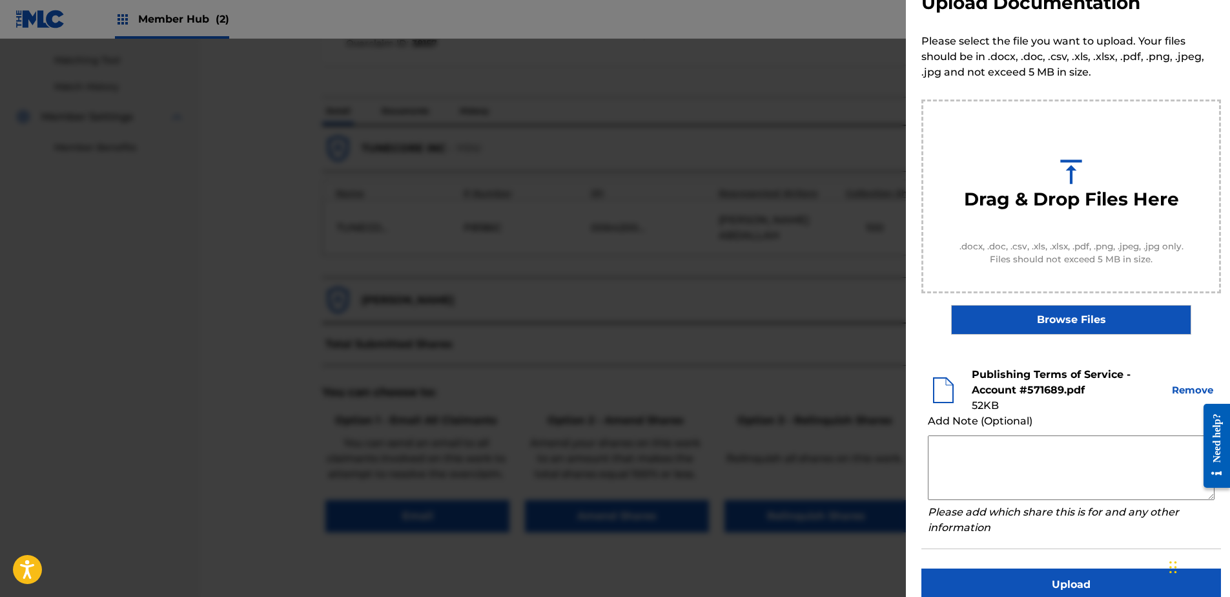
scroll to position [59, 0]
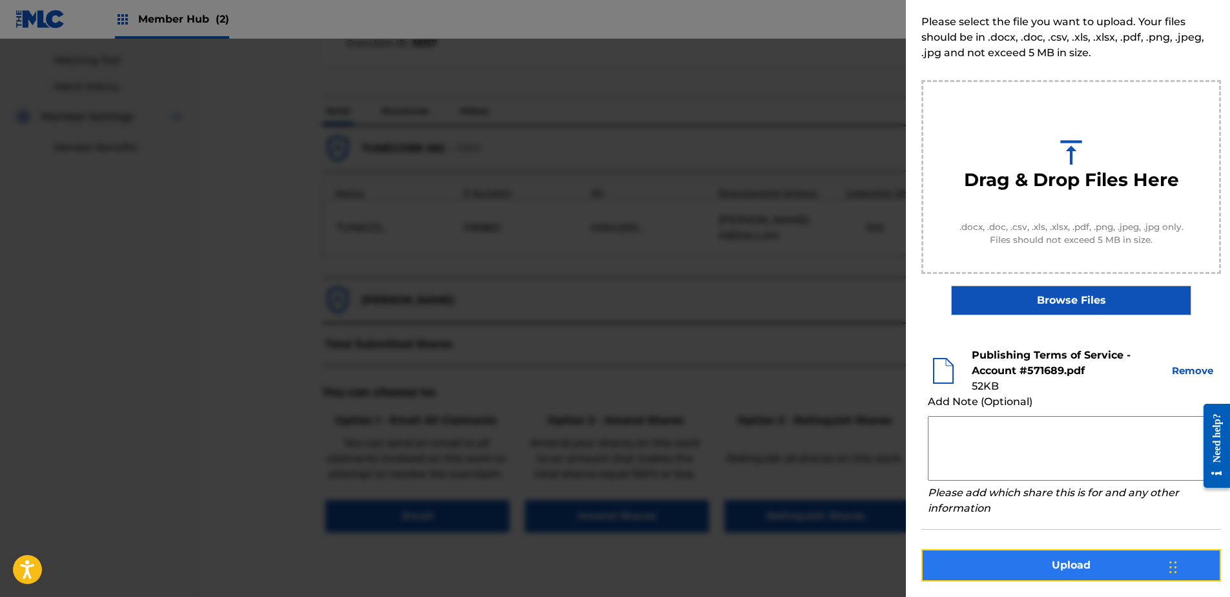
click at [1038, 557] on button "Upload" at bounding box center [1072, 565] width 300 height 32
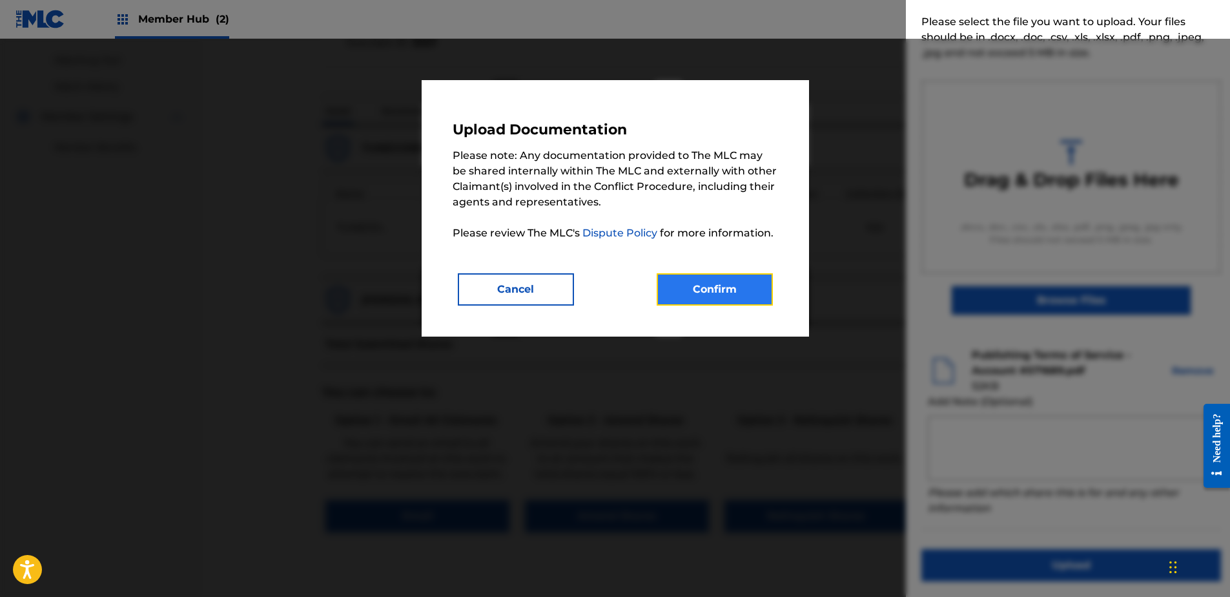
click at [720, 286] on button "Confirm" at bounding box center [715, 289] width 116 height 32
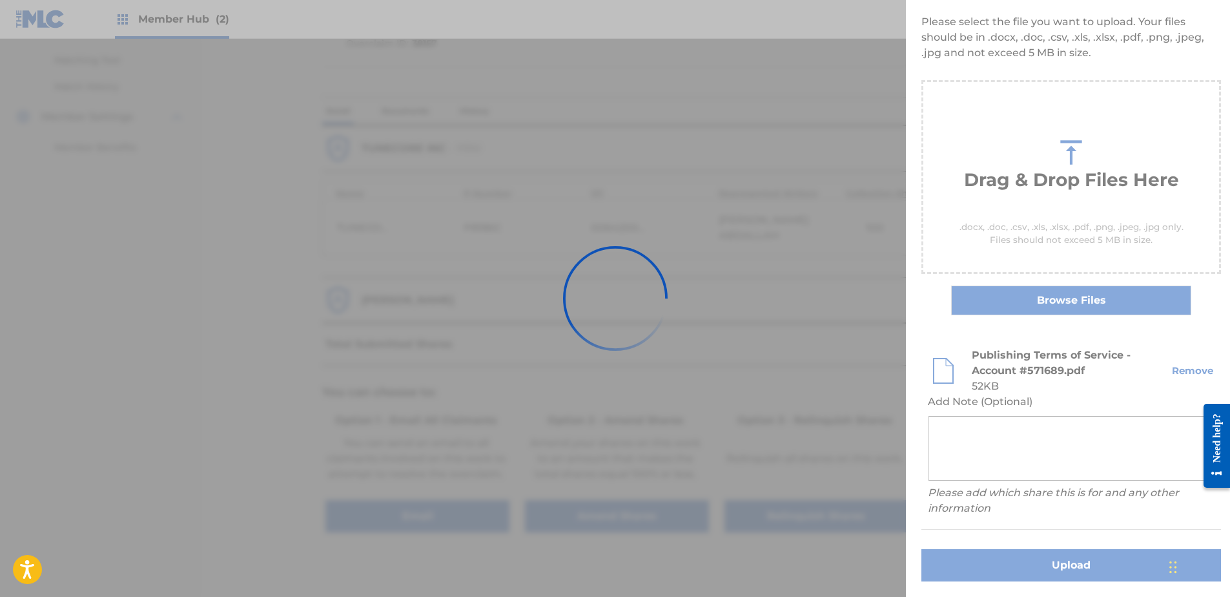
scroll to position [0, 0]
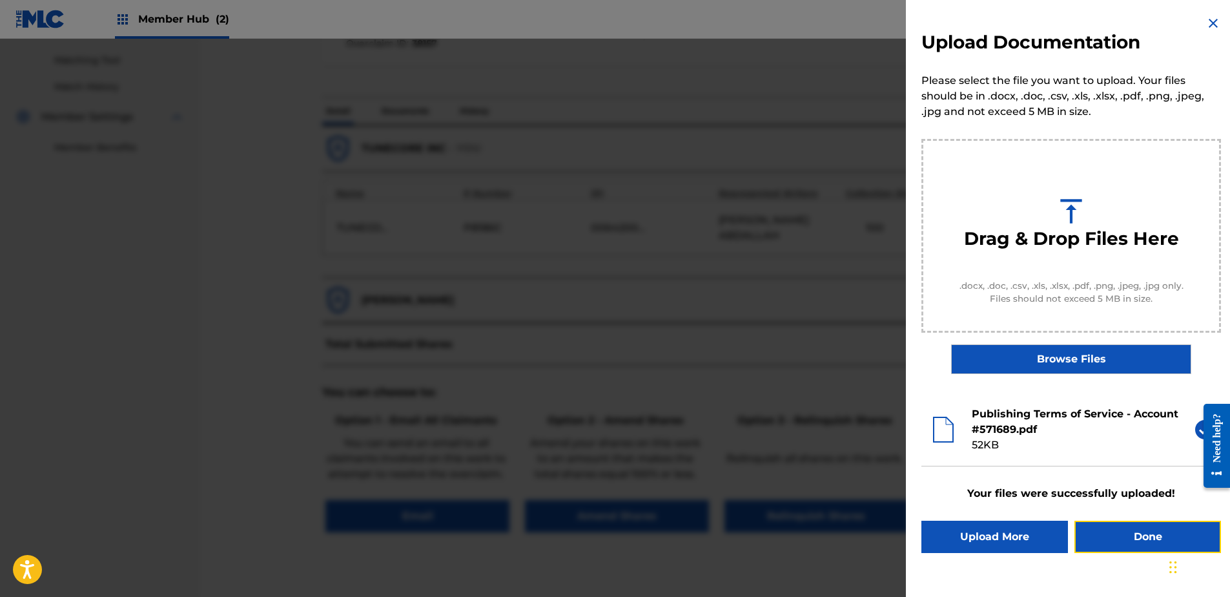
click at [1108, 528] on button "Done" at bounding box center [1148, 537] width 147 height 32
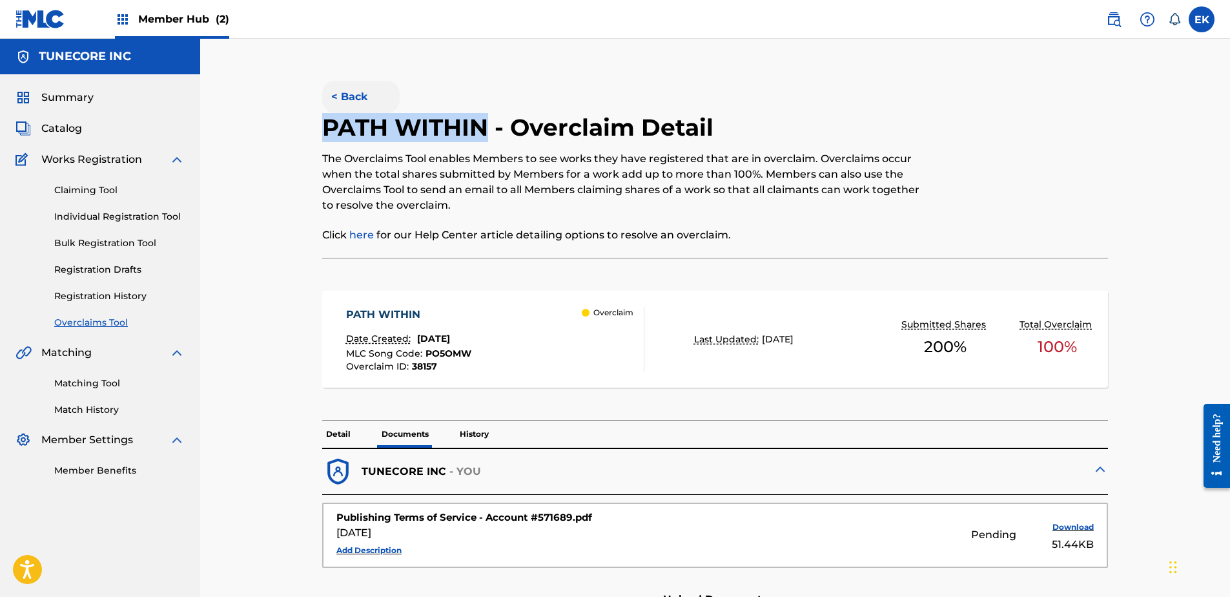
click at [349, 90] on button "< Back" at bounding box center [361, 97] width 78 height 32
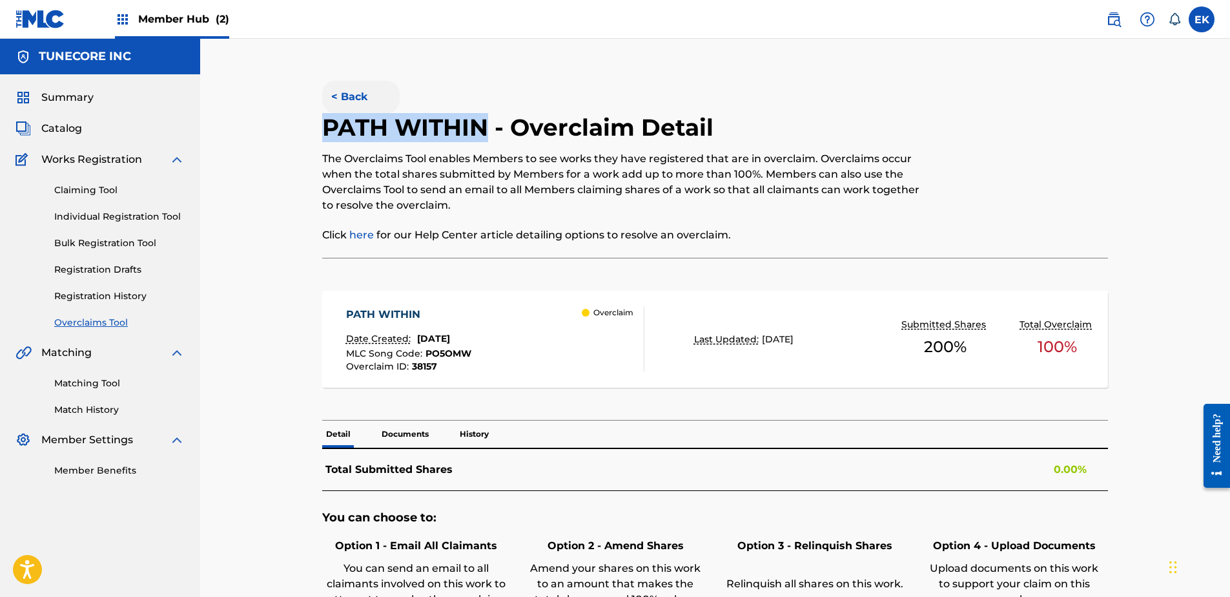
click at [351, 90] on button "< Back" at bounding box center [361, 97] width 78 height 32
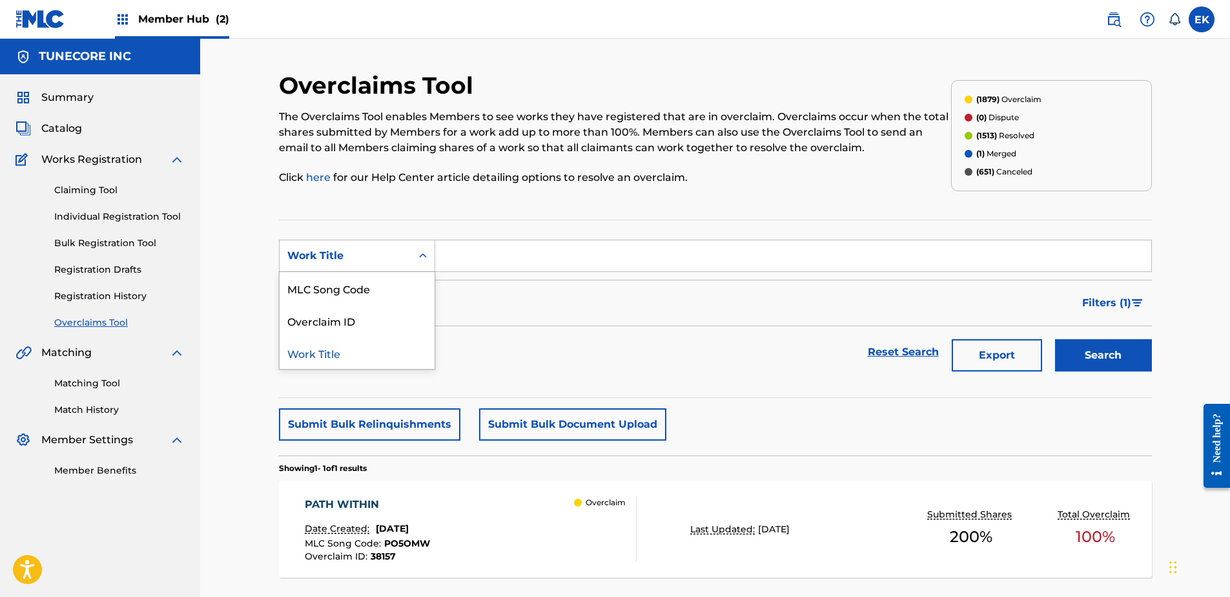
click at [412, 249] on div "Search Form" at bounding box center [422, 255] width 23 height 23
click at [404, 280] on div "MLC Song Code" at bounding box center [357, 288] width 155 height 32
click at [477, 255] on input "Search Form" at bounding box center [793, 255] width 716 height 31
paste input "BF7ZDL"
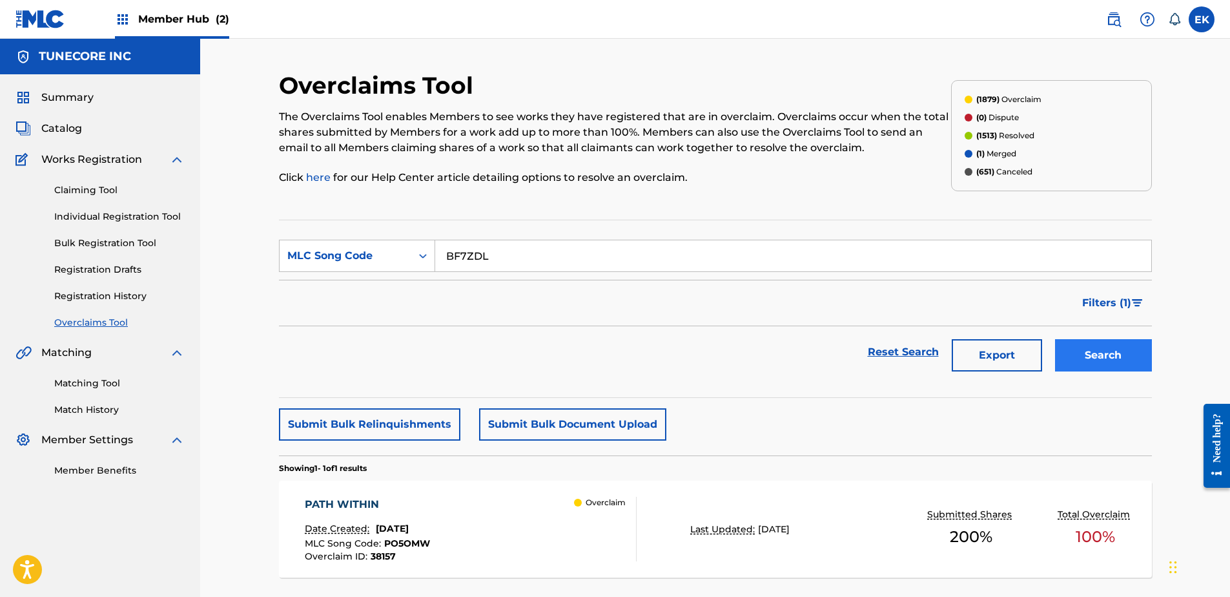
type input "BF7ZDL"
click at [1090, 353] on button "Search" at bounding box center [1103, 355] width 97 height 32
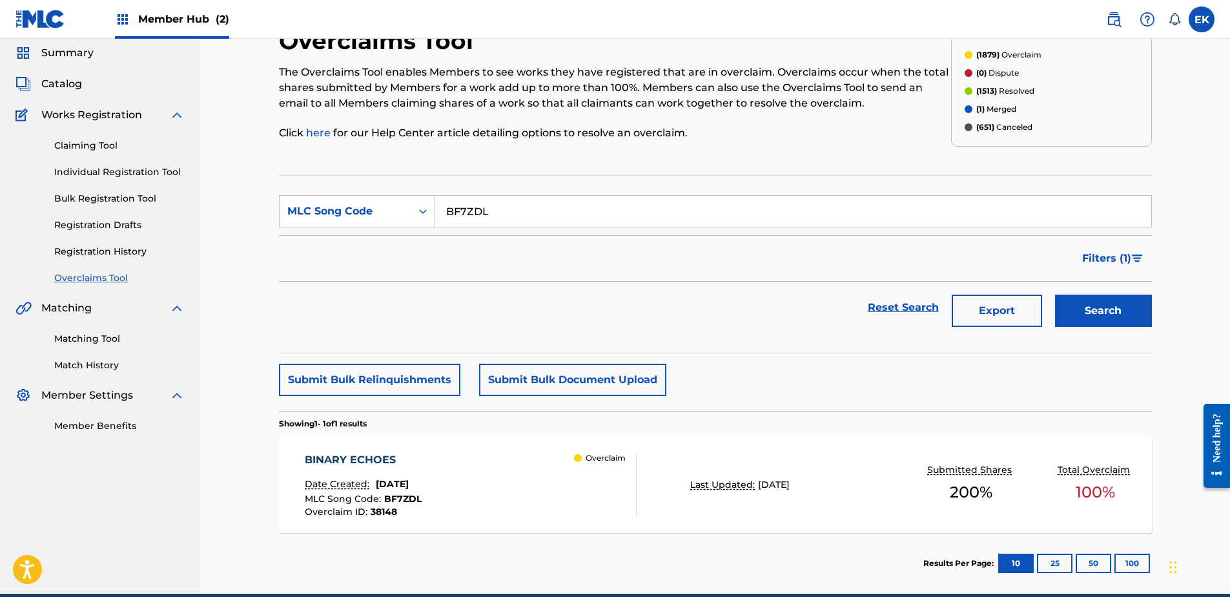
scroll to position [103, 0]
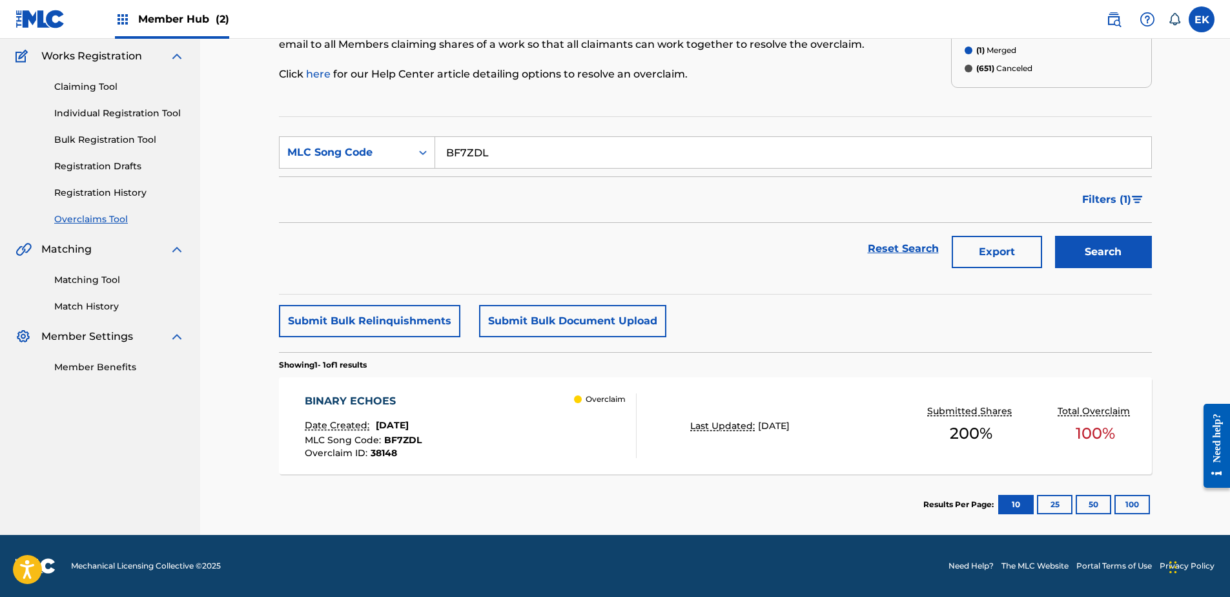
click at [472, 441] on div "BINARY ECHOES Date Created: September 25, 2025 MLC Song Code : BF7ZDL Overclaim…" at bounding box center [471, 425] width 332 height 65
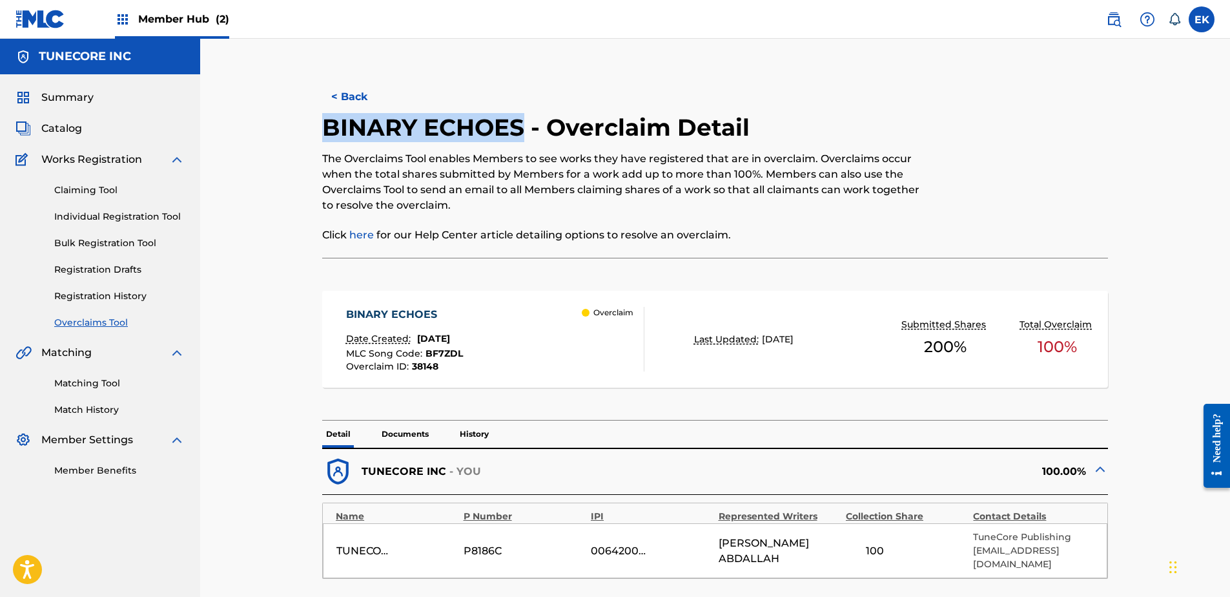
drag, startPoint x: 525, startPoint y: 129, endPoint x: 326, endPoint y: 136, distance: 199.7
click at [326, 136] on h2 "BINARY ECHOES - Overclaim Detail" at bounding box center [539, 127] width 434 height 29
copy h2 "BINARY ECHOES"
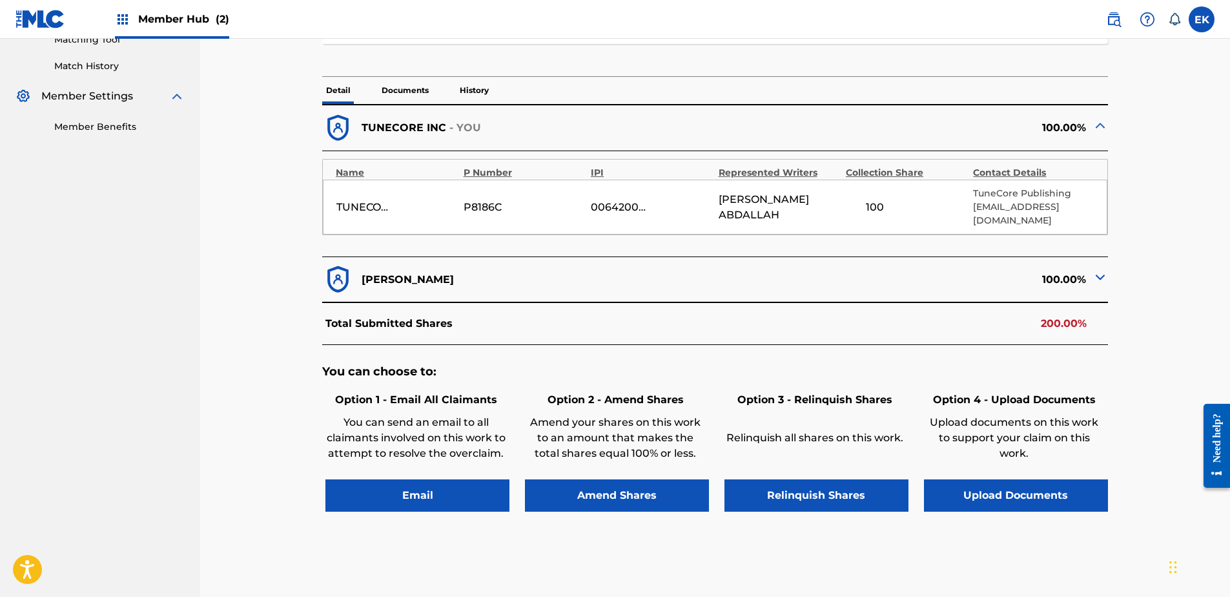
scroll to position [323, 0]
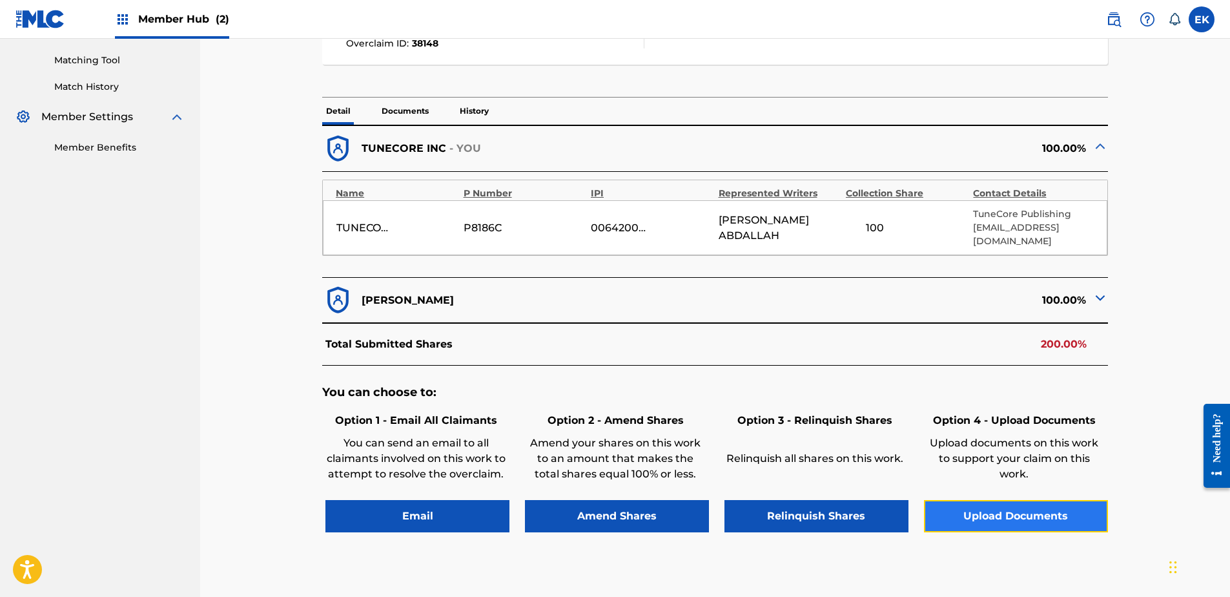
click at [999, 511] on button "Upload Documents" at bounding box center [1016, 516] width 184 height 32
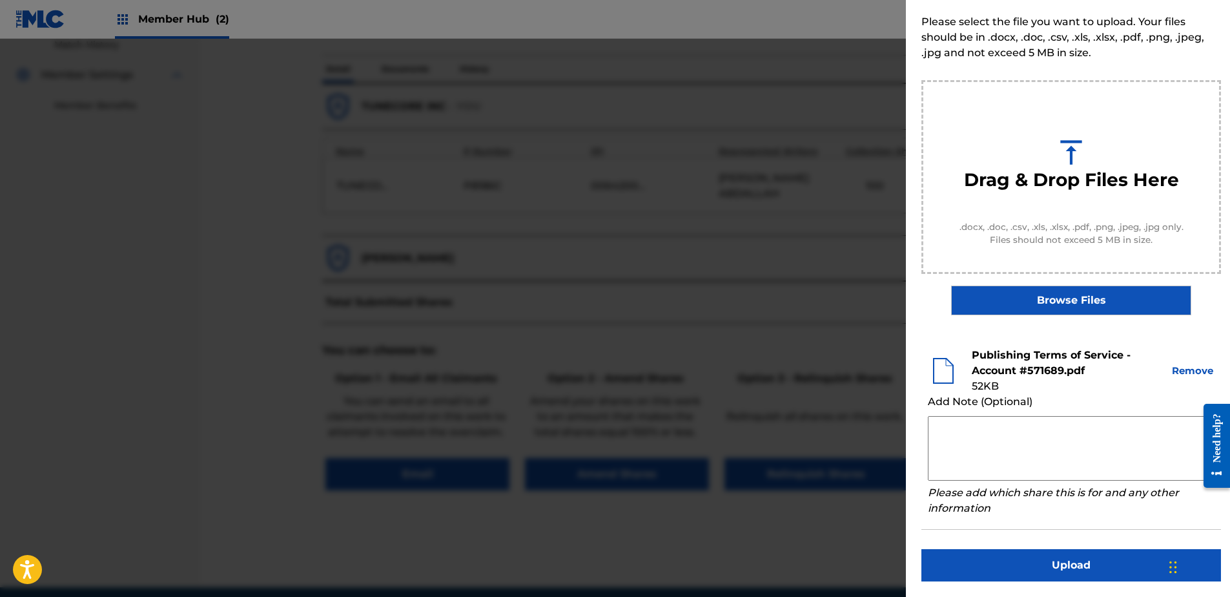
scroll to position [388, 0]
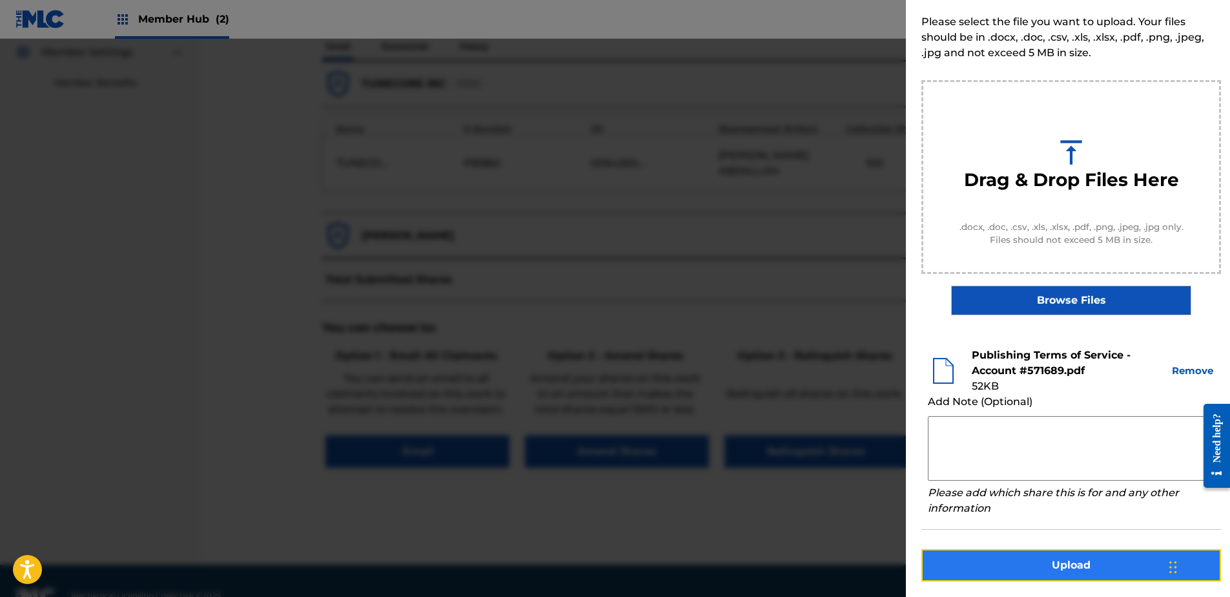
click at [1046, 559] on button "Upload" at bounding box center [1072, 565] width 300 height 32
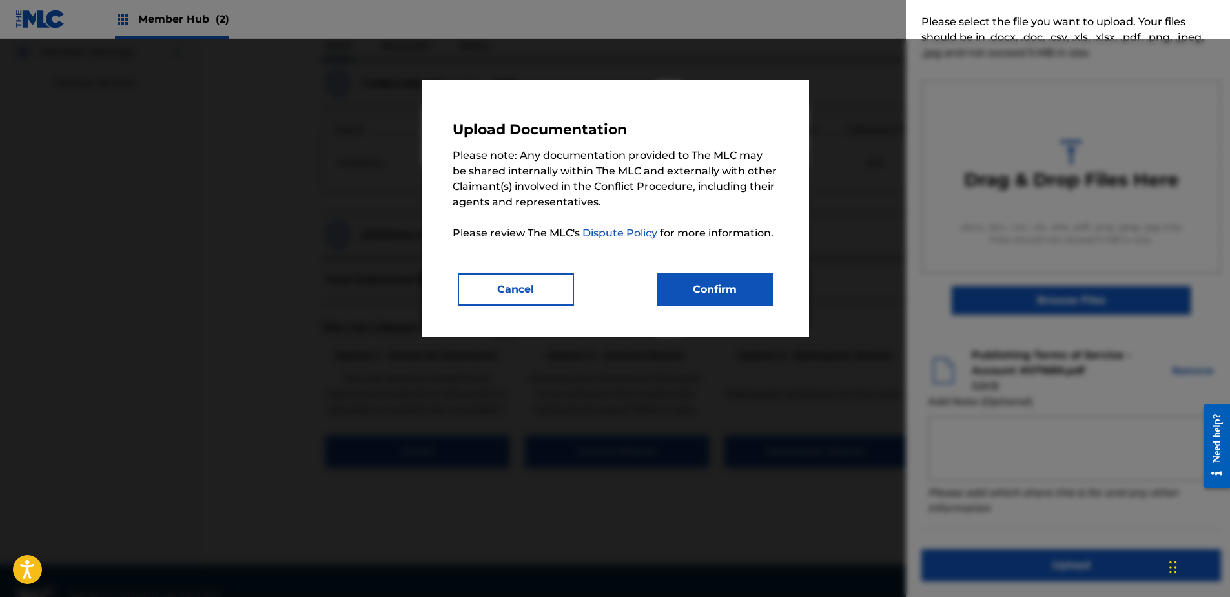
click at [708, 271] on div "Upload Documentation Please note: Any documentation provided to The MLC may be …" at bounding box center [616, 208] width 326 height 194
click at [709, 292] on button "Confirm" at bounding box center [715, 289] width 116 height 32
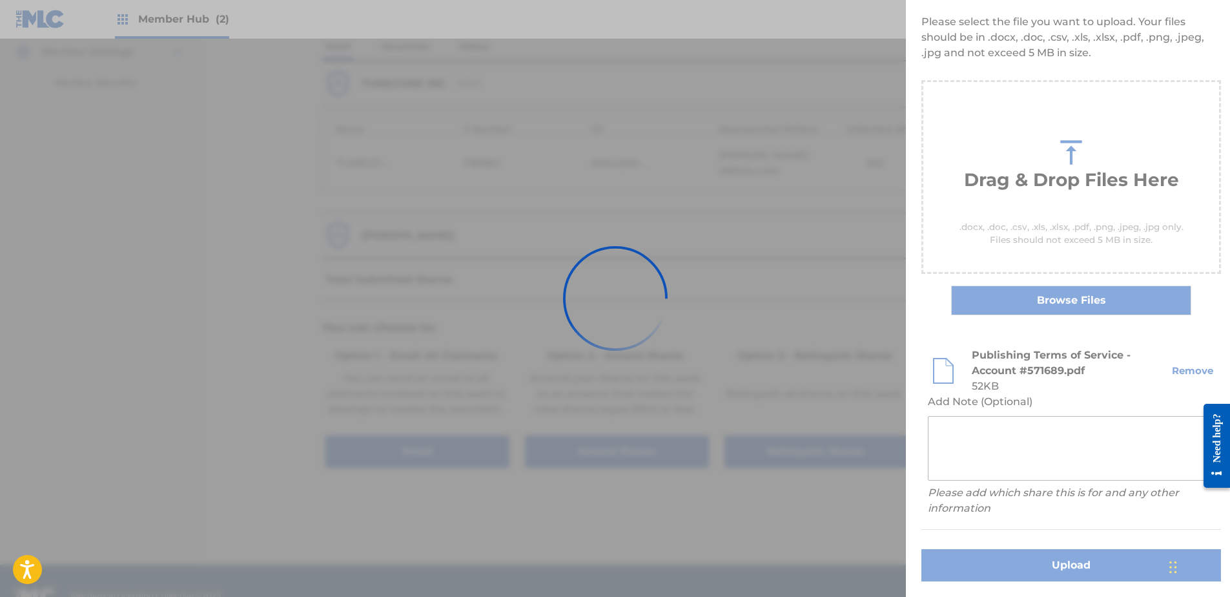
scroll to position [0, 0]
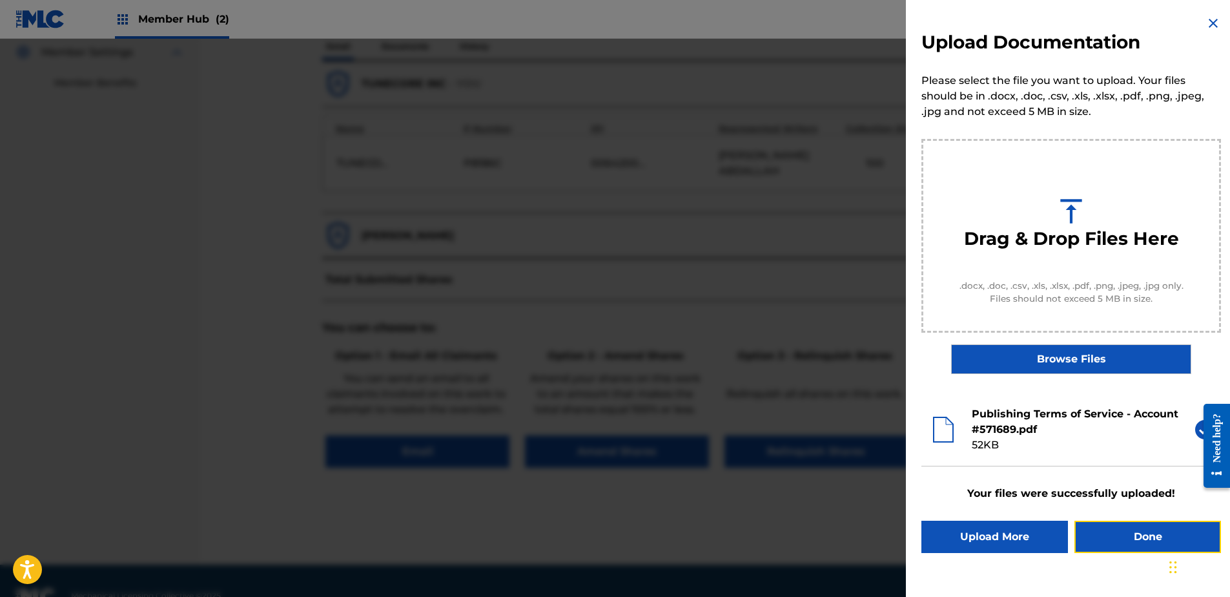
click at [1123, 545] on button "Done" at bounding box center [1148, 537] width 147 height 32
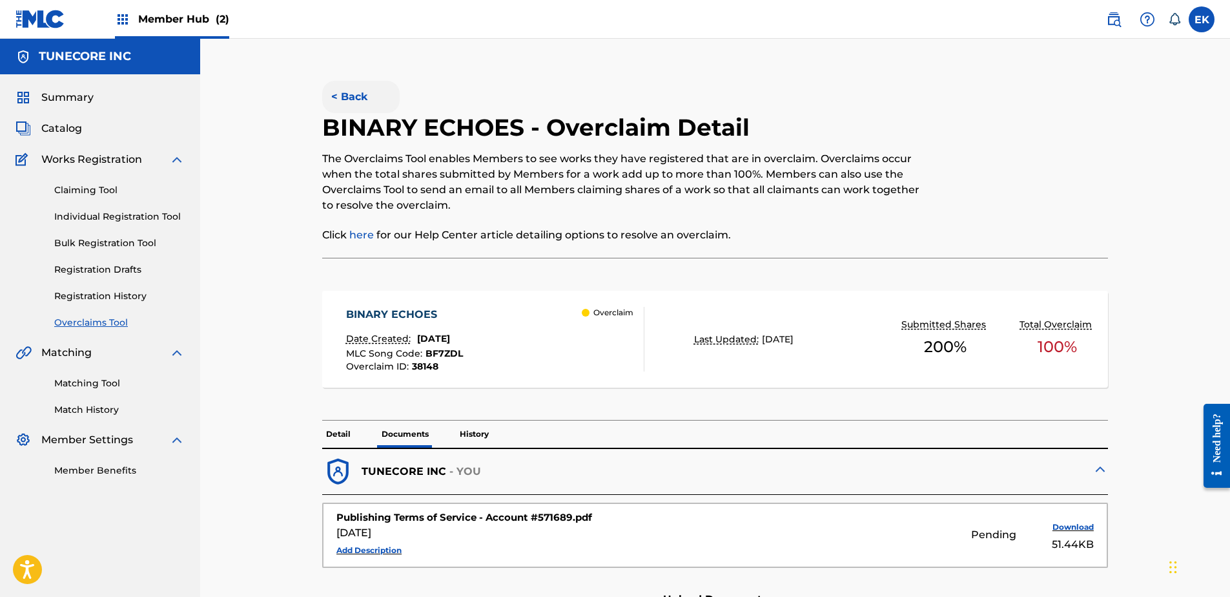
click at [337, 92] on button "< Back" at bounding box center [361, 97] width 78 height 32
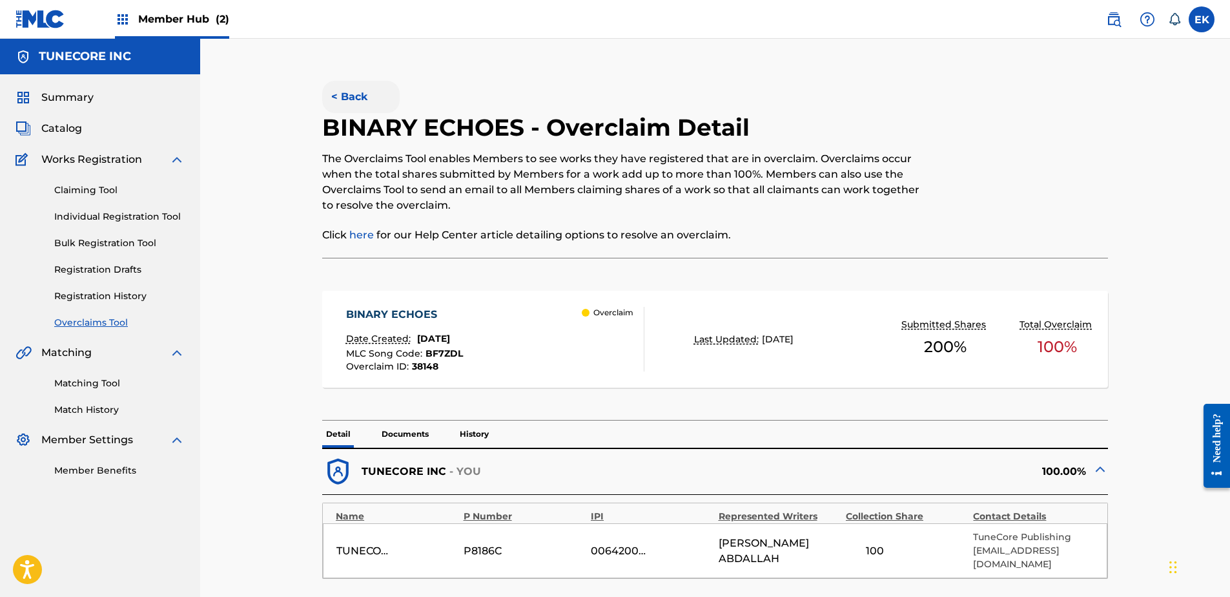
click at [354, 107] on button "< Back" at bounding box center [361, 97] width 78 height 32
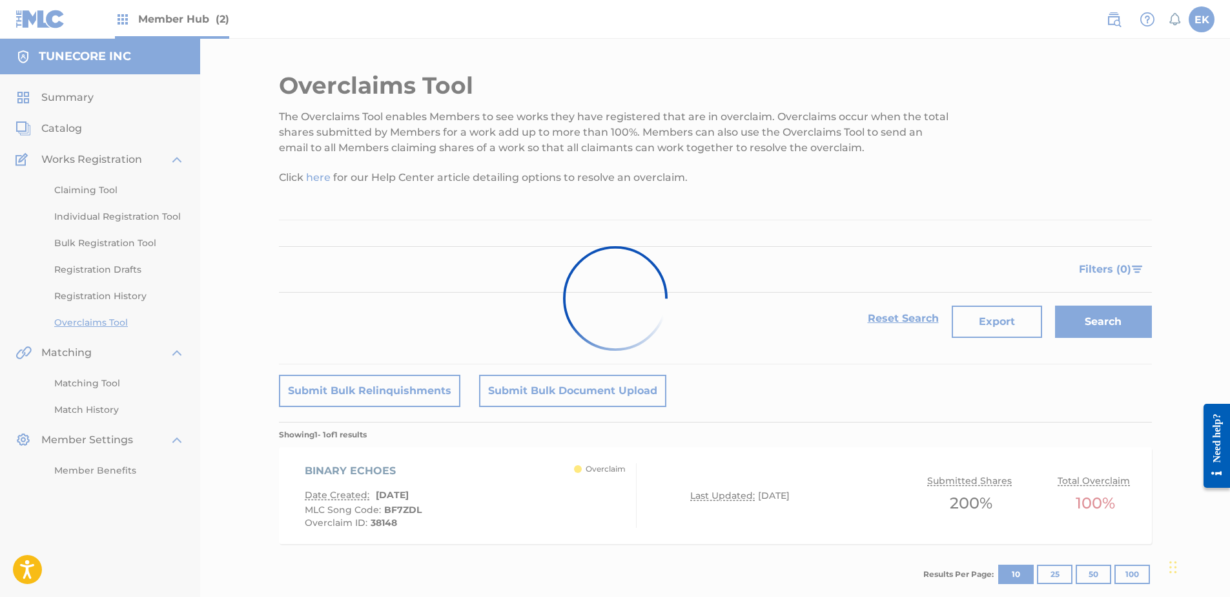
scroll to position [70, 0]
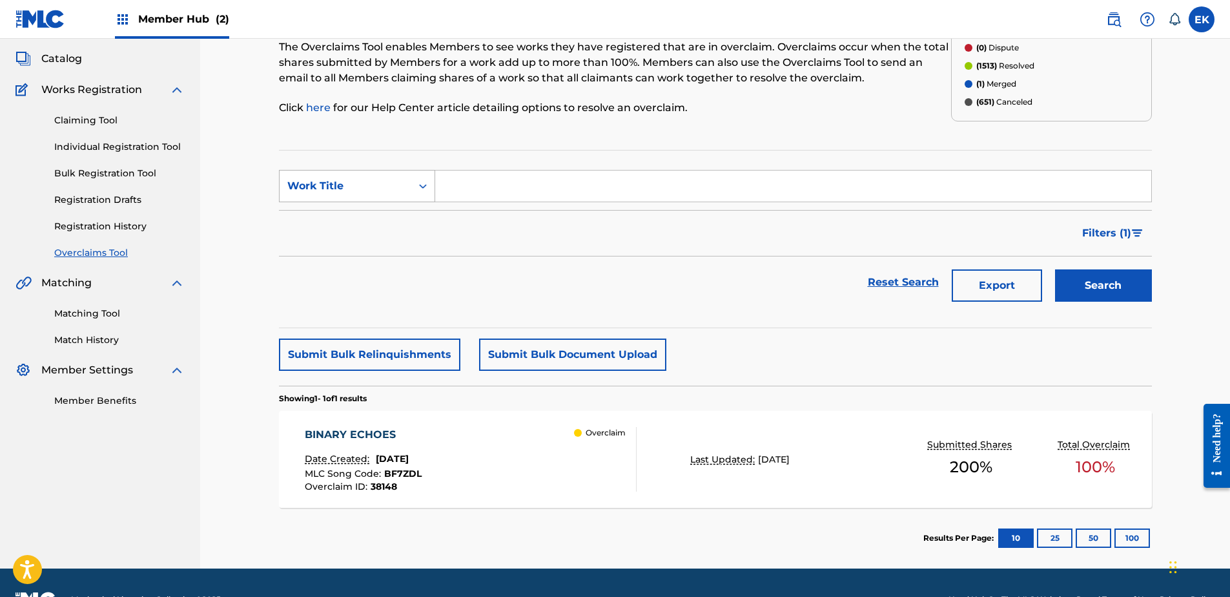
click at [389, 189] on div "Work Title" at bounding box center [345, 186] width 116 height 16
click at [380, 221] on div "MLC Song Code" at bounding box center [357, 218] width 155 height 32
click at [472, 189] on input "Search Form" at bounding box center [793, 186] width 716 height 31
paste input "T51YC4"
type input "T51YC4"
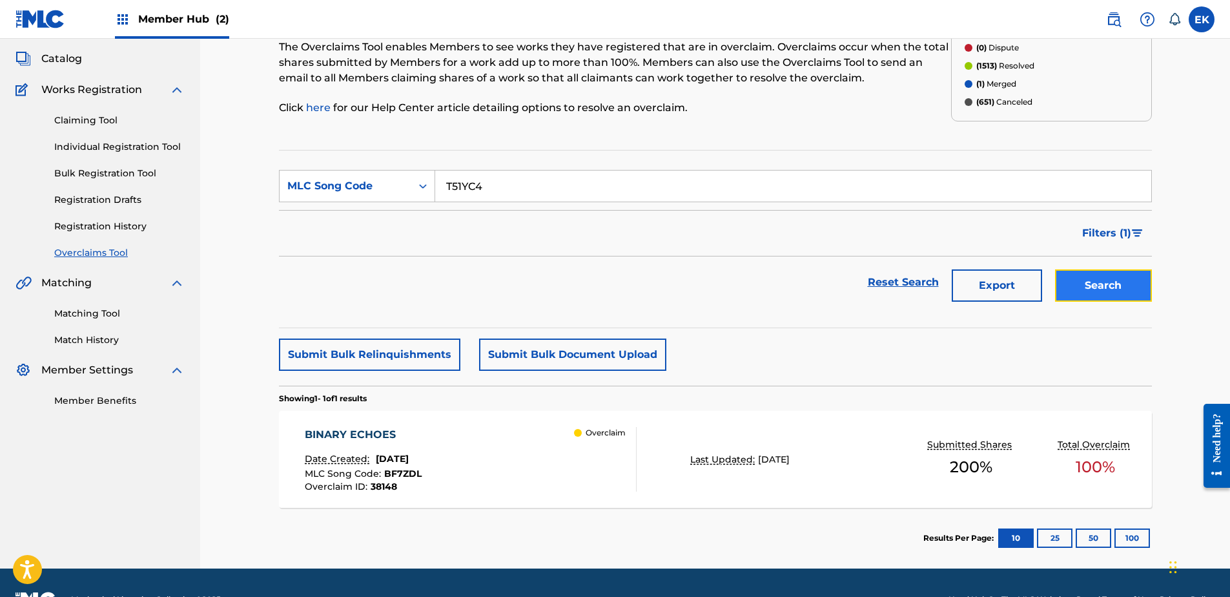
click at [1101, 285] on button "Search" at bounding box center [1103, 285] width 97 height 32
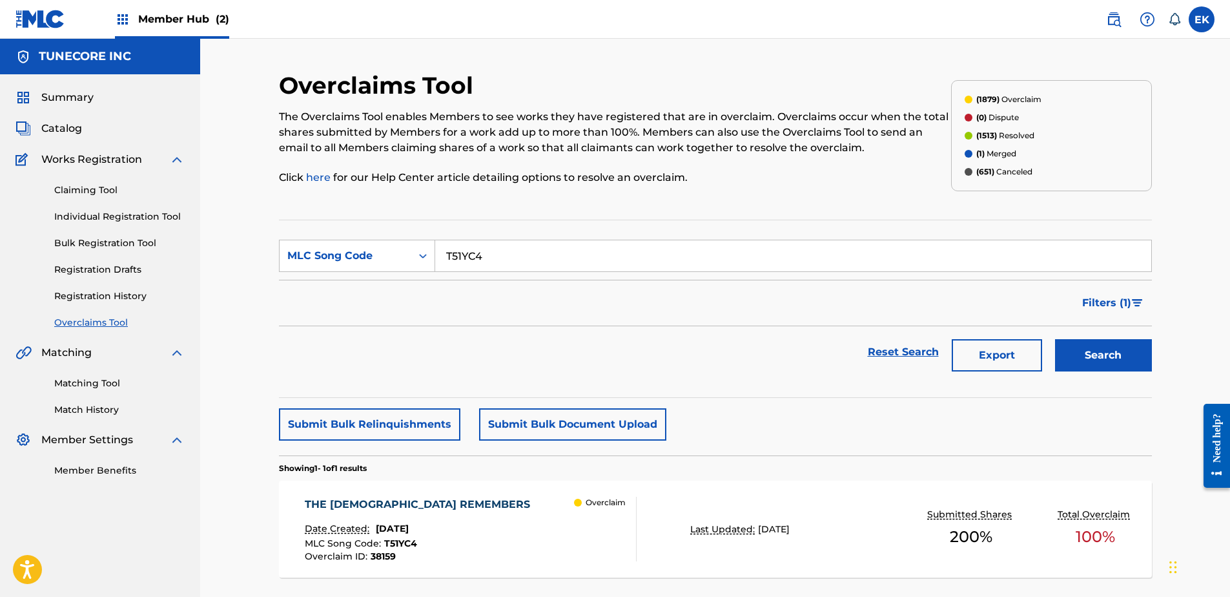
click at [444, 506] on div "THE TEMPLE REMEMBERS" at bounding box center [421, 505] width 232 height 16
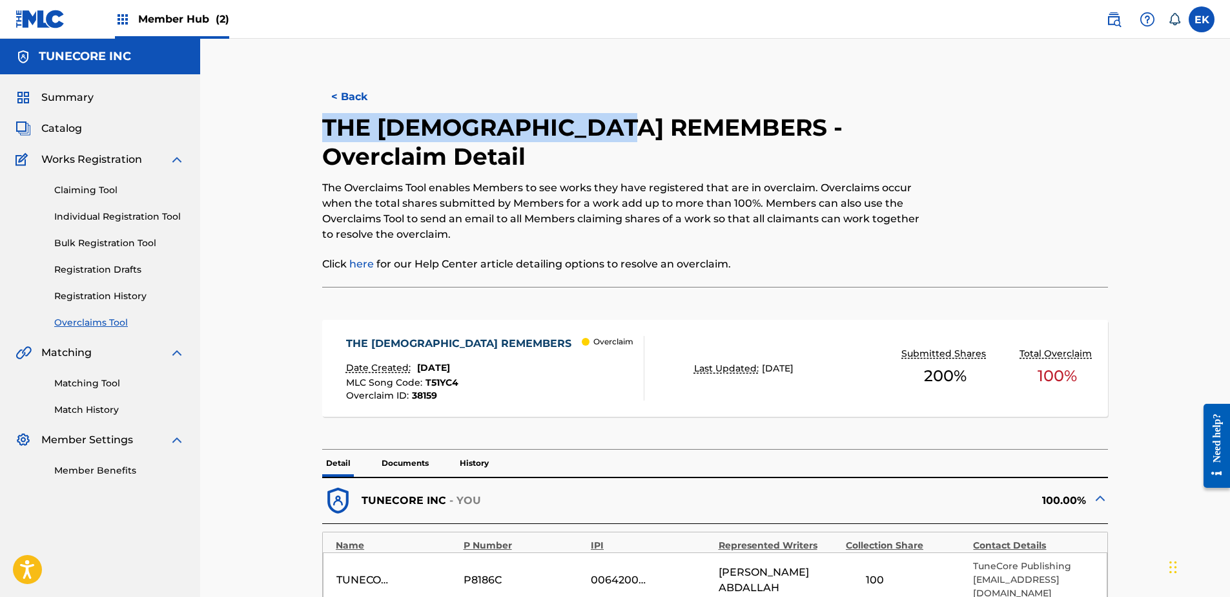
drag, startPoint x: 643, startPoint y: 125, endPoint x: 322, endPoint y: 116, distance: 321.2
click at [322, 116] on div "< Back THE TEMPLE REMEMBERS - Overclaim Detail The Overclaims Tool enables Memb…" at bounding box center [715, 526] width 873 height 910
drag, startPoint x: 322, startPoint y: 116, endPoint x: 356, endPoint y: 120, distance: 34.5
copy h2 "THE TEMPLE REMEMBERS"
